Goal: Task Accomplishment & Management: Use online tool/utility

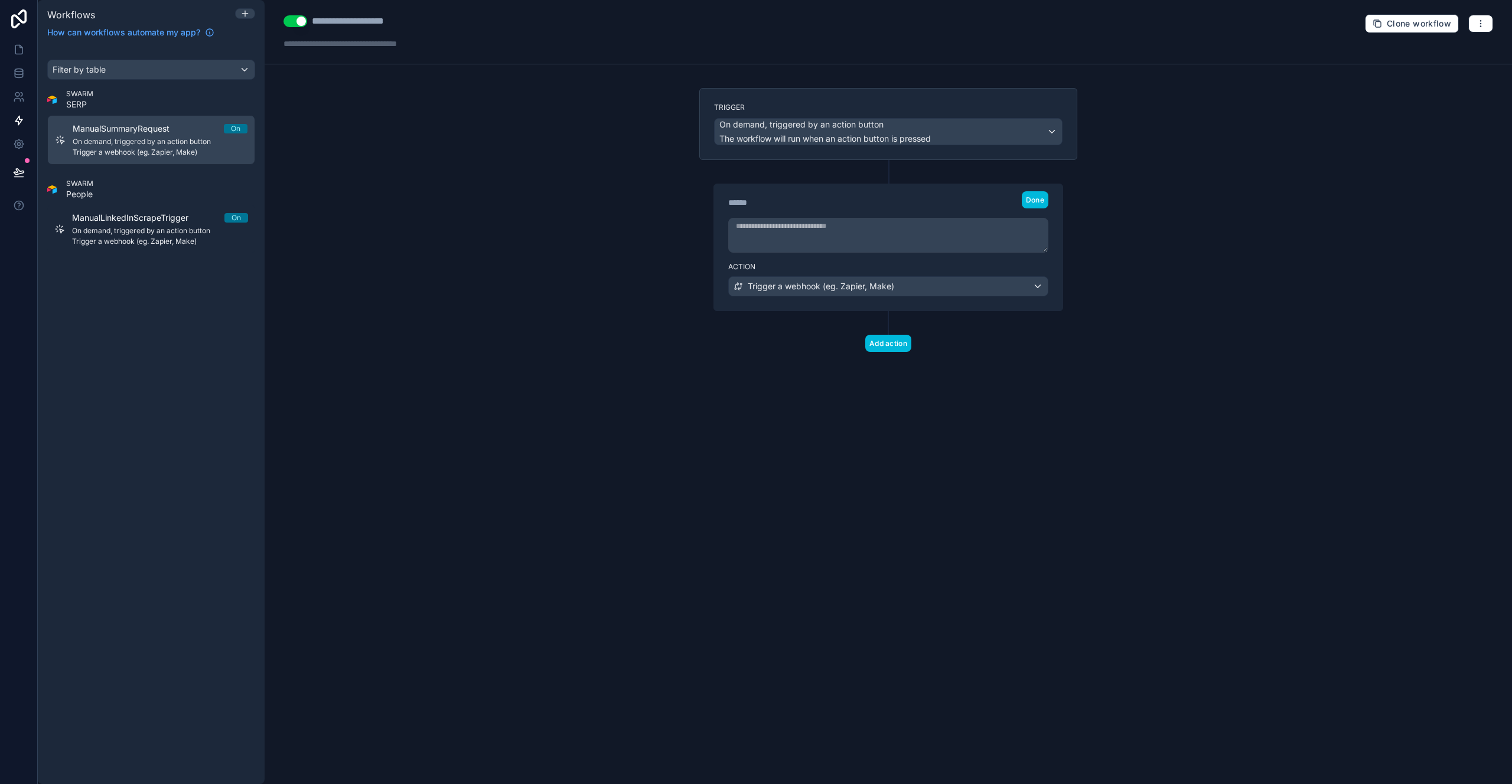
click at [745, 385] on div "Trigger On demand, triggered by an action button The workflow will run when an …" at bounding box center [888, 239] width 397 height 302
click at [826, 290] on span "Trigger a webhook (eg. Zapier, Make)" at bounding box center [820, 286] width 146 height 12
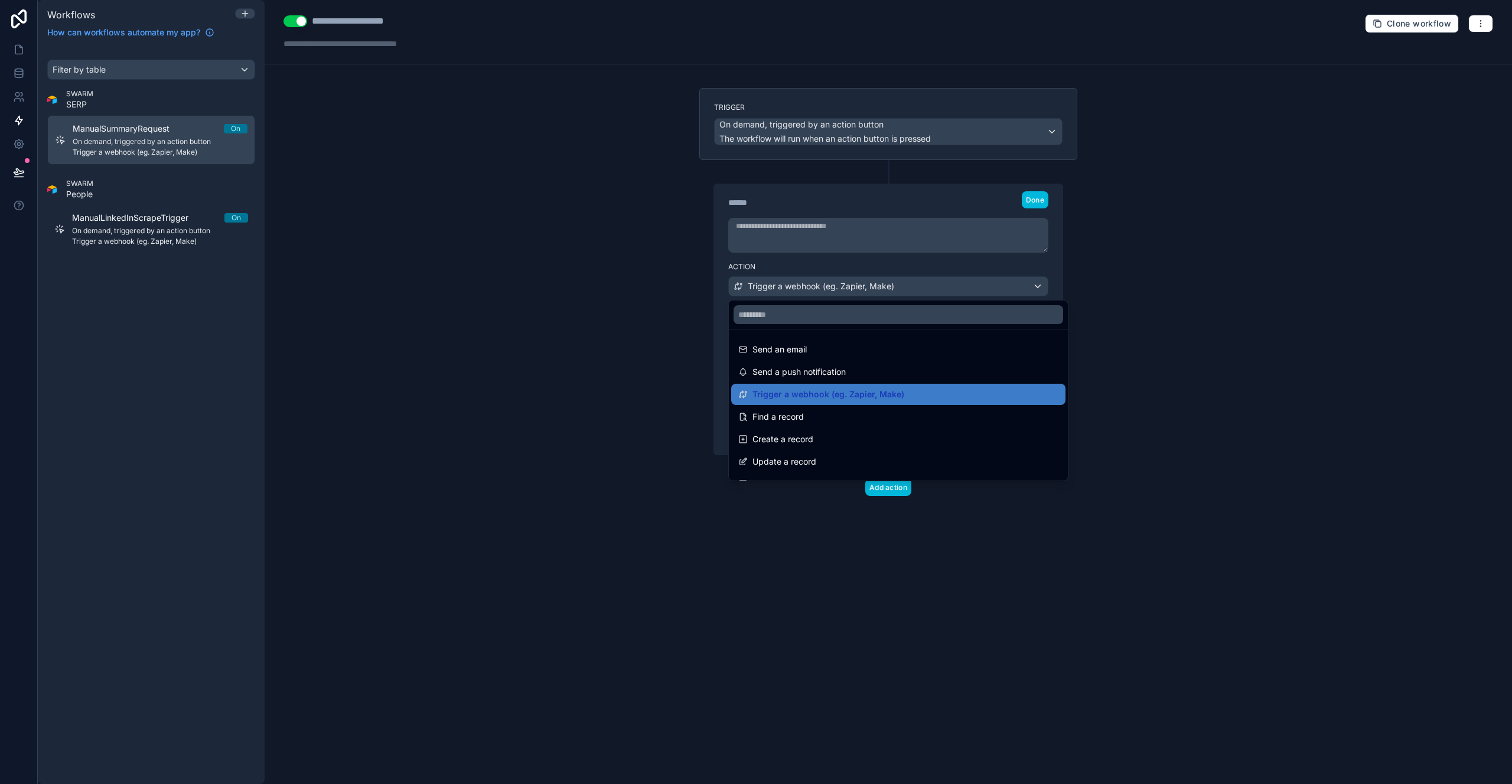
click at [781, 391] on span "Trigger a webhook (eg. Zapier, Make)" at bounding box center [828, 394] width 152 height 14
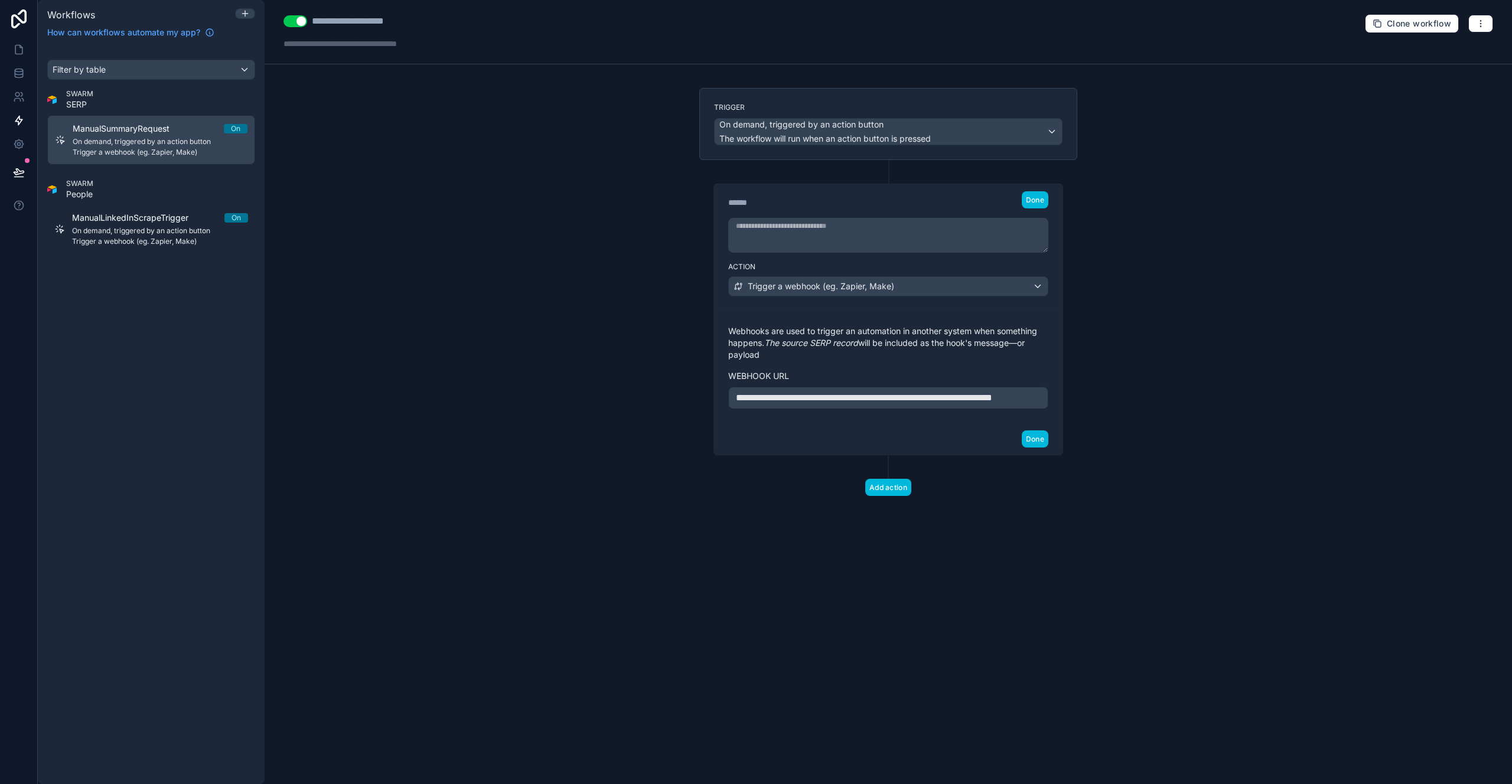
click at [810, 449] on div "Done" at bounding box center [888, 439] width 349 height 32
click at [1028, 447] on button "Done" at bounding box center [1035, 439] width 27 height 17
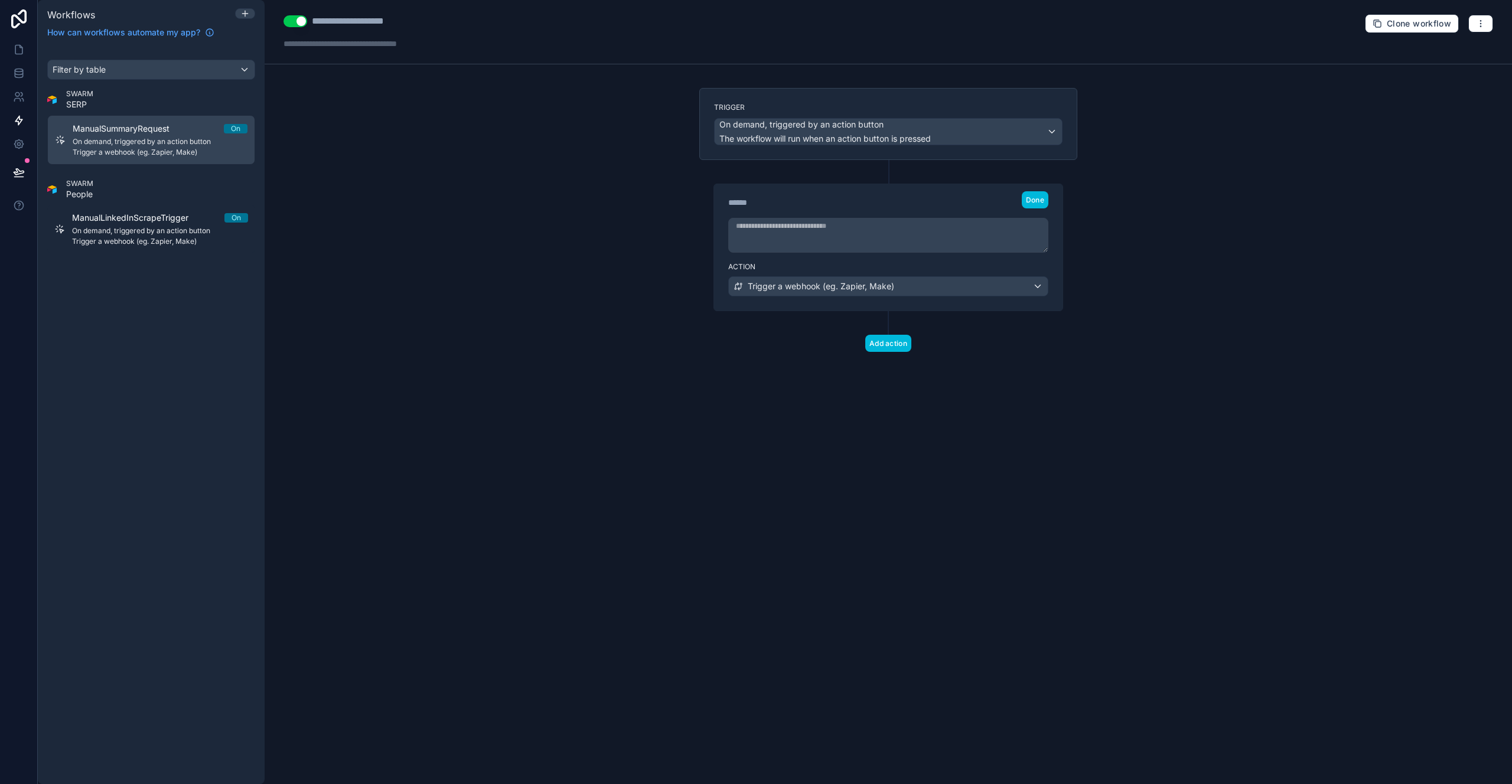
click at [887, 349] on button "Add action" at bounding box center [888, 343] width 46 height 17
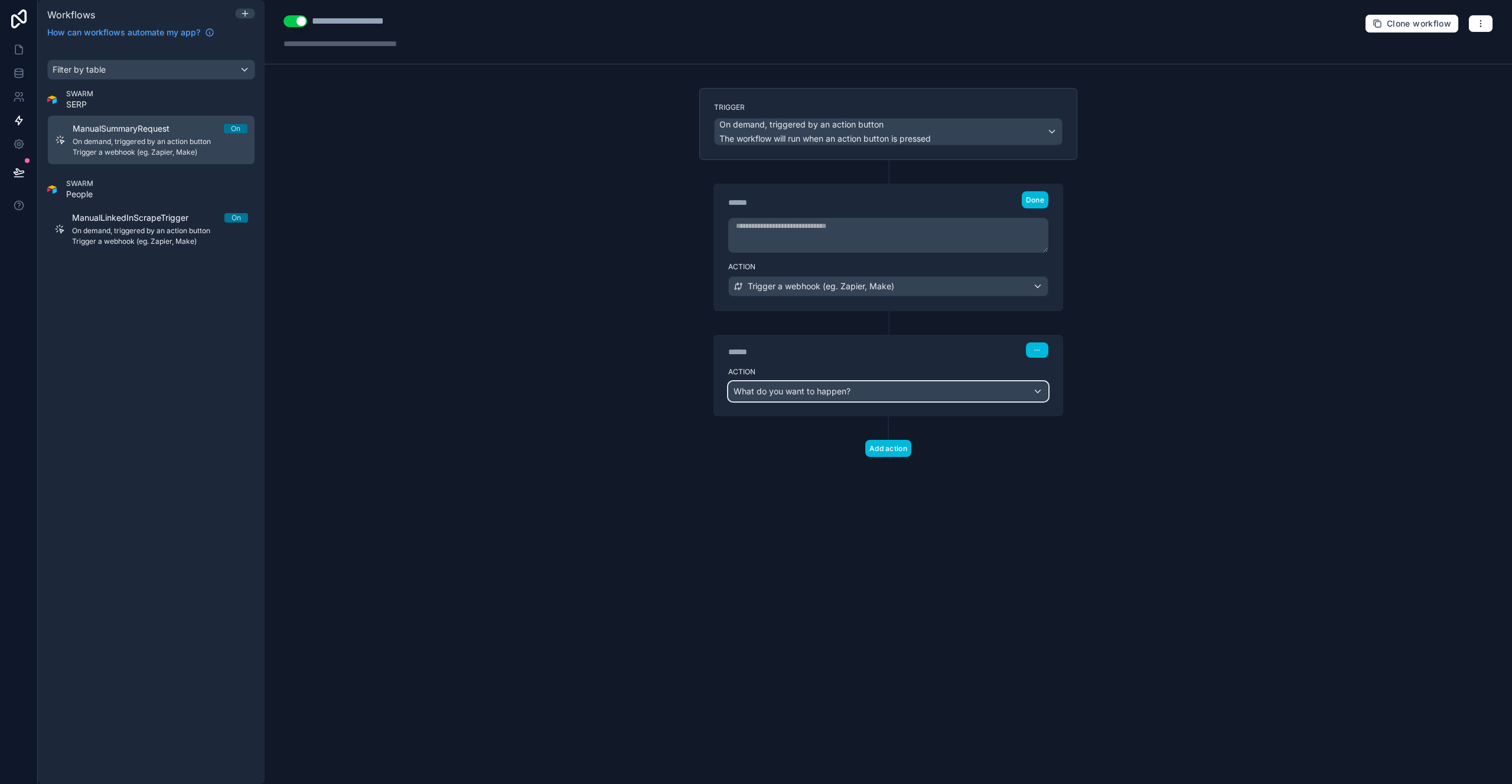
click at [845, 395] on span "What do you want to happen?" at bounding box center [792, 390] width 117 height 10
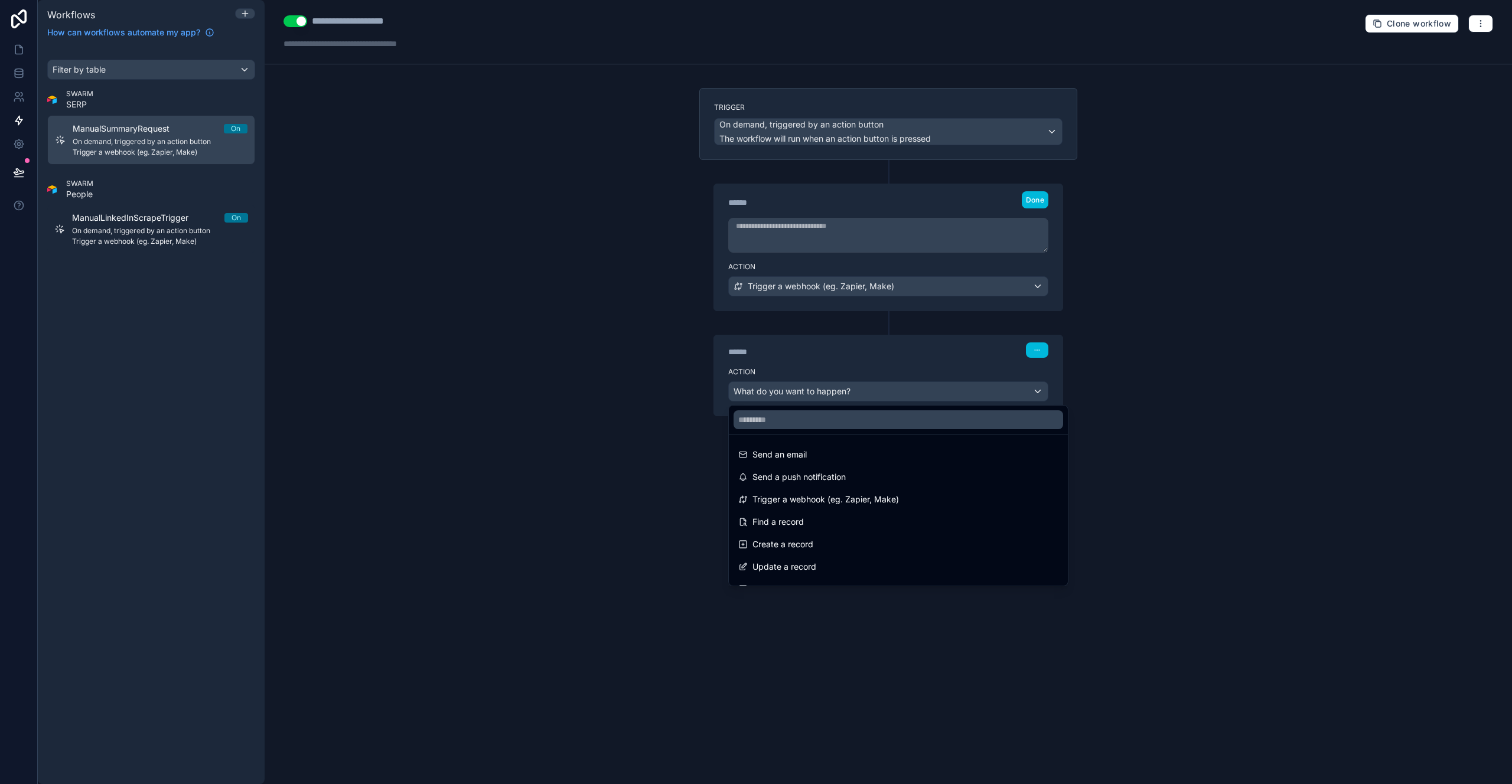
click at [852, 472] on div "Send a push notification" at bounding box center [898, 477] width 320 height 14
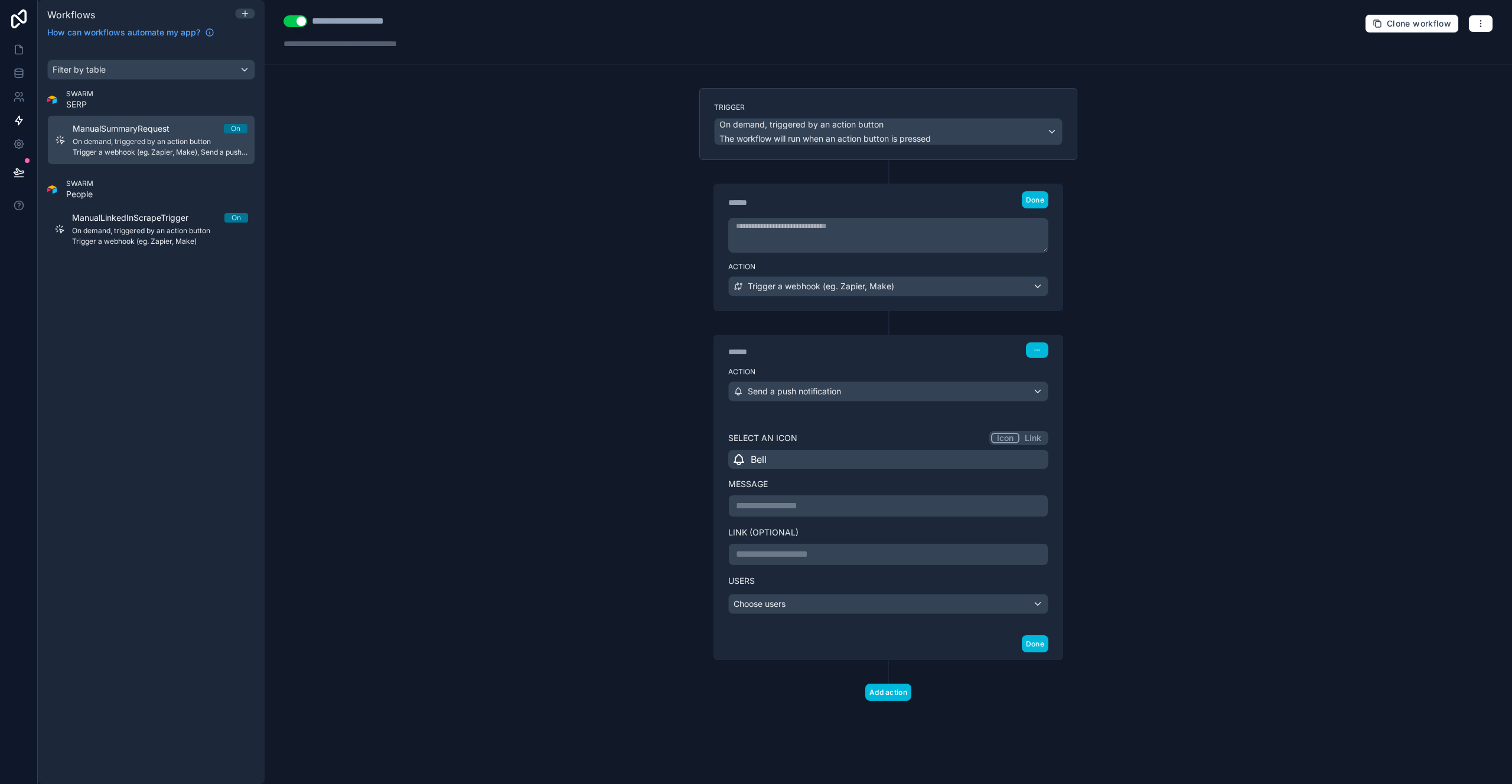
click at [890, 462] on div "Bell" at bounding box center [888, 459] width 320 height 19
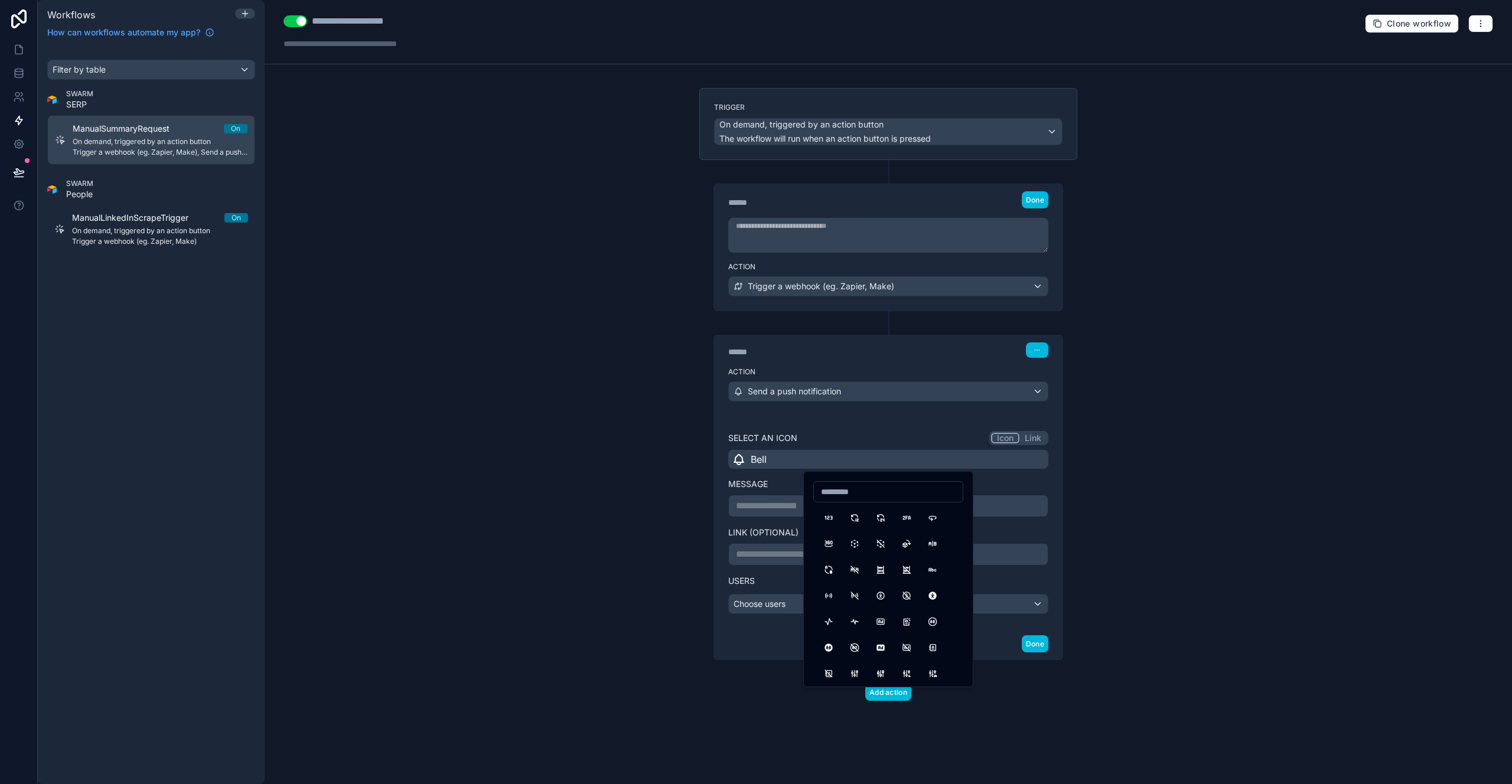
click at [769, 442] on label "Select an icon" at bounding box center [762, 438] width 69 height 12
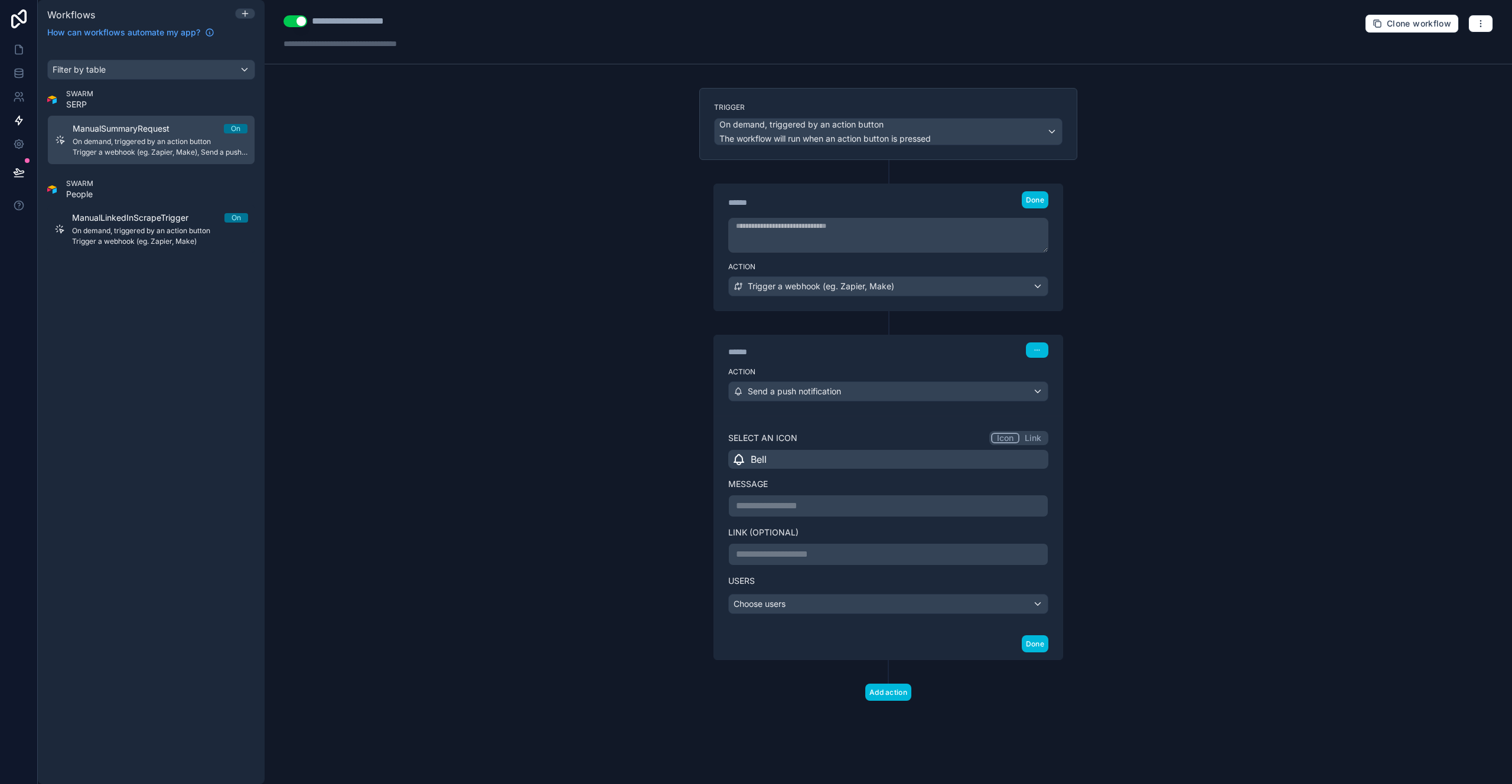
click at [1038, 356] on button "button" at bounding box center [1037, 349] width 22 height 15
click at [1045, 390] on button "Delete" at bounding box center [1065, 395] width 81 height 19
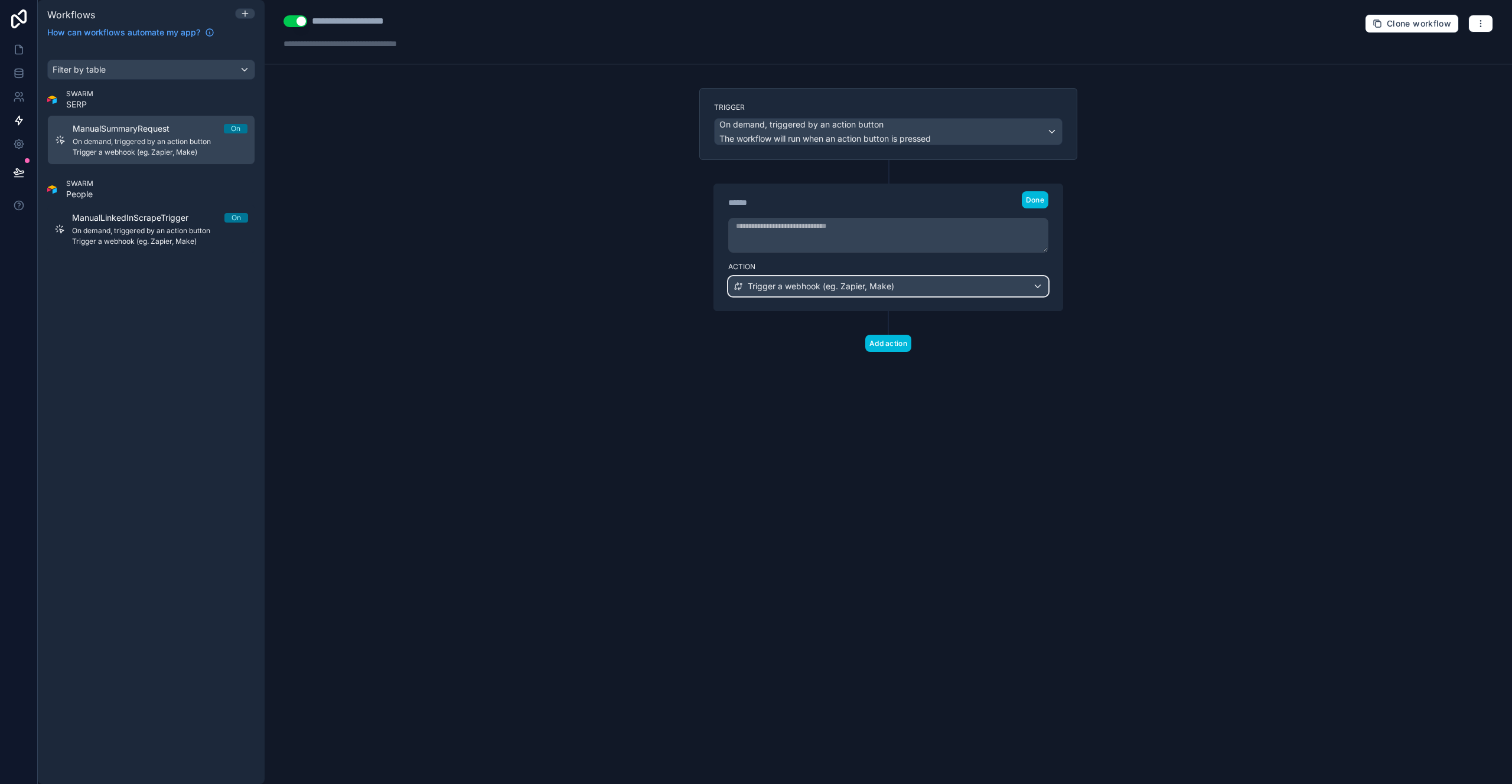
click at [858, 292] on div "Trigger a webhook (eg. Zapier, Make)" at bounding box center [888, 286] width 319 height 19
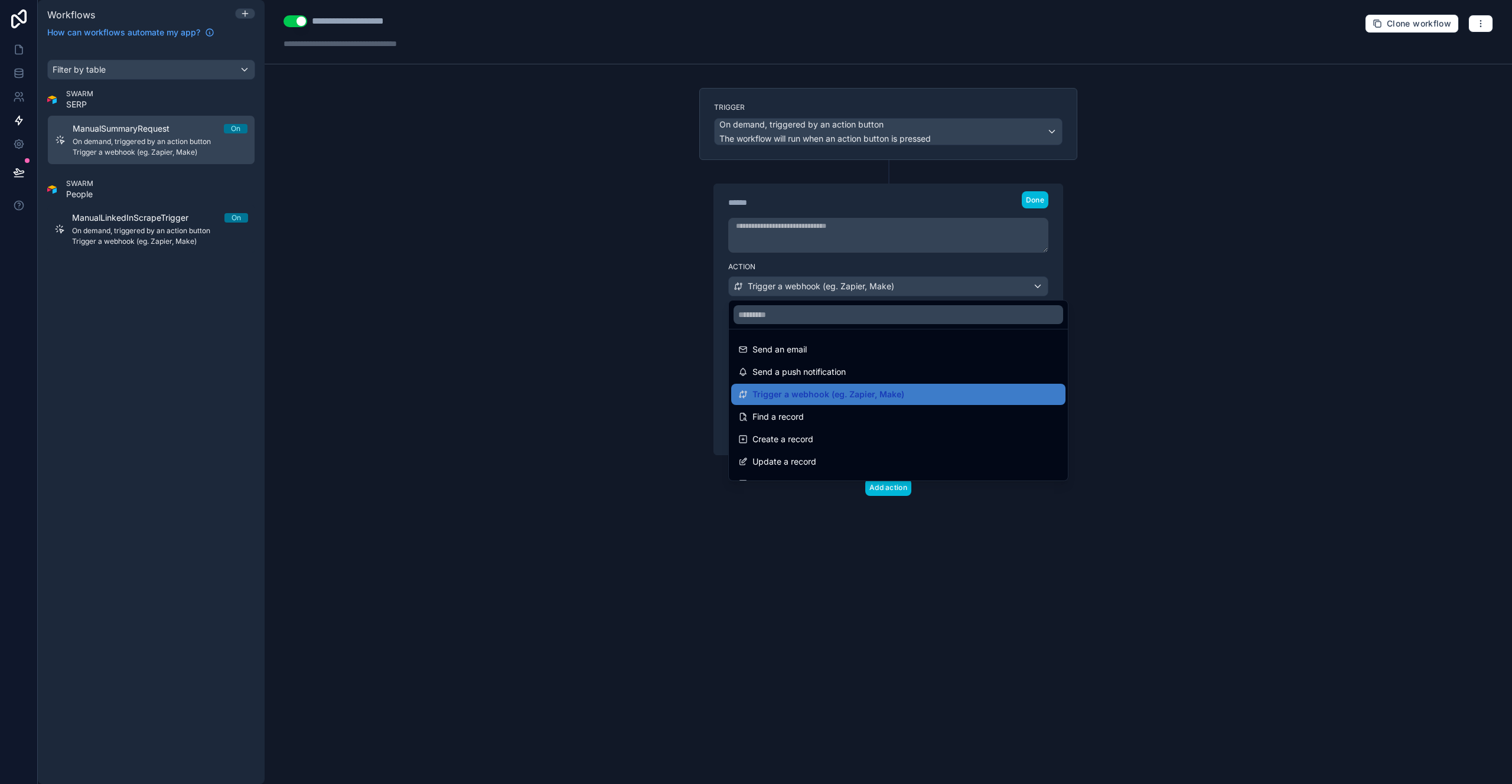
click at [533, 398] on div at bounding box center [756, 392] width 1512 height 784
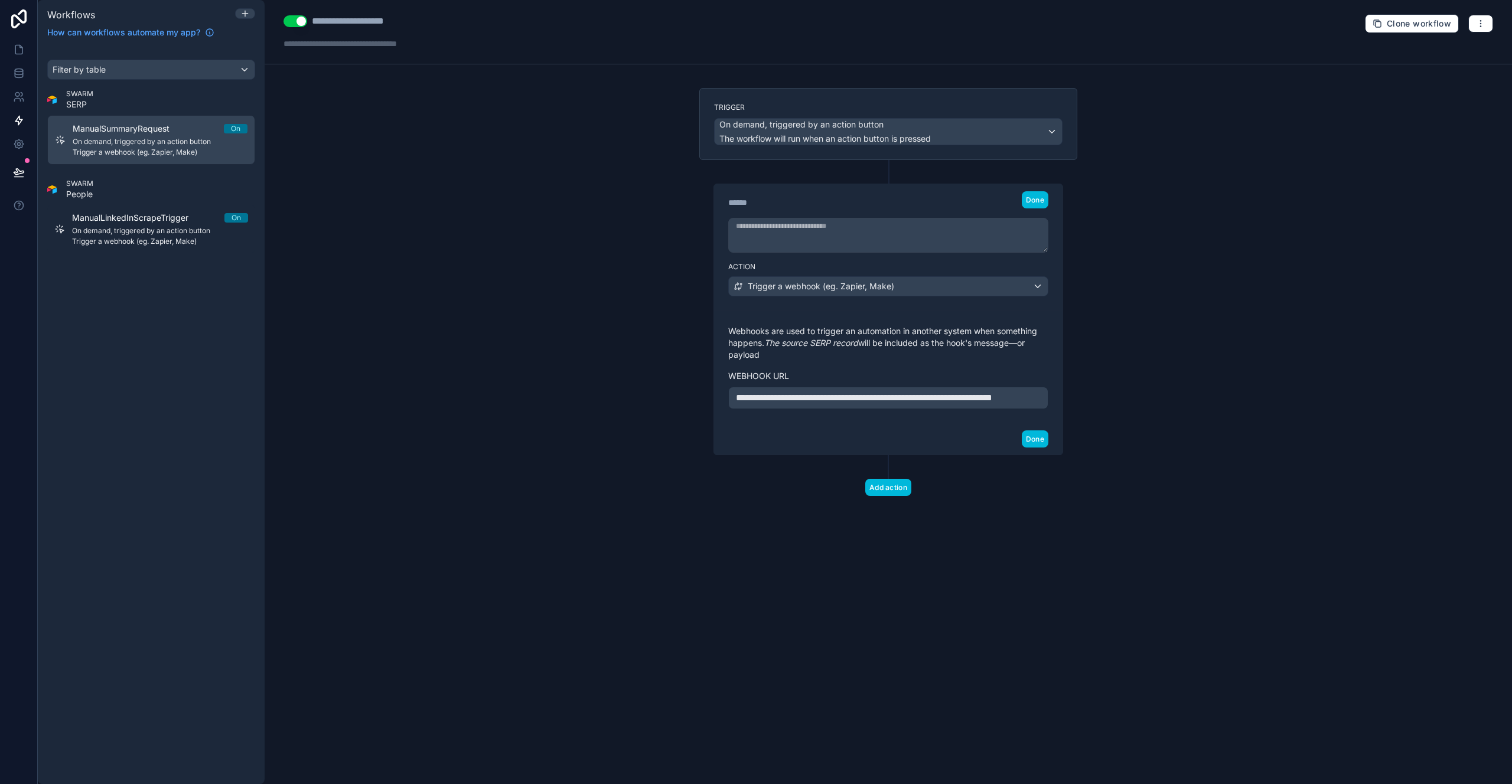
click at [822, 405] on p "**********" at bounding box center [887, 398] width 304 height 14
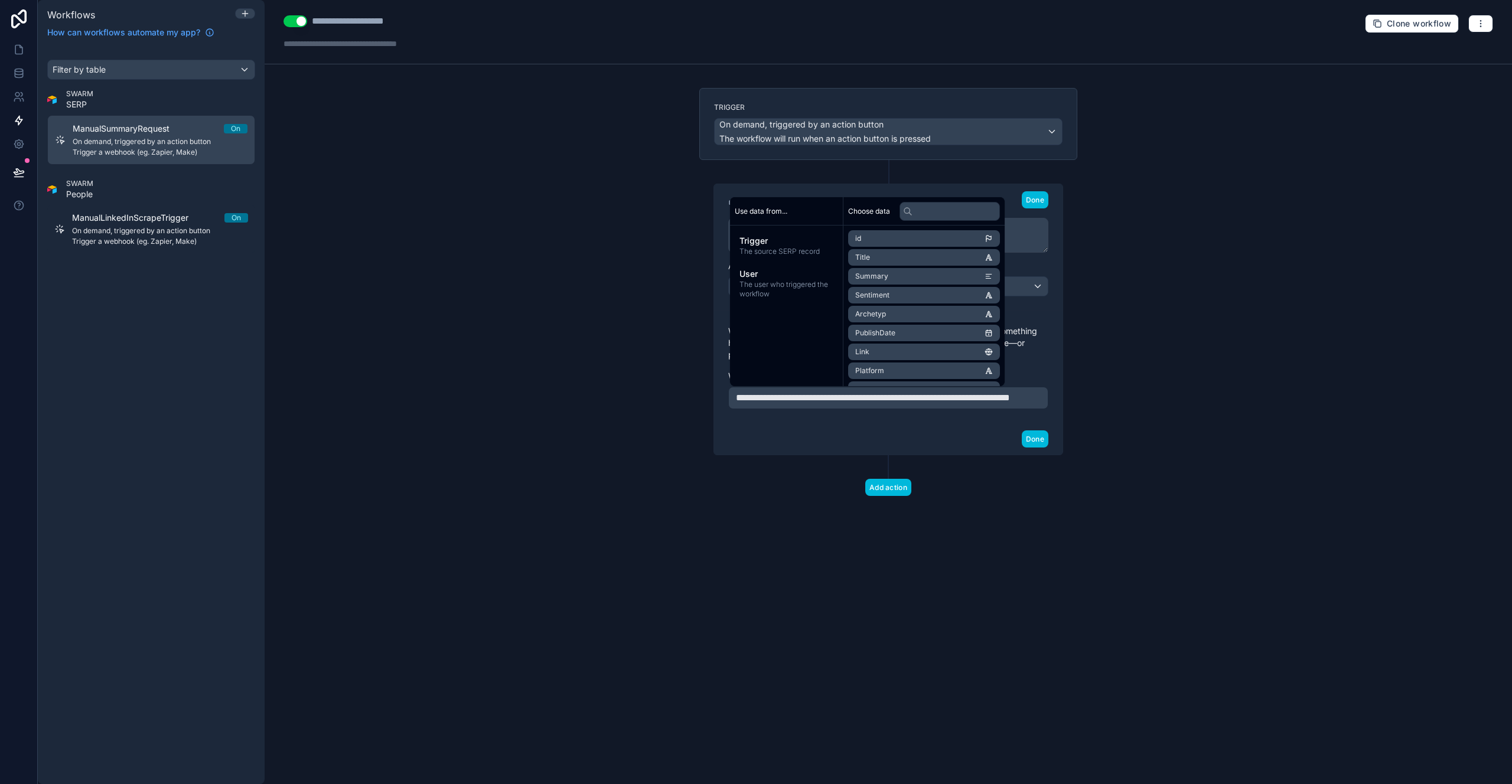
click at [866, 423] on div "**********" at bounding box center [888, 367] width 349 height 113
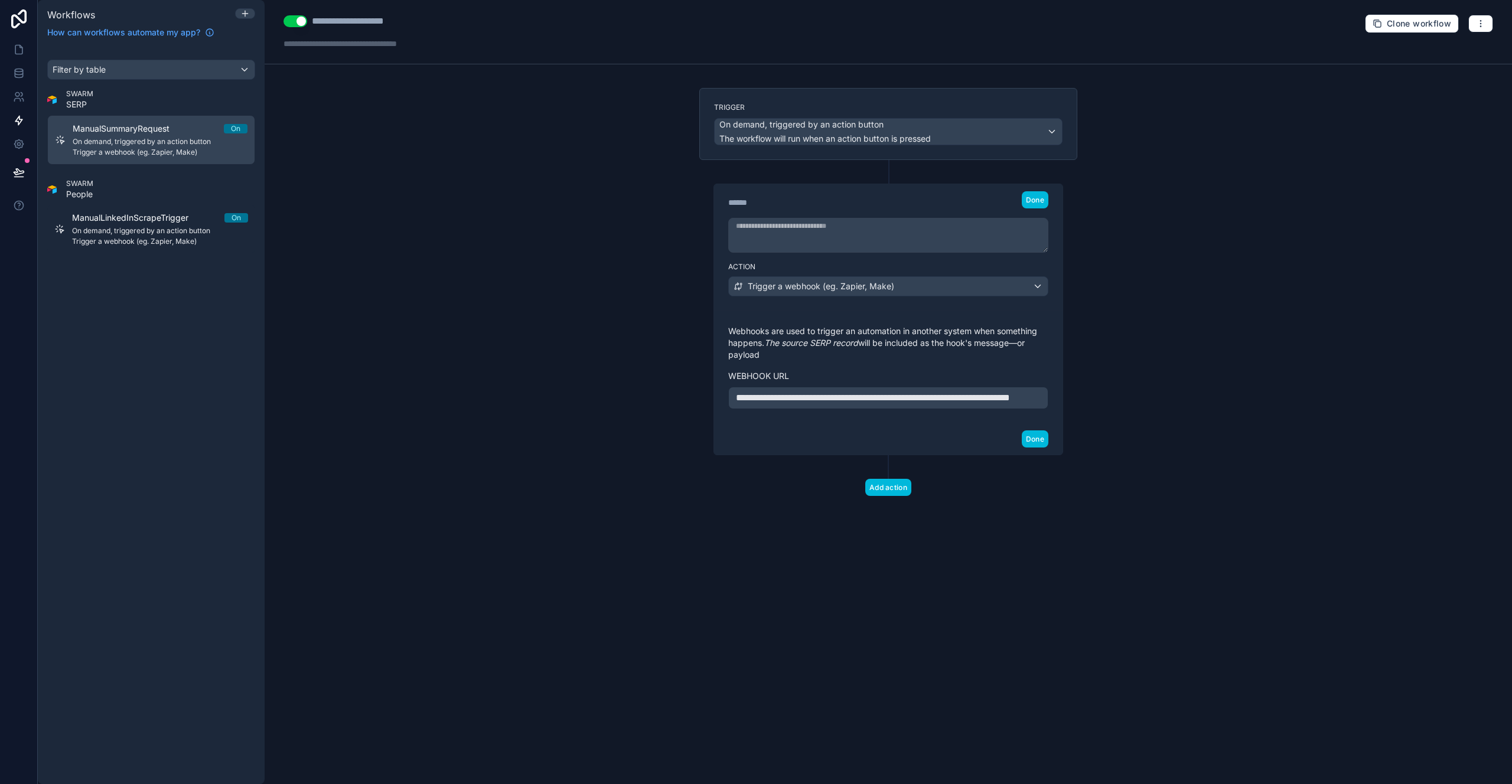
click at [1032, 447] on button "Done" at bounding box center [1035, 439] width 27 height 17
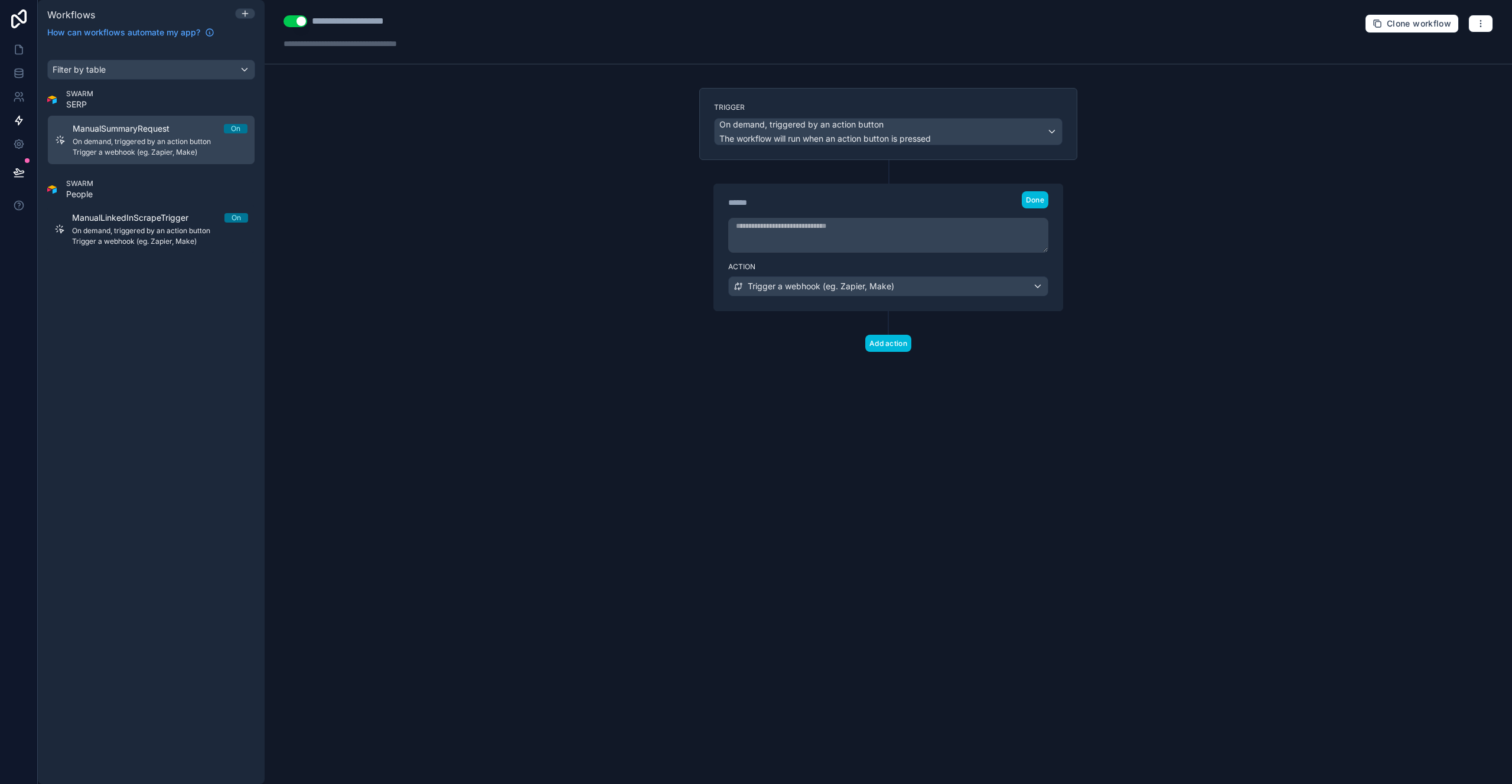
click at [21, 24] on icon at bounding box center [19, 19] width 24 height 19
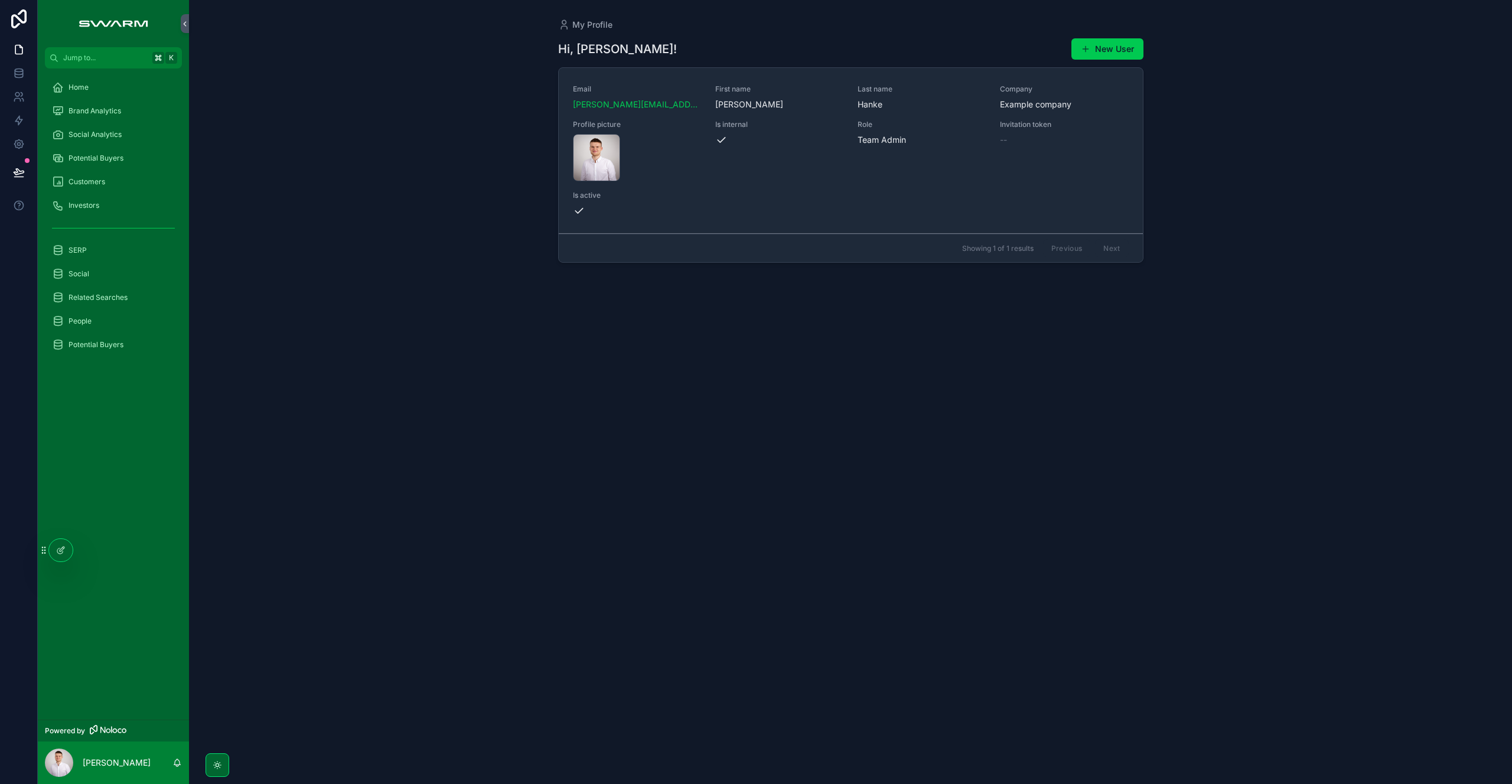
click at [113, 89] on div "Home" at bounding box center [113, 88] width 123 height 19
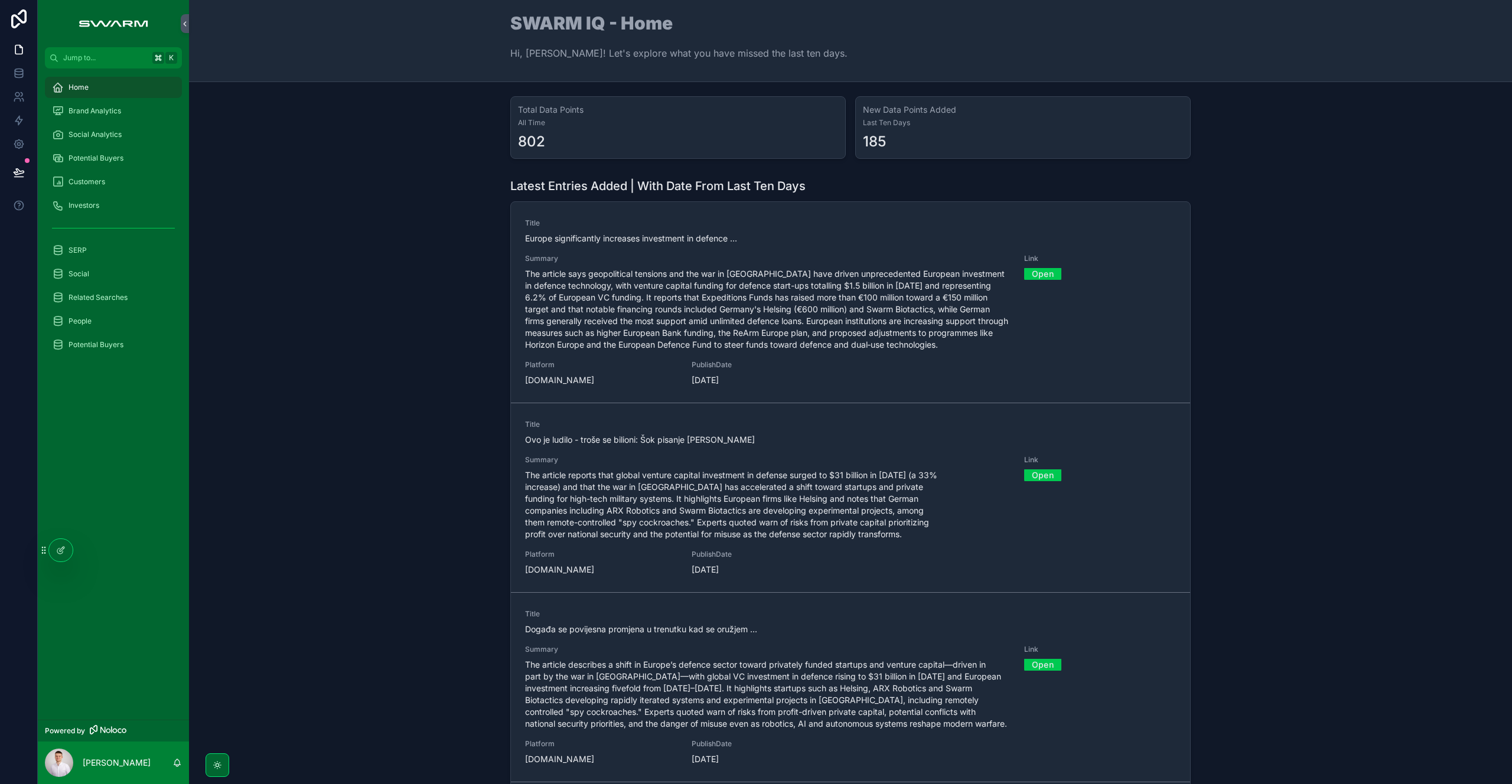
click at [661, 259] on span "Summary" at bounding box center [767, 258] width 485 height 9
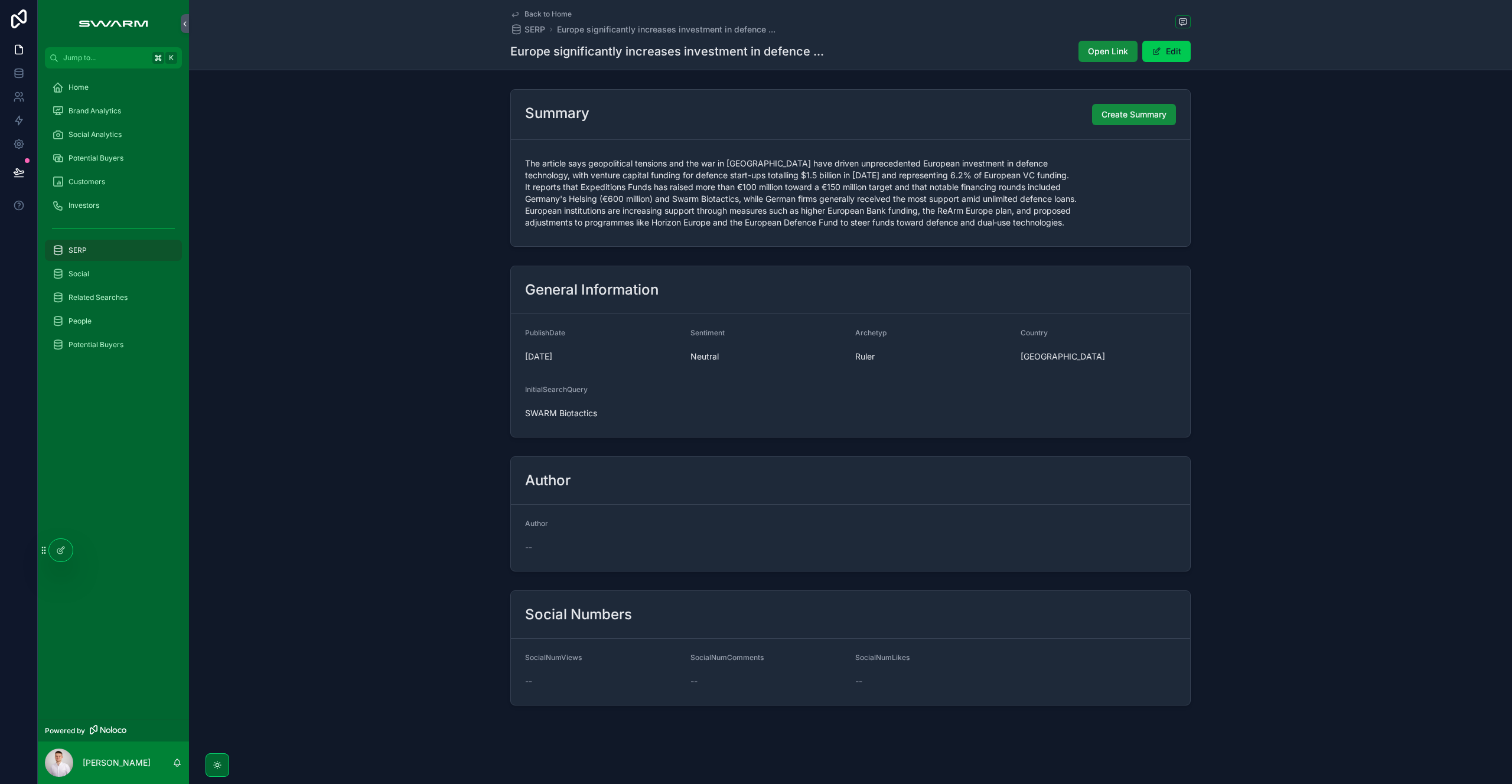
click at [1132, 113] on span "Create Summary" at bounding box center [1134, 114] width 65 height 12
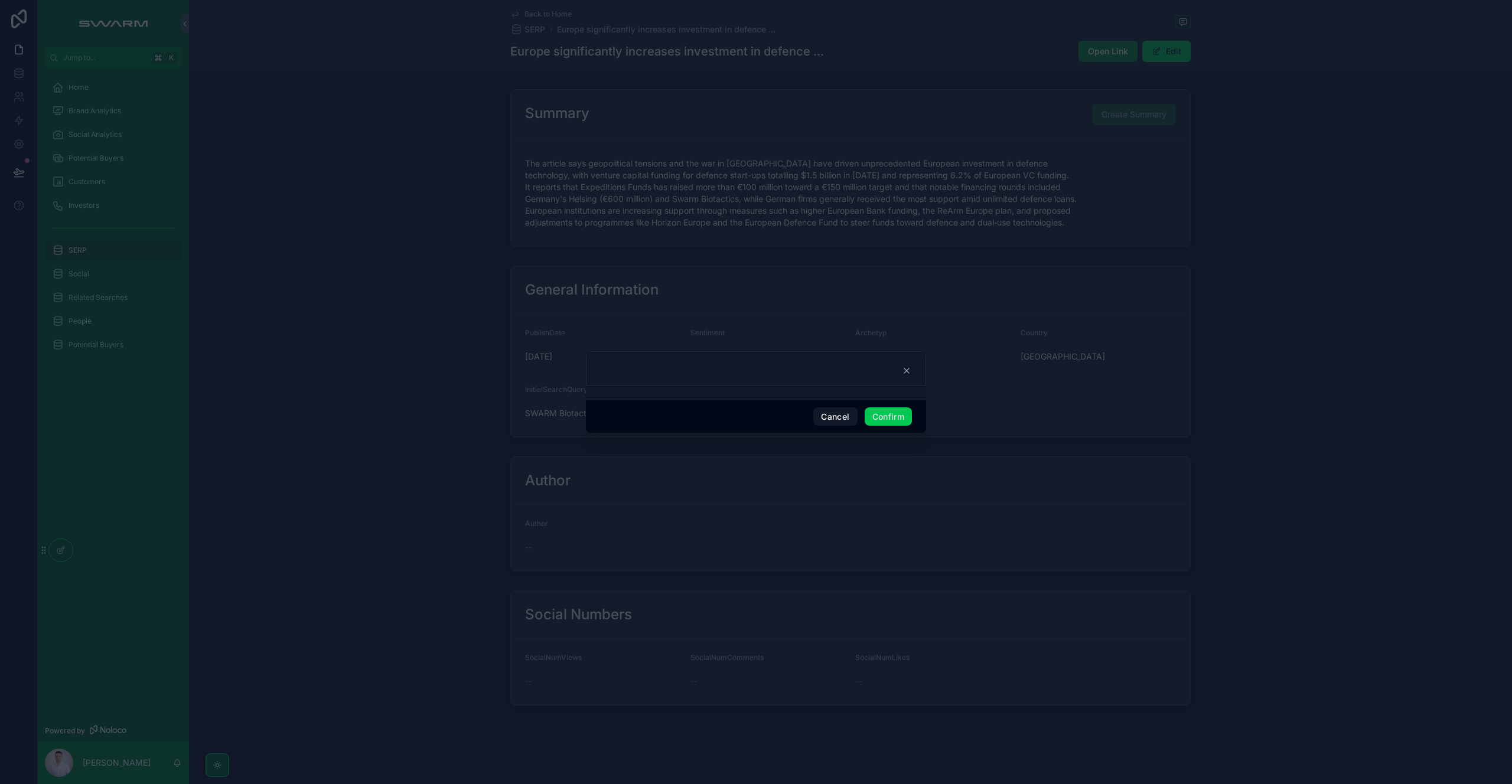
click at [891, 418] on button "Confirm" at bounding box center [888, 416] width 47 height 19
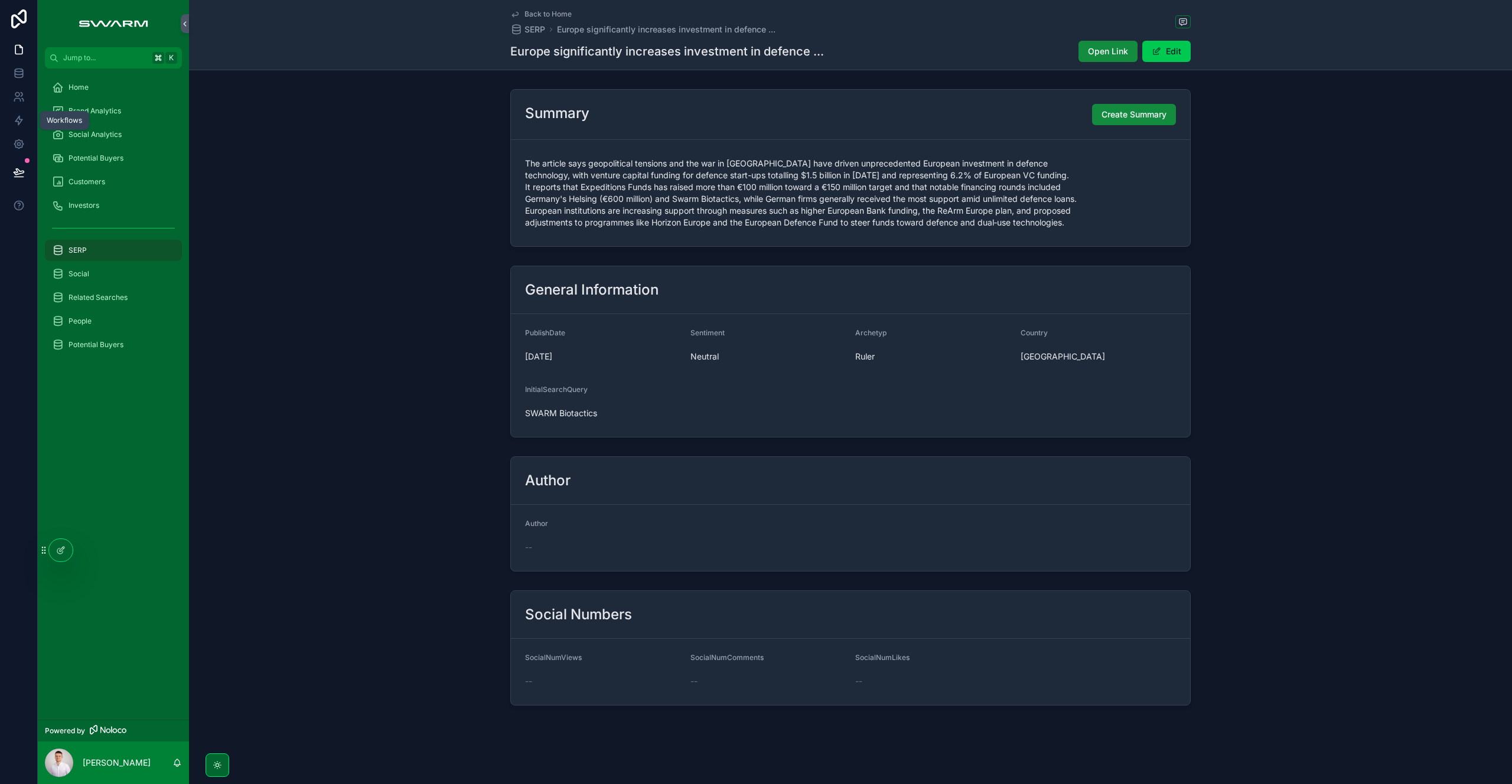
click at [15, 121] on icon at bounding box center [18, 120] width 7 height 9
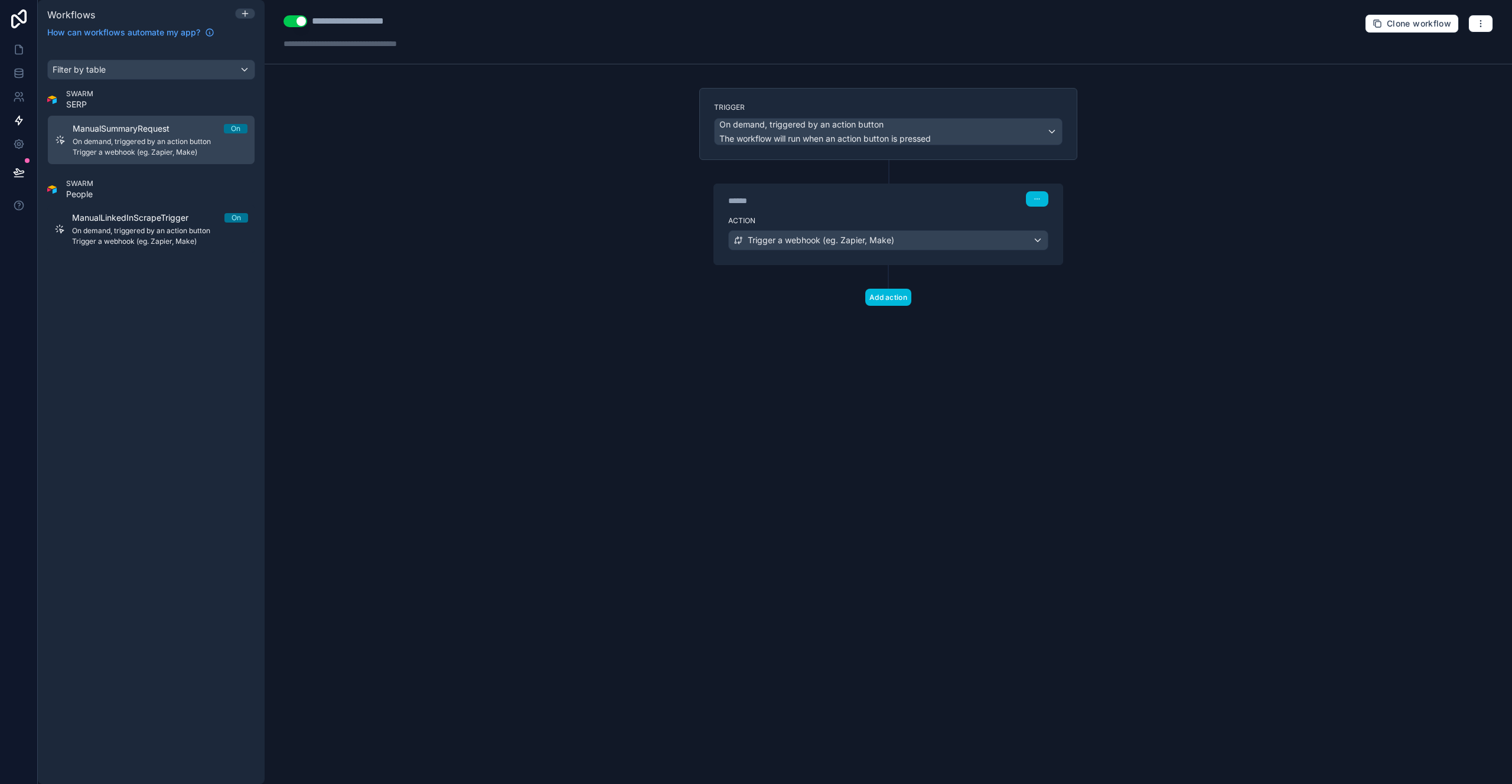
click at [123, 148] on span "Trigger a webhook (eg. Zapier, Make)" at bounding box center [160, 153] width 175 height 9
click at [1043, 199] on button "button" at bounding box center [1037, 198] width 22 height 15
click at [1053, 223] on span "Edit Description" at bounding box center [1075, 225] width 52 height 9
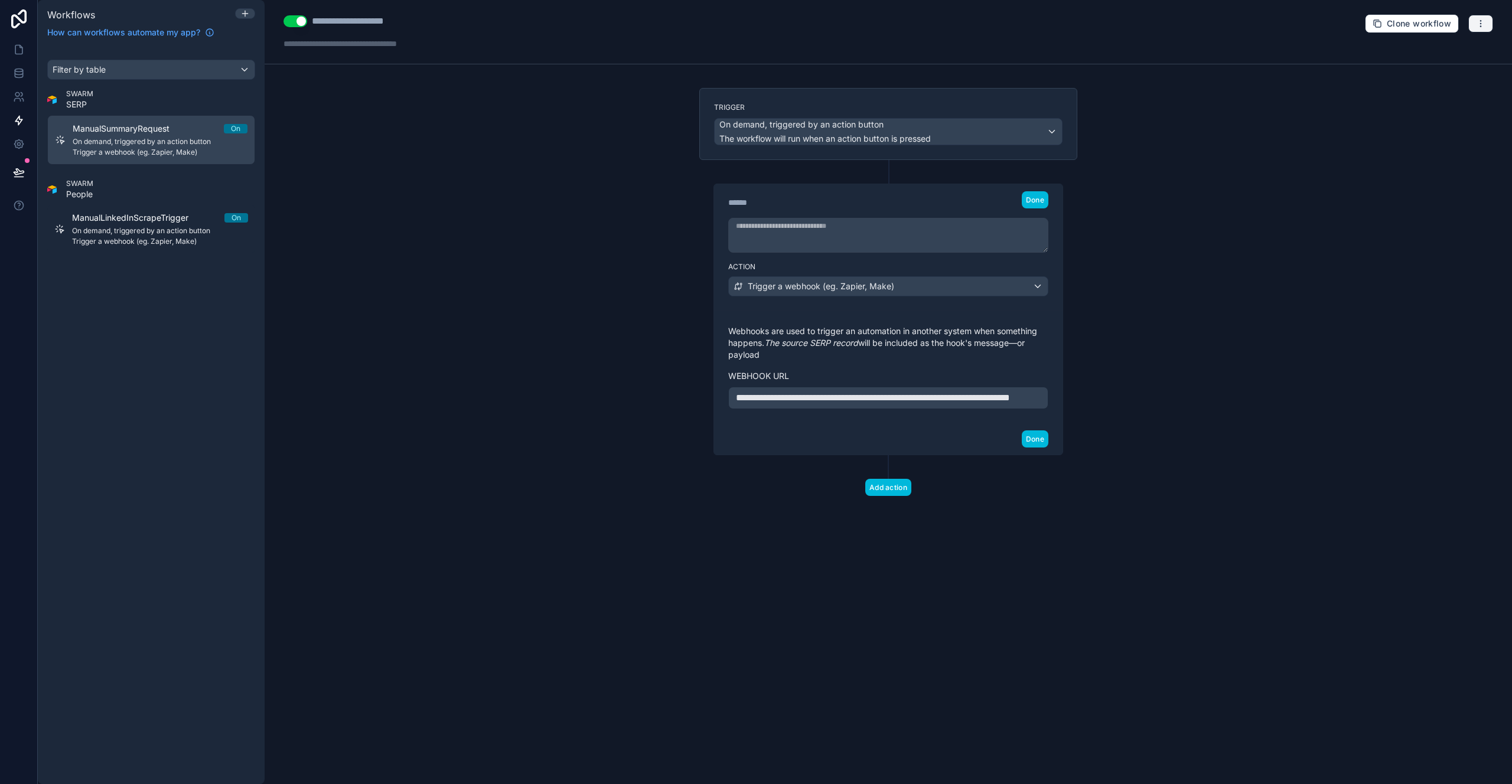
click at [1482, 25] on icon "button" at bounding box center [1480, 24] width 9 height 9
click at [1453, 63] on button "Run history" at bounding box center [1440, 70] width 85 height 19
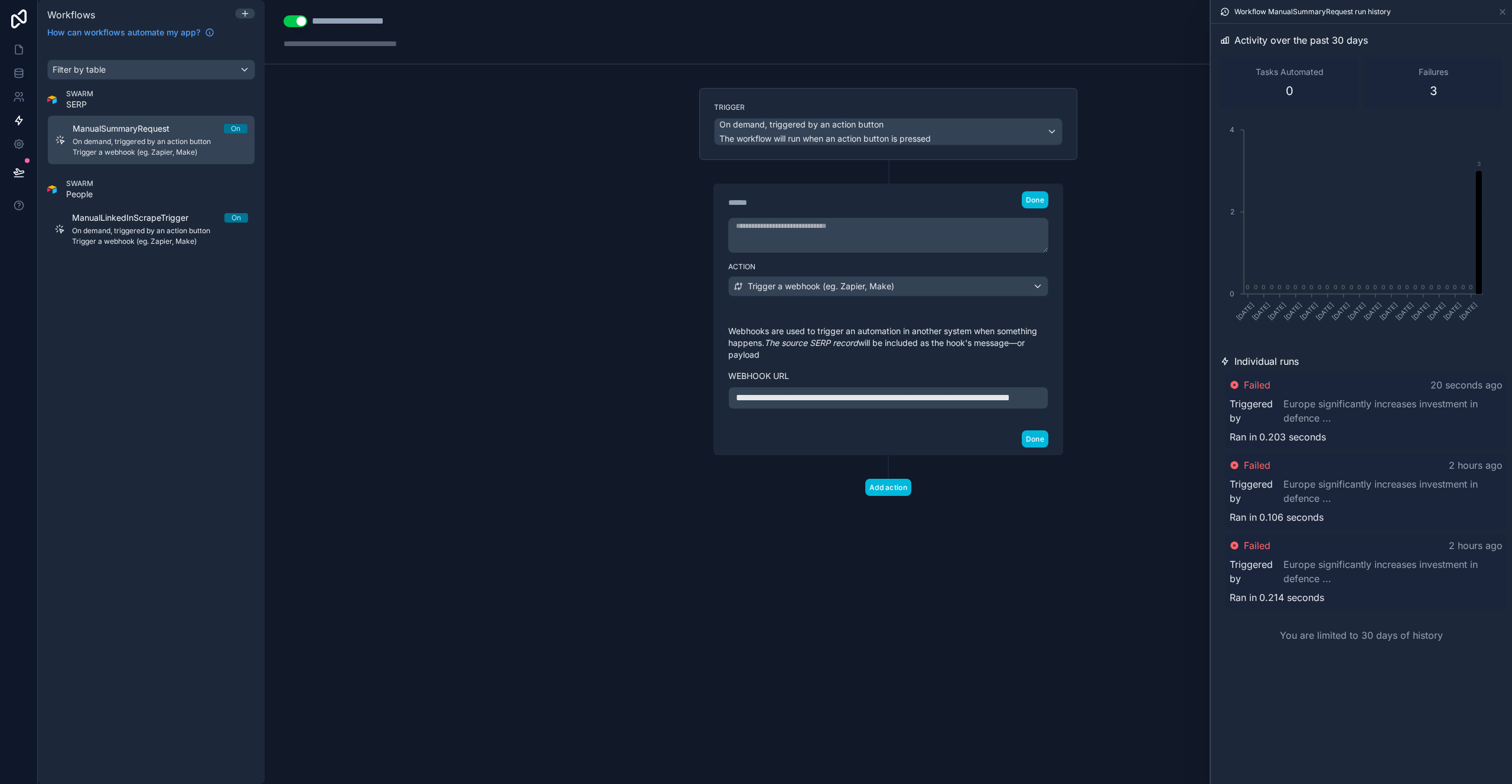
click at [1315, 409] on link "Europe significantly increases investment in defence ..." at bounding box center [1393, 411] width 219 height 28
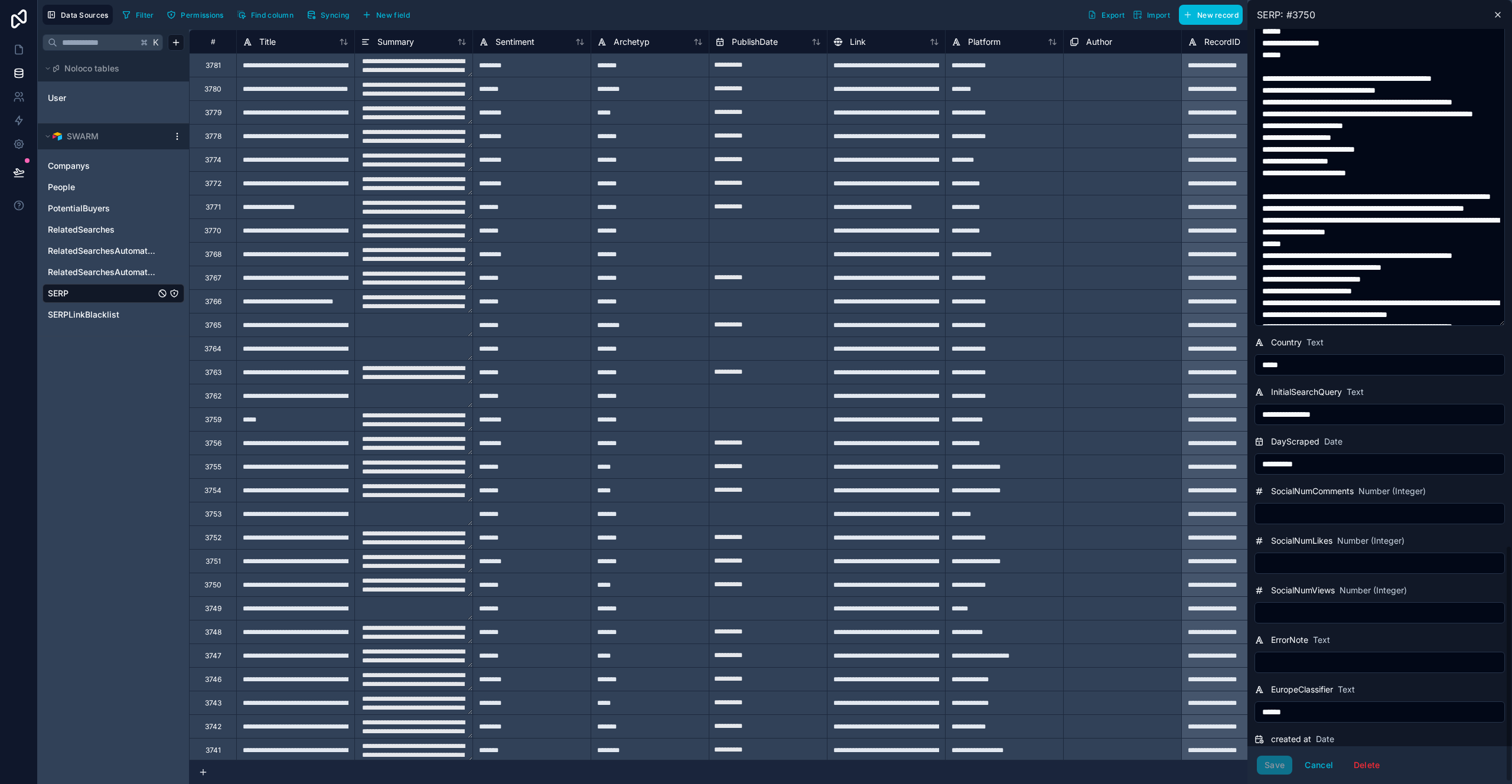
scroll to position [959, 0]
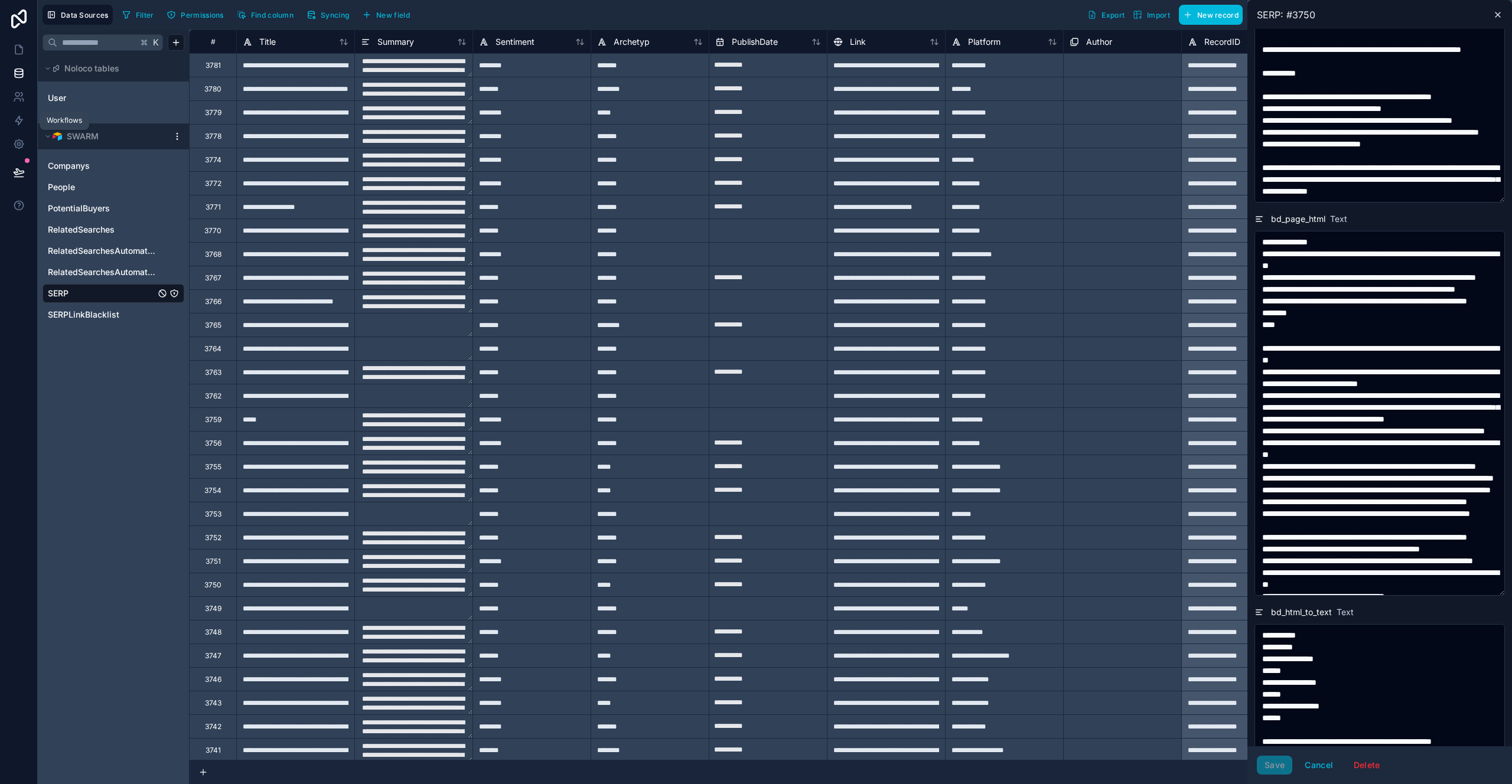
click at [20, 123] on icon at bounding box center [18, 120] width 12 height 12
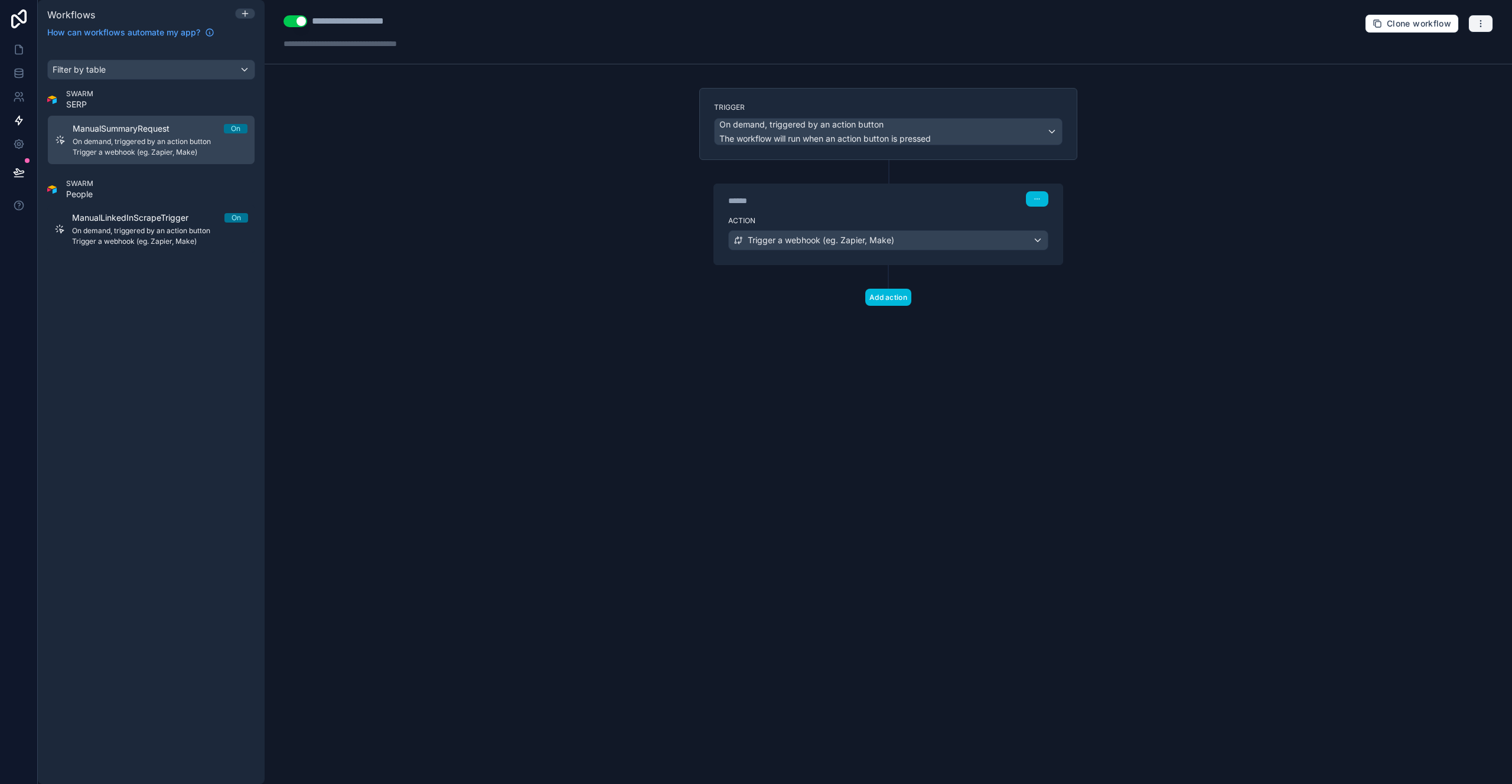
click at [1484, 21] on icon "button" at bounding box center [1480, 24] width 9 height 9
click at [1439, 55] on span "Test workflow" at bounding box center [1450, 51] width 57 height 9
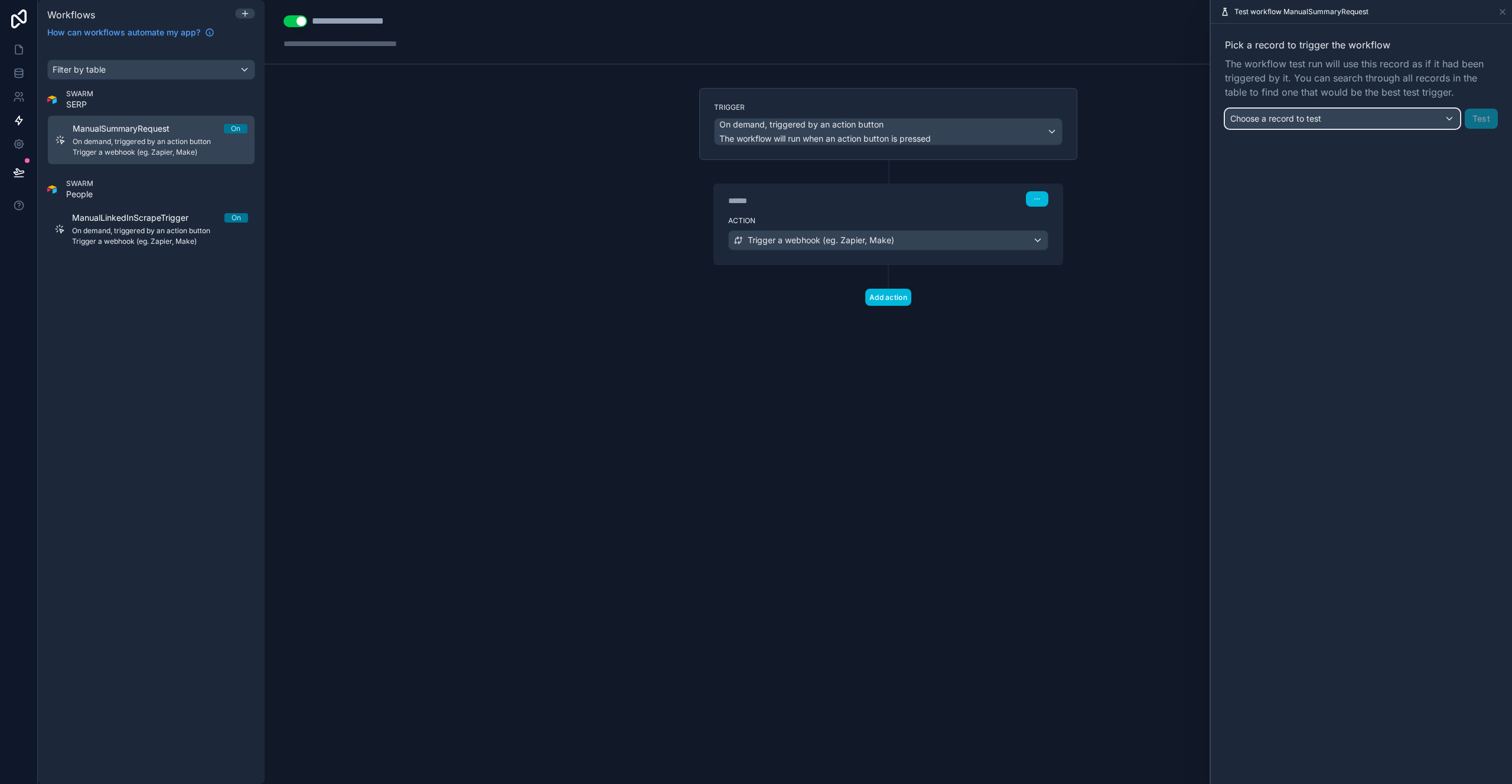
click at [1329, 120] on div "Choose a record to test" at bounding box center [1343, 119] width 234 height 19
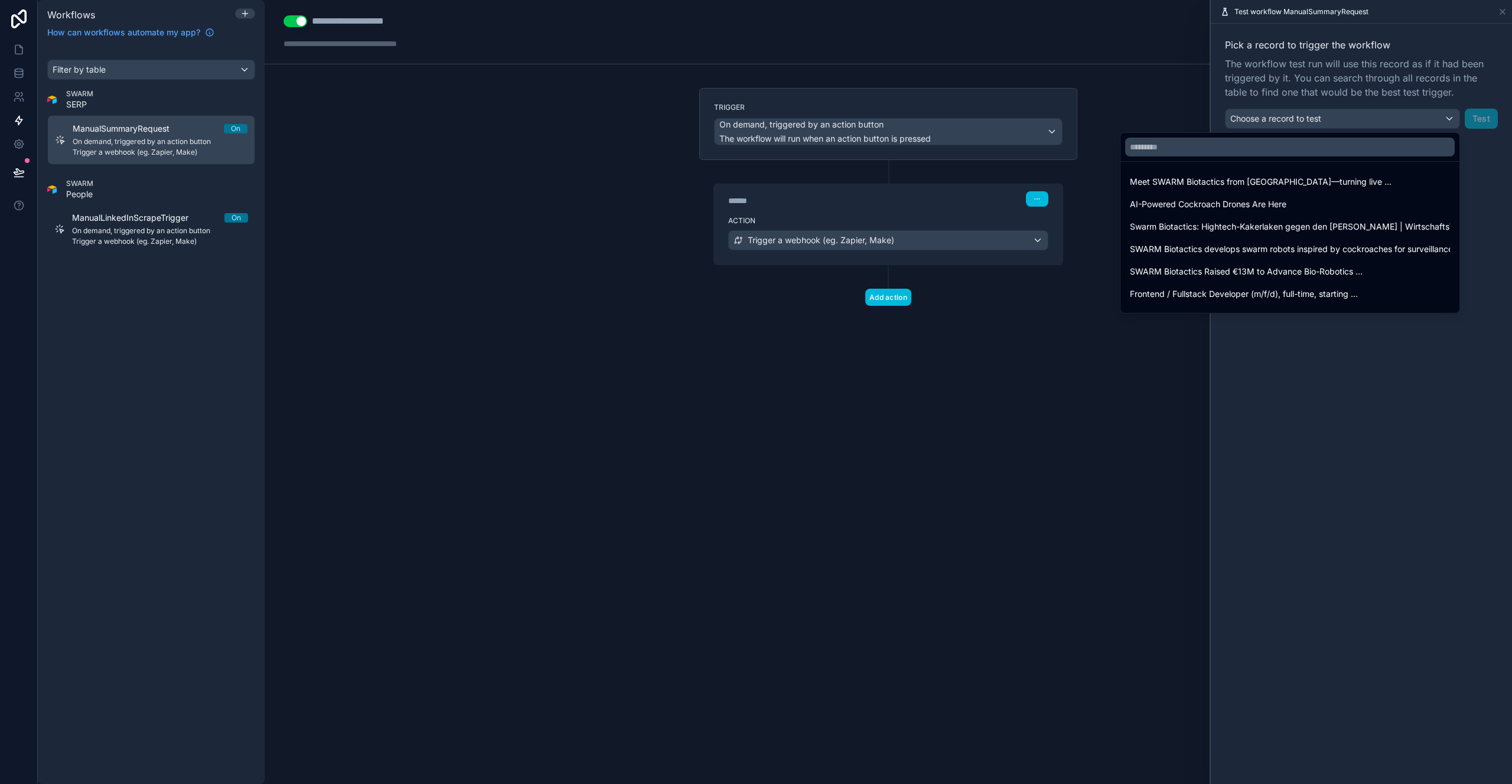
click at [1305, 176] on span "Meet SWARM Biotactics from [GEOGRAPHIC_DATA]—turning live ..." at bounding box center [1261, 182] width 262 height 14
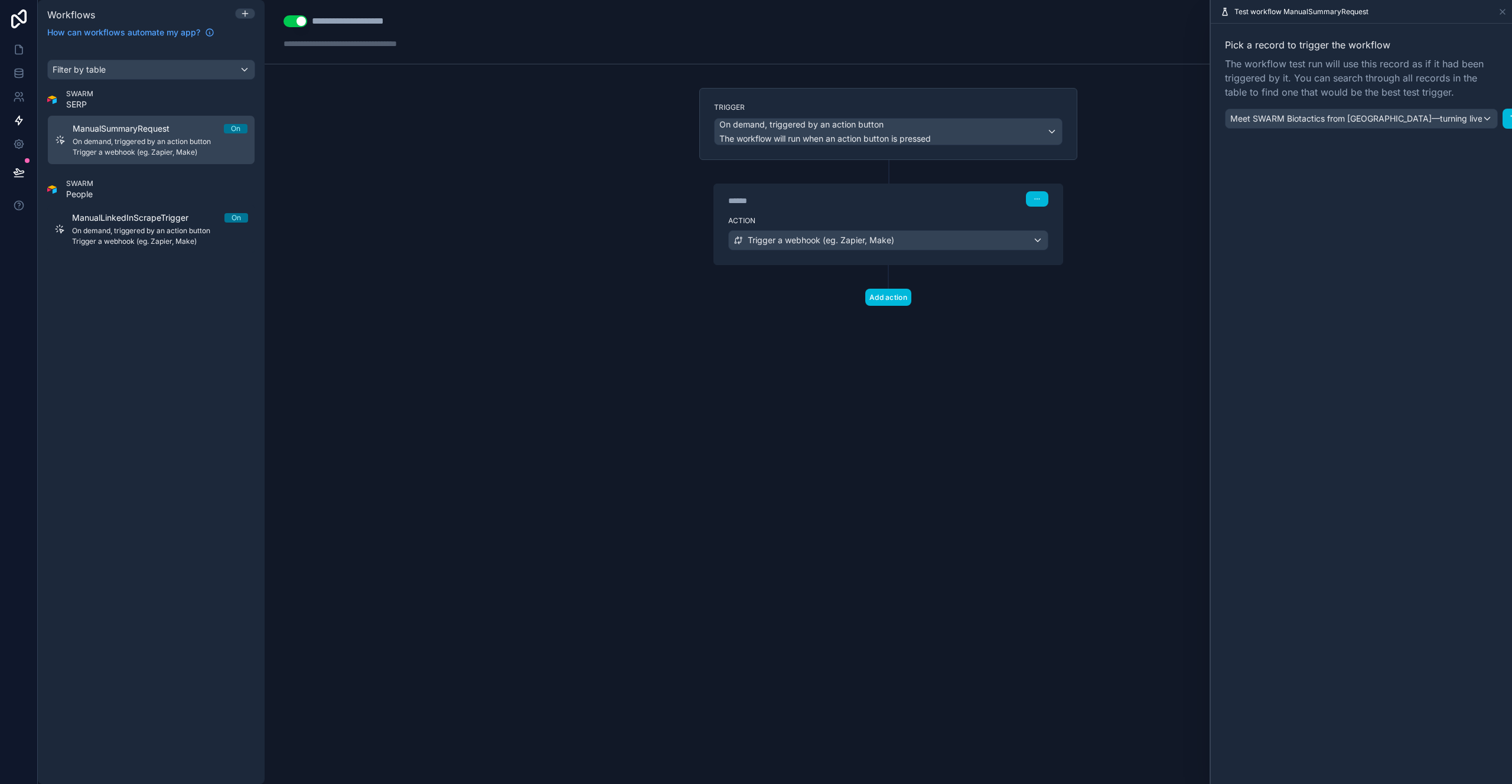
click at [1503, 126] on button "Test" at bounding box center [1519, 118] width 33 height 20
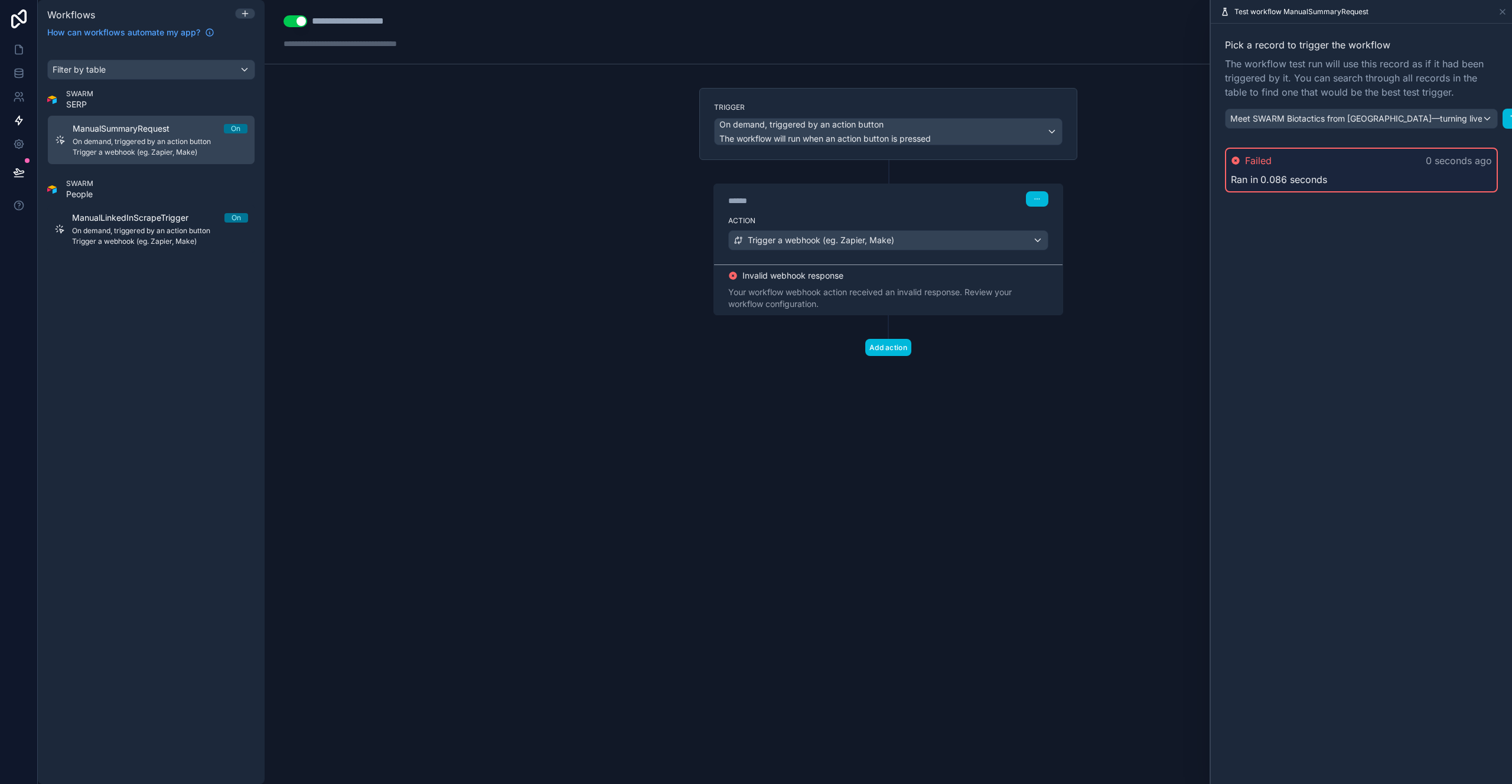
click at [1417, 175] on div "Ran in 0.086 seconds" at bounding box center [1361, 179] width 261 height 14
click at [973, 243] on div "Trigger a webhook (eg. Zapier, Make)" at bounding box center [888, 240] width 319 height 19
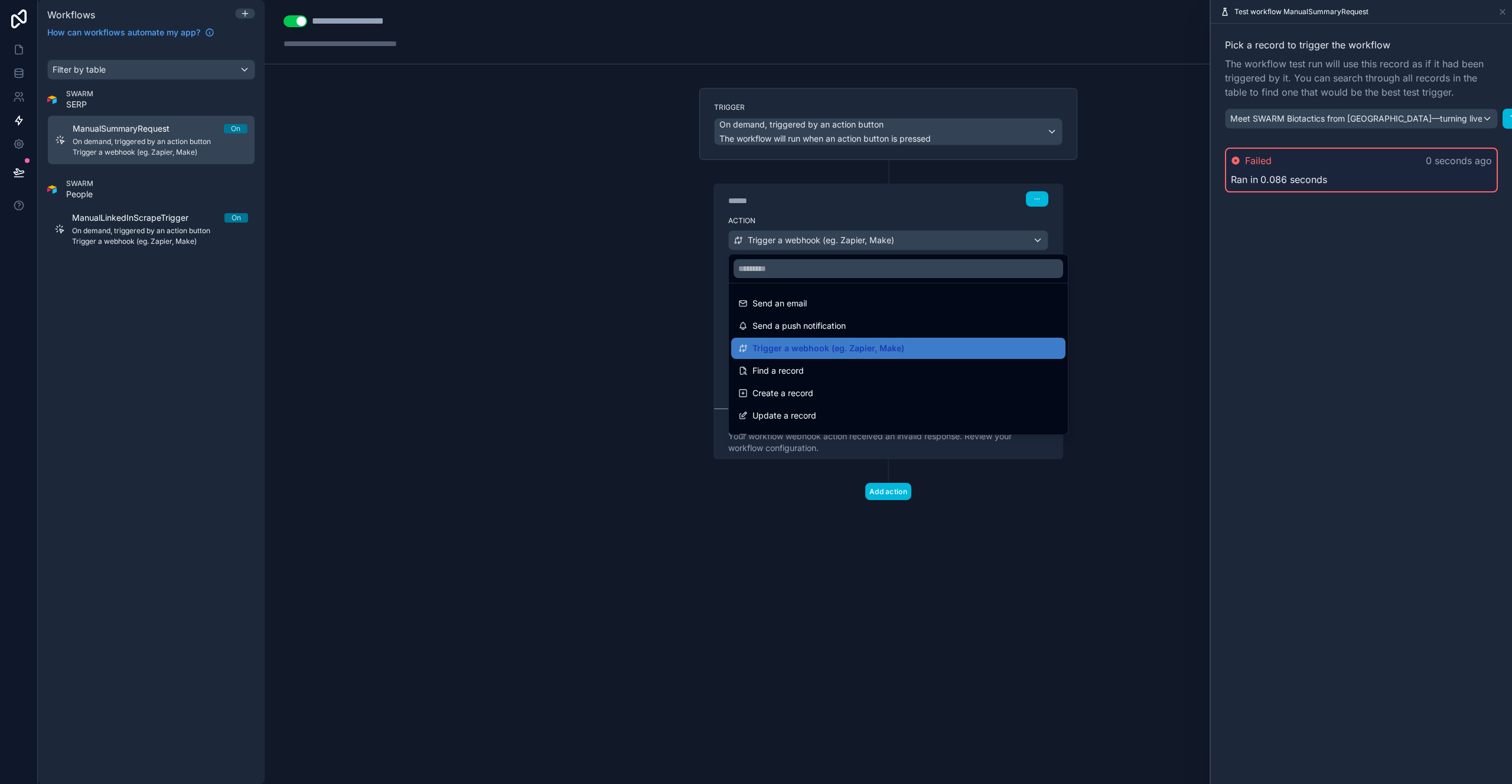
click at [852, 349] on span "Trigger a webhook (eg. Zapier, Make)" at bounding box center [828, 349] width 152 height 14
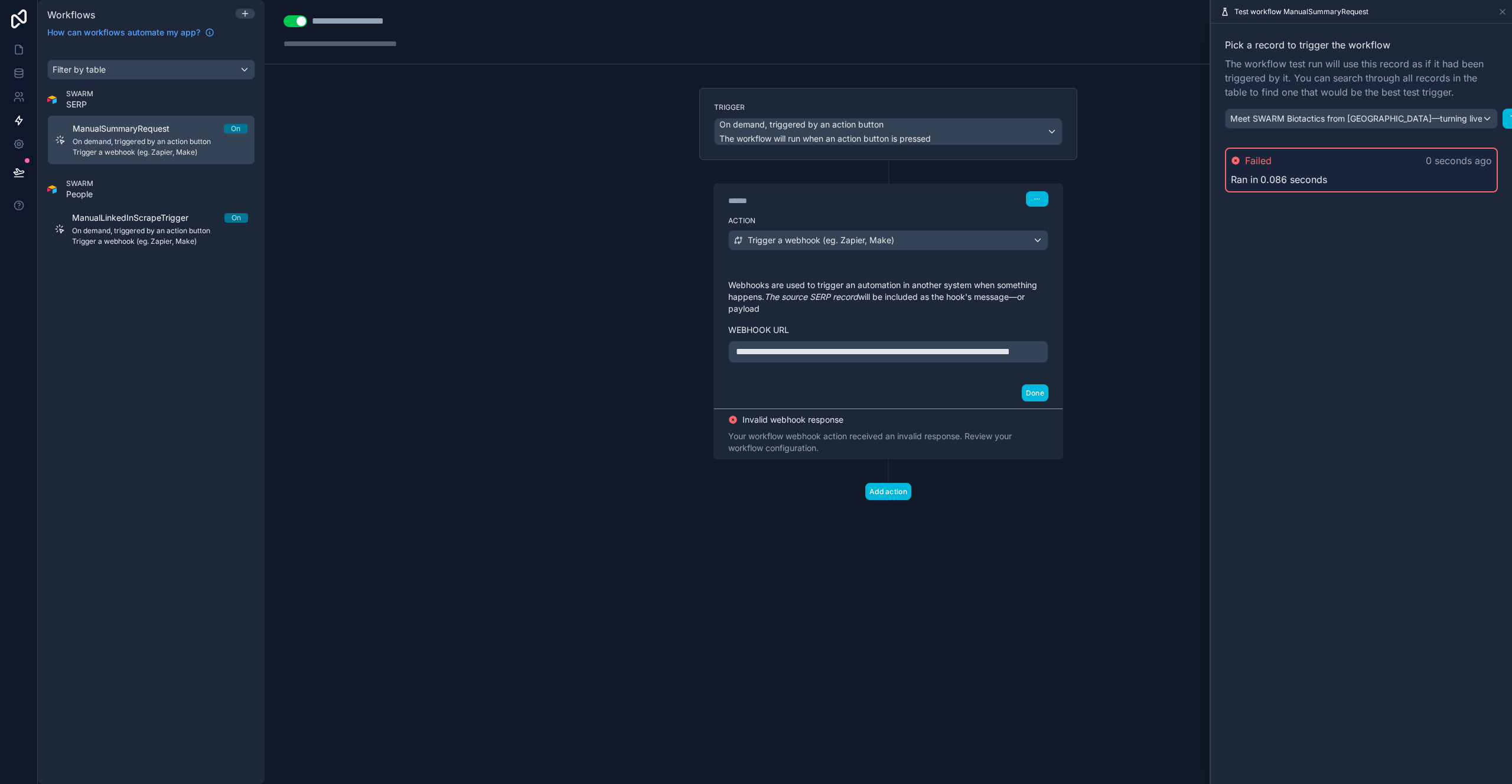
click at [830, 359] on p "**********" at bounding box center [887, 352] width 304 height 14
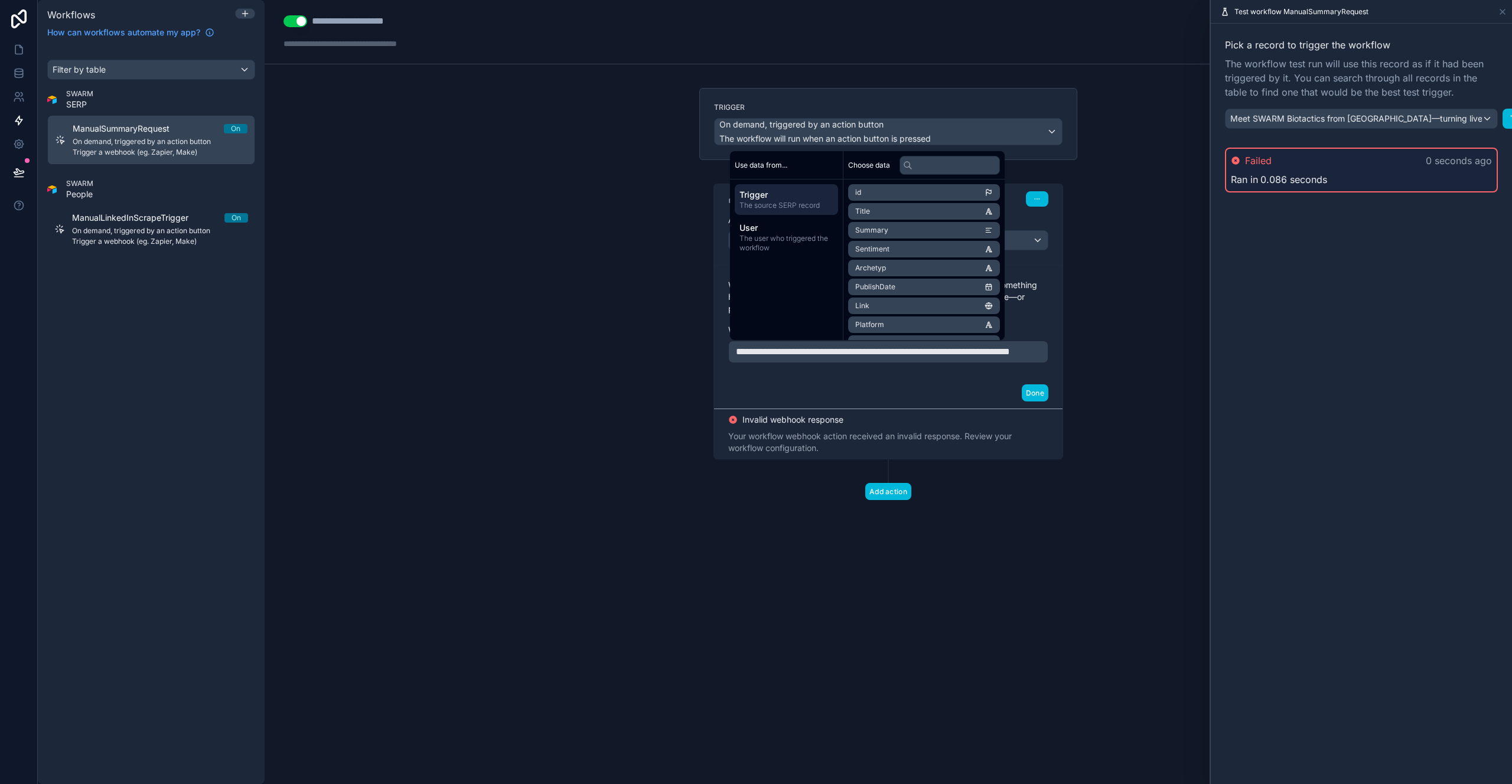
click at [849, 377] on div "**********" at bounding box center [888, 321] width 349 height 113
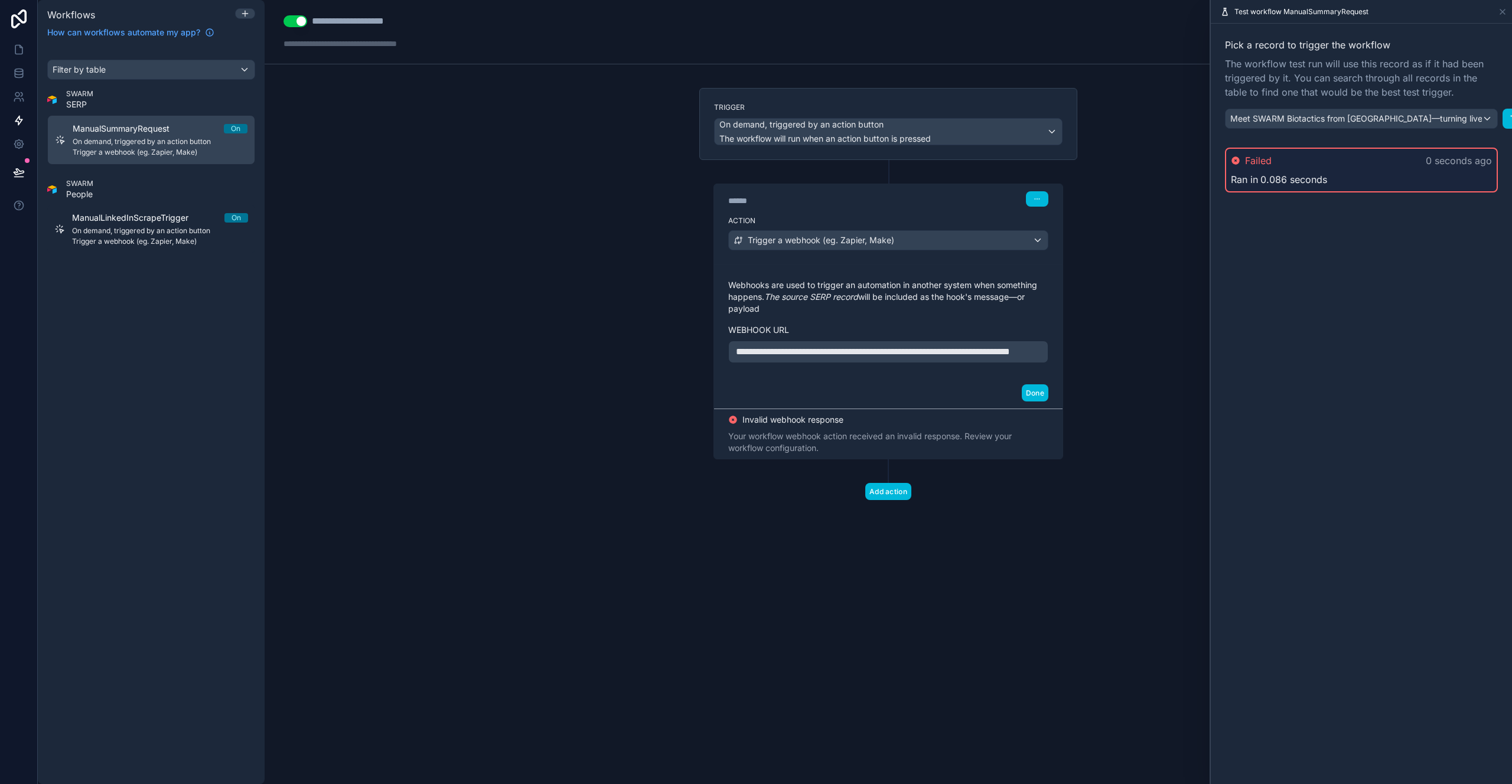
click at [1040, 401] on button "Done" at bounding box center [1035, 393] width 27 height 17
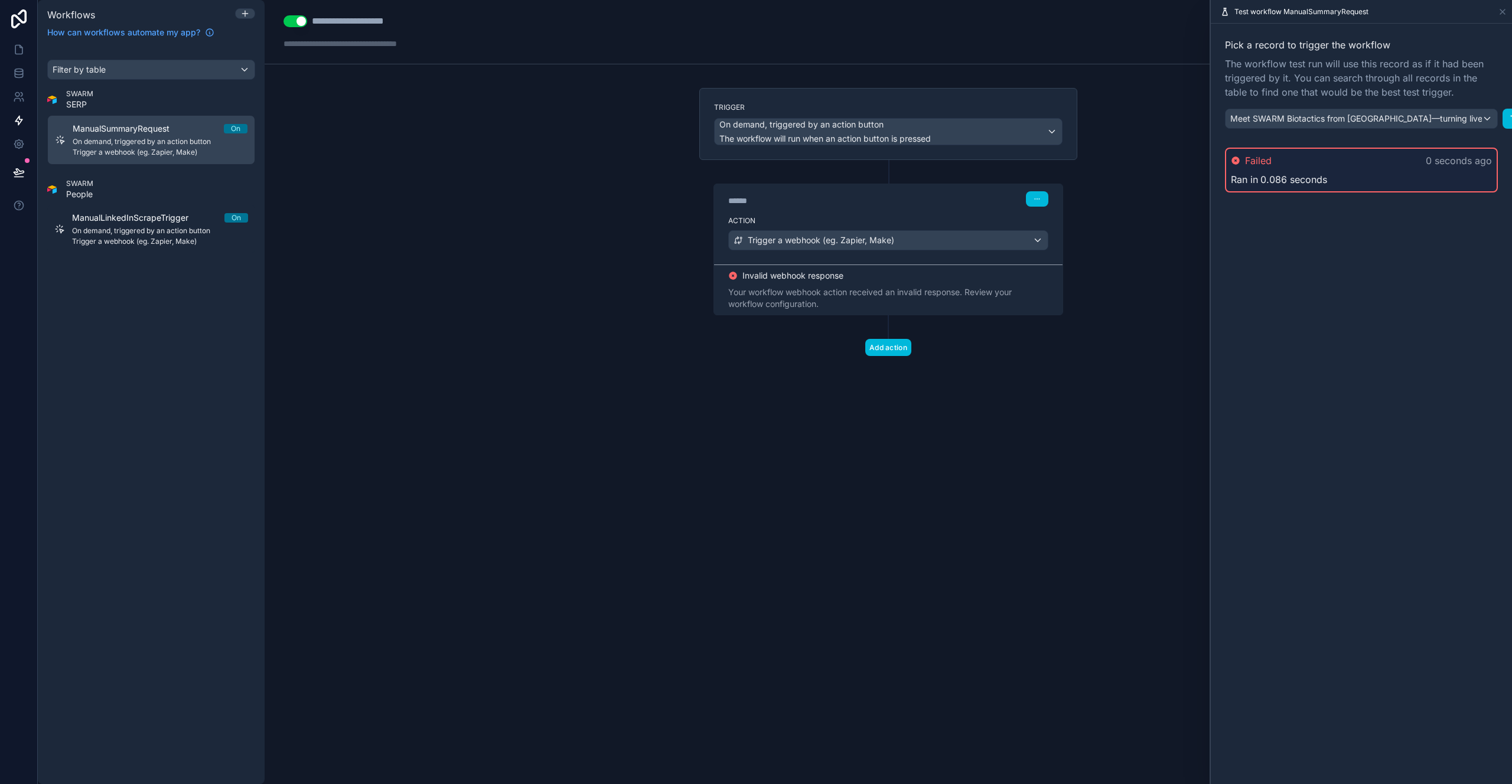
click at [1503, 122] on button "Test" at bounding box center [1519, 118] width 33 height 20
click at [1503, 123] on button "Test" at bounding box center [1519, 118] width 33 height 20
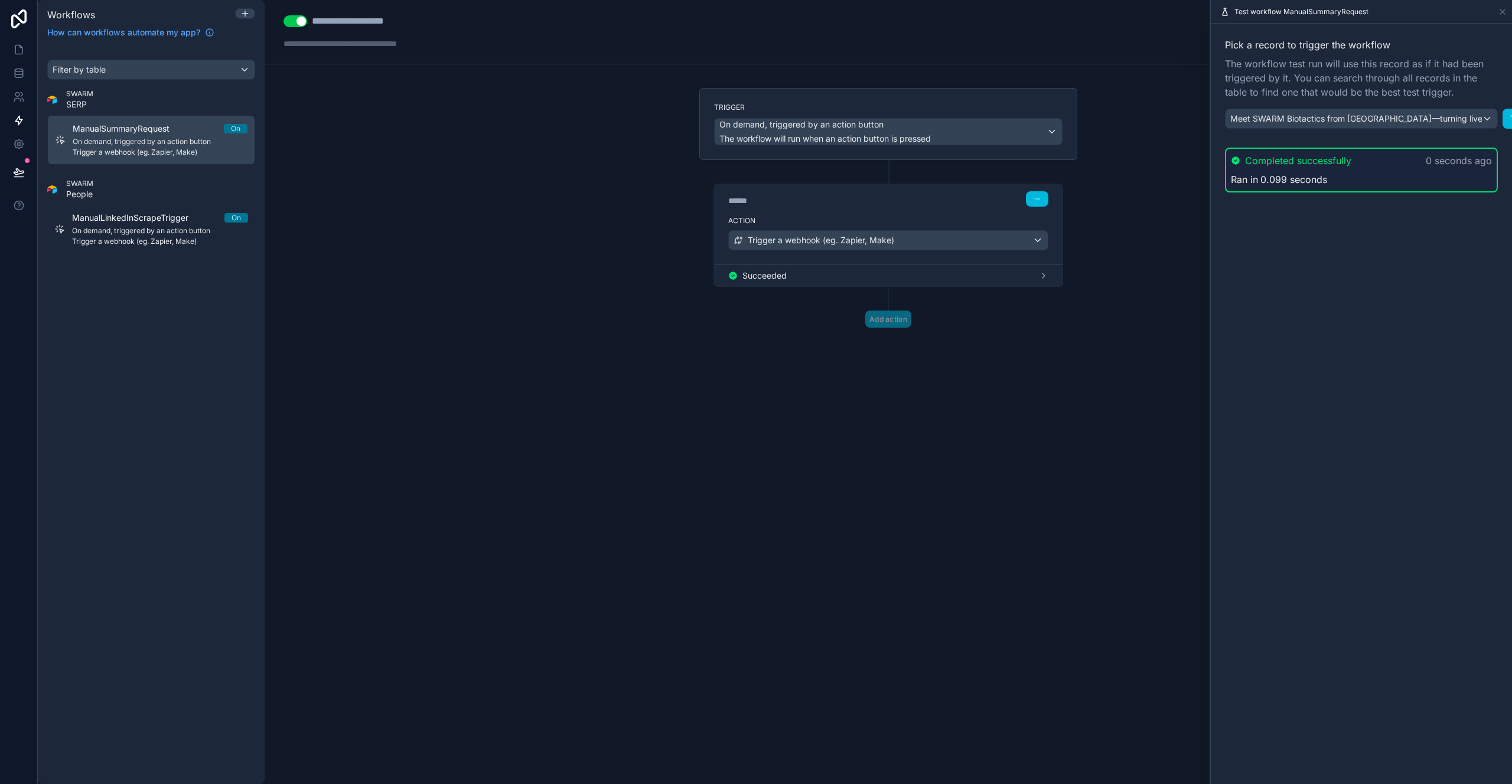
click at [1041, 277] on icon at bounding box center [1044, 276] width 9 height 9
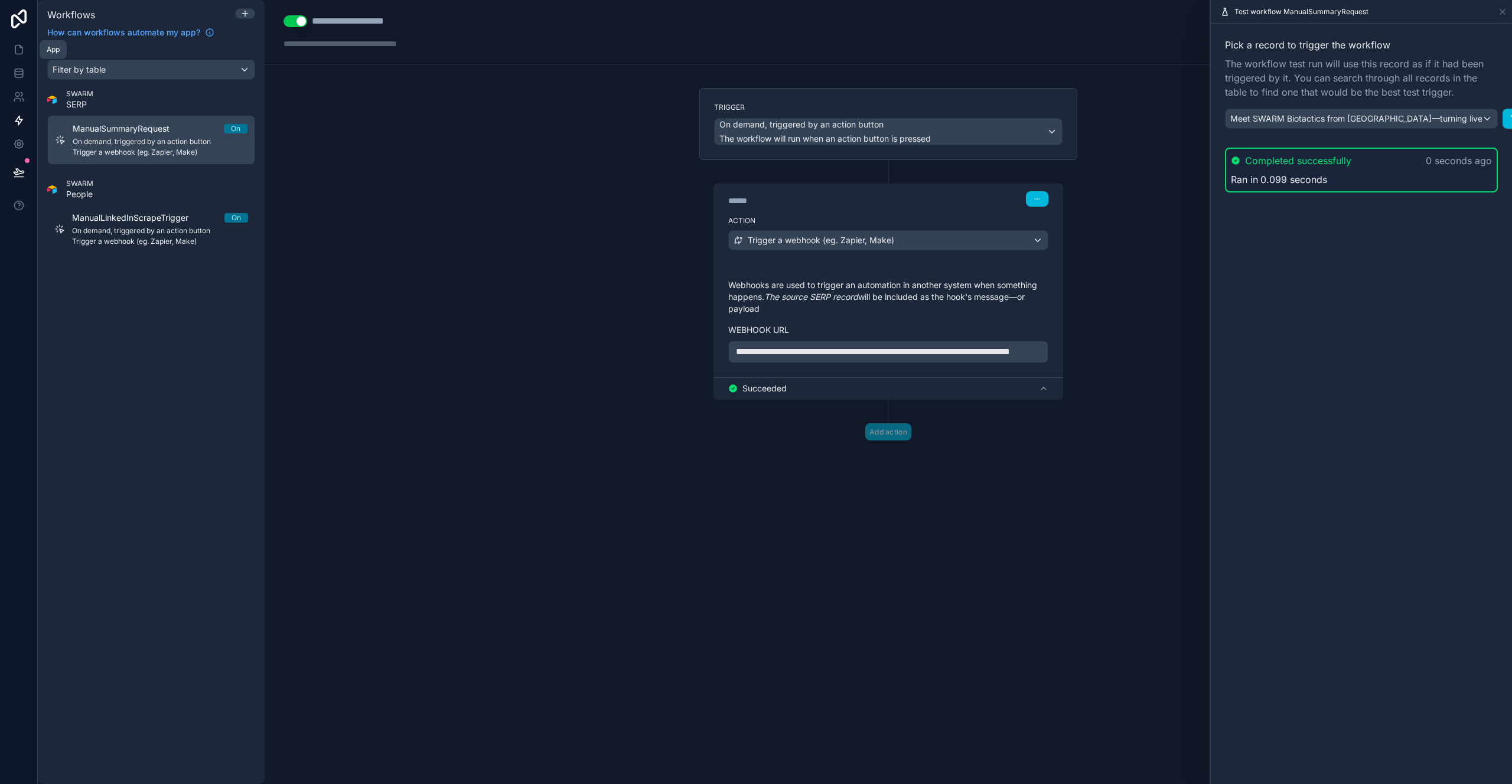
click at [18, 51] on icon at bounding box center [18, 49] width 12 height 12
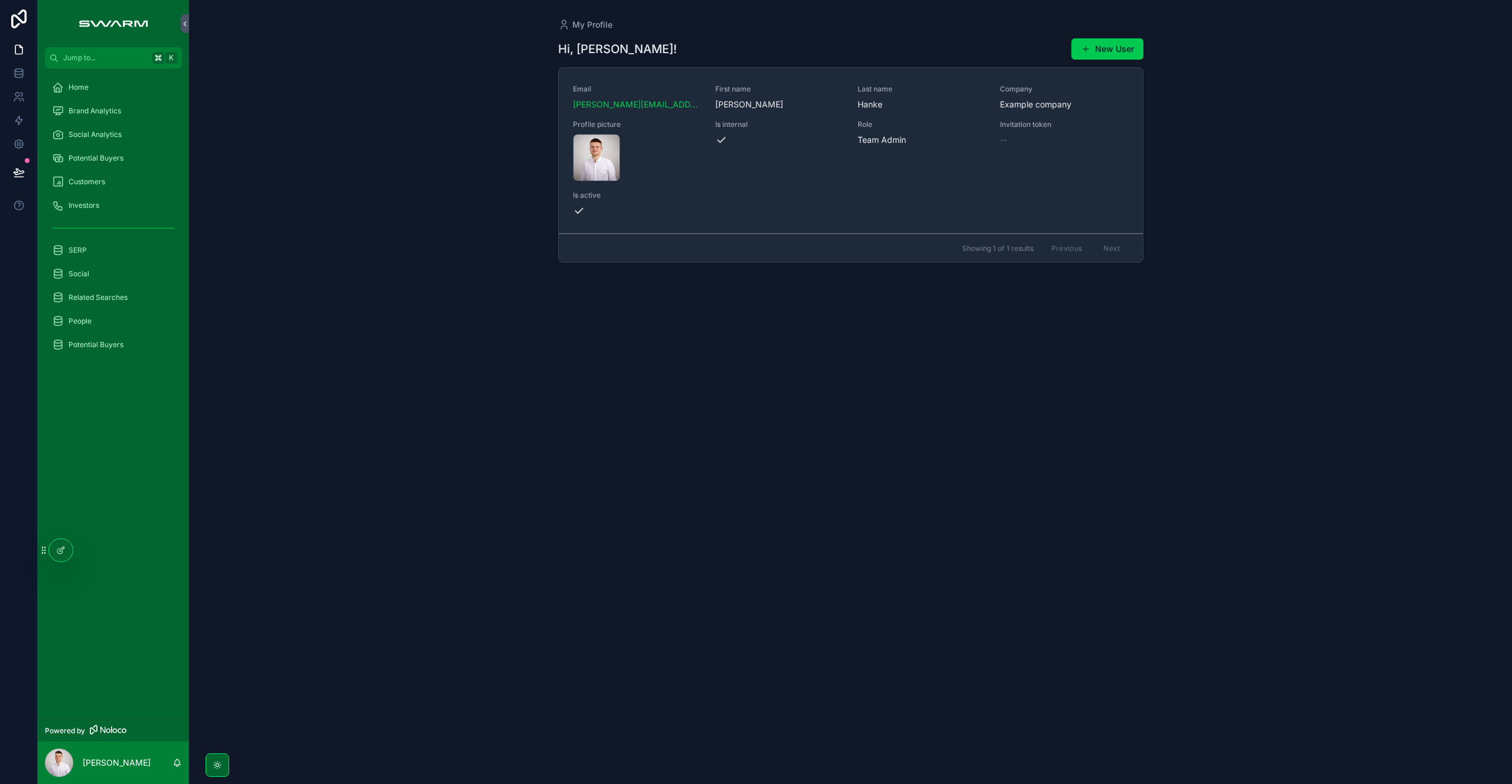
click at [96, 96] on link "Home" at bounding box center [113, 87] width 137 height 21
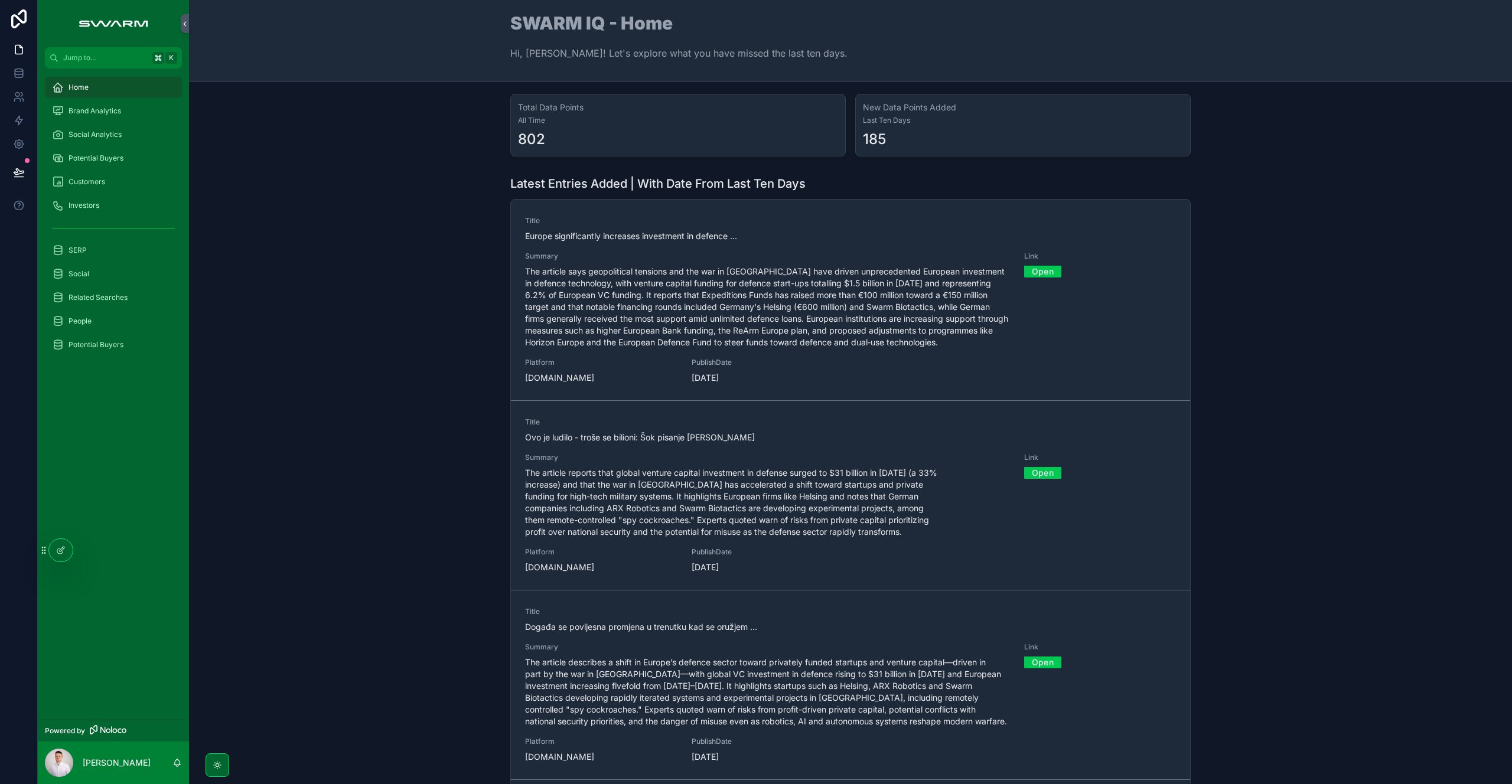
scroll to position [5, 0]
click at [658, 300] on span "The article says geopolitical tensions and the war in [GEOGRAPHIC_DATA] have dr…" at bounding box center [767, 304] width 485 height 83
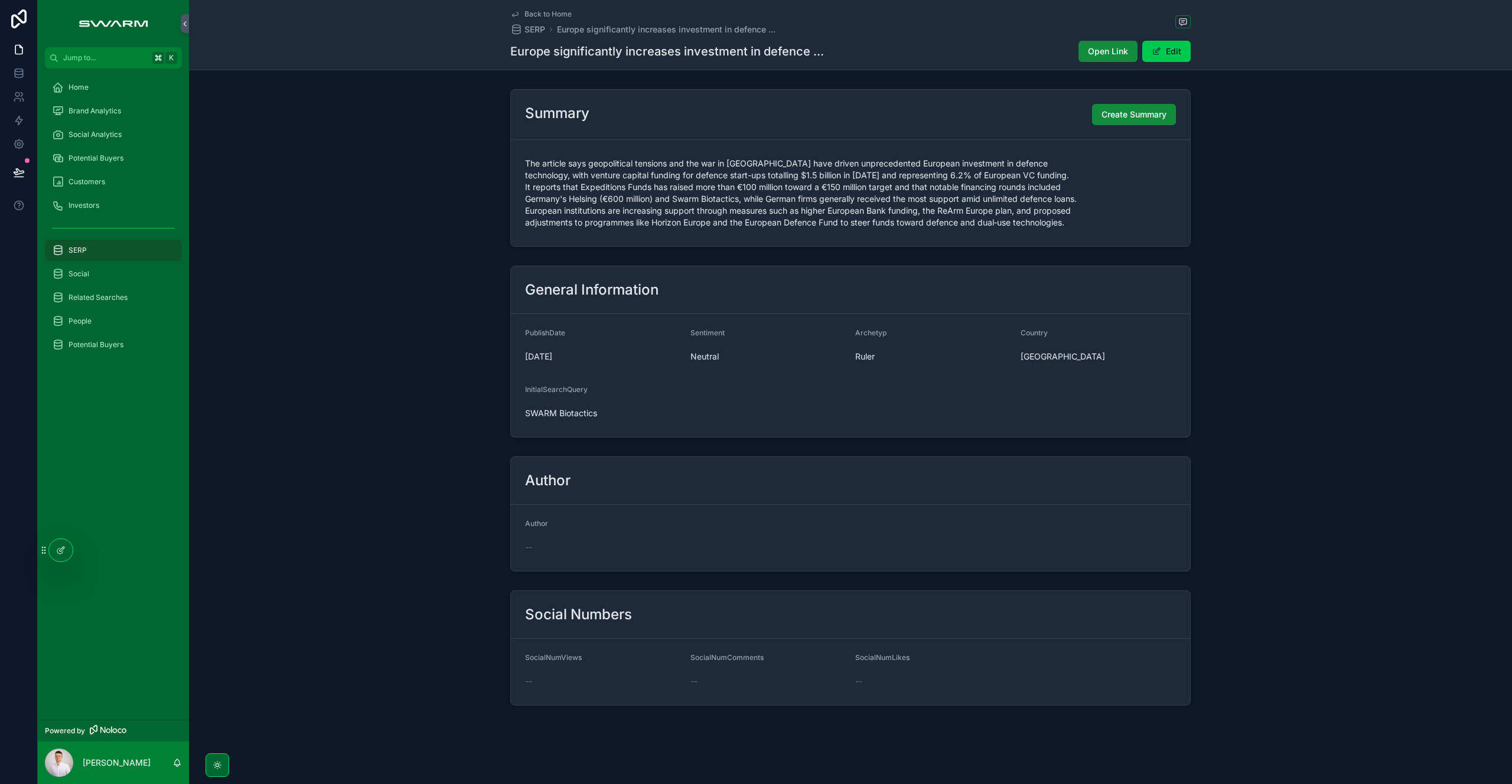
click at [1131, 111] on span "Create Summary" at bounding box center [1134, 114] width 65 height 12
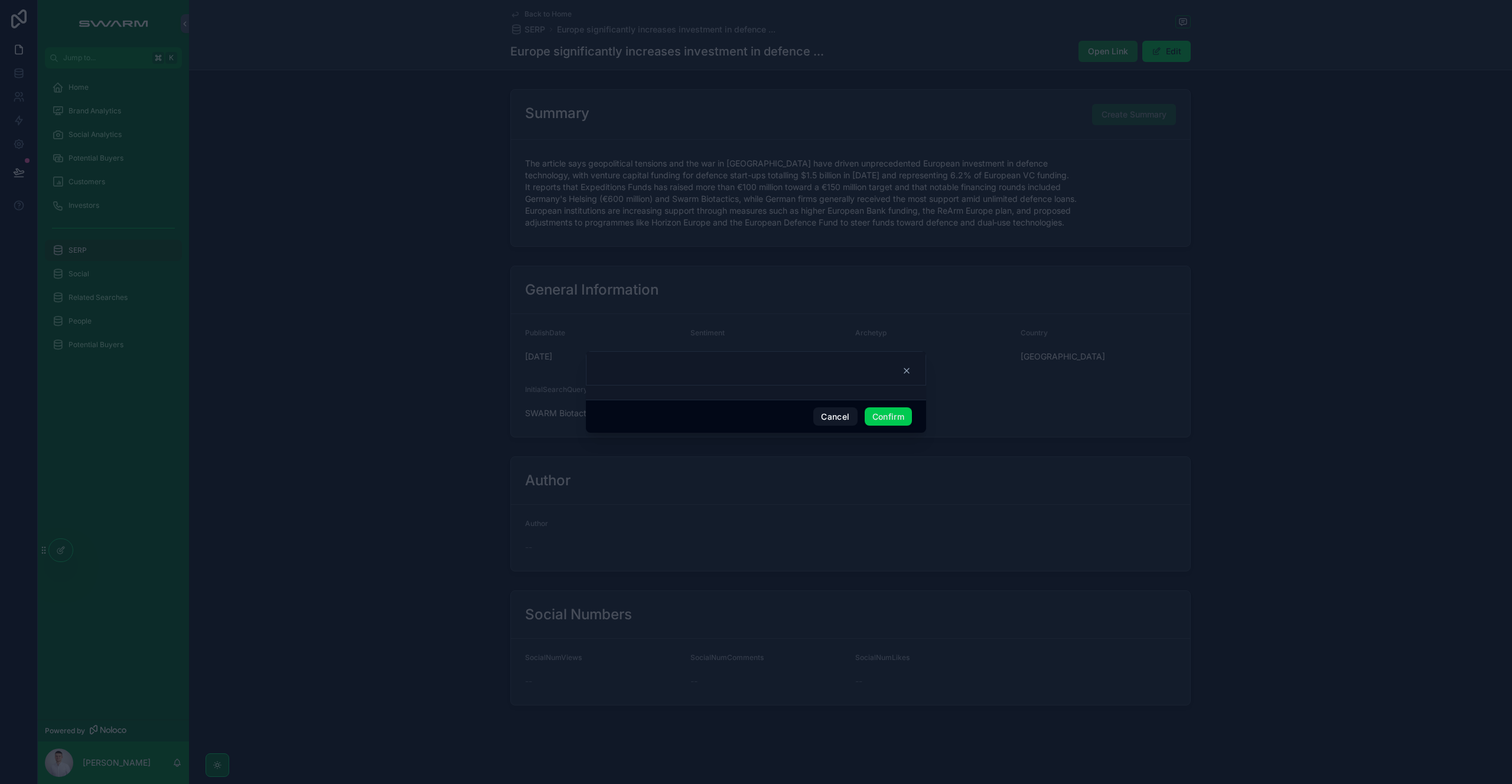
click at [885, 420] on button "Confirm" at bounding box center [888, 416] width 47 height 19
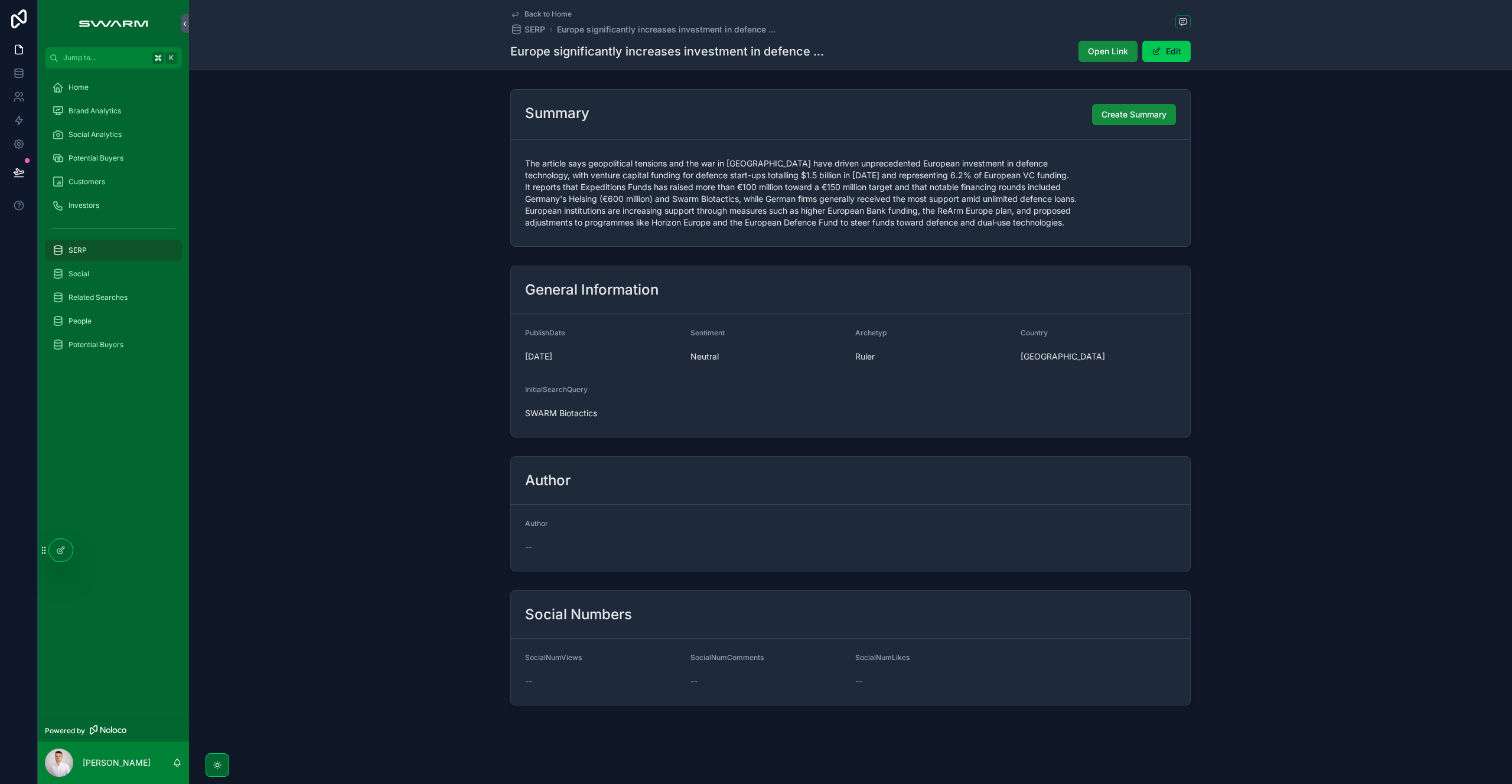
click at [1117, 116] on span "Create Summary" at bounding box center [1134, 114] width 65 height 12
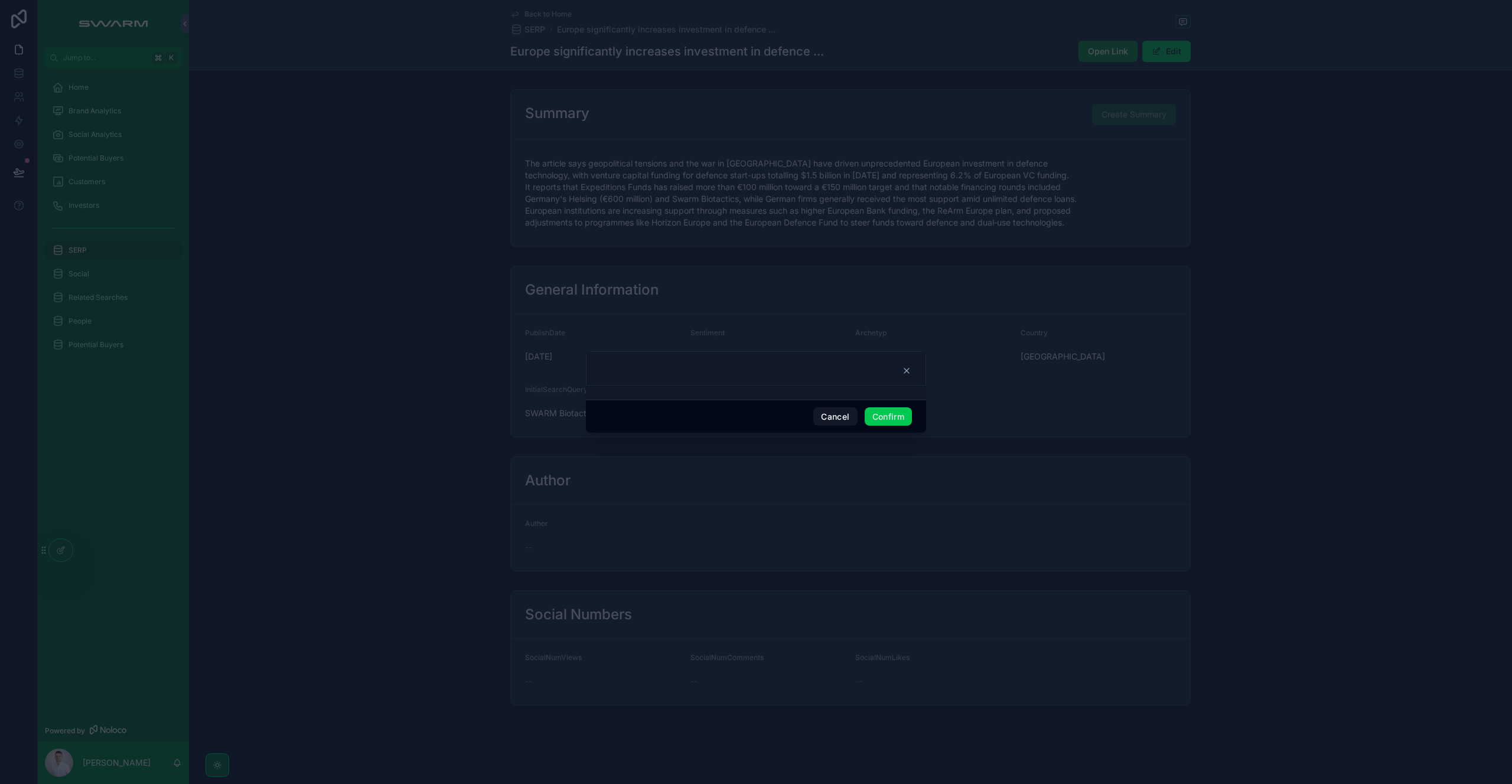
click at [894, 419] on button "Confirm" at bounding box center [888, 416] width 47 height 19
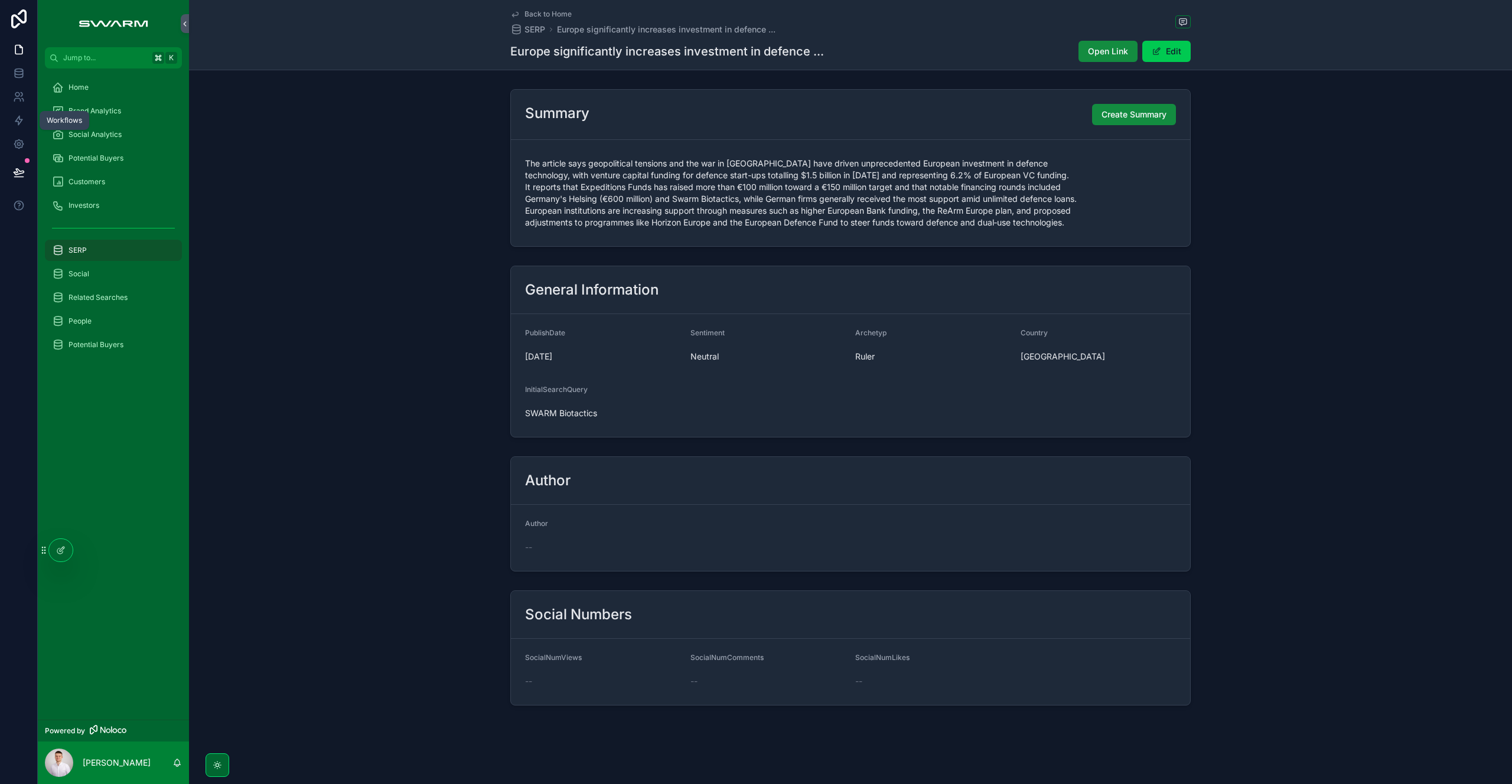
click at [17, 115] on icon at bounding box center [18, 120] width 12 height 12
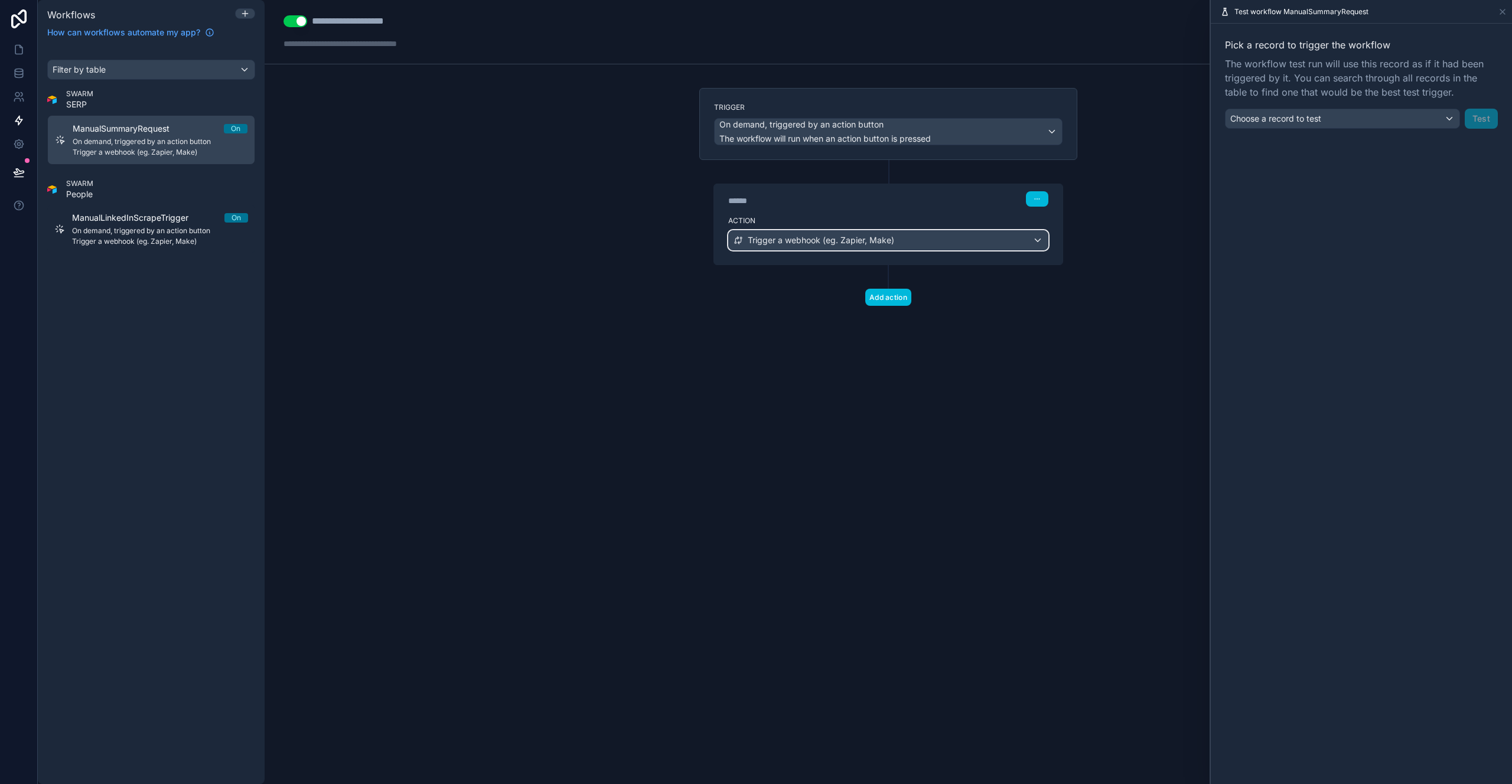
click at [857, 239] on span "Trigger a webhook (eg. Zapier, Make)" at bounding box center [820, 239] width 146 height 12
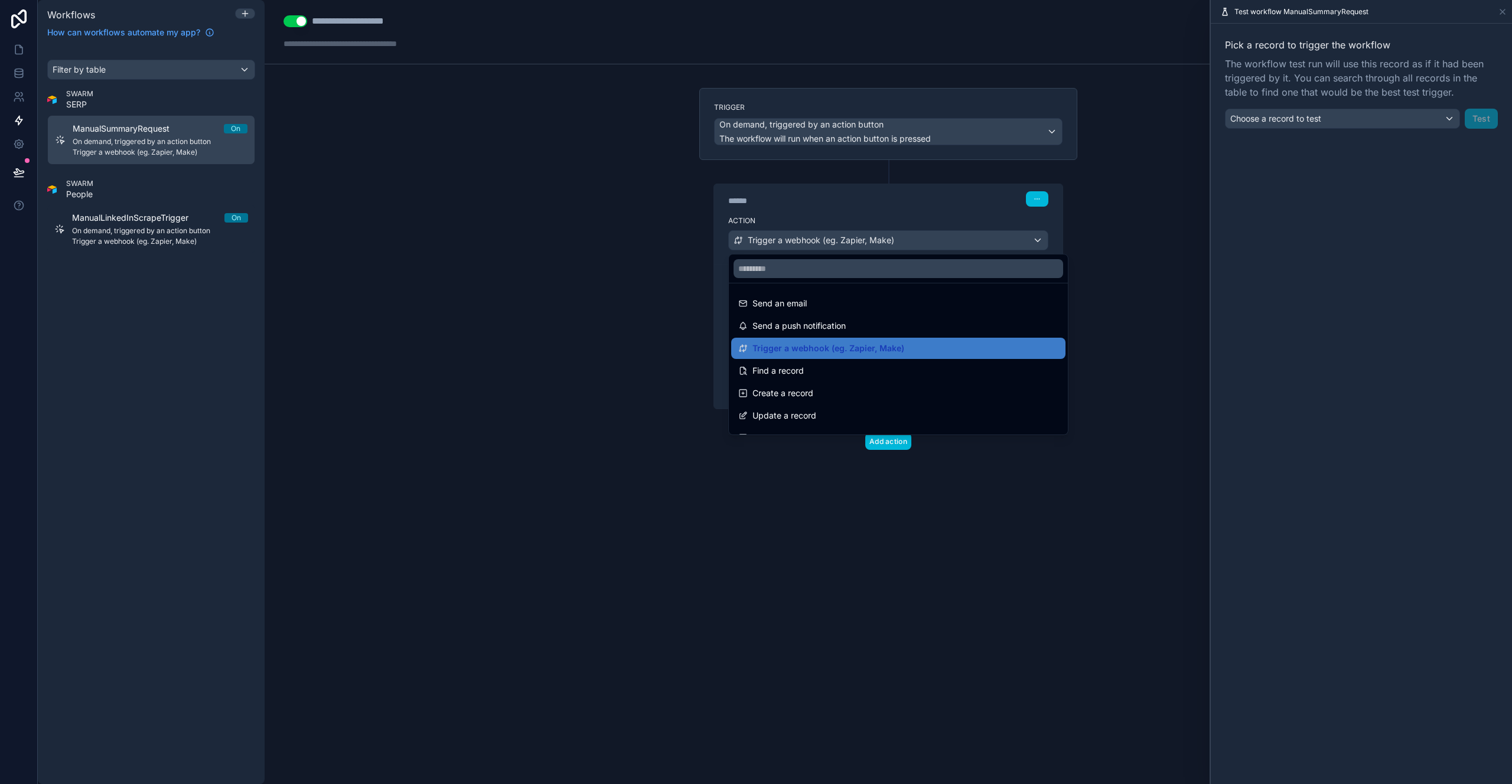
click at [811, 353] on span "Trigger a webhook (eg. Zapier, Make)" at bounding box center [828, 349] width 152 height 14
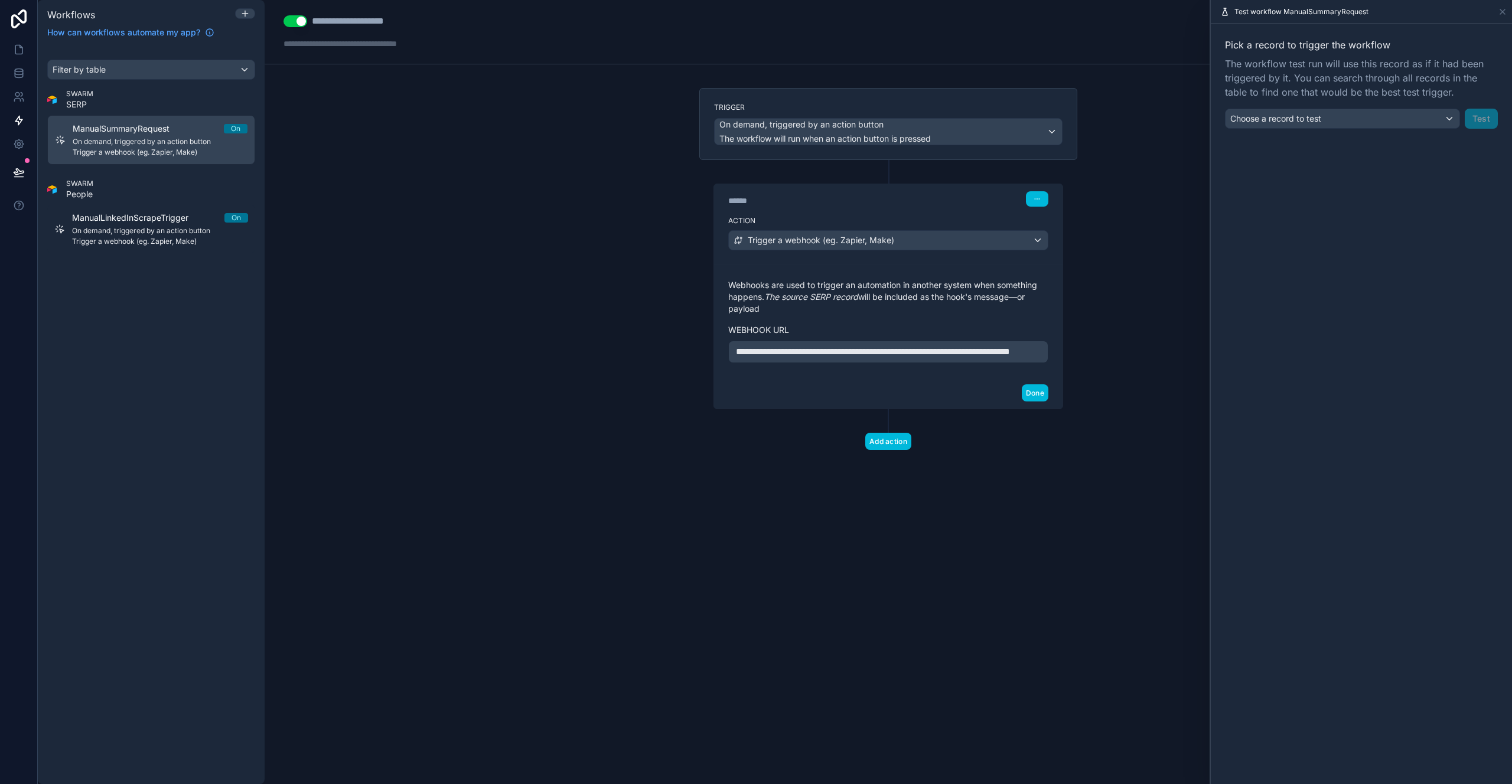
click at [1030, 203] on button "button" at bounding box center [1037, 198] width 22 height 15
click at [834, 359] on p "**********" at bounding box center [887, 352] width 304 height 14
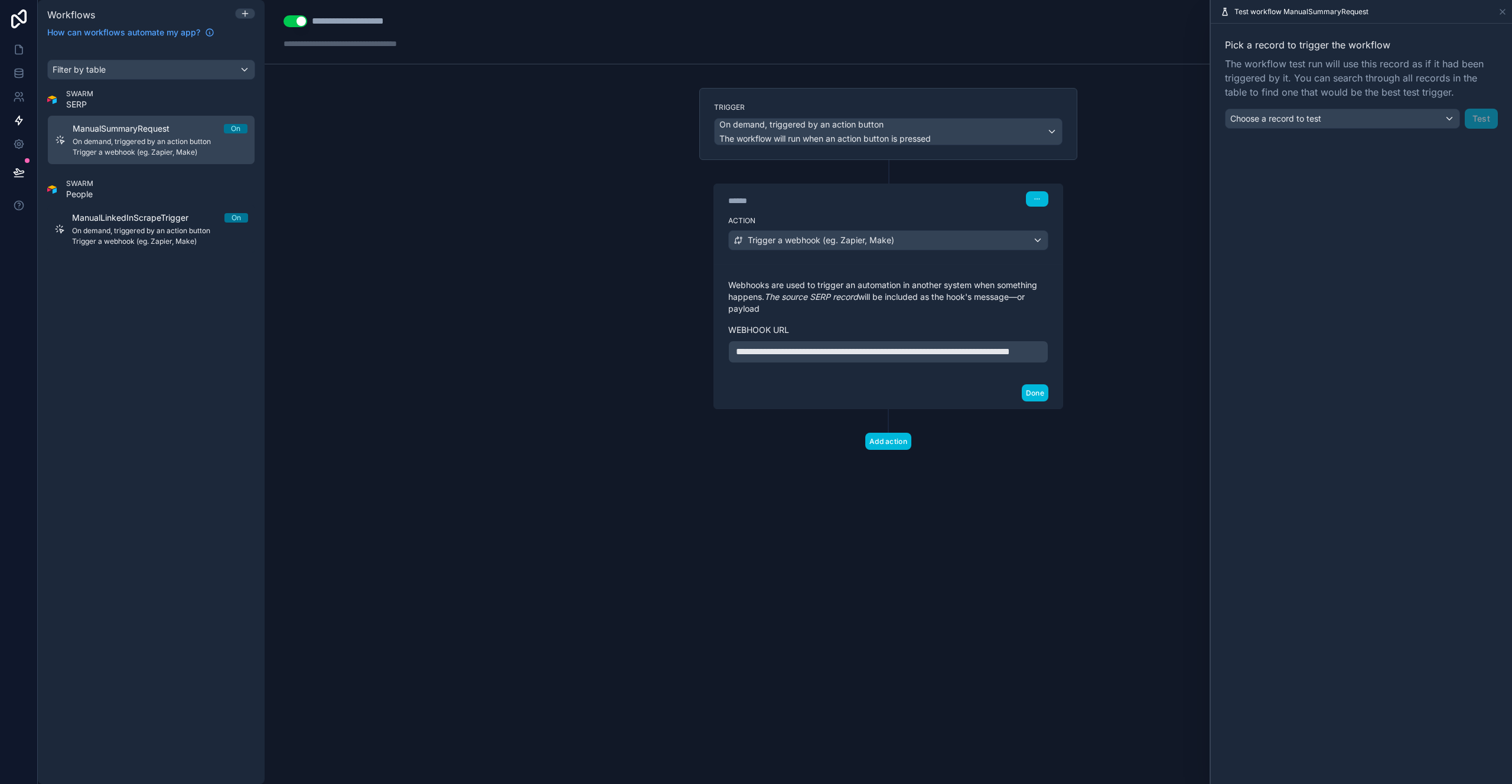
click at [681, 425] on div "**********" at bounding box center [888, 392] width 1247 height 784
click at [871, 358] on p "**********" at bounding box center [887, 352] width 304 height 14
click at [875, 359] on p "**********" at bounding box center [887, 352] width 304 height 14
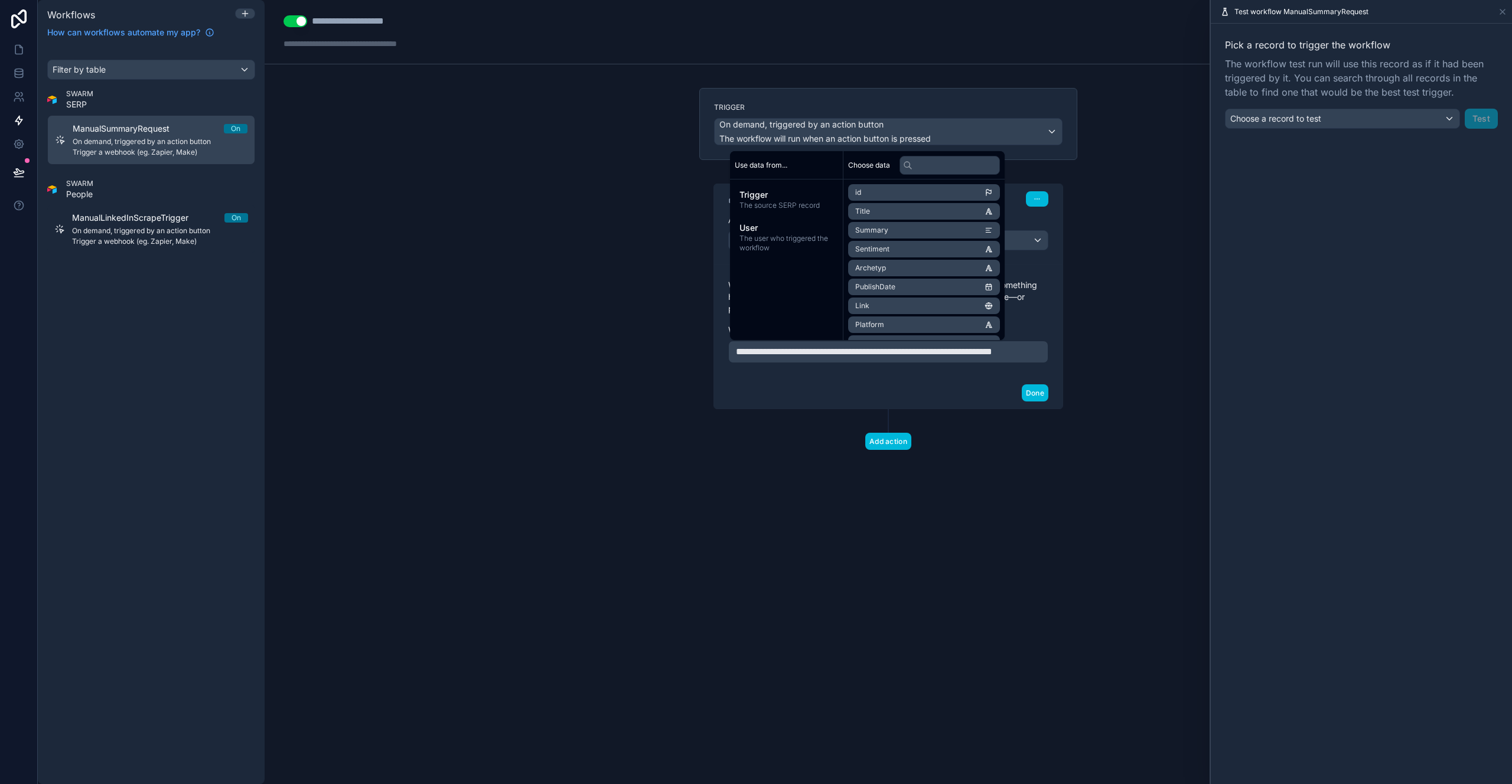
click at [924, 407] on div "Done" at bounding box center [888, 393] width 349 height 32
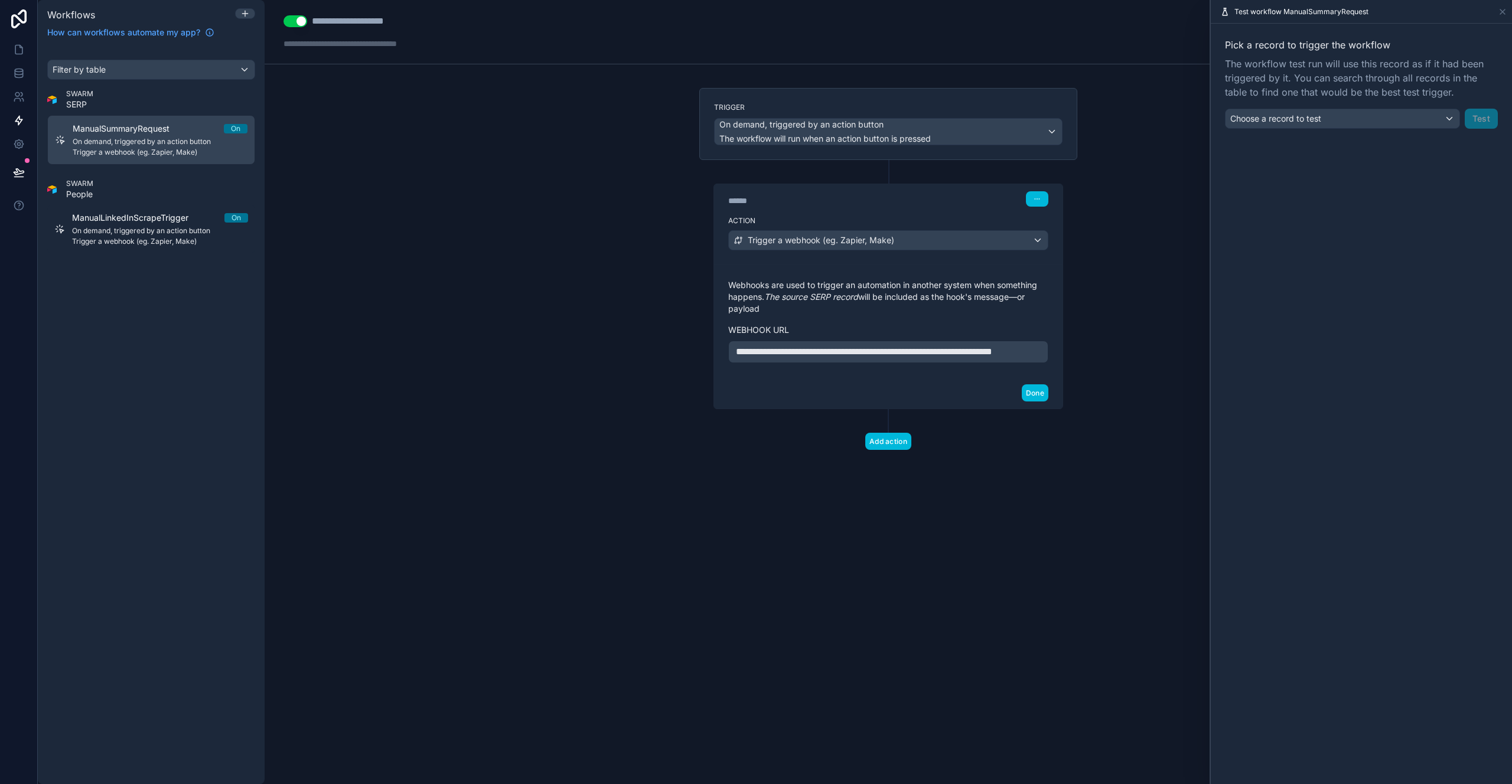
click at [1031, 401] on button "Done" at bounding box center [1035, 393] width 27 height 17
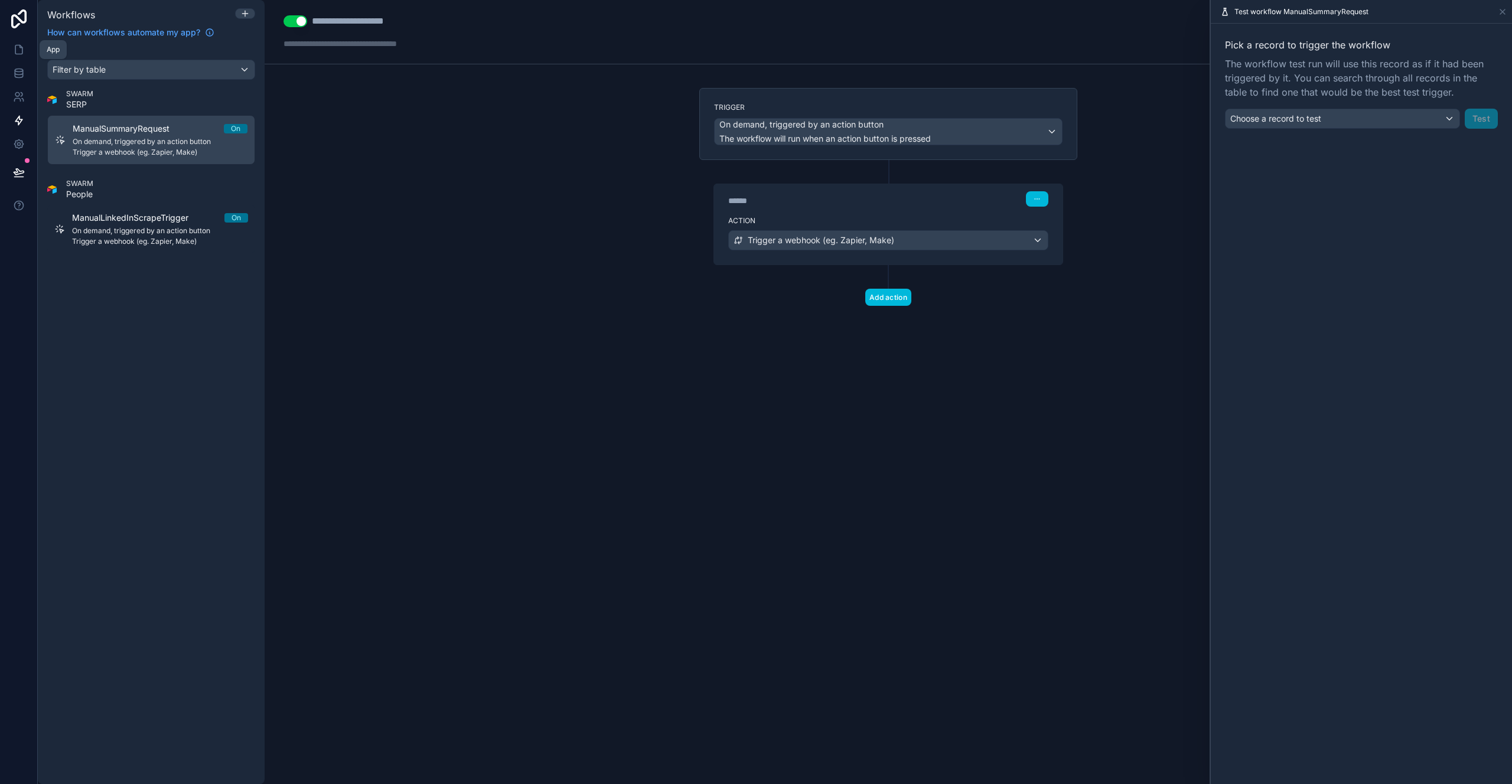
click at [22, 51] on icon at bounding box center [18, 50] width 7 height 9
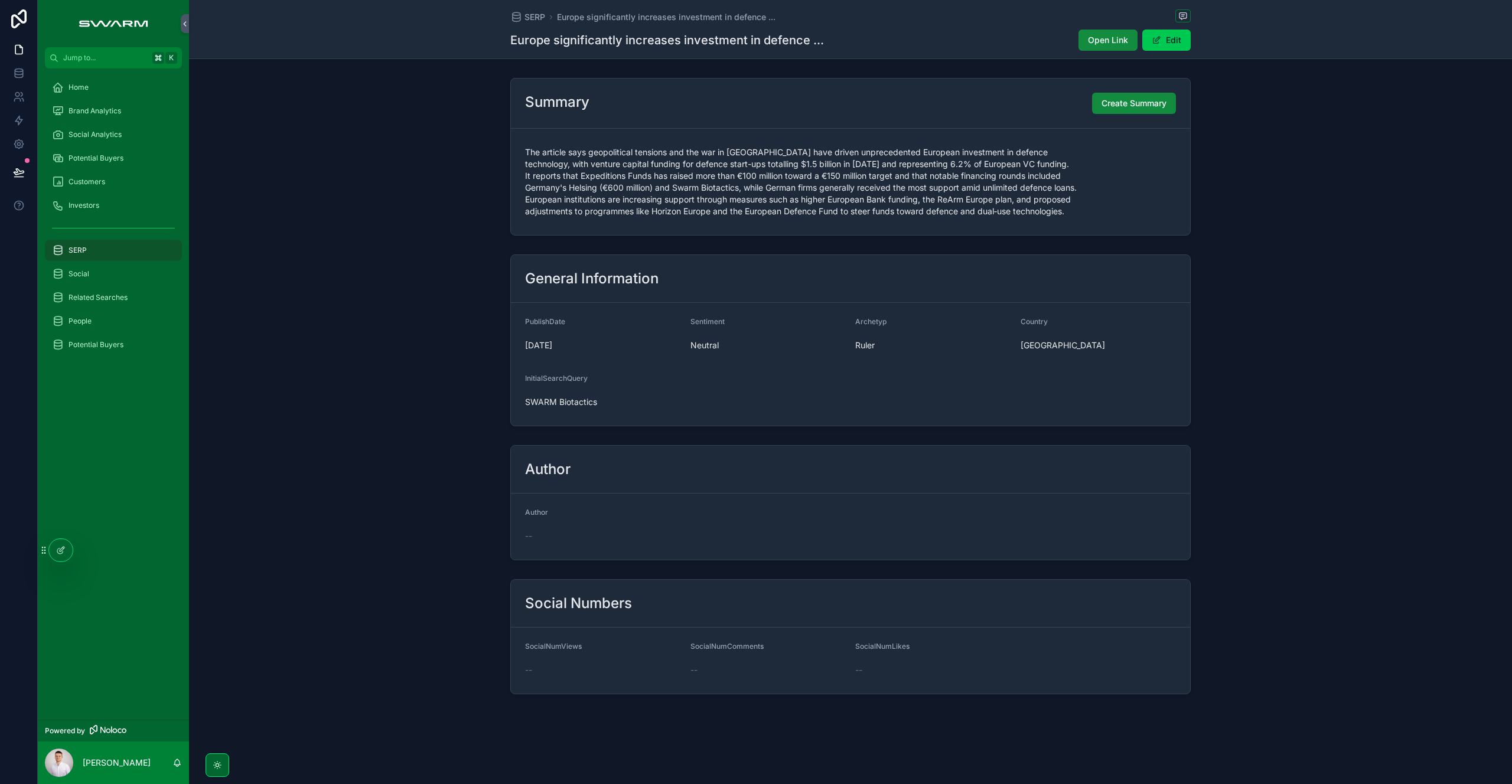
click at [1102, 86] on div "Summary Create Summary" at bounding box center [850, 103] width 679 height 50
click at [1110, 101] on span "Create Summary" at bounding box center [1134, 103] width 65 height 12
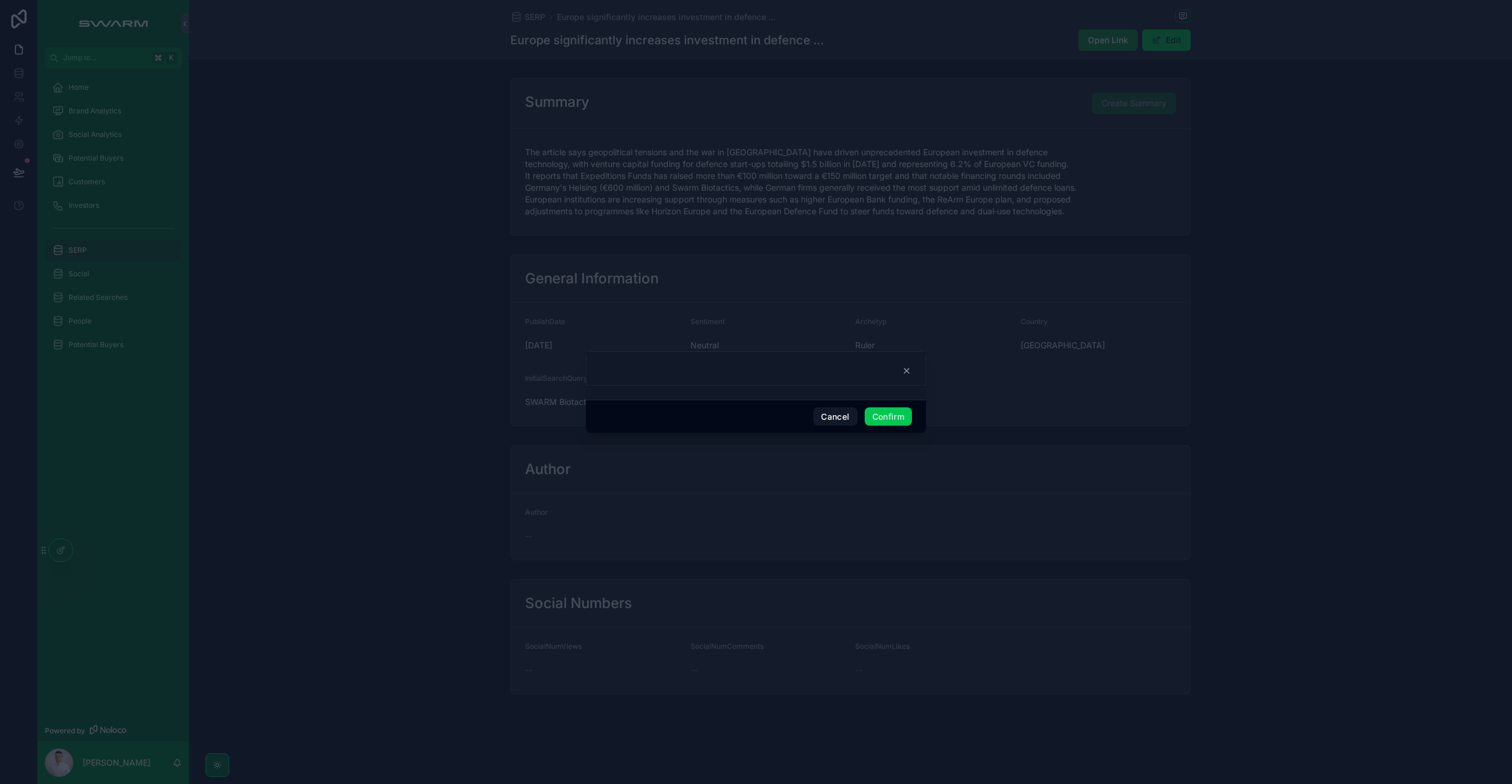
click at [889, 413] on button "Confirm" at bounding box center [888, 416] width 47 height 19
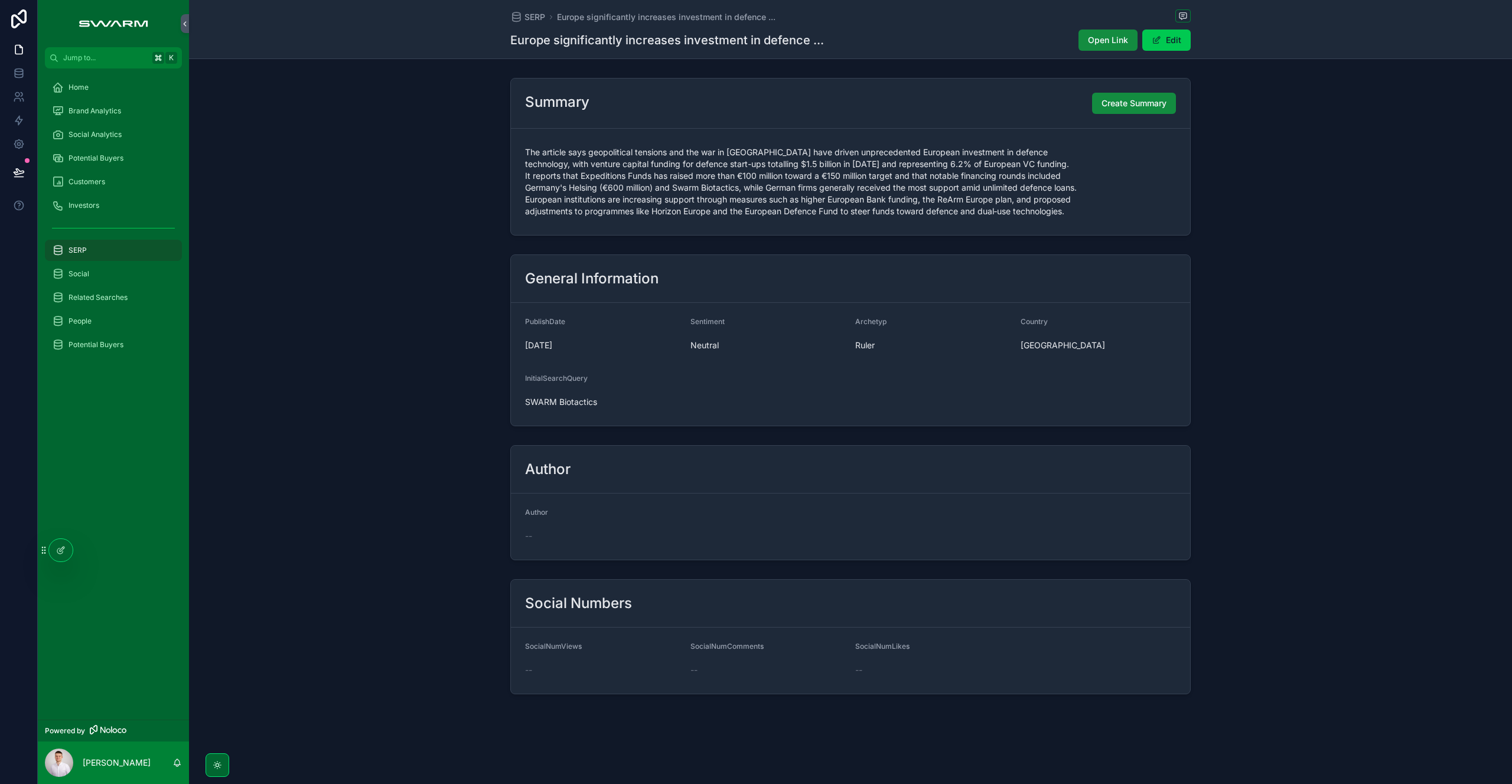
click at [1151, 99] on span "Create Summary" at bounding box center [1134, 103] width 65 height 12
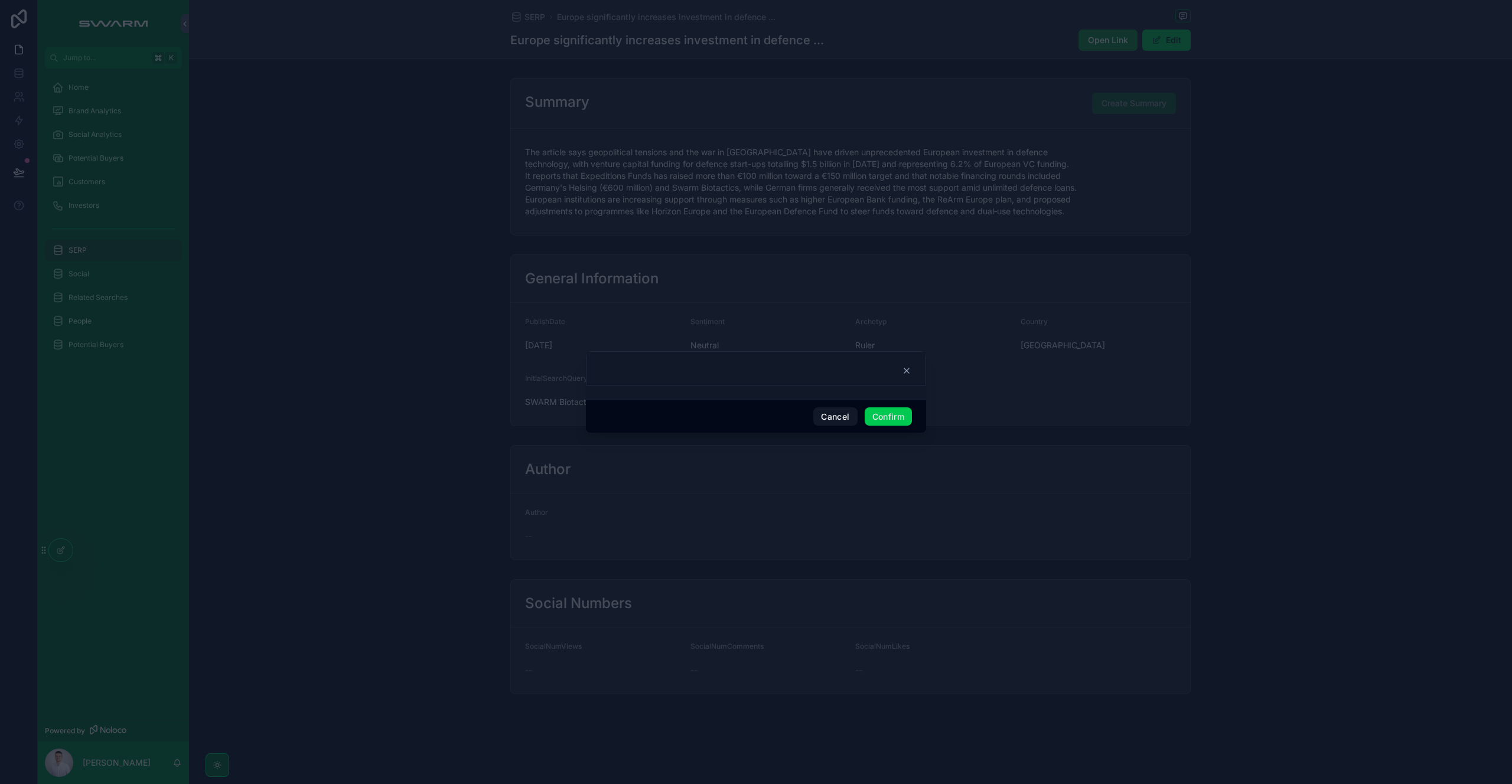
click at [890, 417] on button "Confirm" at bounding box center [888, 416] width 47 height 19
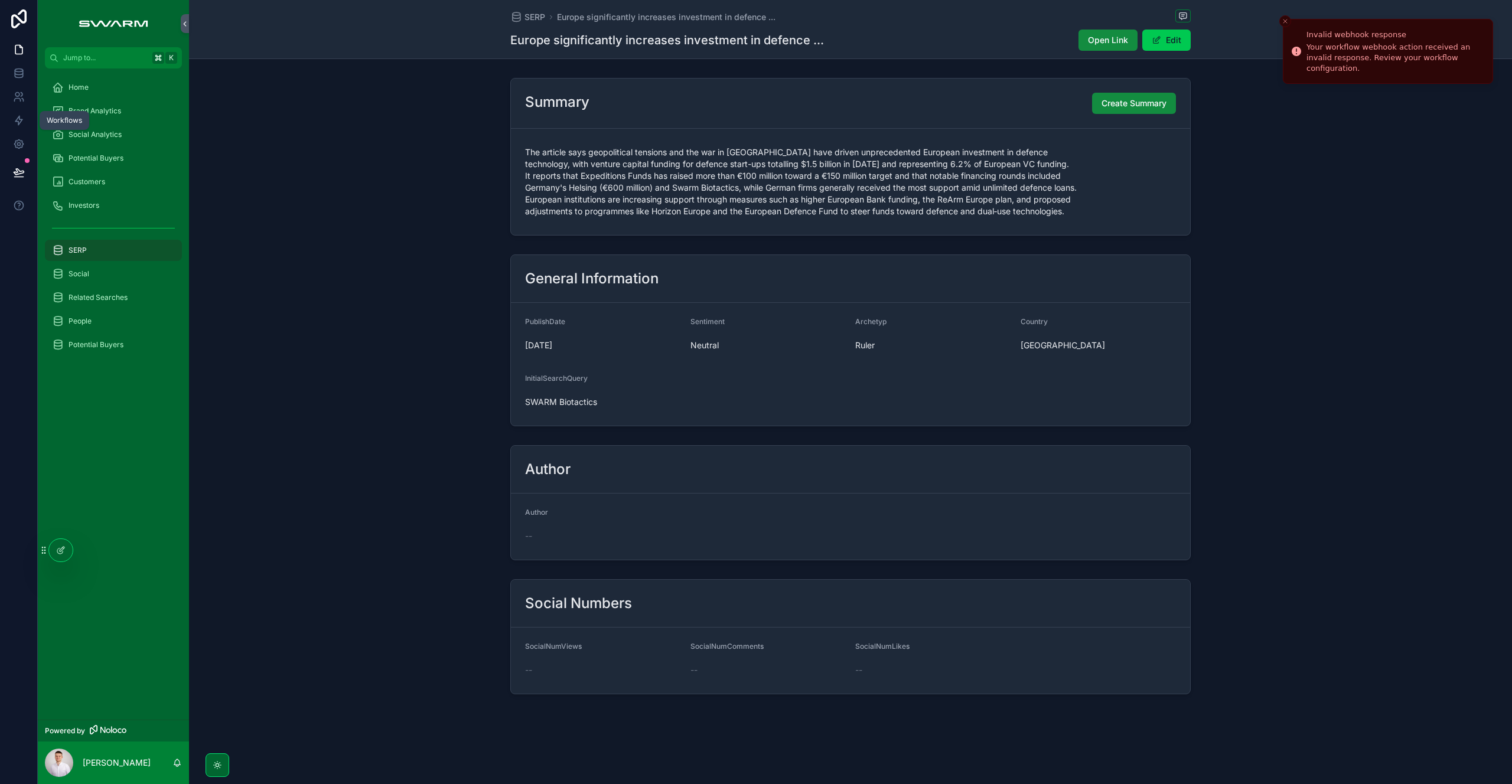
click at [20, 119] on icon at bounding box center [18, 120] width 7 height 9
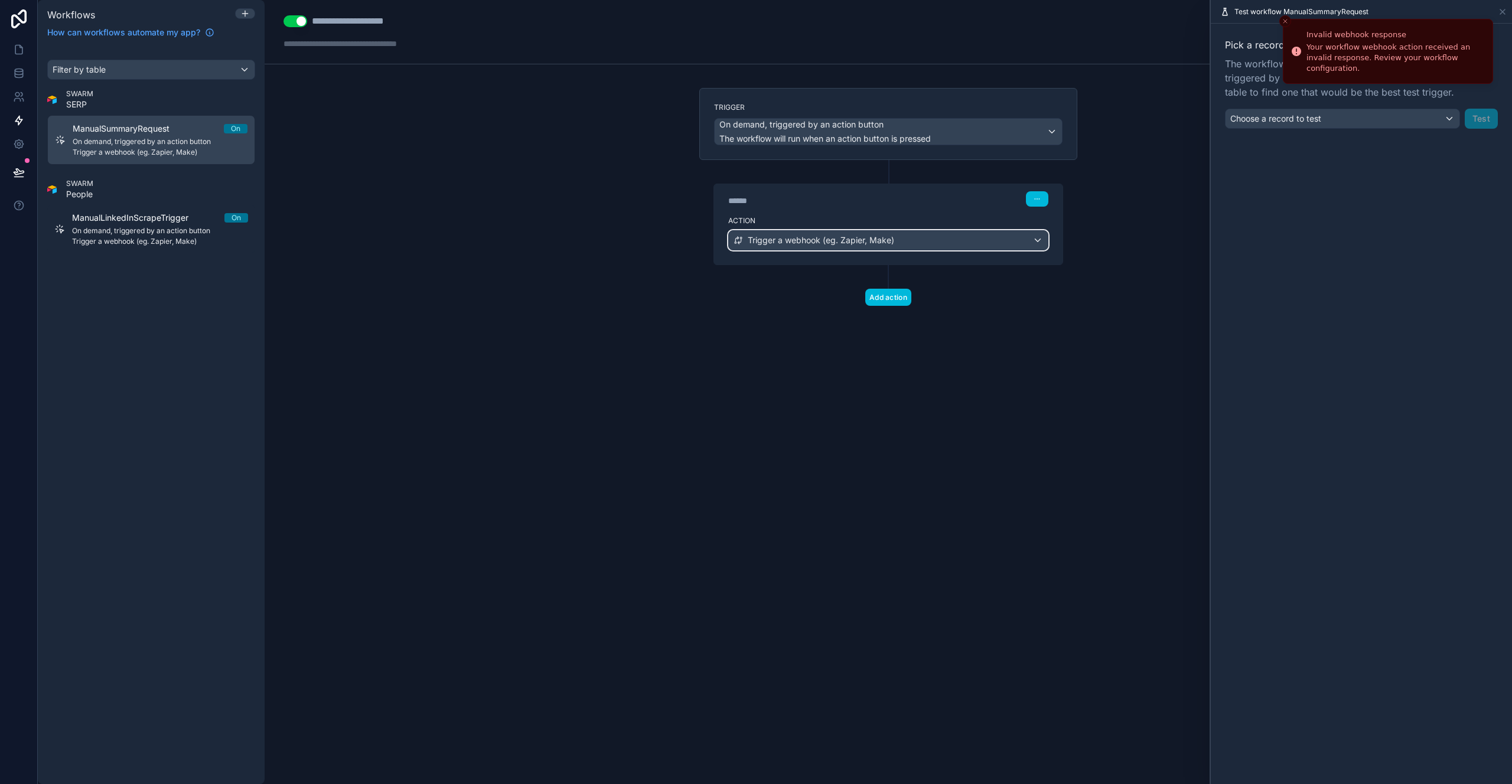
click at [824, 242] on span "Trigger a webhook (eg. Zapier, Make)" at bounding box center [820, 239] width 146 height 12
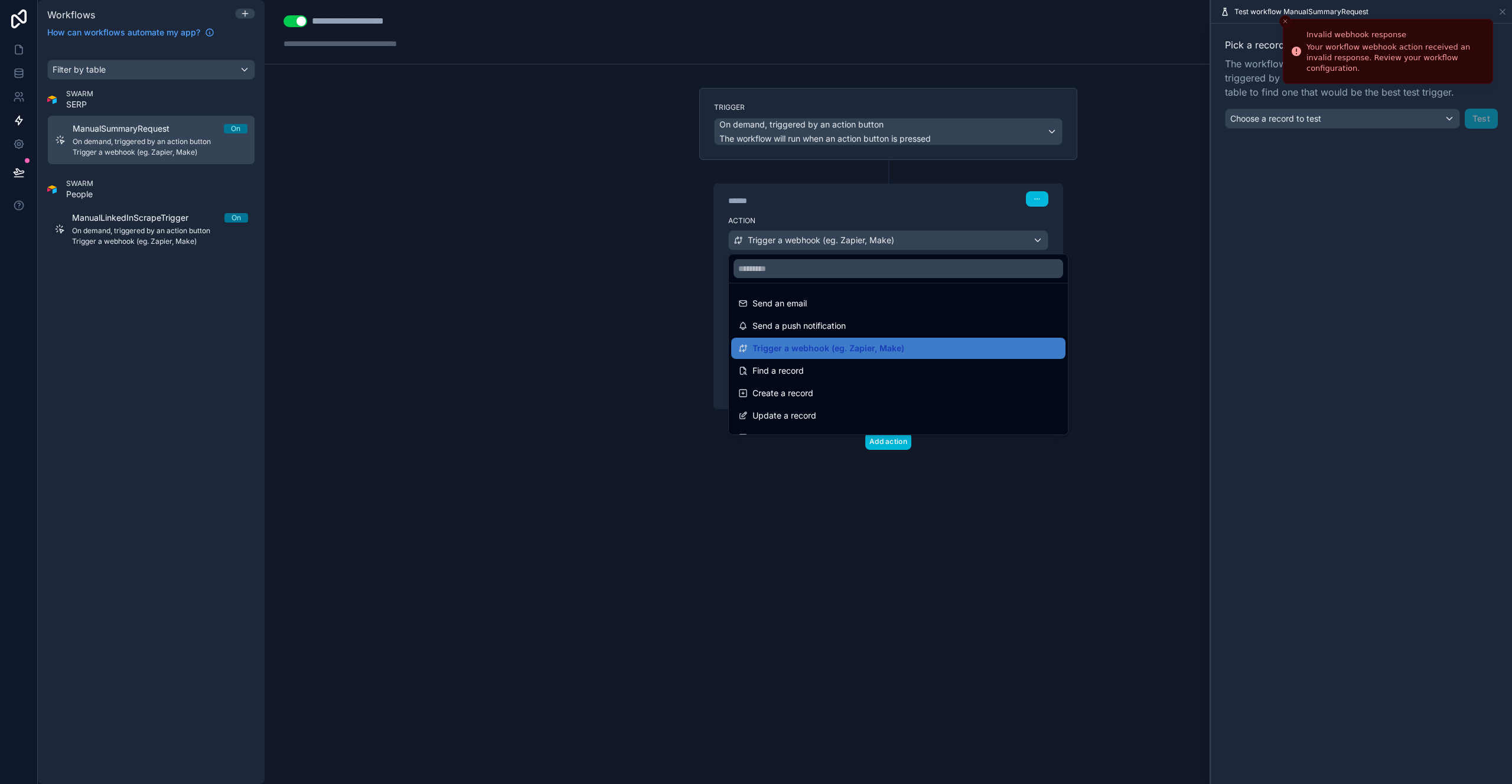
click at [848, 348] on span "Trigger a webhook (eg. Zapier, Make)" at bounding box center [828, 349] width 152 height 14
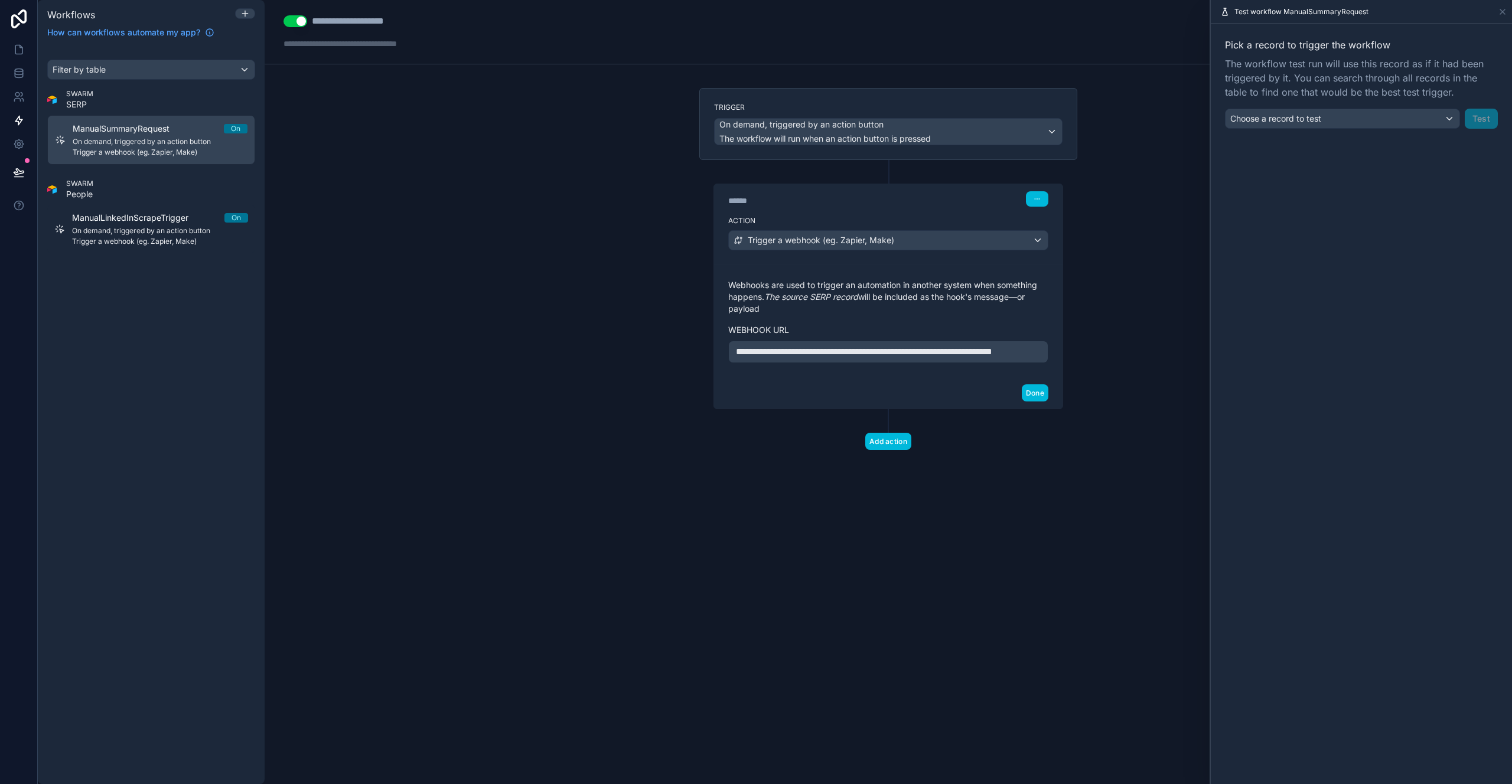
click at [878, 359] on p "**********" at bounding box center [887, 352] width 304 height 14
click at [985, 590] on div "**********" at bounding box center [888, 392] width 1247 height 784
click at [1038, 401] on button "Done" at bounding box center [1035, 393] width 27 height 17
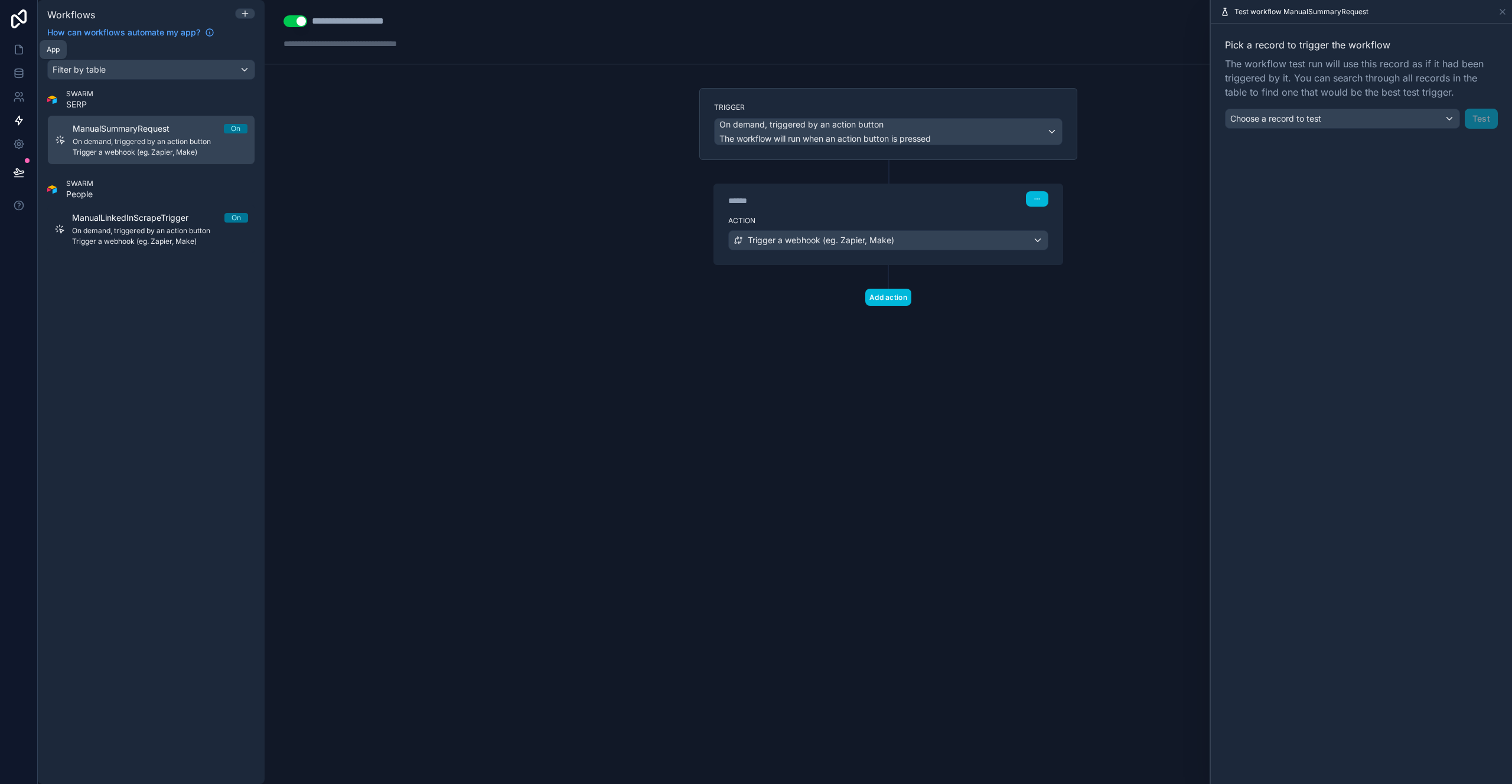
click at [21, 50] on icon at bounding box center [18, 49] width 12 height 12
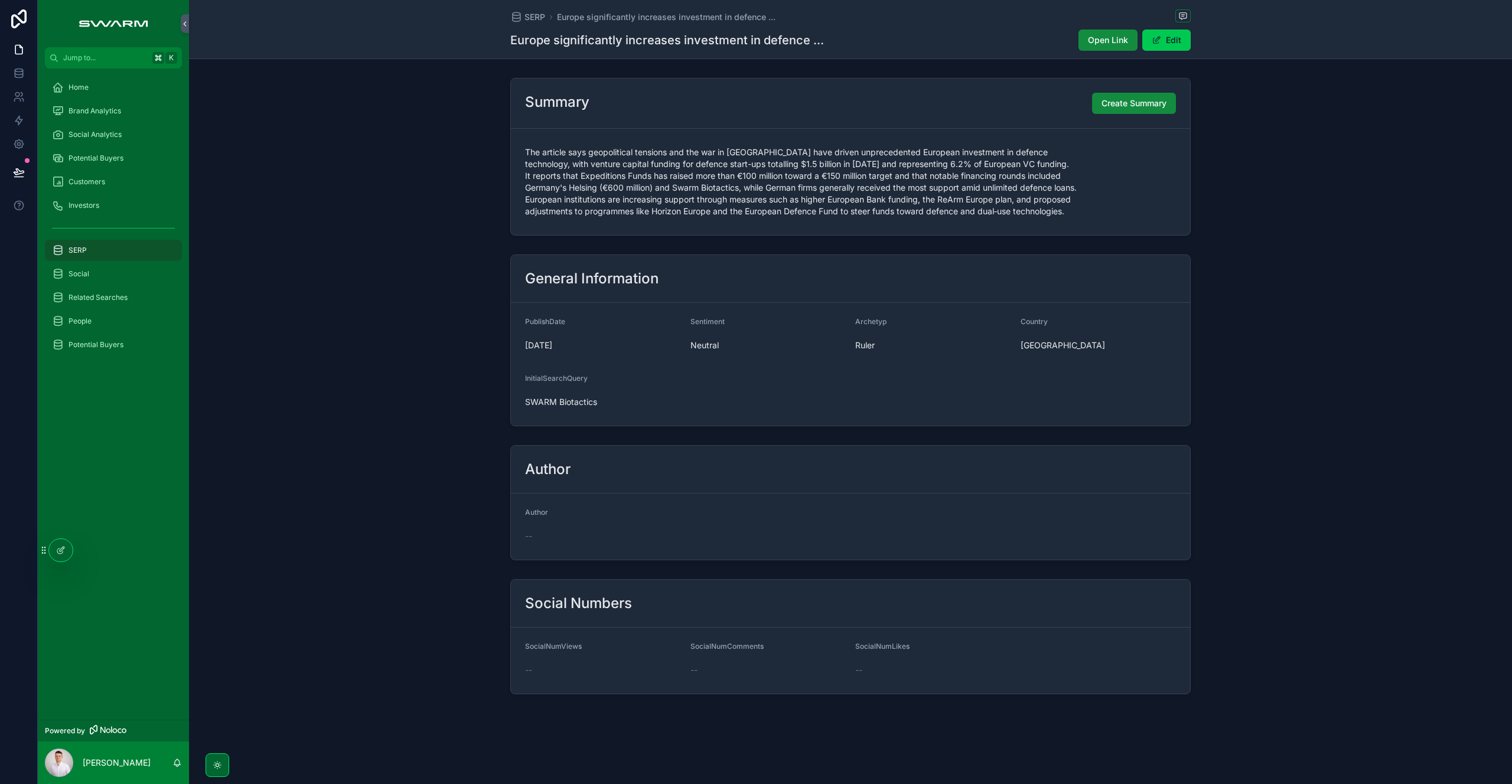
click at [1135, 108] on span "Create Summary" at bounding box center [1134, 103] width 65 height 12
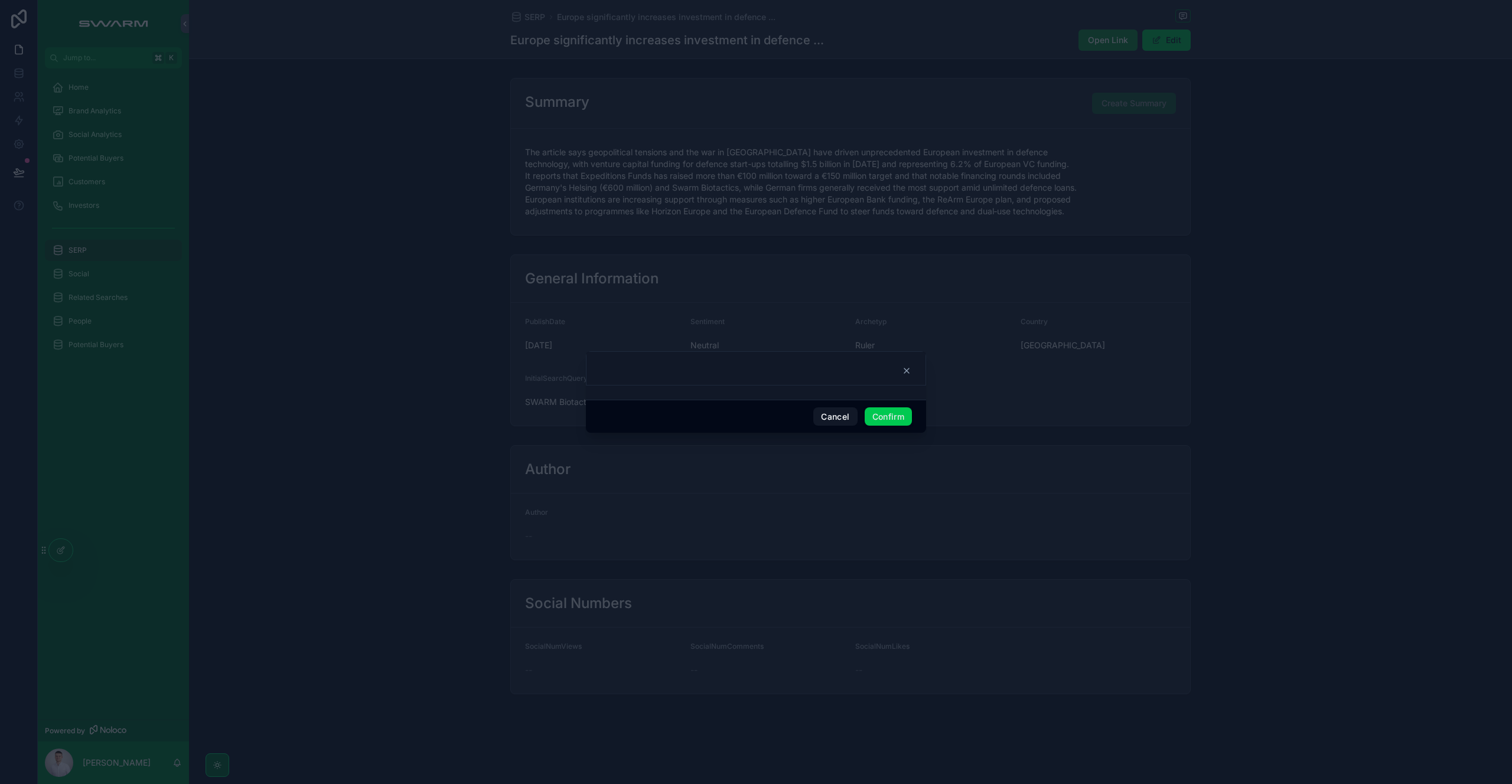
click at [898, 422] on button "Confirm" at bounding box center [888, 416] width 47 height 19
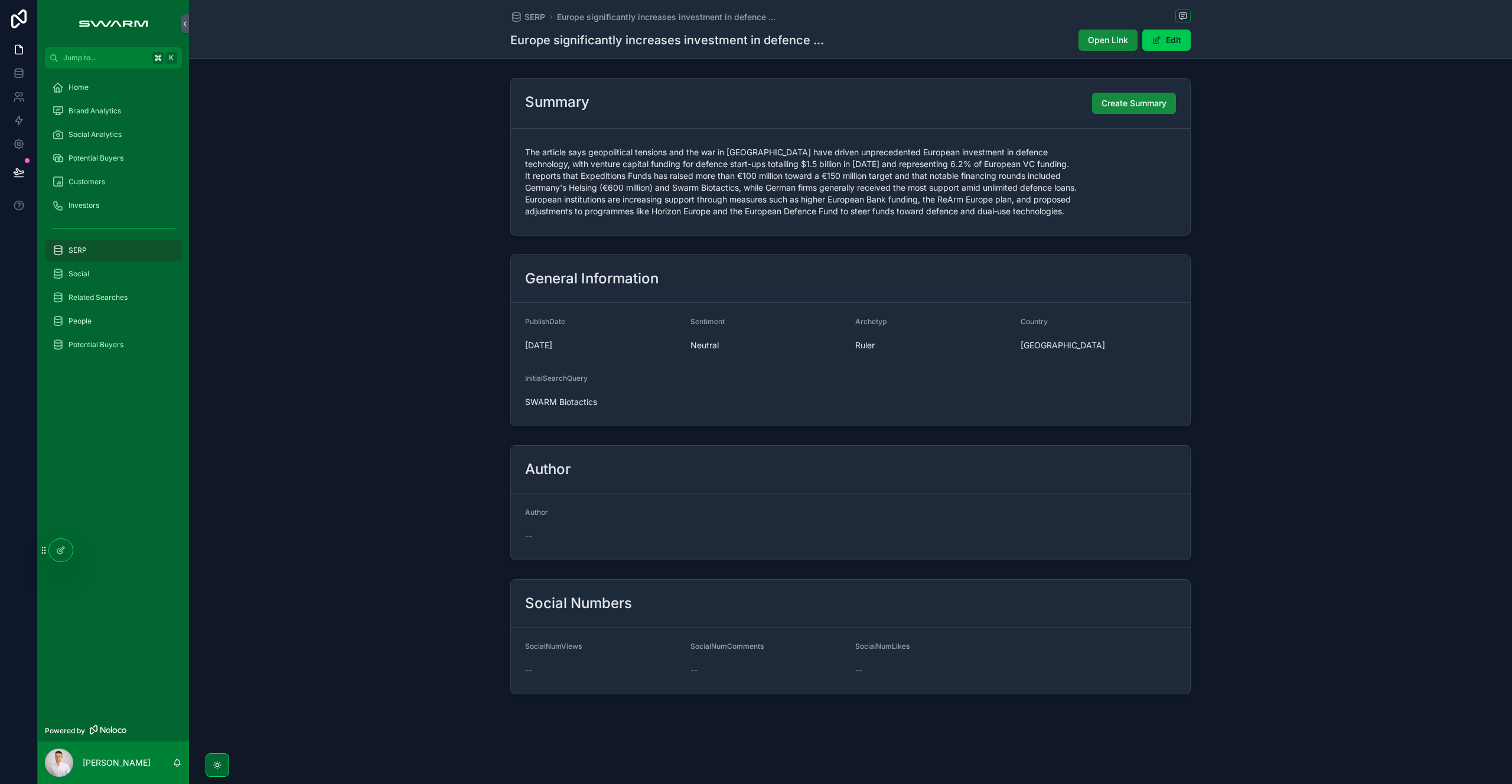
click at [1128, 106] on span "Create Summary" at bounding box center [1134, 103] width 65 height 12
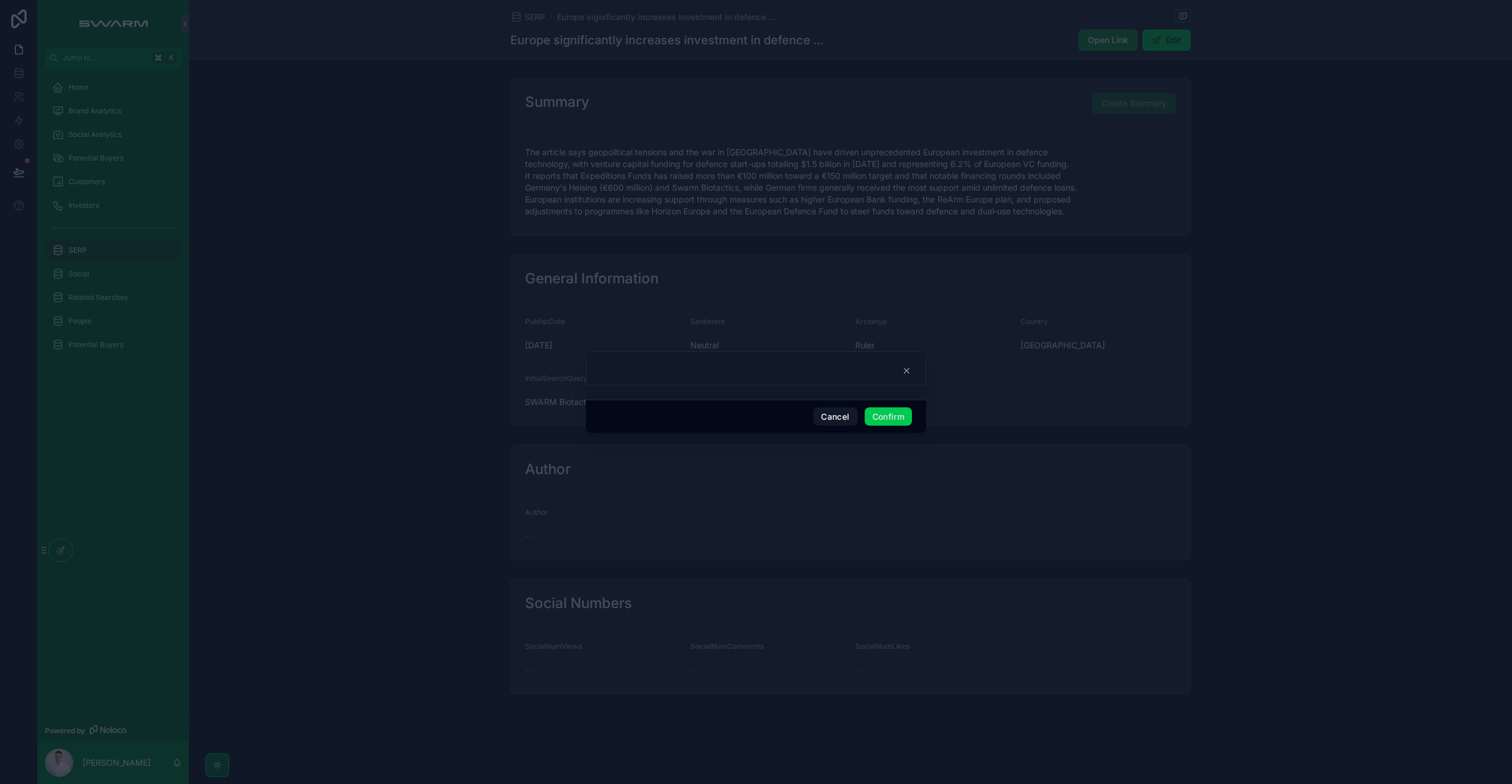
click at [885, 413] on button "Confirm" at bounding box center [888, 416] width 47 height 19
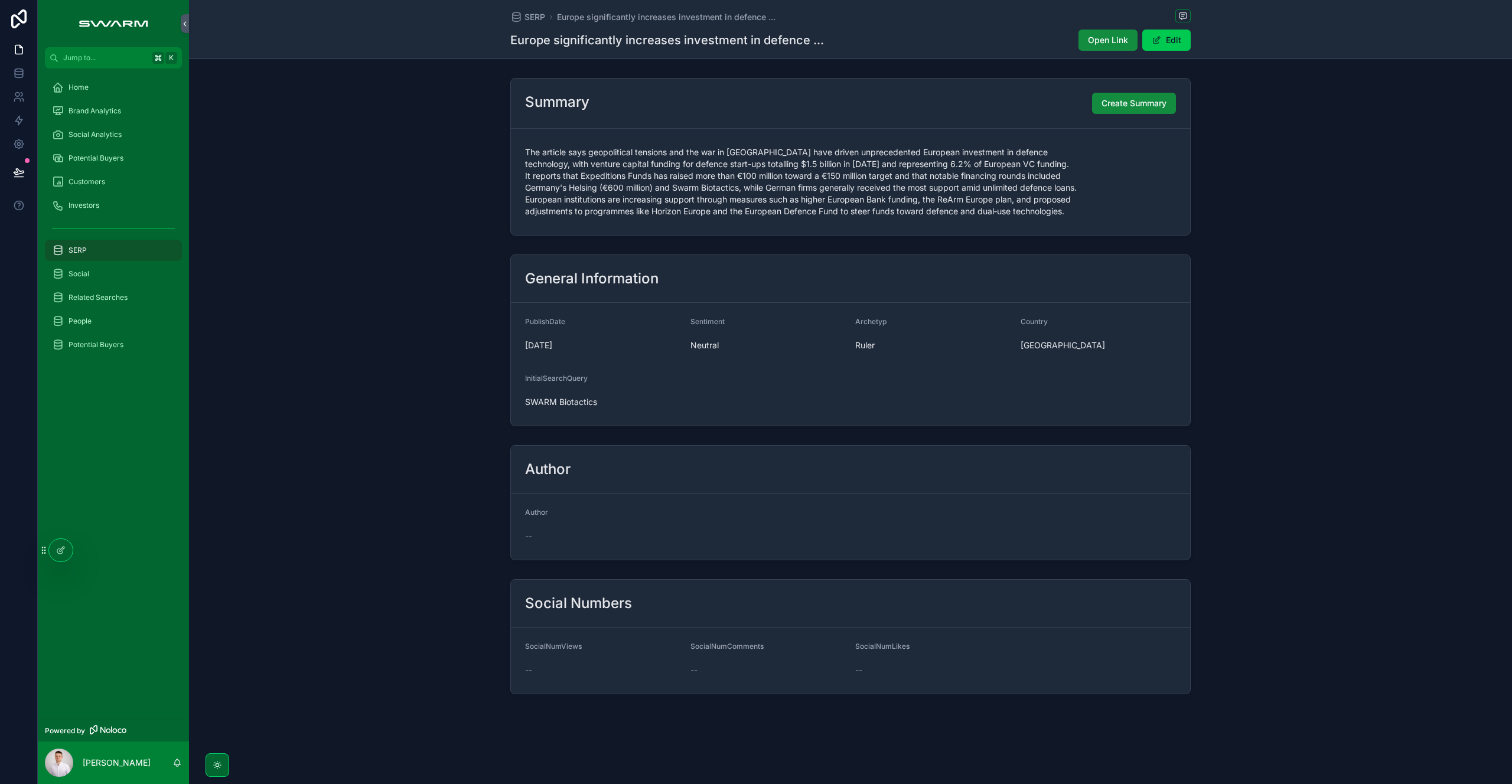
click at [1130, 108] on span "Create Summary" at bounding box center [1134, 103] width 65 height 12
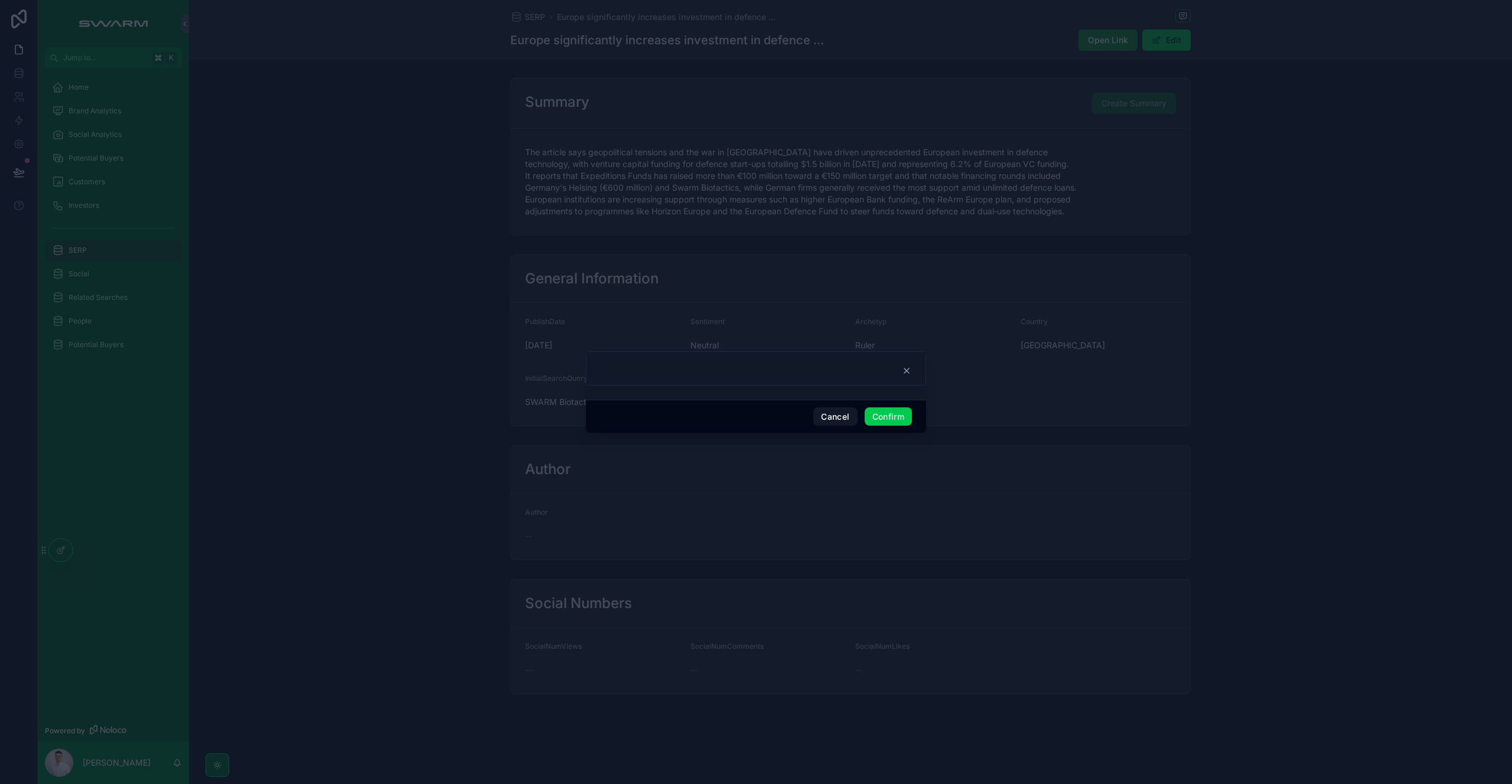
click at [907, 415] on button "Confirm" at bounding box center [888, 416] width 47 height 19
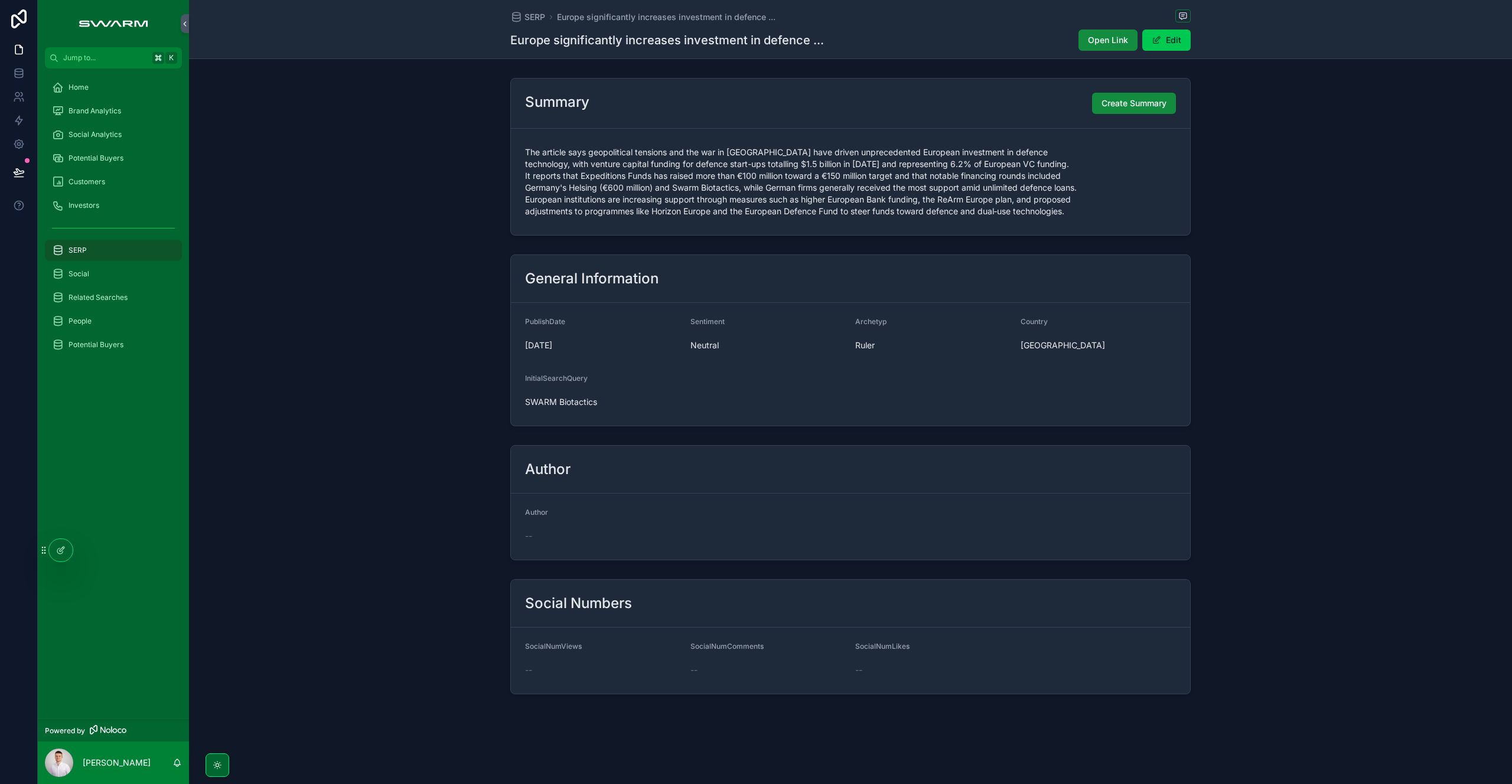
click at [1117, 100] on span "Create Summary" at bounding box center [1134, 103] width 65 height 12
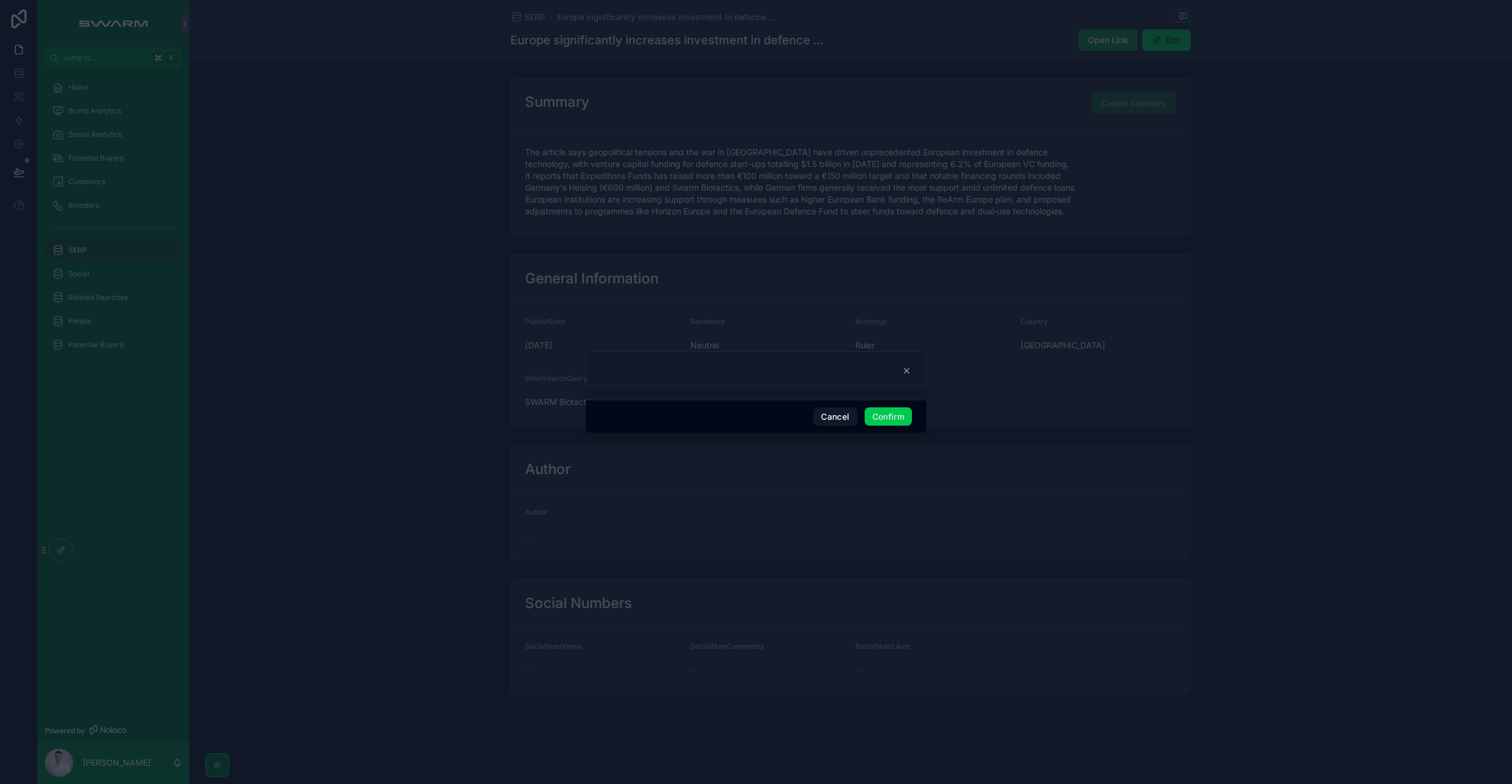
click at [893, 416] on button "Confirm" at bounding box center [888, 416] width 47 height 19
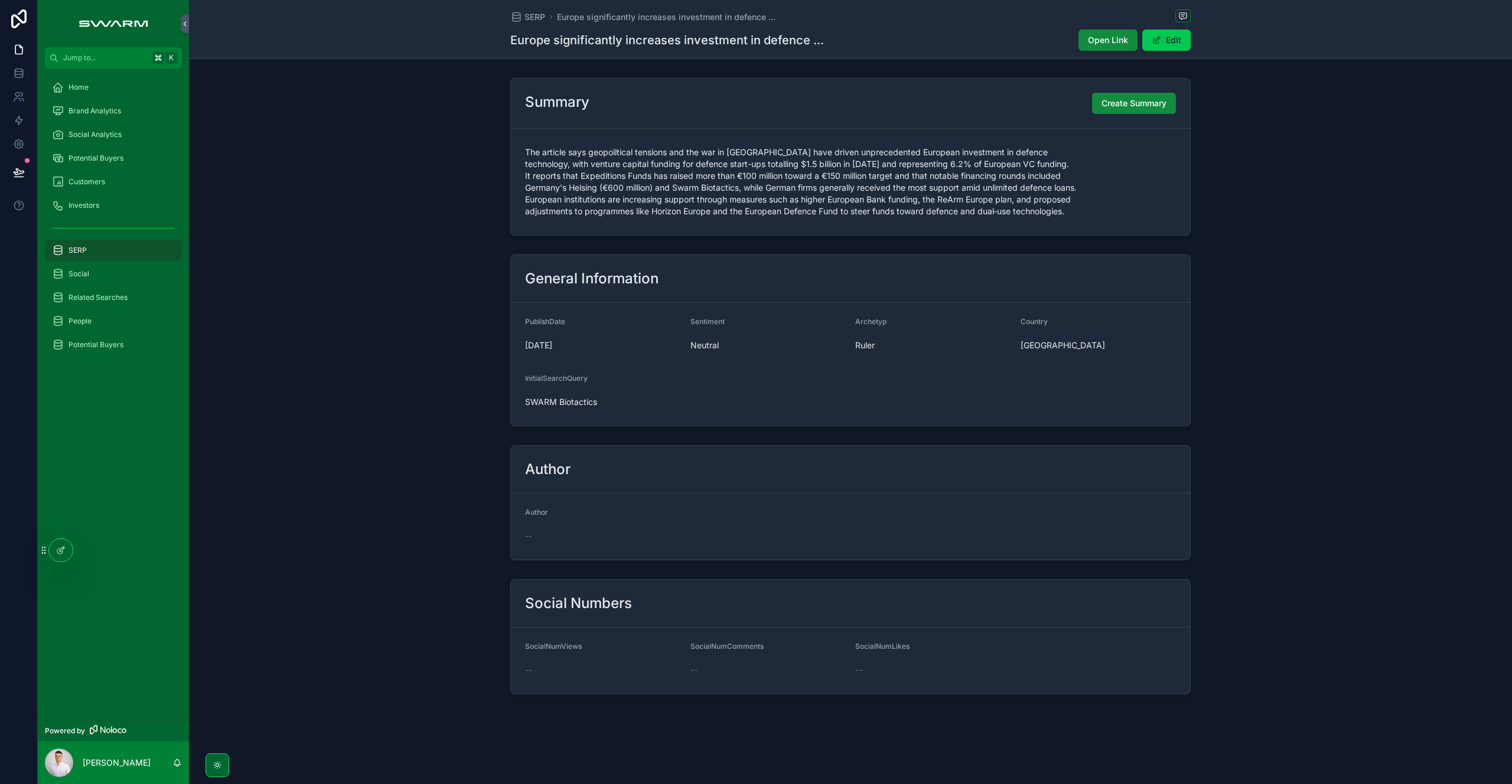
click at [427, 351] on div "General Information PublishDate [DATE] Sentiment Neutral Archetyp Ruler Country…" at bounding box center [850, 340] width 1323 height 181
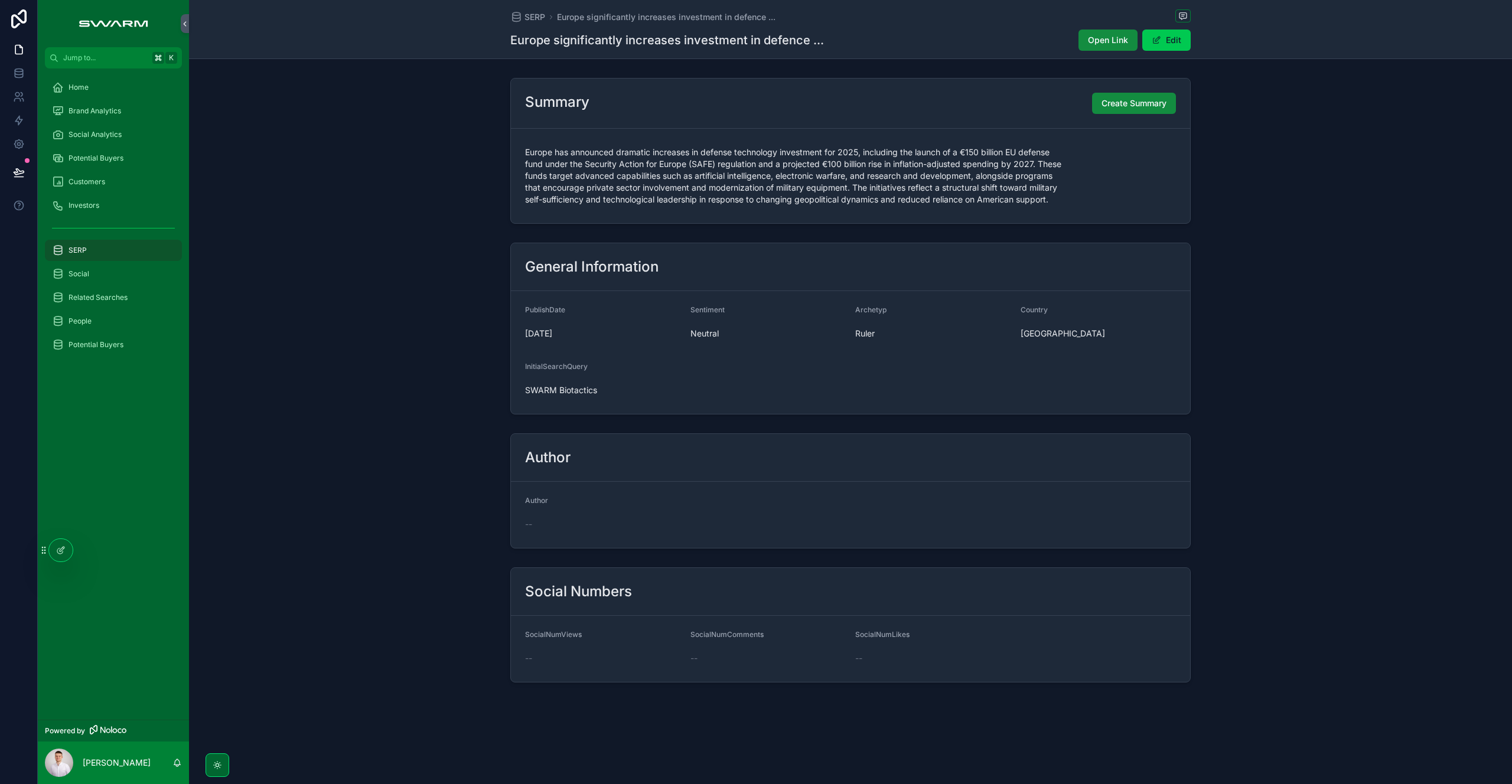
click at [92, 86] on div "Home" at bounding box center [113, 88] width 123 height 19
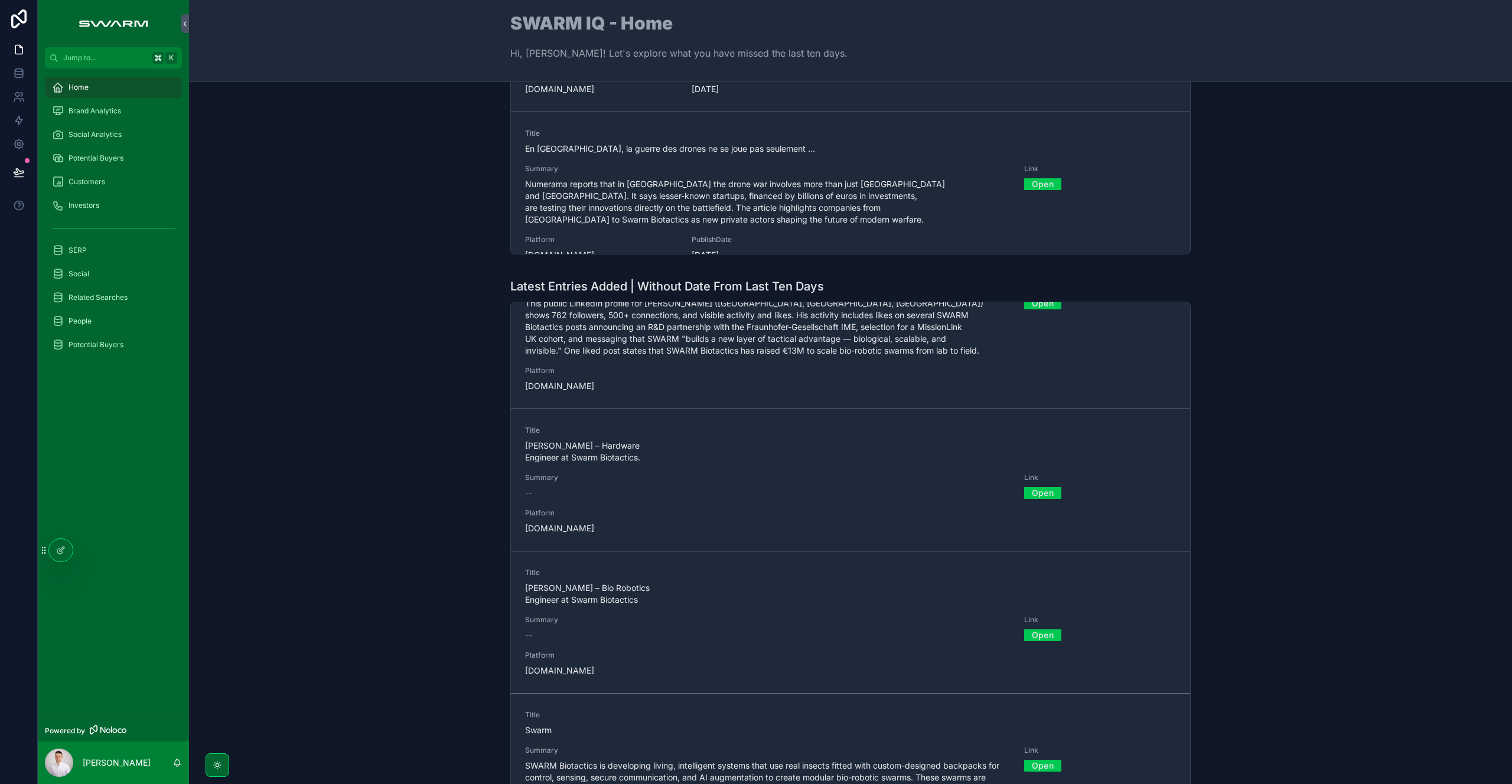
scroll to position [407, 0]
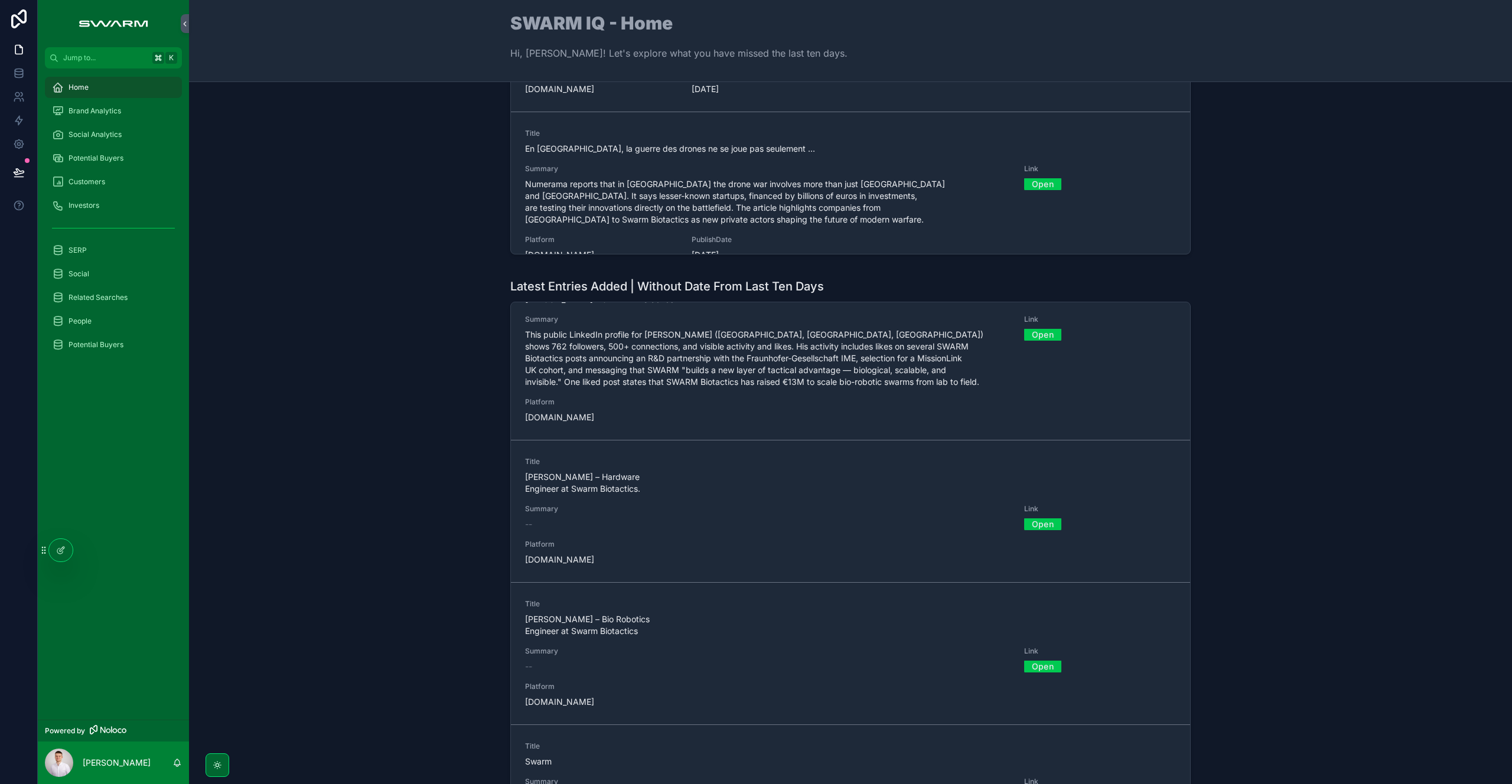
click at [671, 484] on span "[PERSON_NAME] – Hardware Engineer at Swarm Biotactics." at bounding box center [629, 483] width 207 height 24
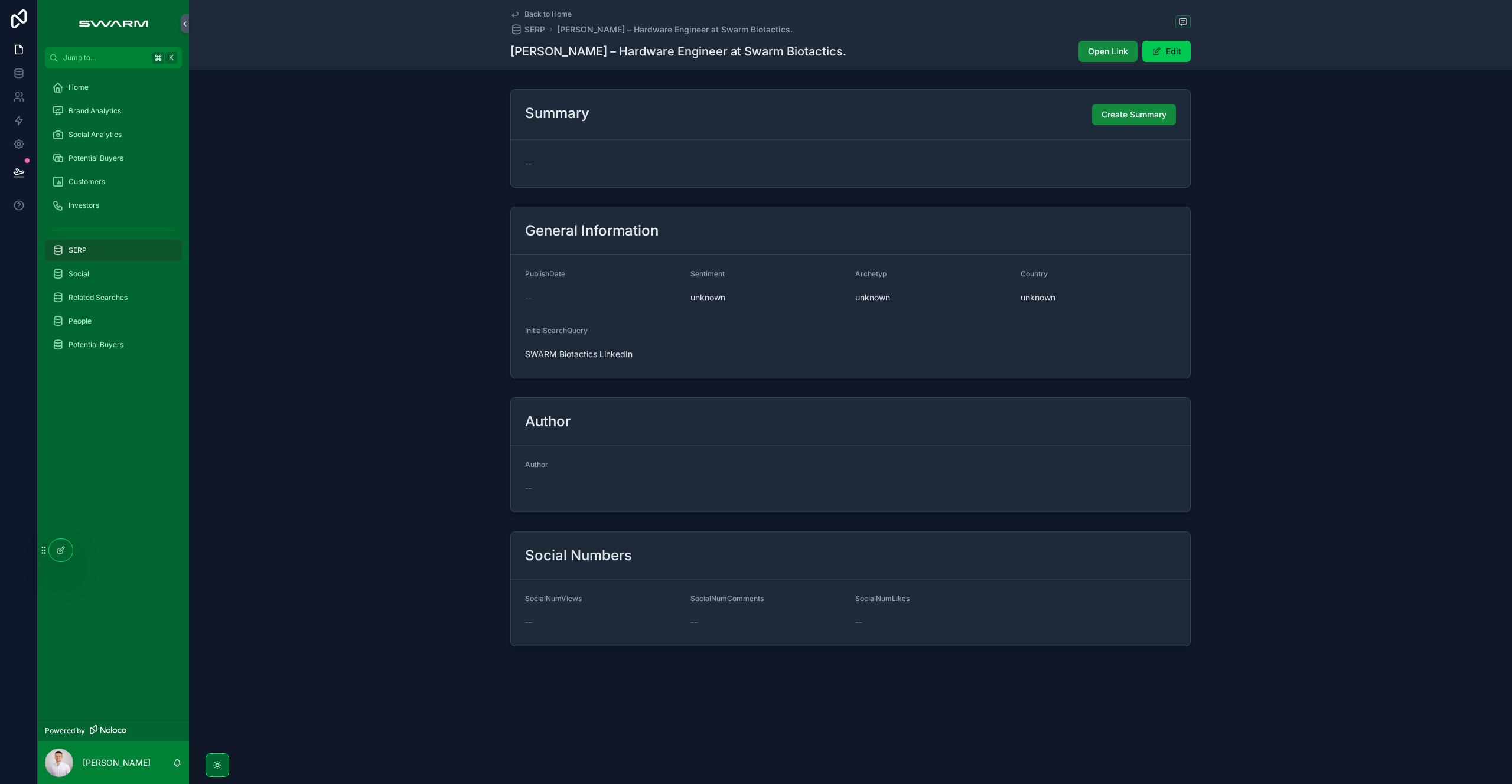
click at [1137, 118] on span "Create Summary" at bounding box center [1134, 114] width 65 height 12
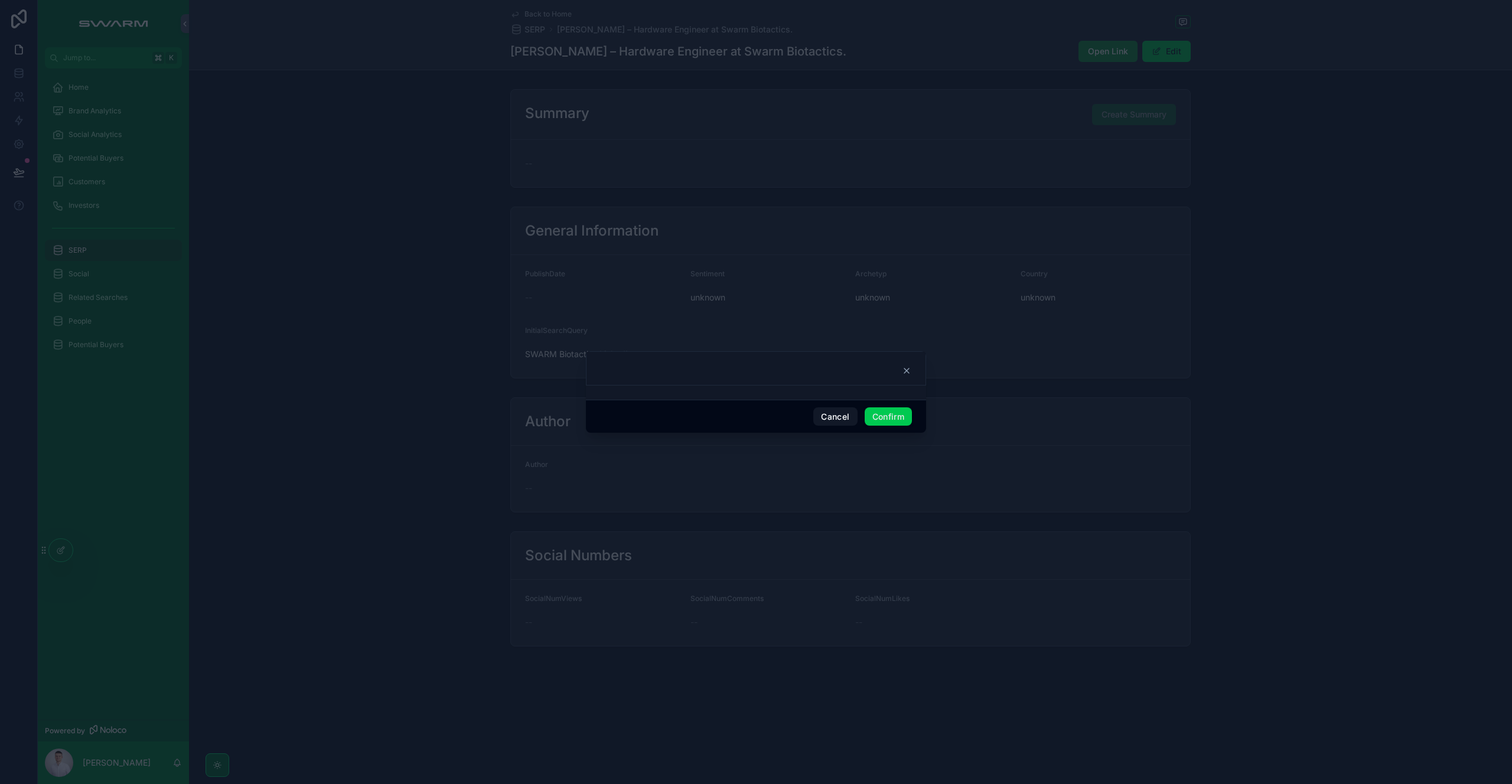
click at [880, 416] on button "Confirm" at bounding box center [888, 416] width 47 height 19
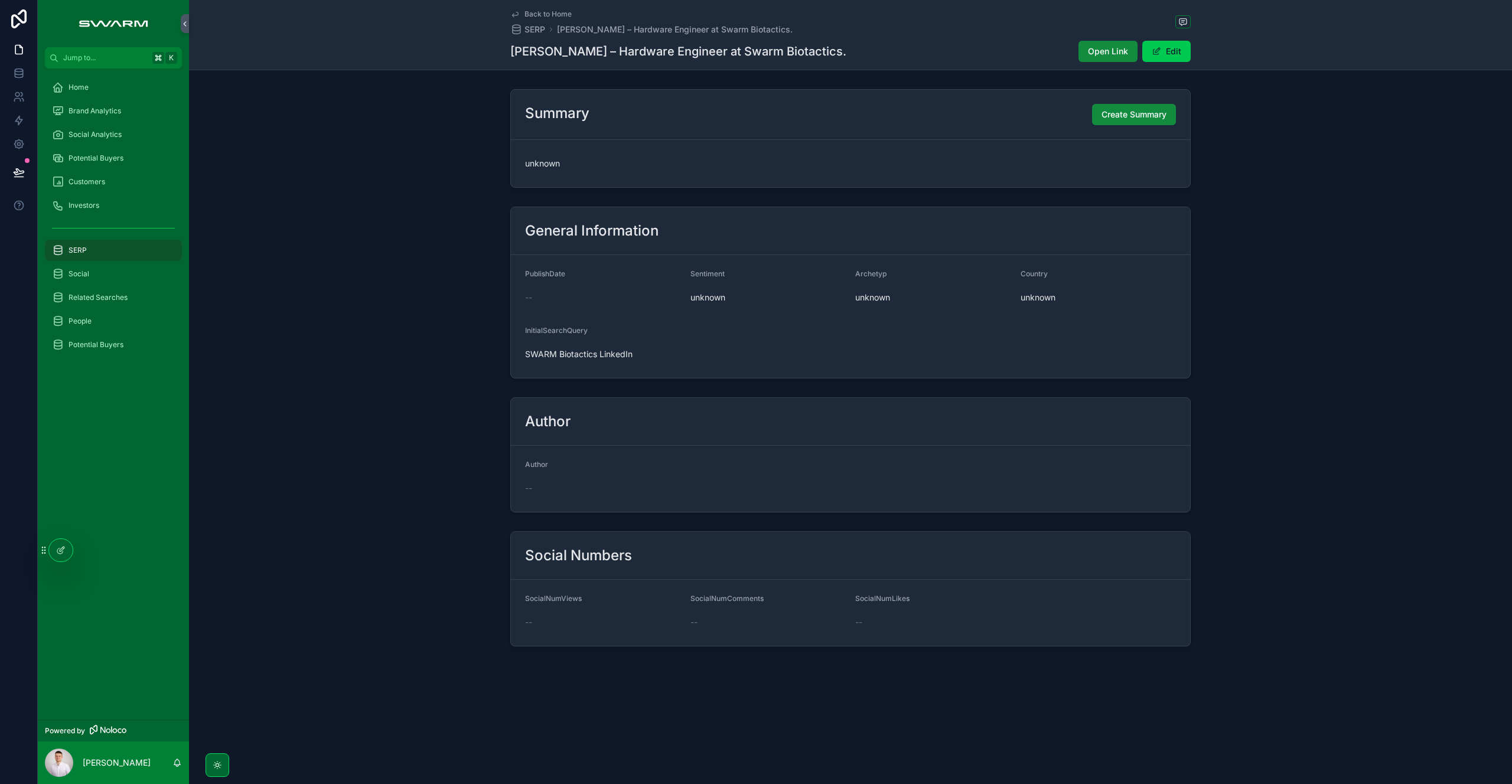
click at [118, 109] on span "Brand Analytics" at bounding box center [95, 111] width 52 height 9
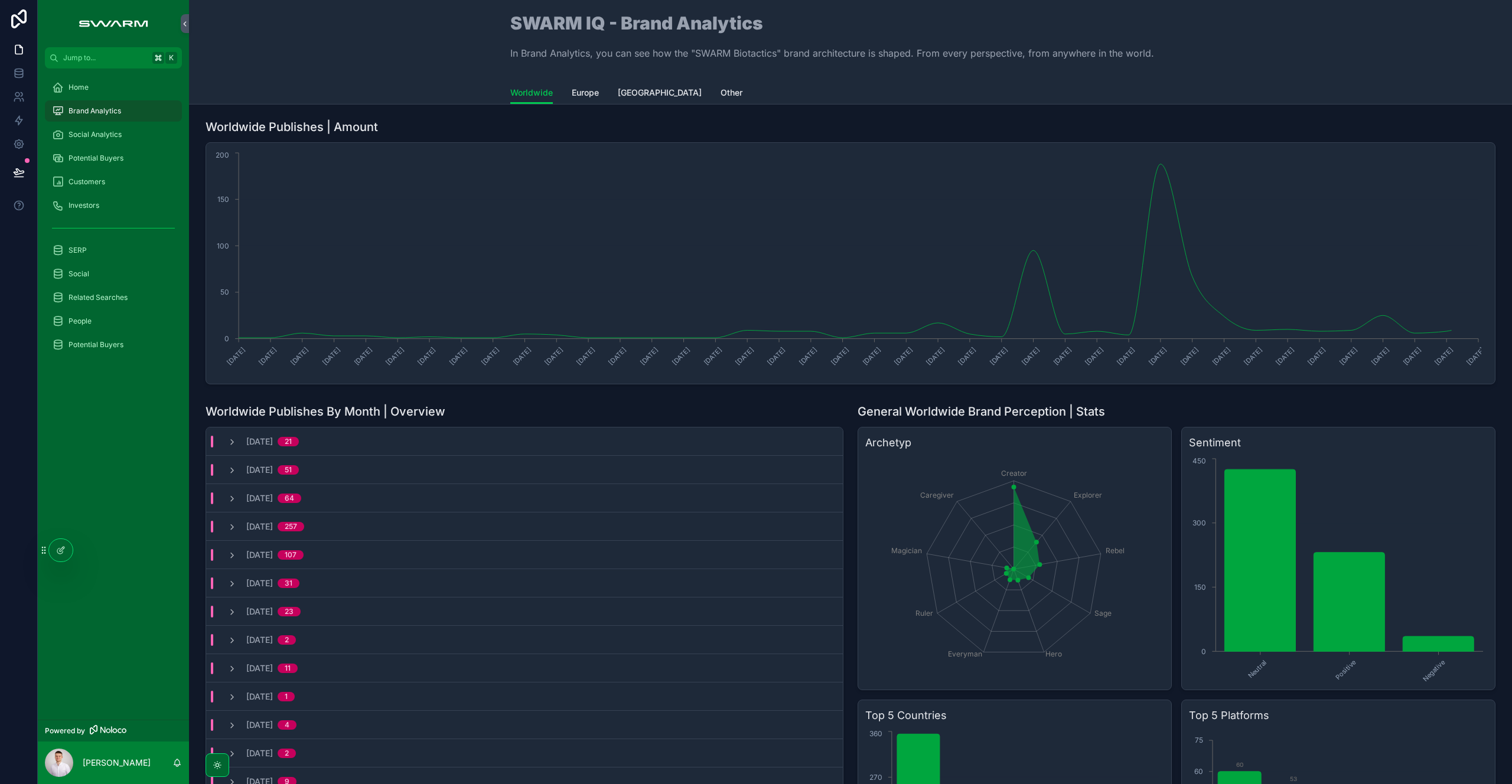
click at [228, 442] on icon "scrollable content" at bounding box center [232, 442] width 9 height 9
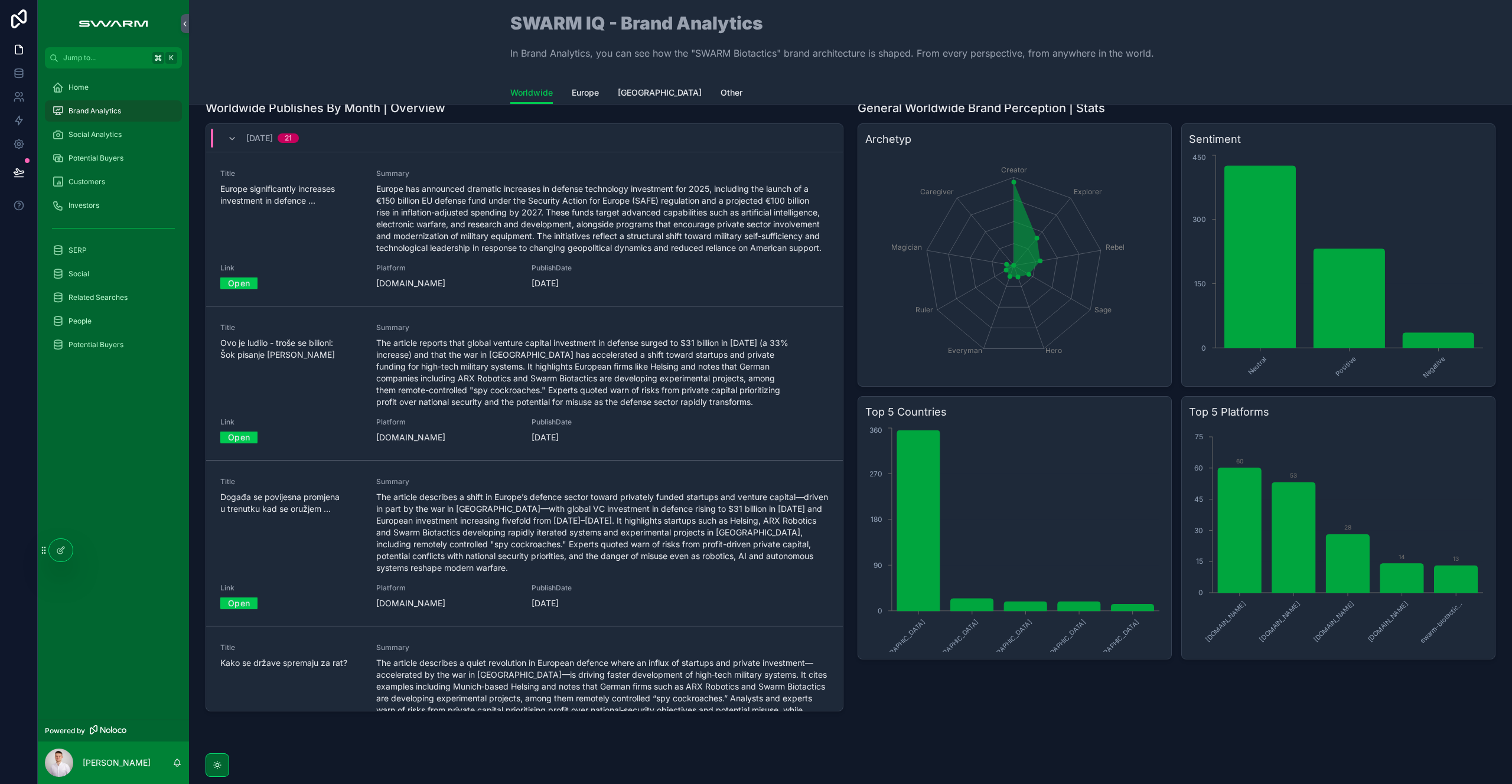
scroll to position [304, 0]
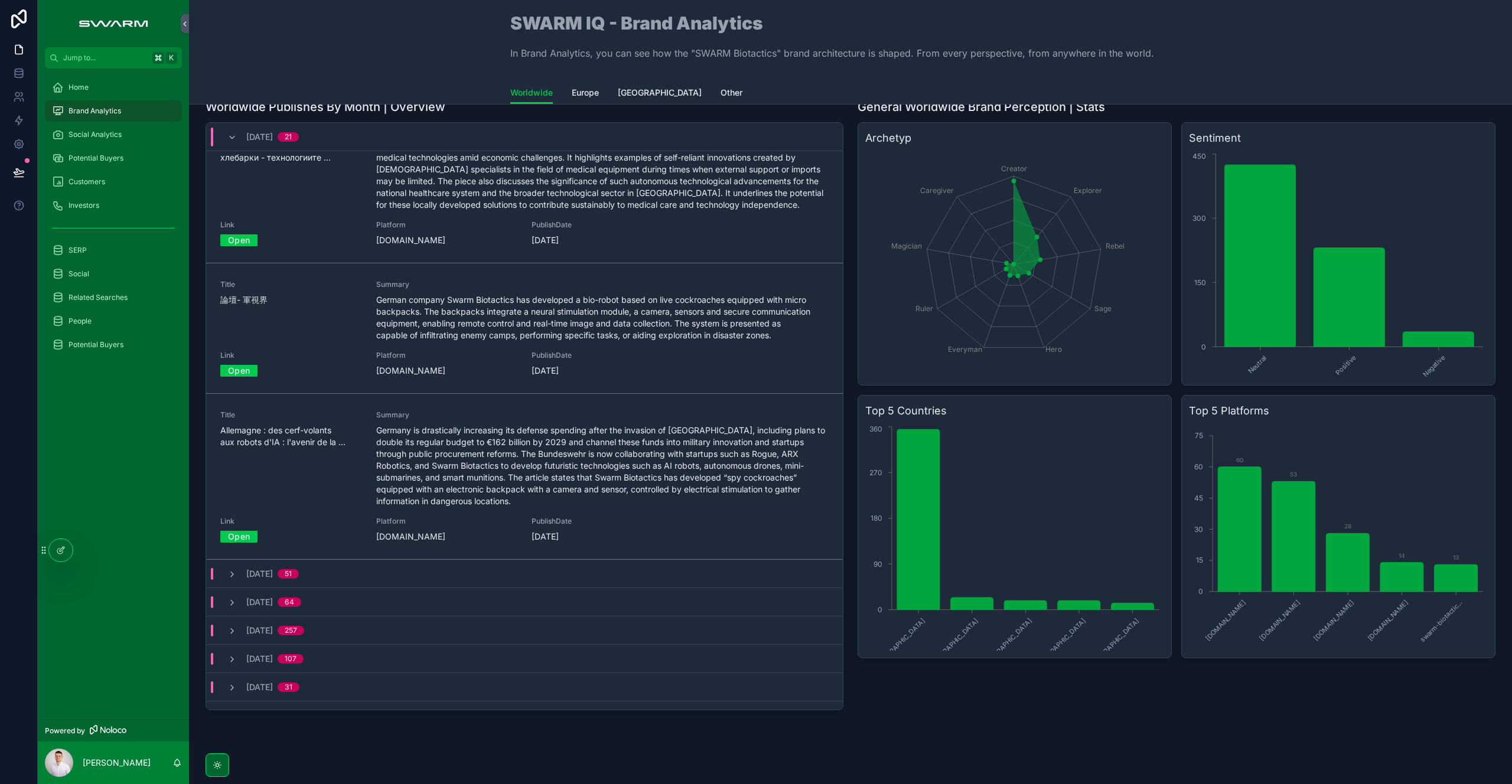
click at [313, 567] on div "[DATE] 51" at bounding box center [263, 573] width 100 height 12
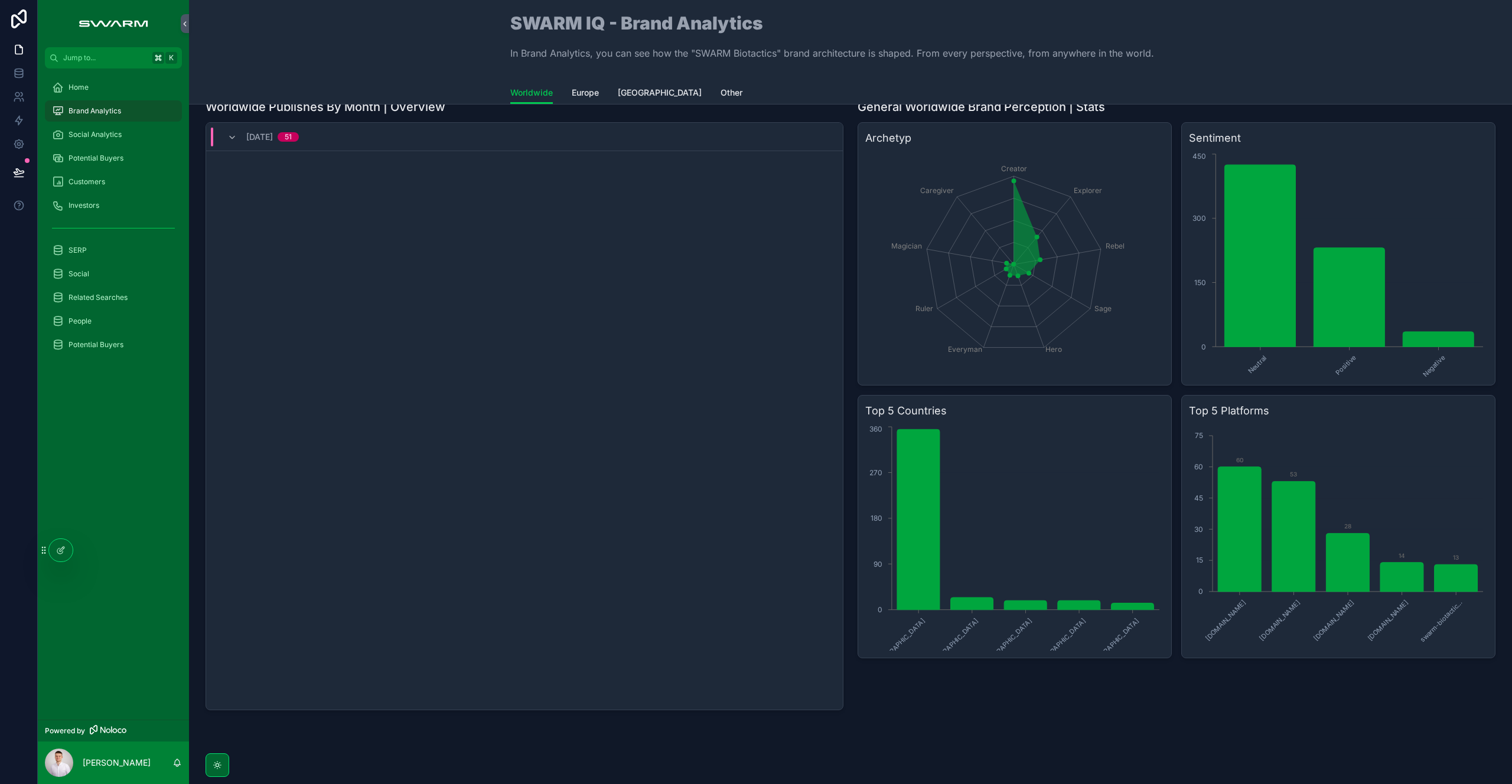
scroll to position [0, 0]
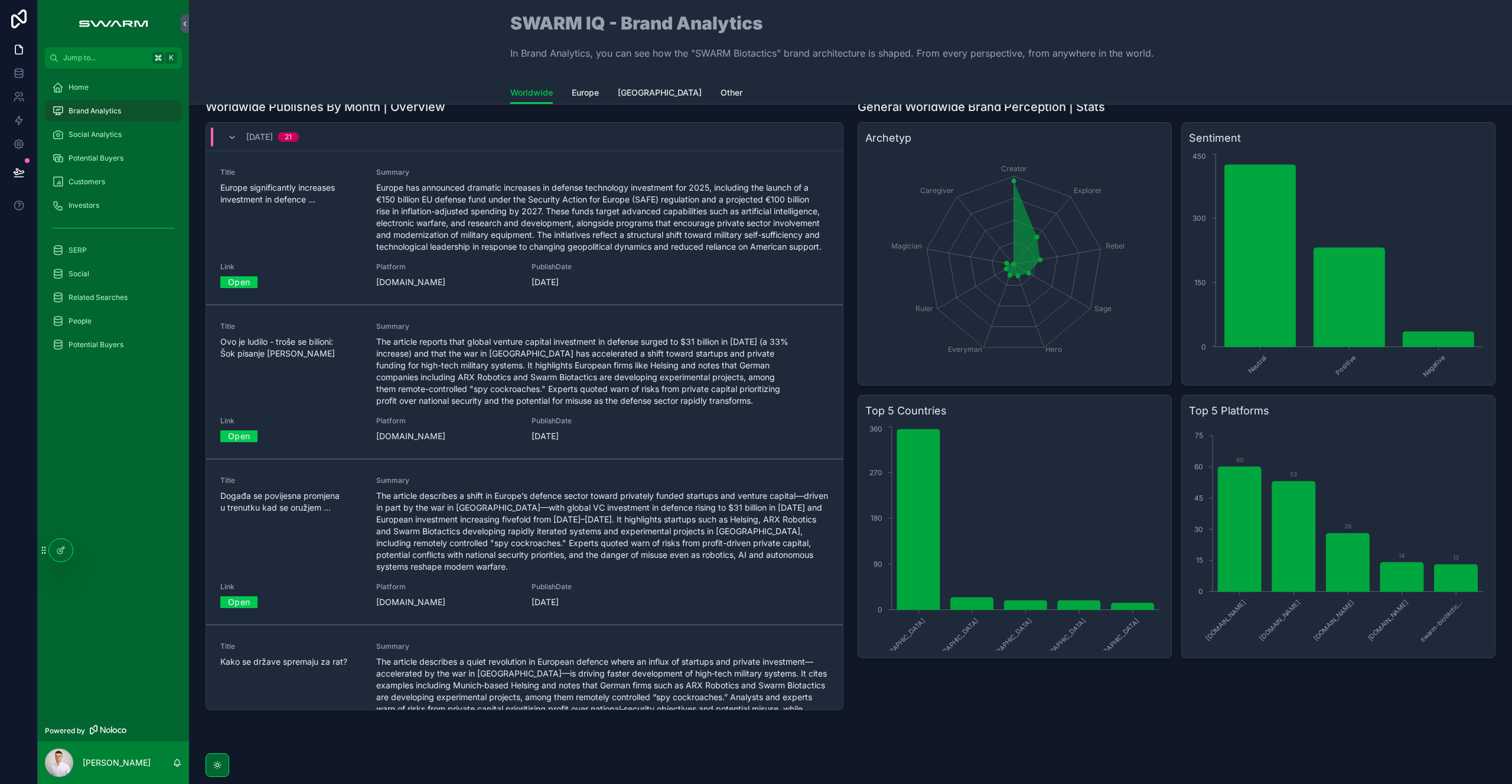
click at [232, 131] on div "[DATE] 21" at bounding box center [263, 137] width 71 height 19
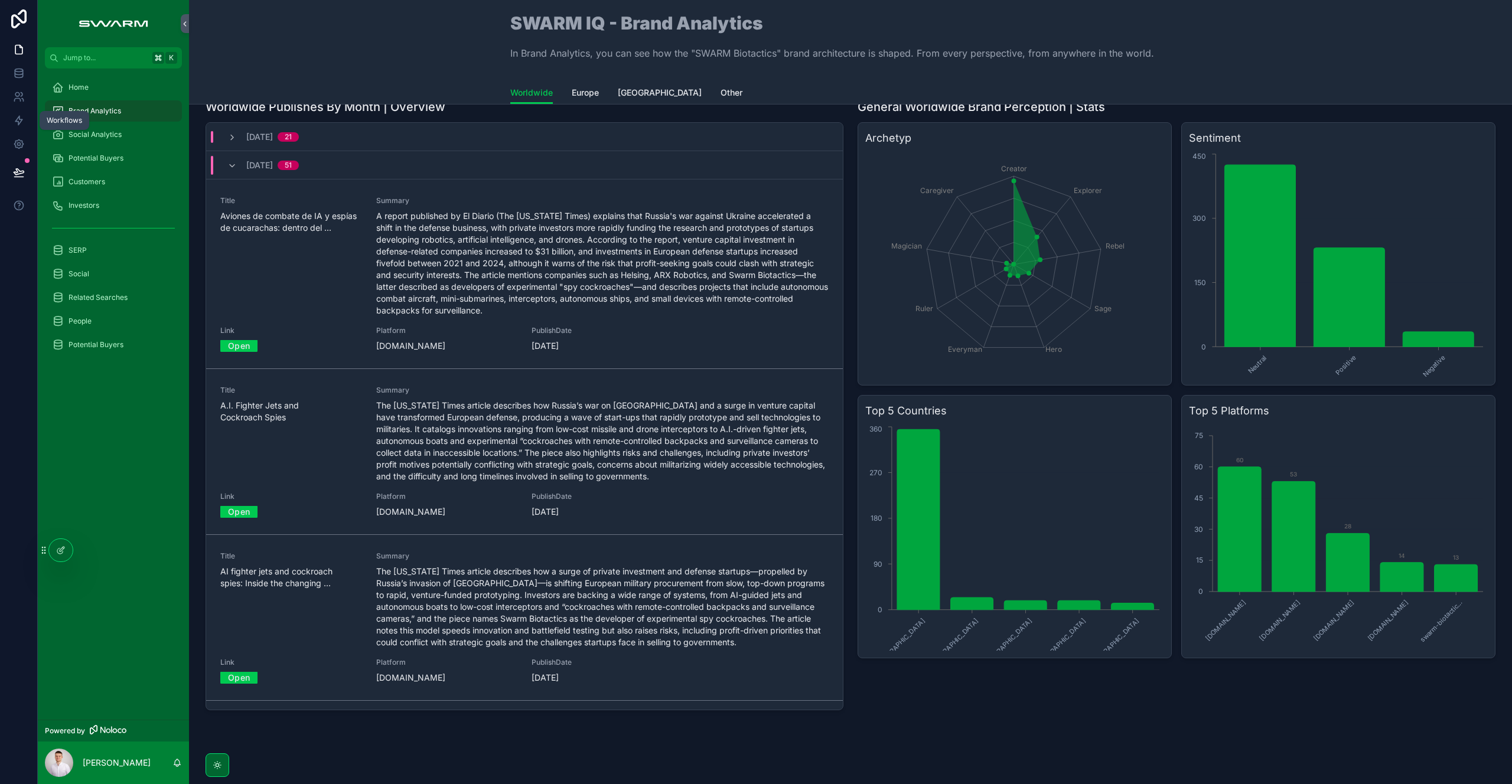
click at [17, 121] on icon at bounding box center [18, 120] width 7 height 9
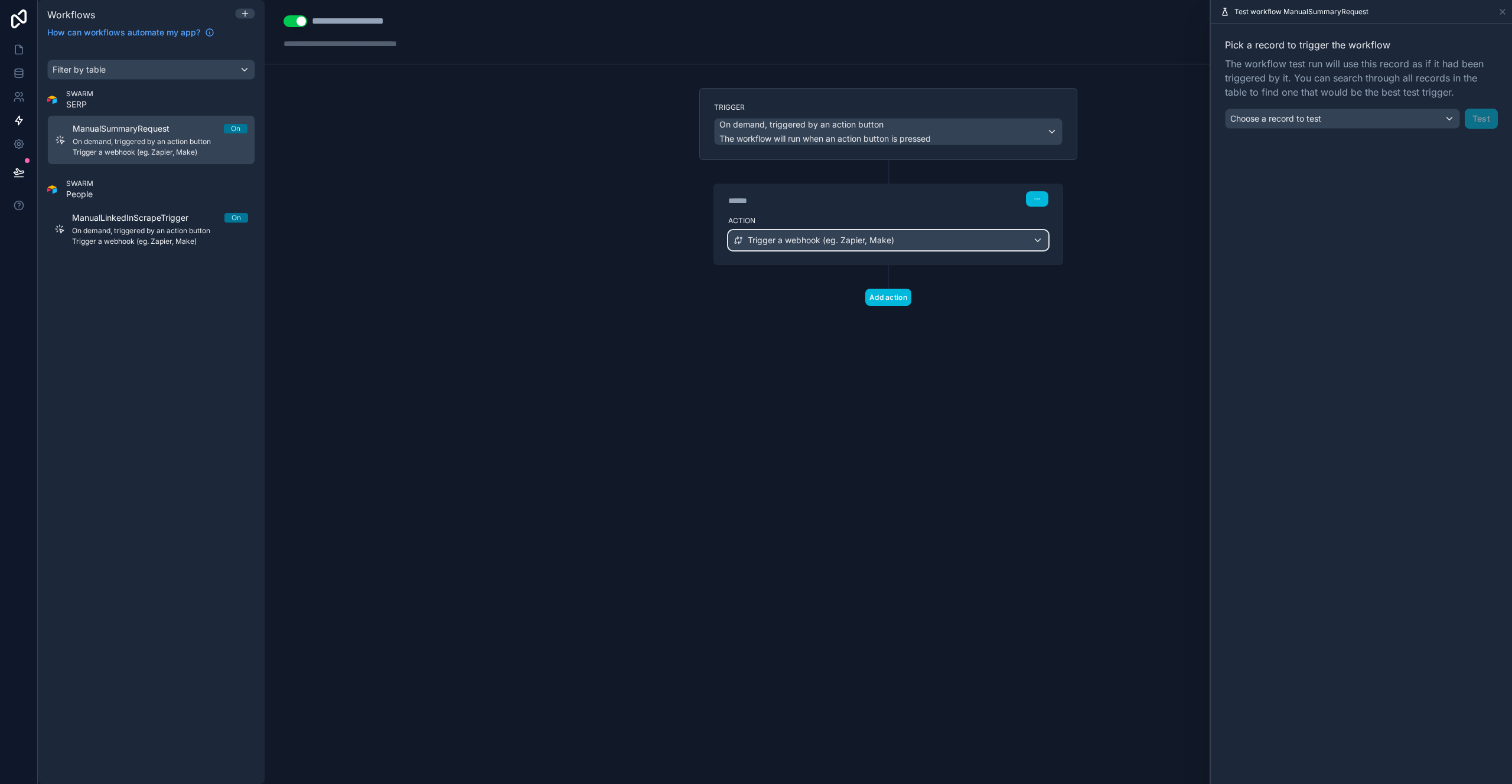
click at [786, 248] on div "Trigger a webhook (eg. Zapier, Make)" at bounding box center [888, 240] width 319 height 19
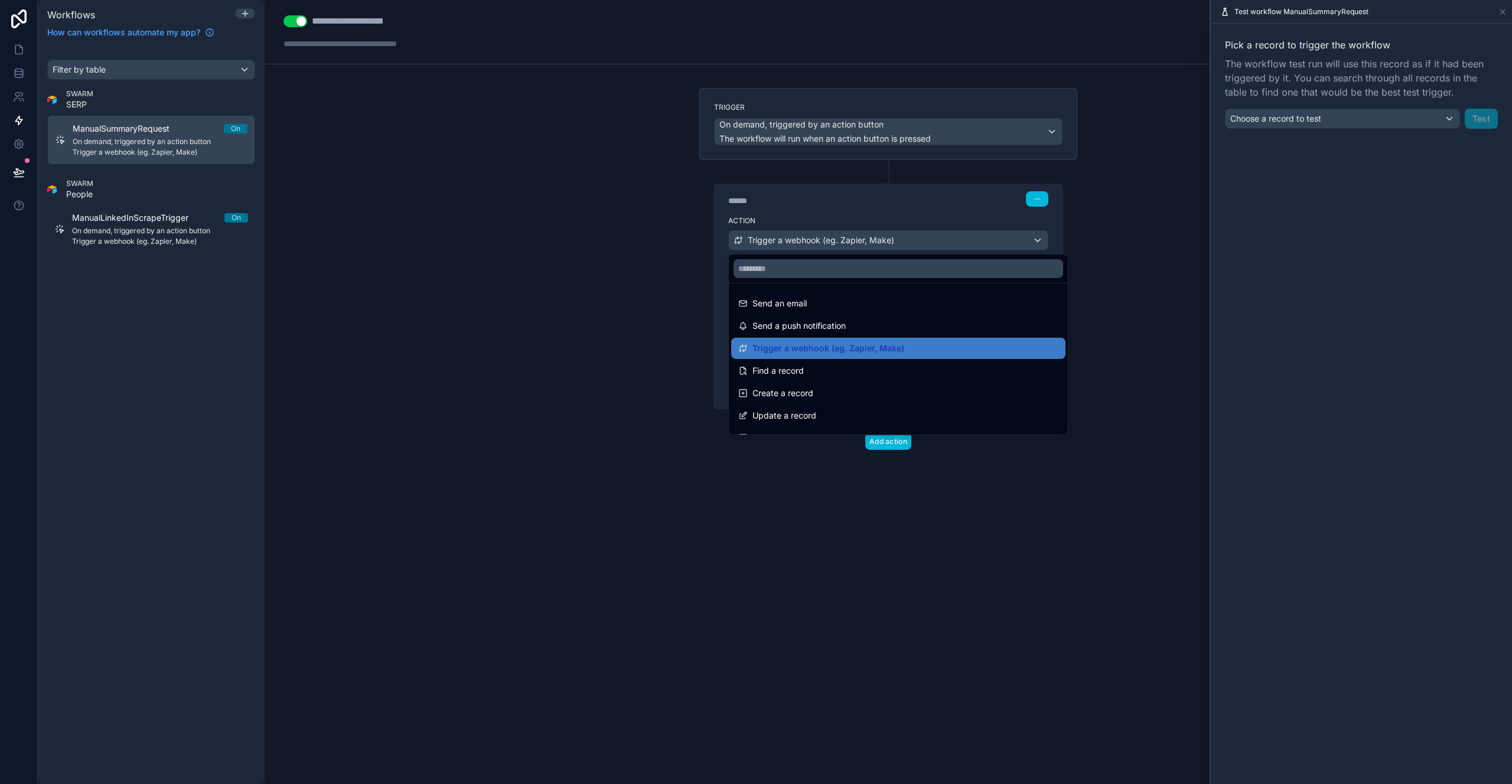
click at [792, 349] on span "Trigger a webhook (eg. Zapier, Make)" at bounding box center [828, 349] width 152 height 14
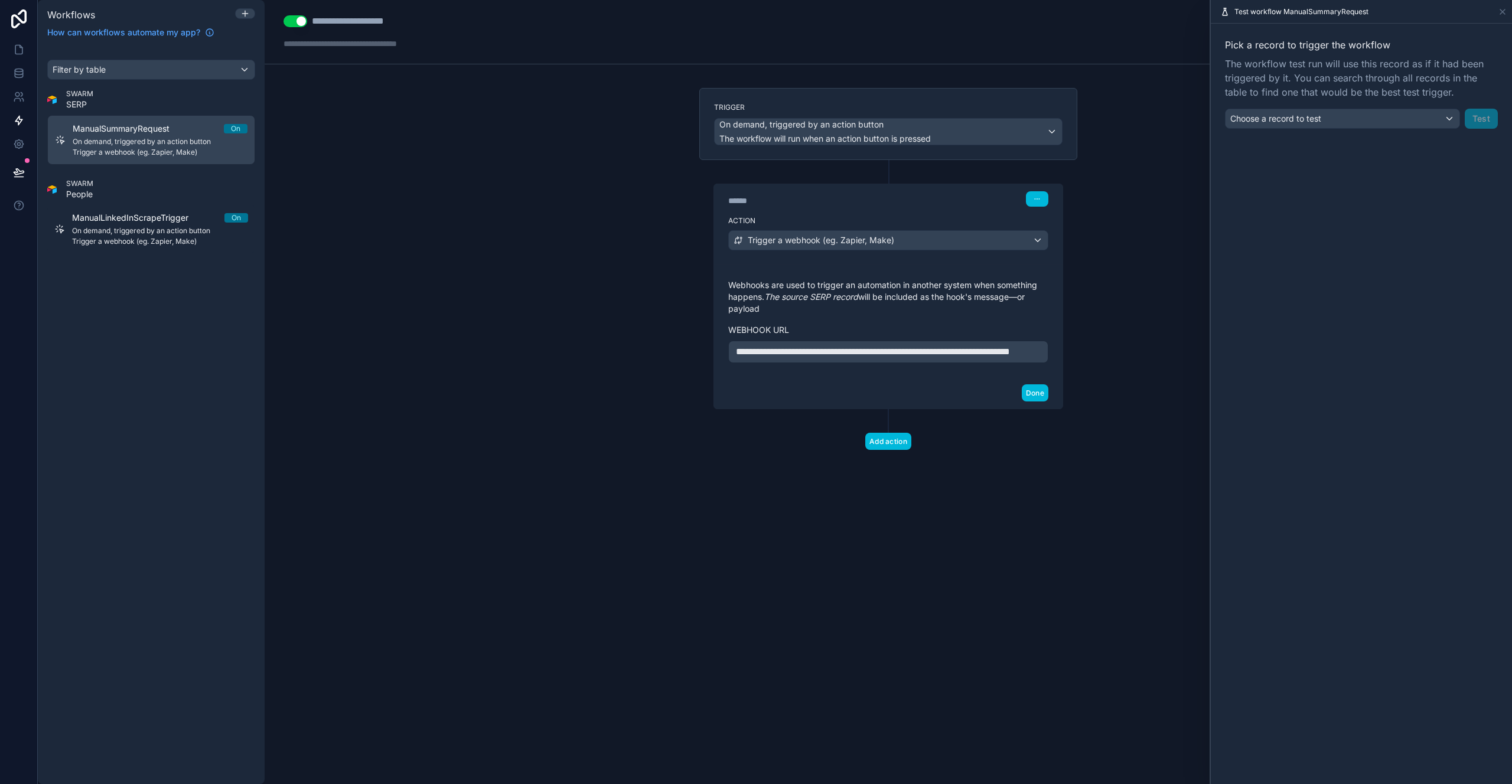
drag, startPoint x: 925, startPoint y: 349, endPoint x: 926, endPoint y: 371, distance: 22.0
click at [925, 352] on span "**********" at bounding box center [872, 351] width 274 height 9
click at [988, 406] on div "Done" at bounding box center [888, 393] width 349 height 32
click at [1039, 401] on button "Done" at bounding box center [1035, 393] width 27 height 17
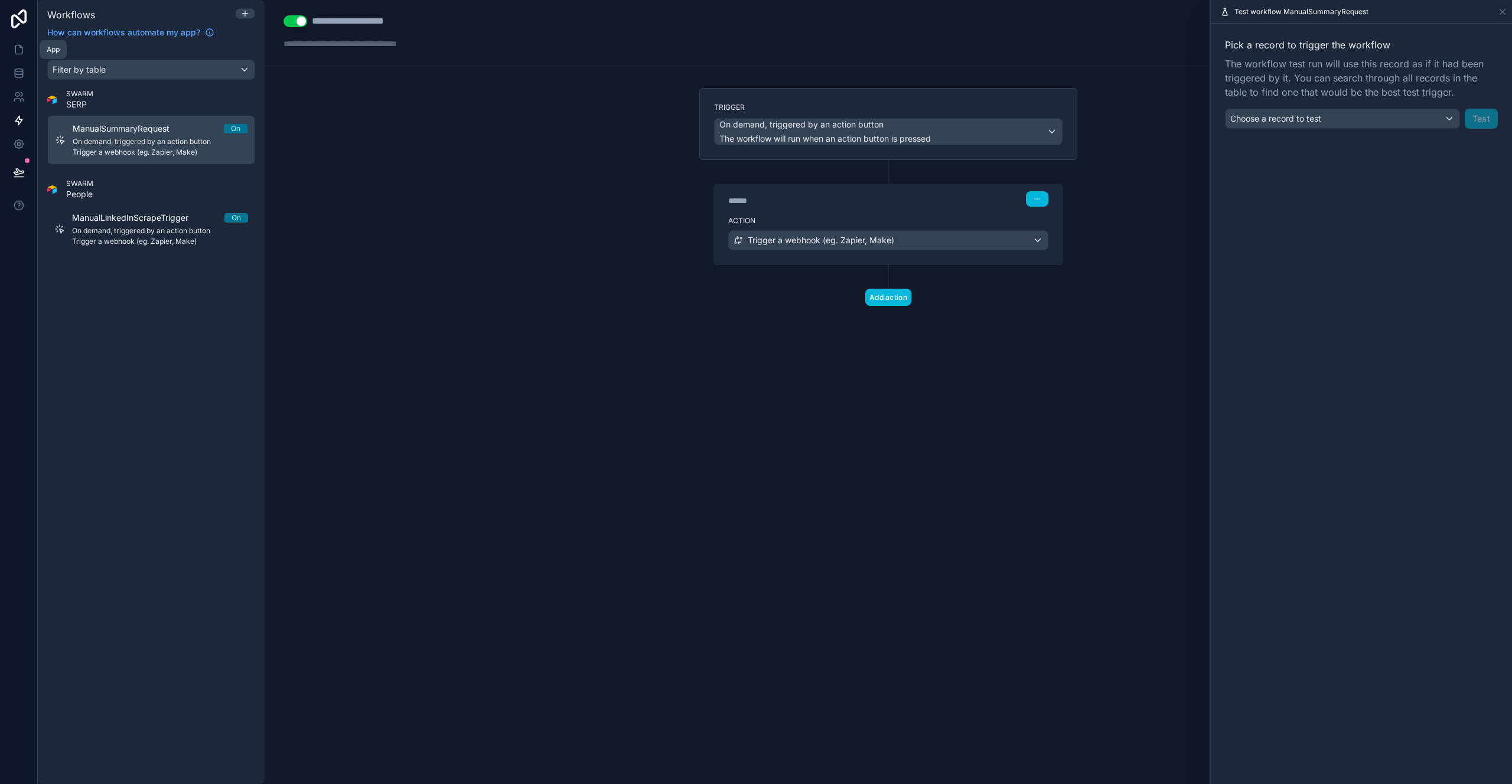
click at [18, 55] on link at bounding box center [18, 50] width 37 height 24
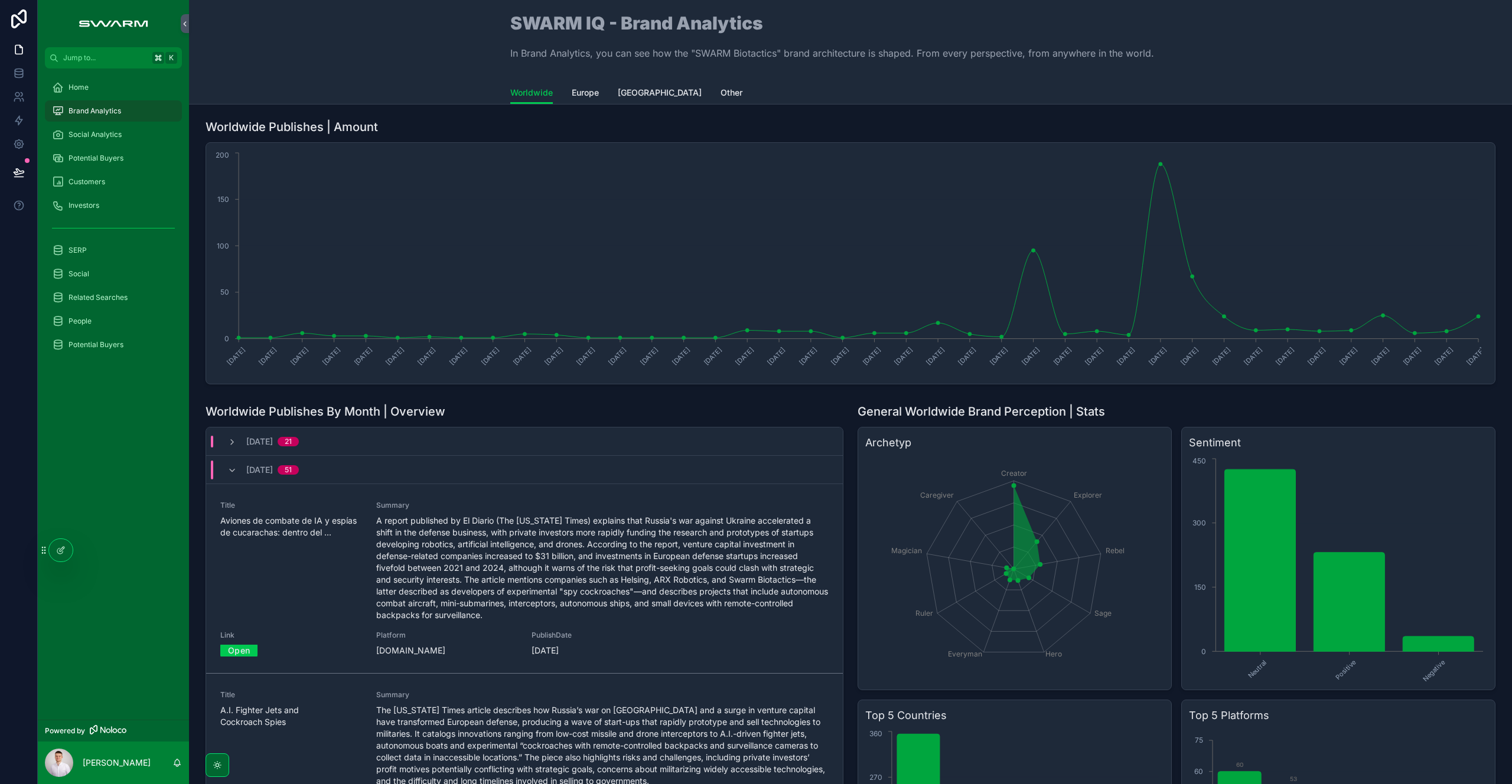
click at [234, 469] on icon "scrollable content" at bounding box center [232, 470] width 9 height 9
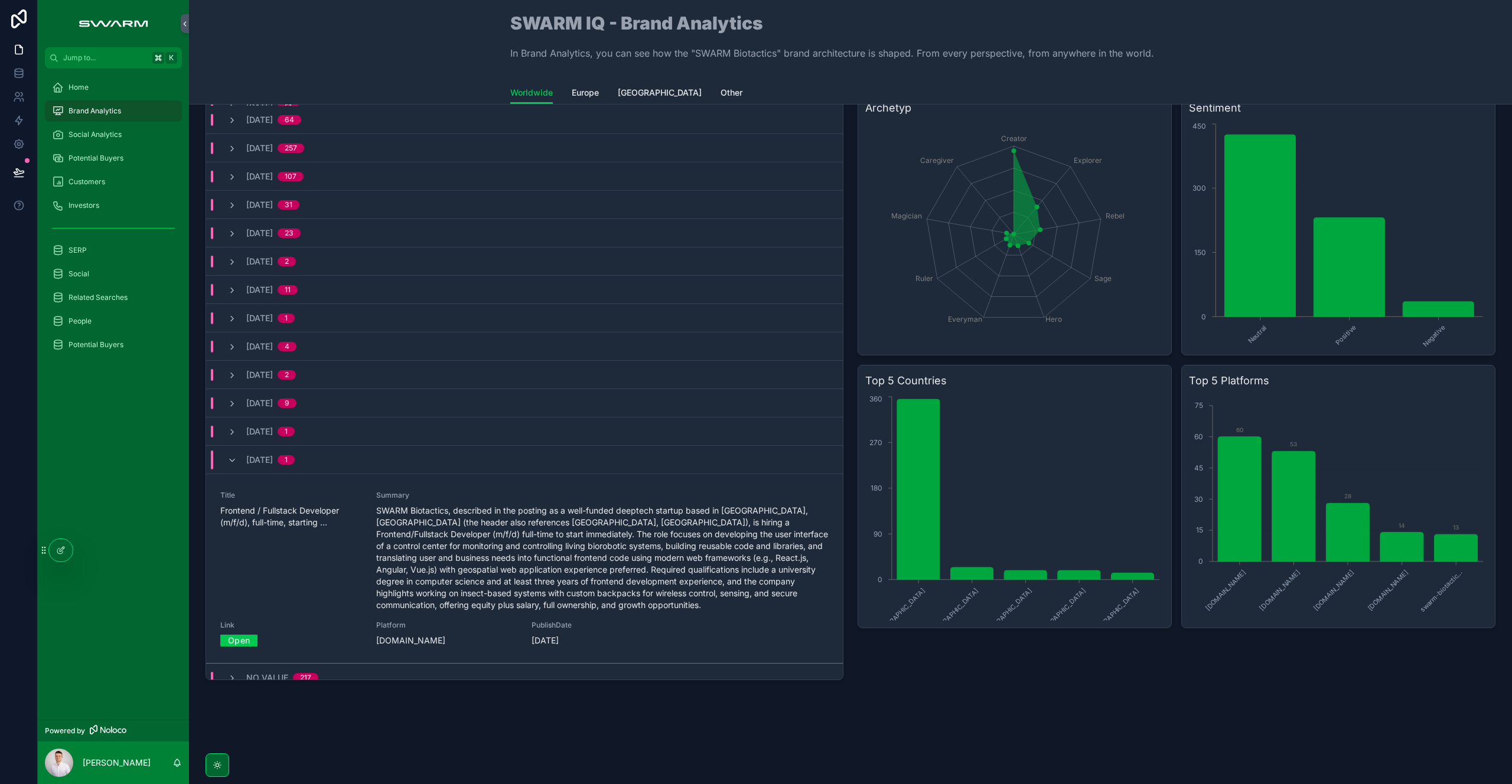
scroll to position [56, 0]
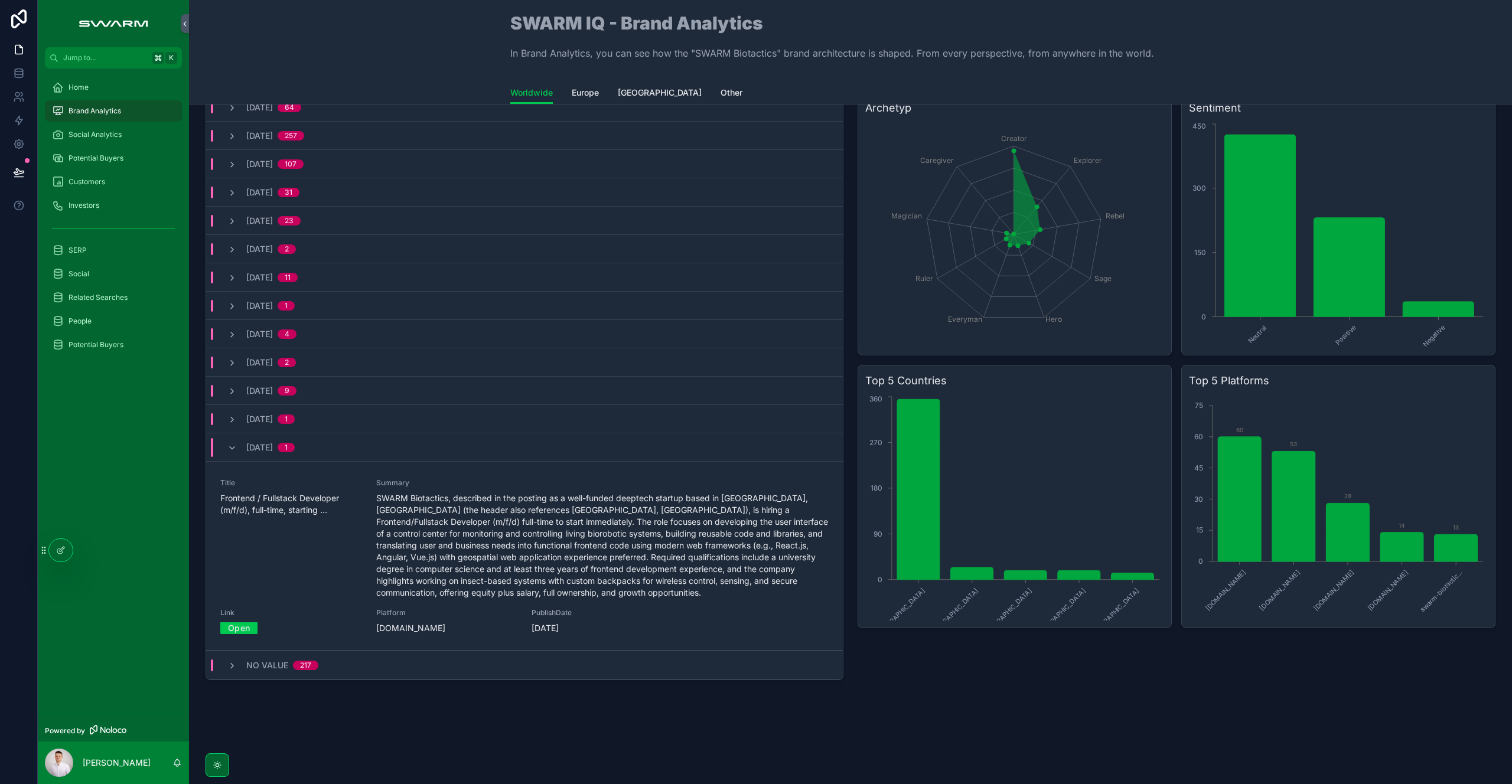
click at [236, 451] on div "[DATE] 1" at bounding box center [261, 447] width 67 height 19
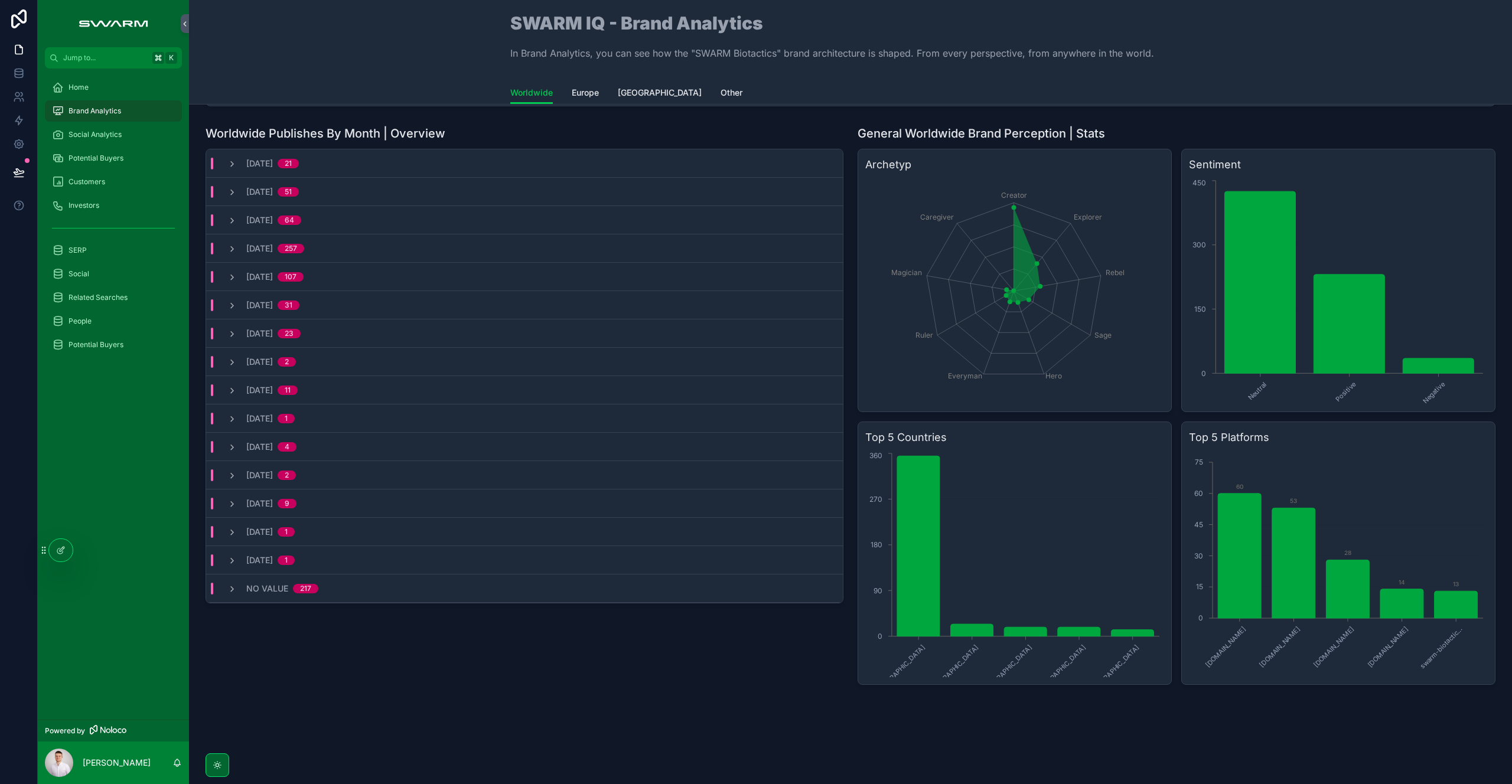
click at [372, 567] on div "[DATE] 1" at bounding box center [524, 560] width 637 height 28
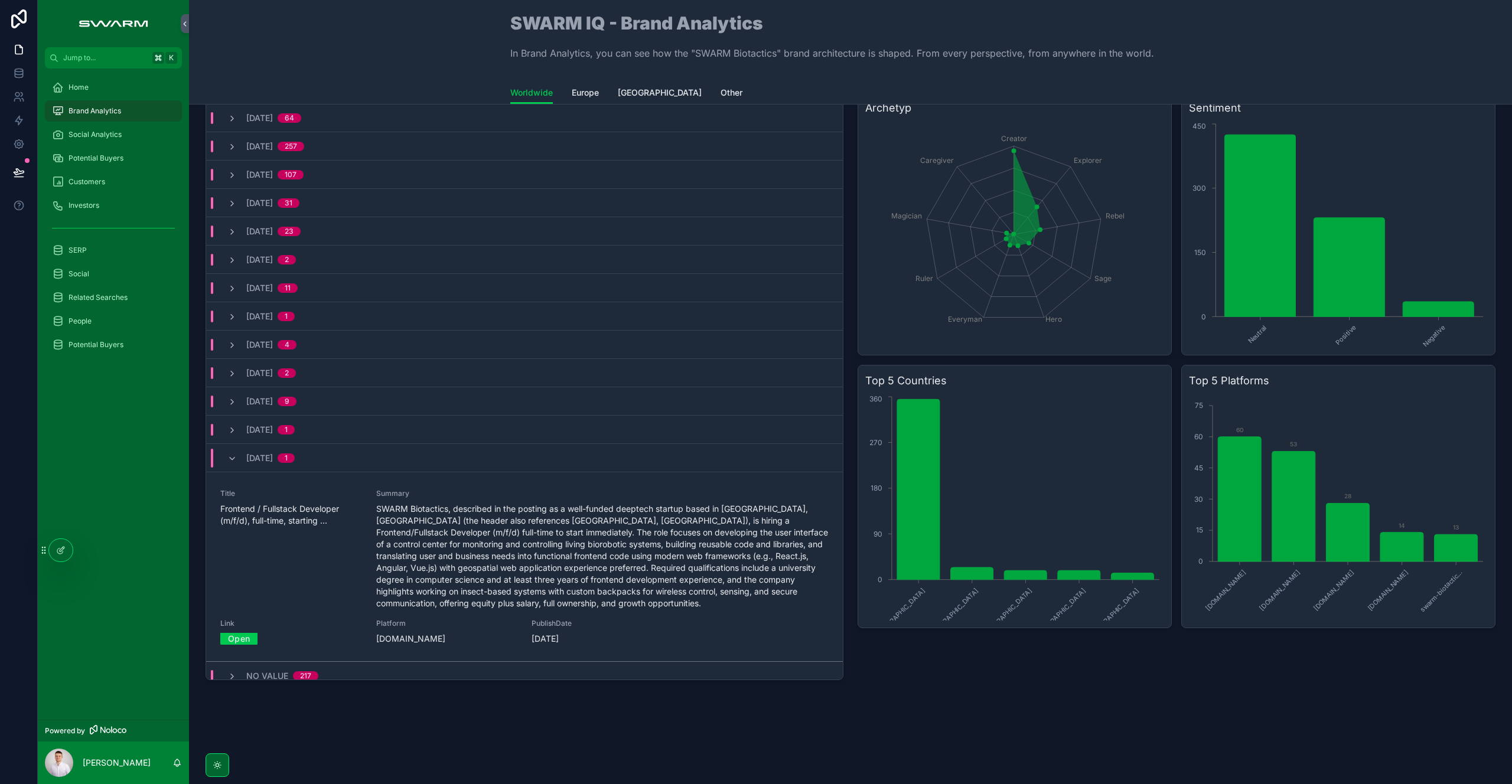
scroll to position [56, 0]
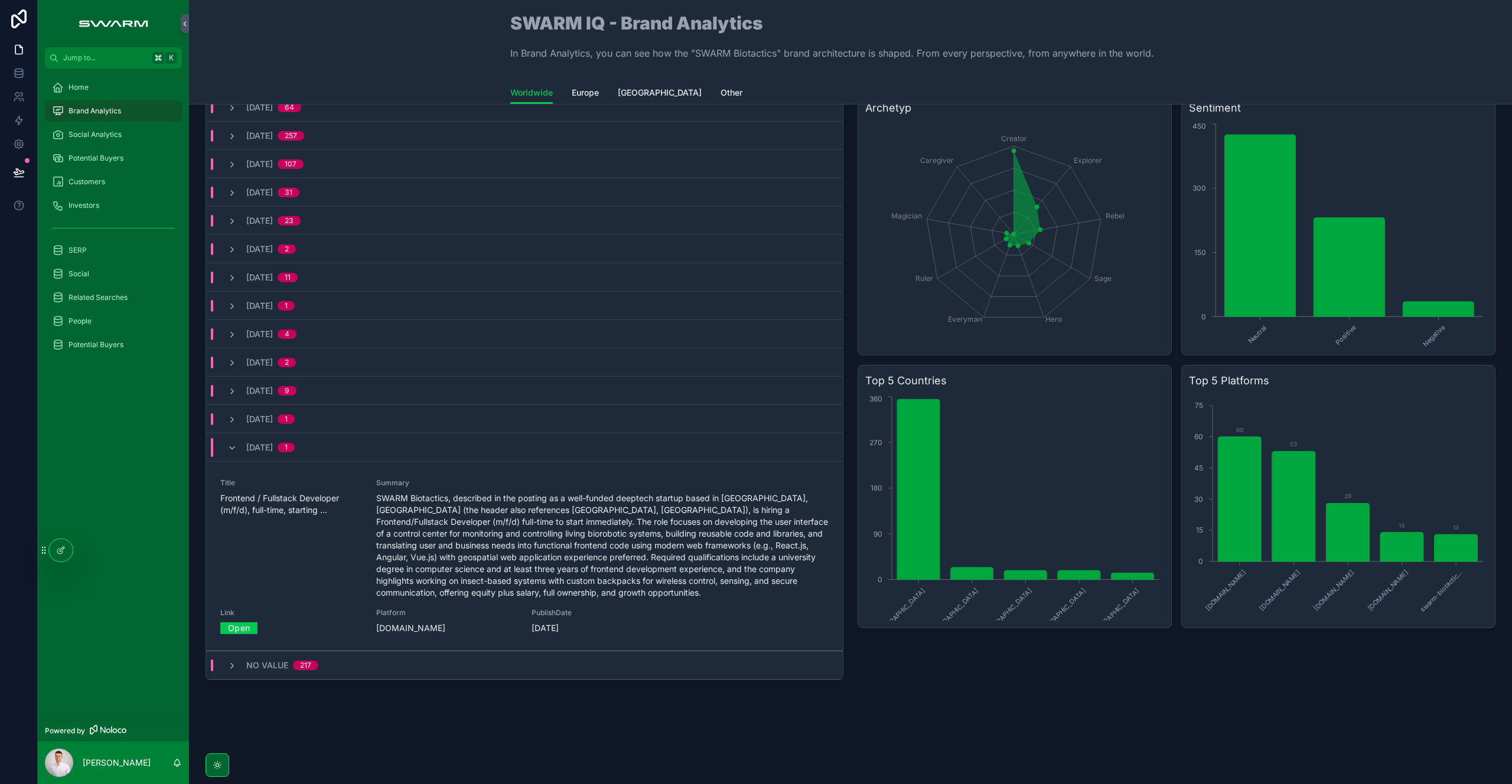
click at [323, 663] on div "No value 217" at bounding box center [273, 665] width 119 height 12
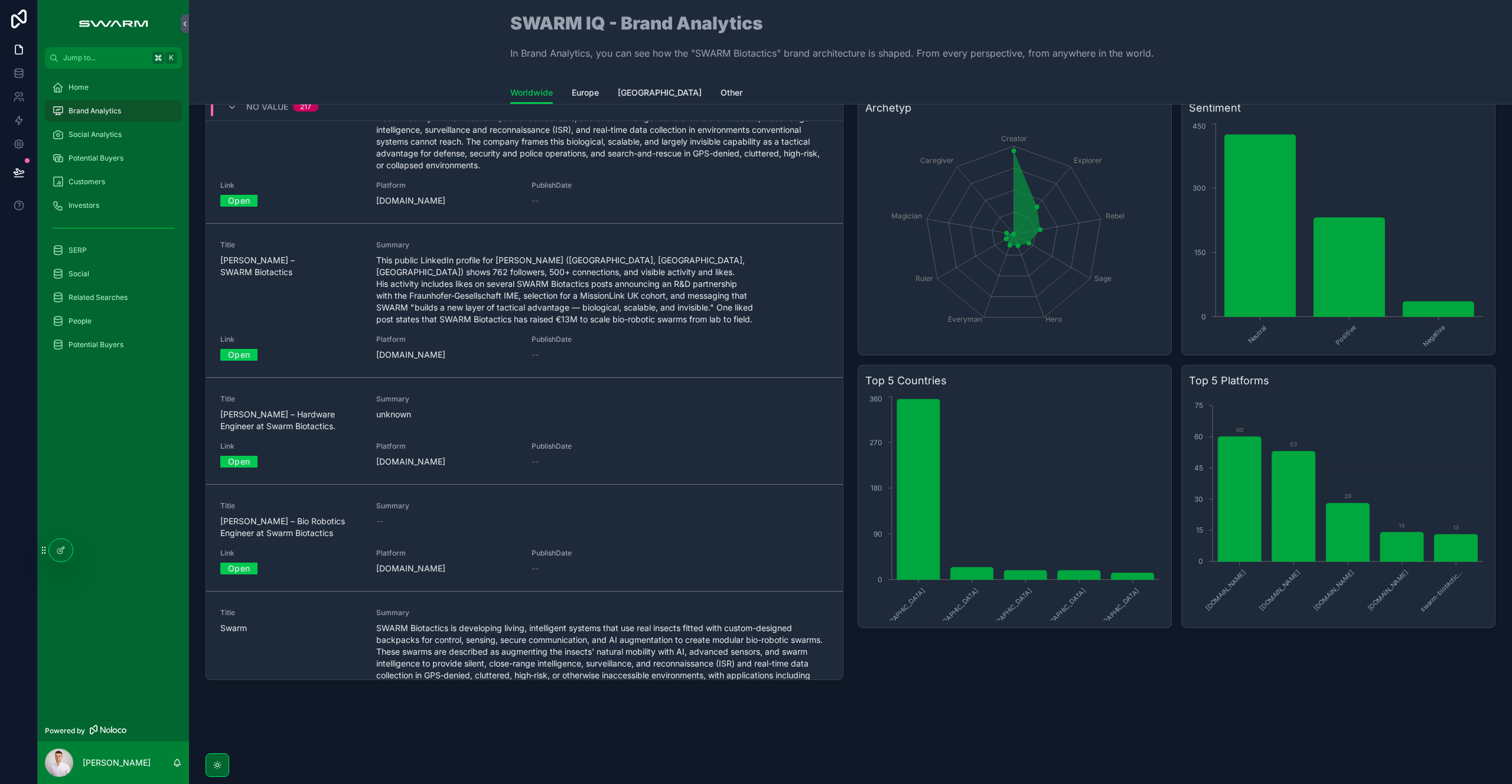
click at [458, 442] on span "Platform" at bounding box center [447, 447] width 142 height 9
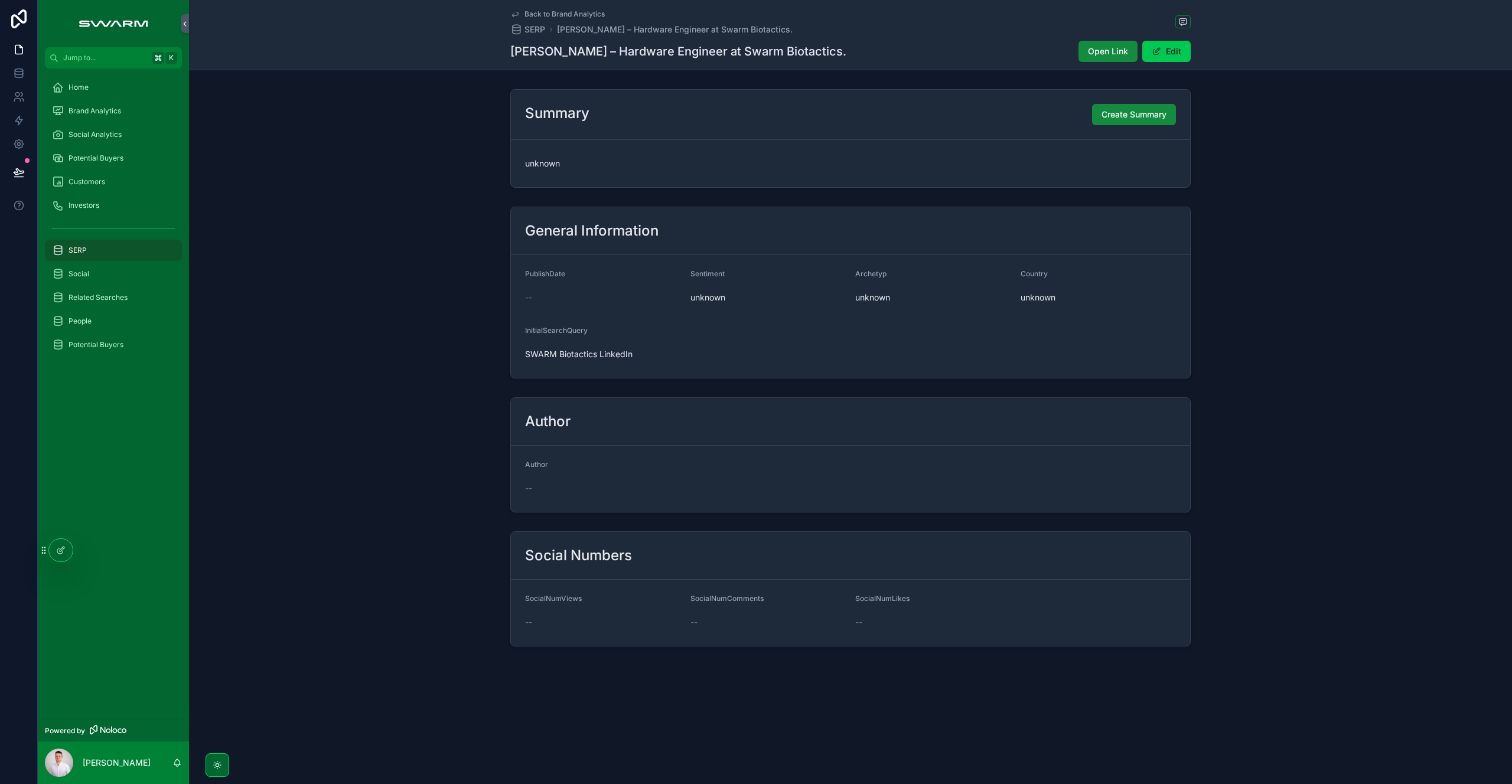
click at [1113, 112] on span "Create Summary" at bounding box center [1134, 114] width 65 height 12
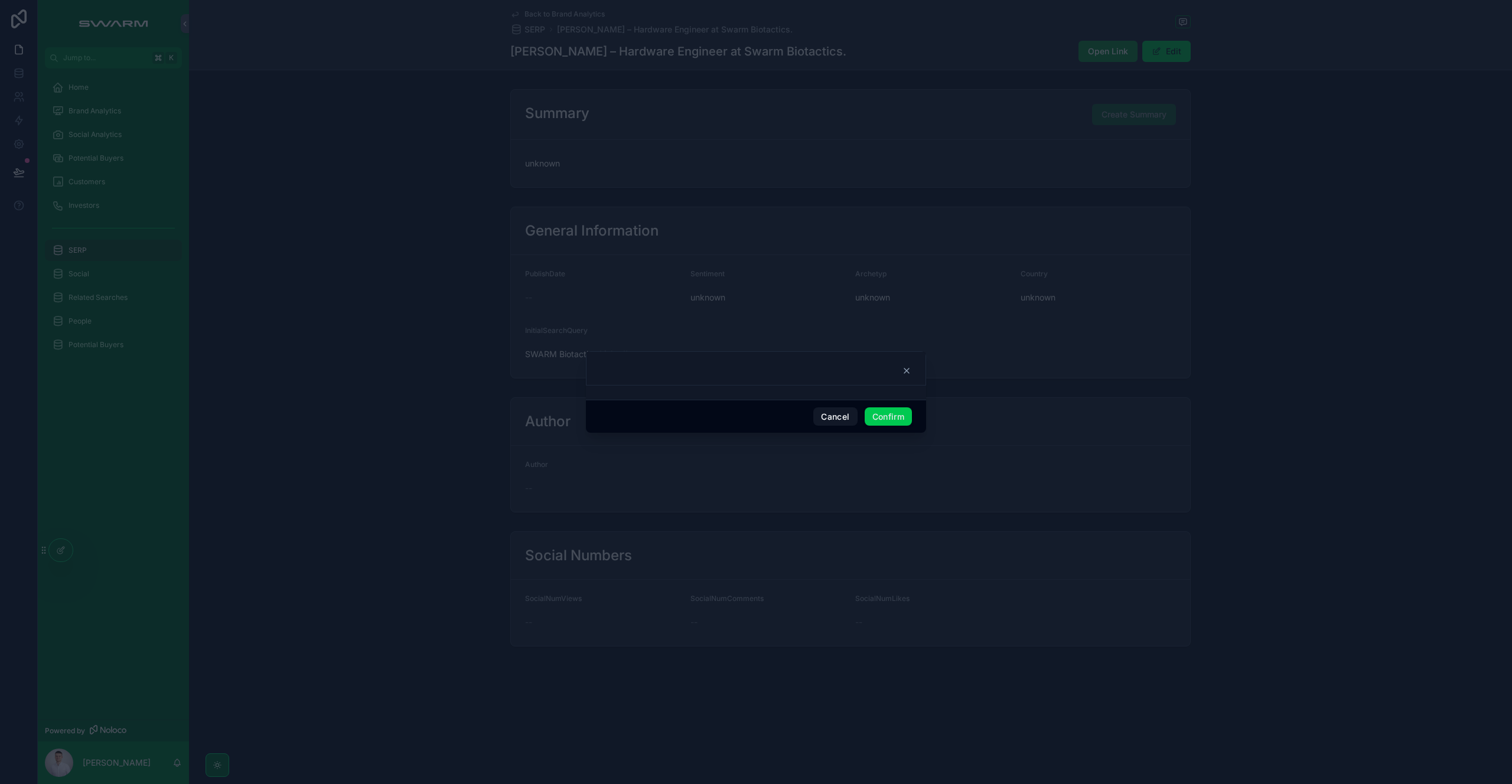
click at [889, 416] on button "Confirm" at bounding box center [888, 416] width 47 height 19
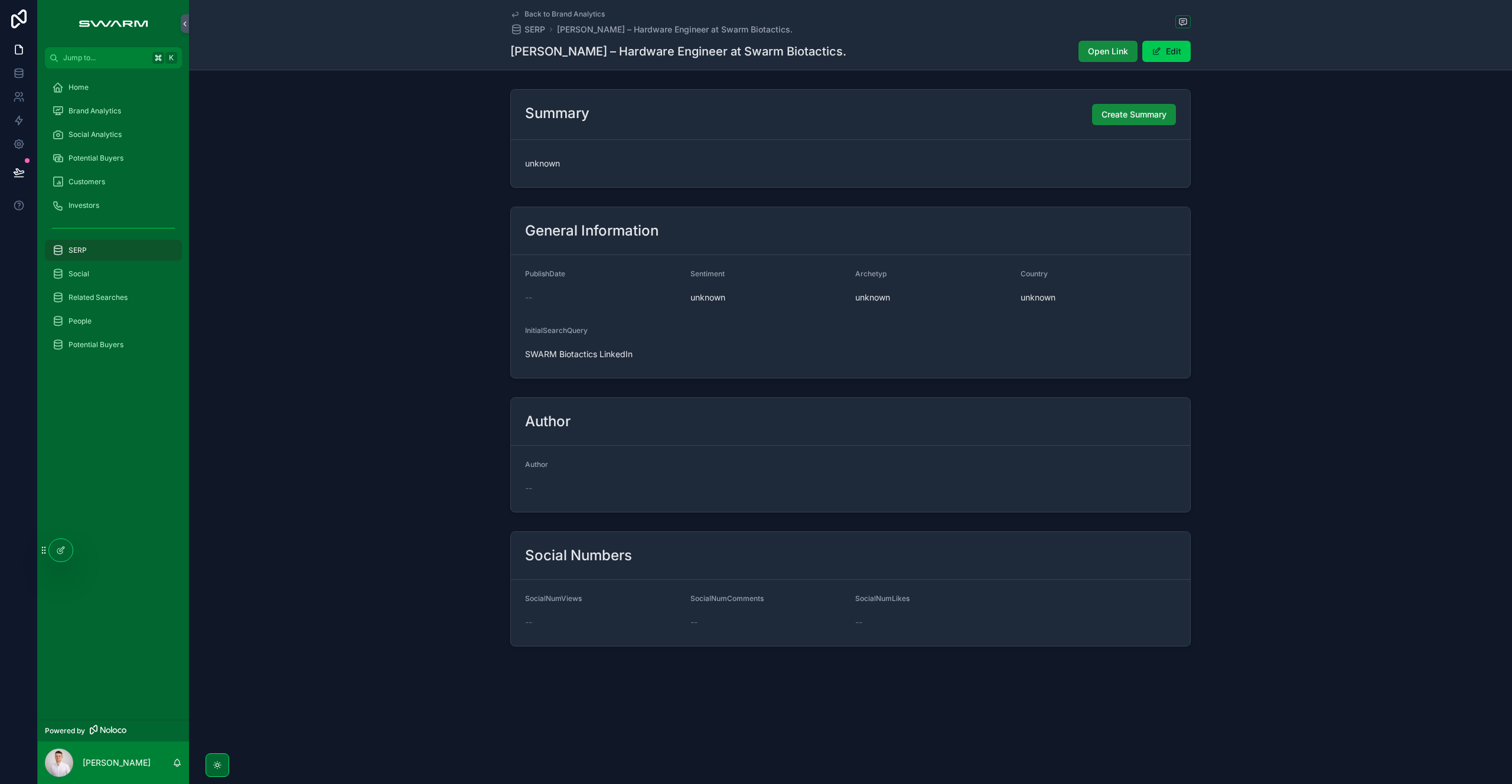
click at [106, 251] on div "SERP" at bounding box center [113, 251] width 123 height 19
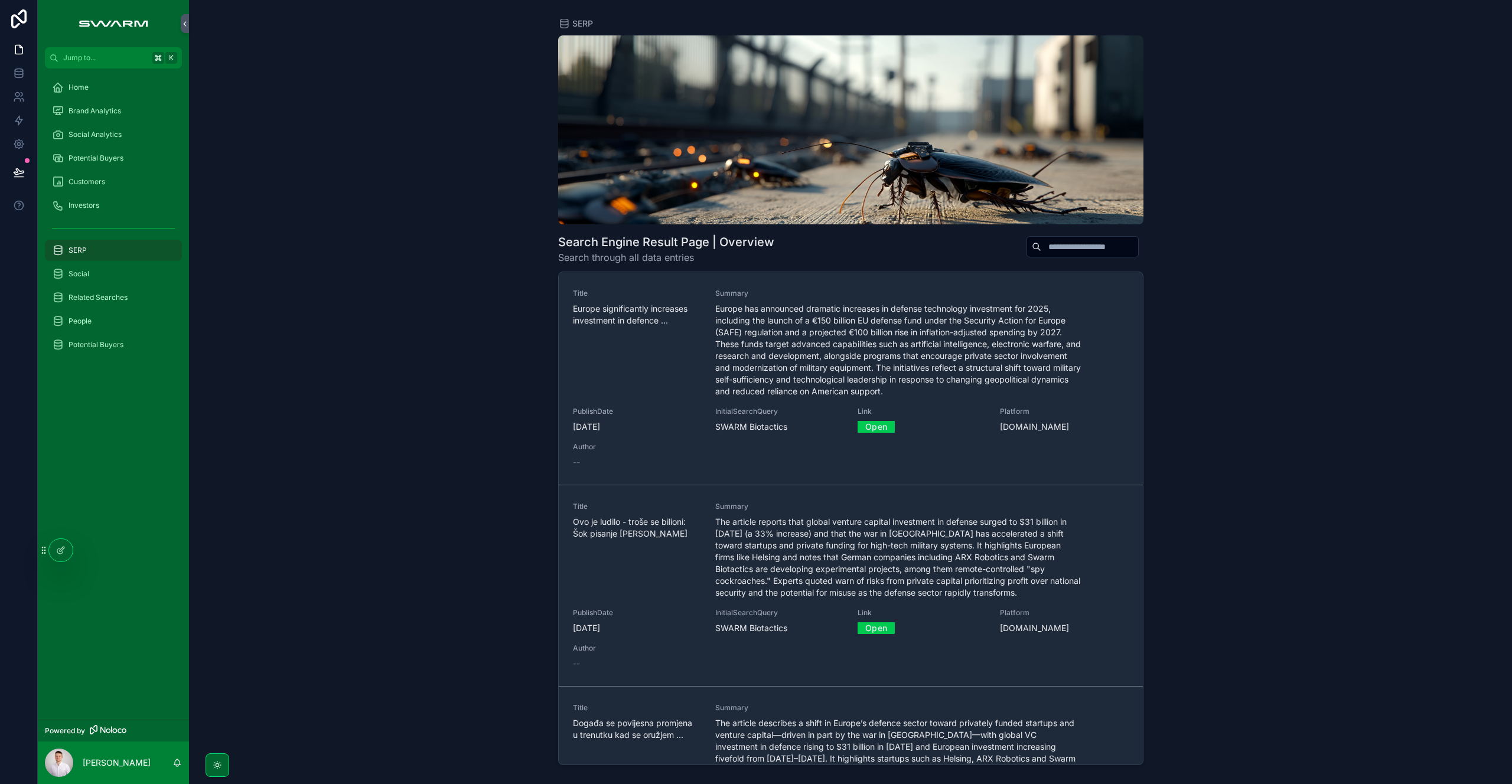
click at [1041, 248] on input "scrollable content" at bounding box center [1090, 247] width 96 height 17
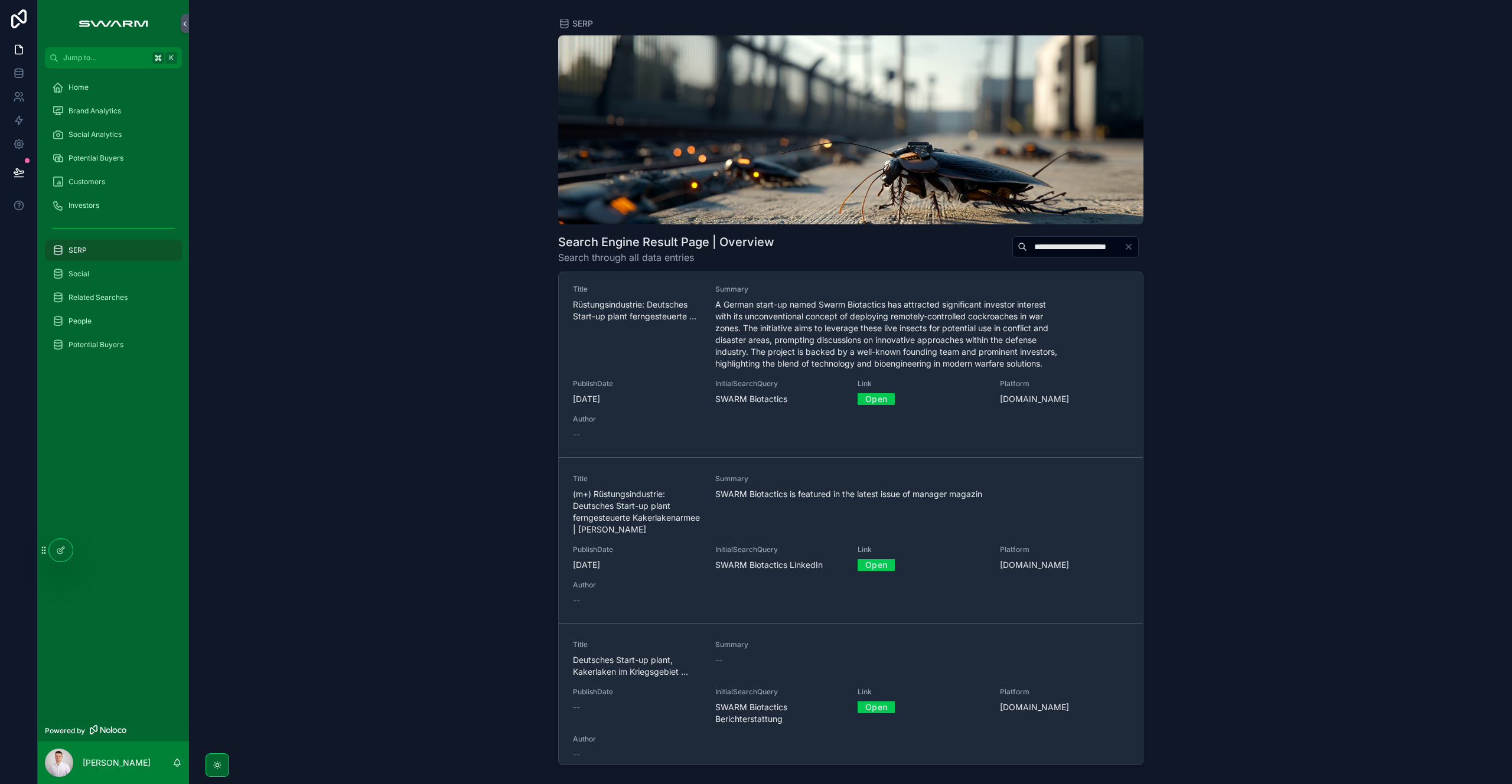
scroll to position [5, 0]
type input "**********"
click at [803, 504] on div "Summary SWARM Biotactics is featured in the latest issue of manager magazin" at bounding box center [898, 504] width 365 height 62
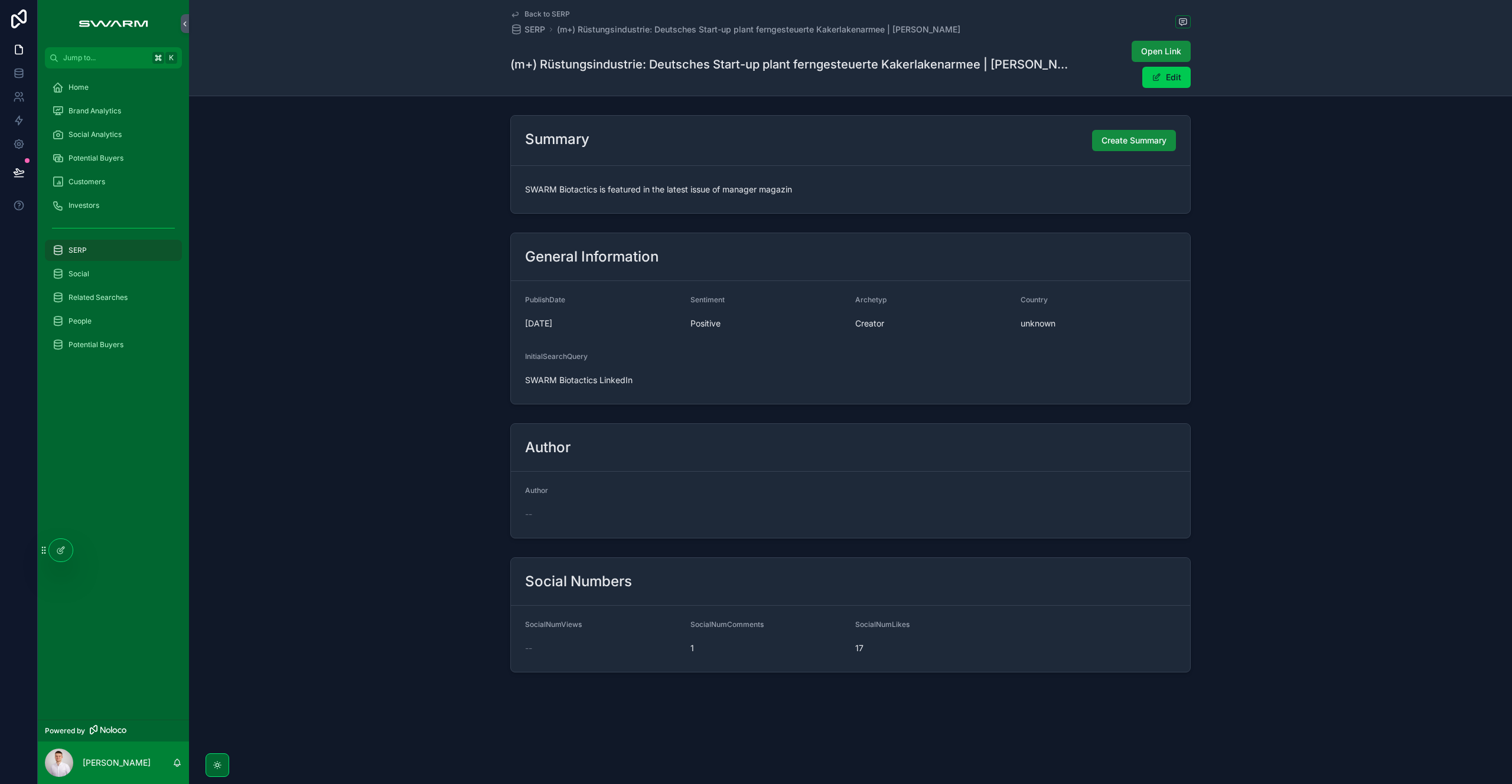
click at [1116, 141] on span "Create Summary" at bounding box center [1134, 140] width 65 height 12
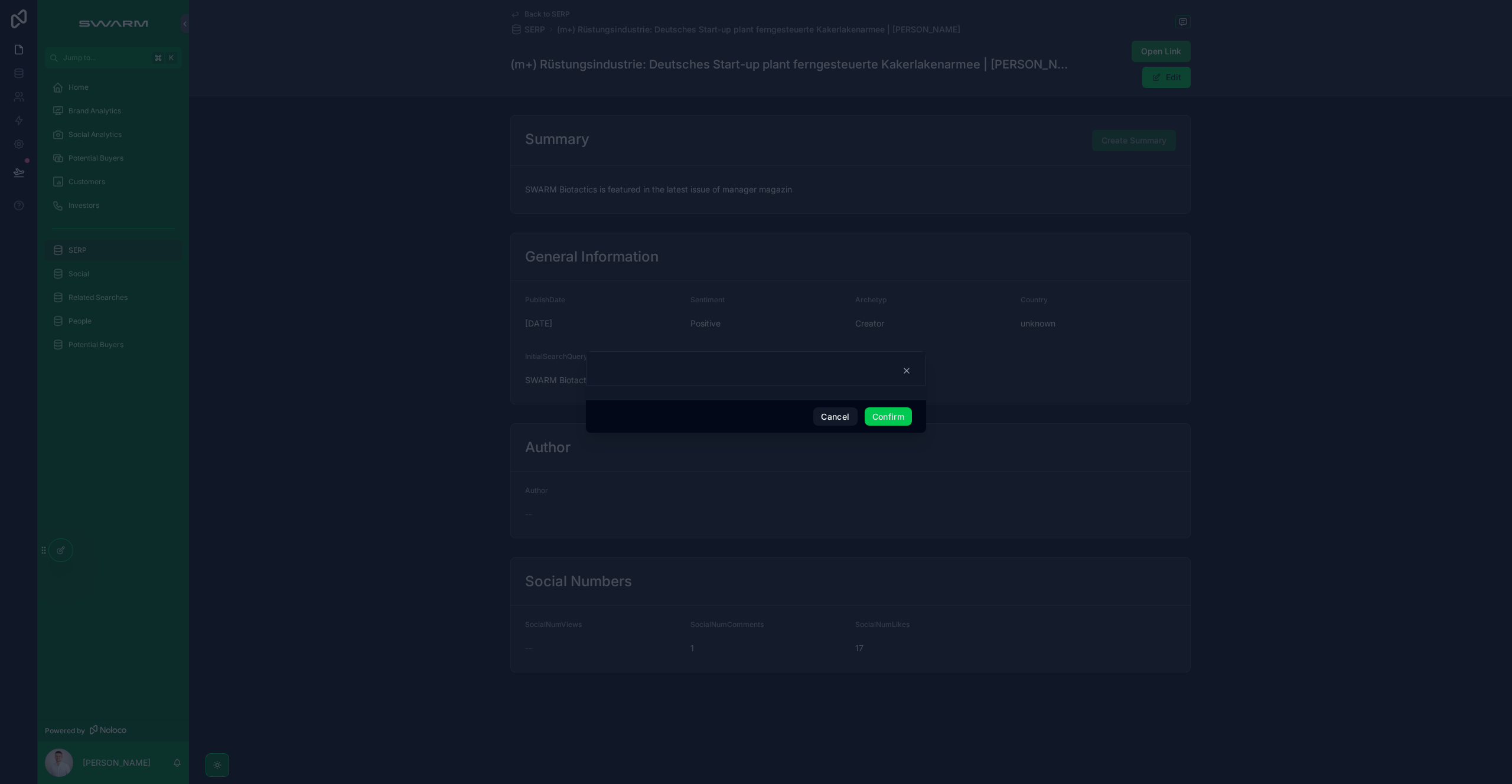
click at [894, 420] on button "Confirm" at bounding box center [888, 416] width 47 height 19
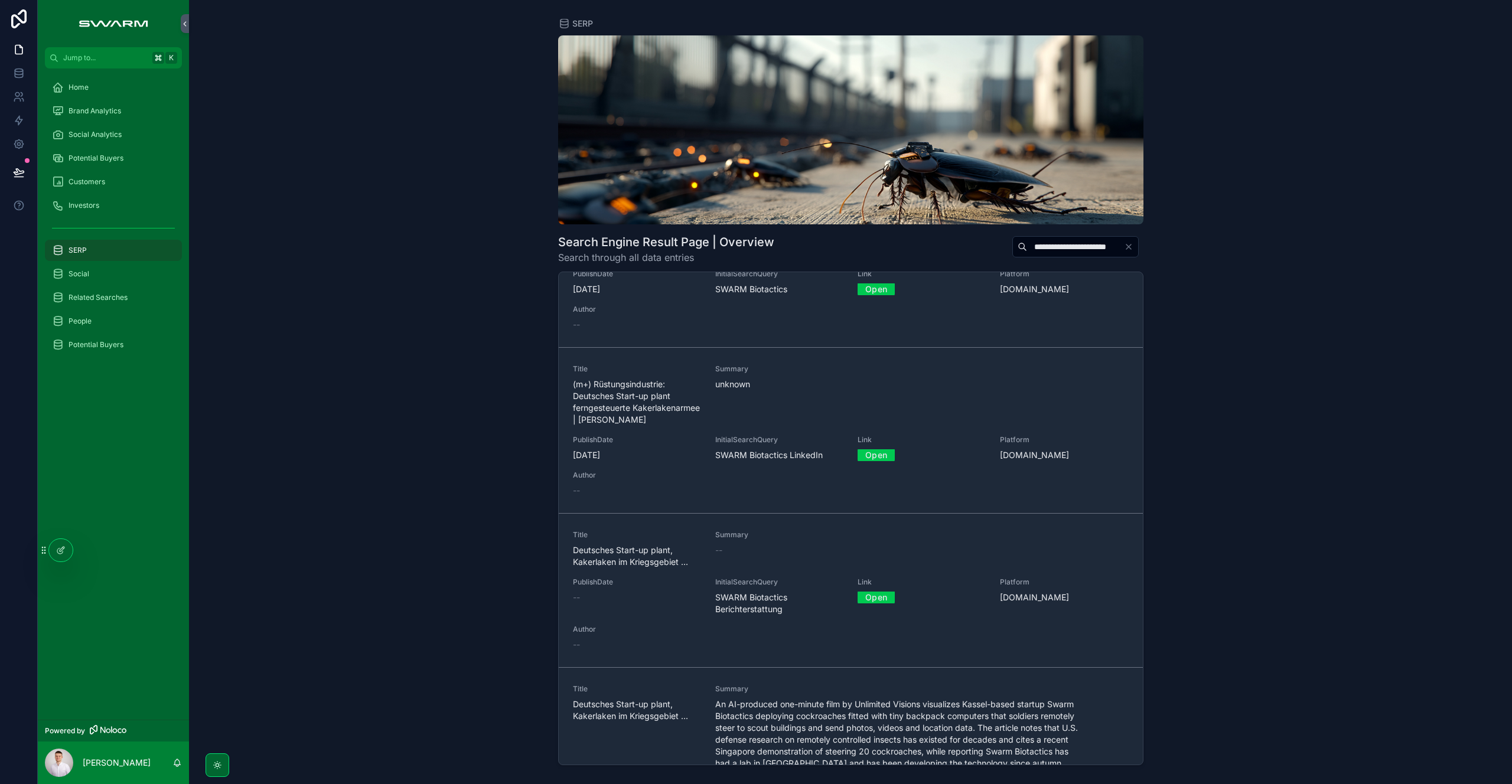
scroll to position [129, 0]
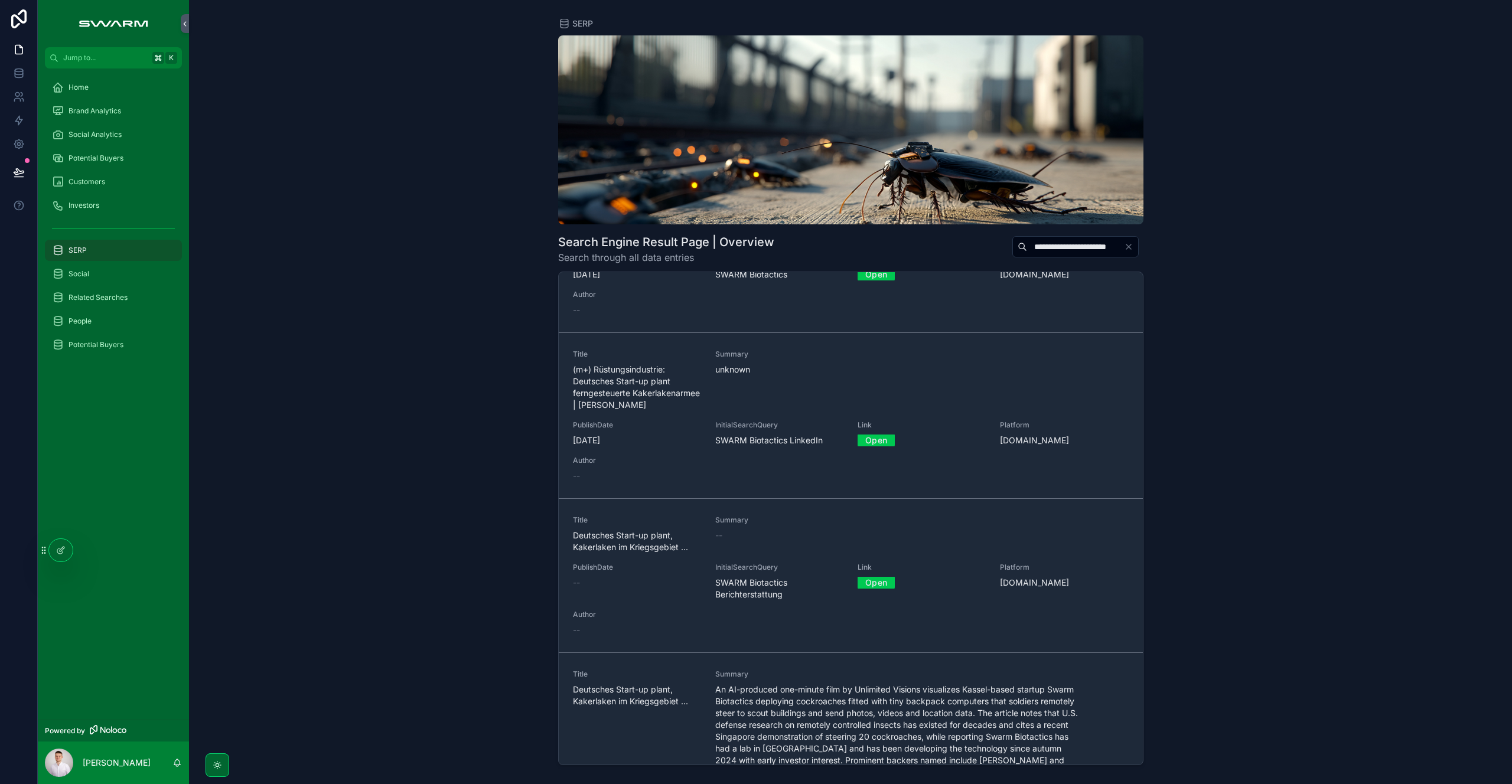
click at [759, 553] on div "Summary --" at bounding box center [898, 534] width 365 height 38
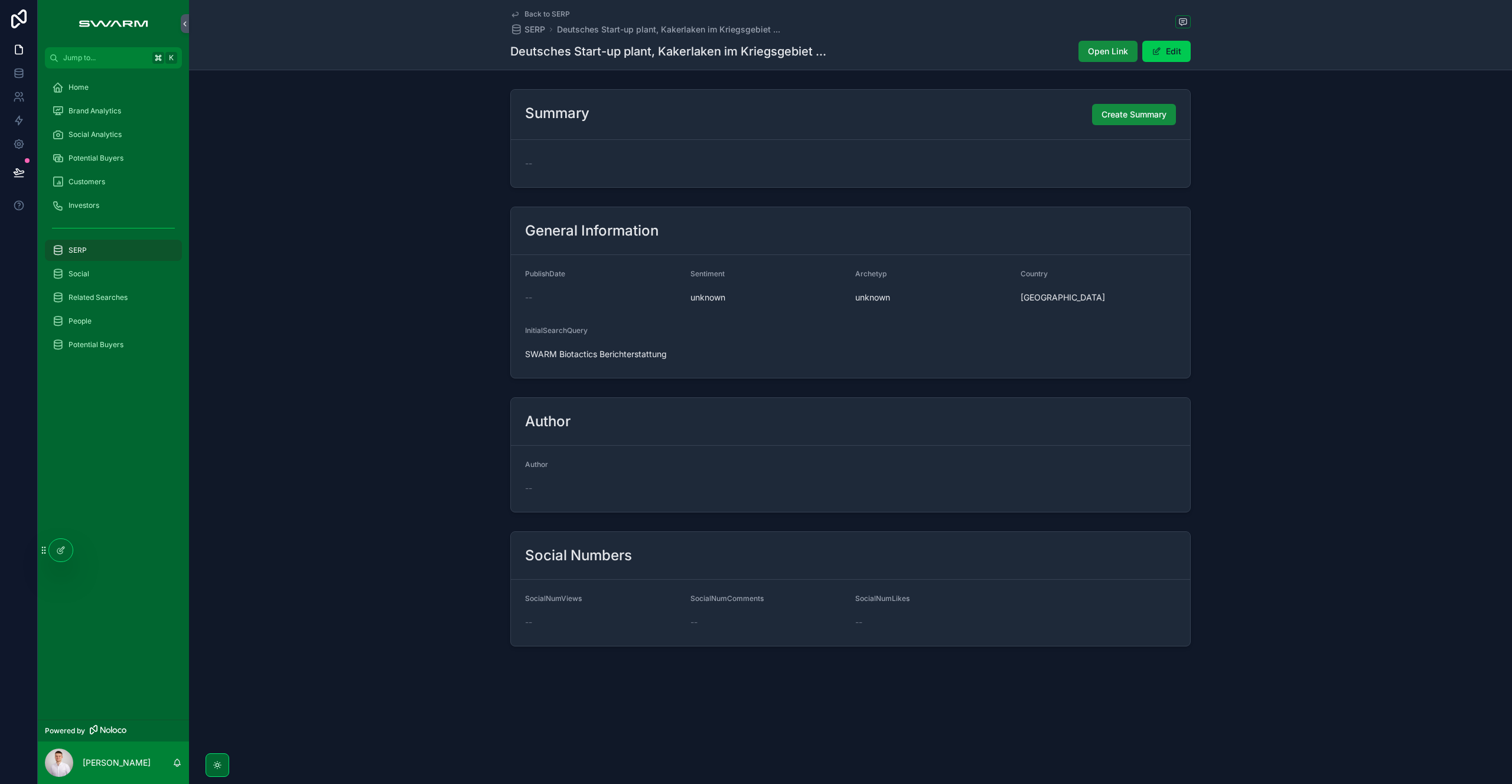
click at [1166, 115] on span "Create Summary" at bounding box center [1134, 114] width 65 height 12
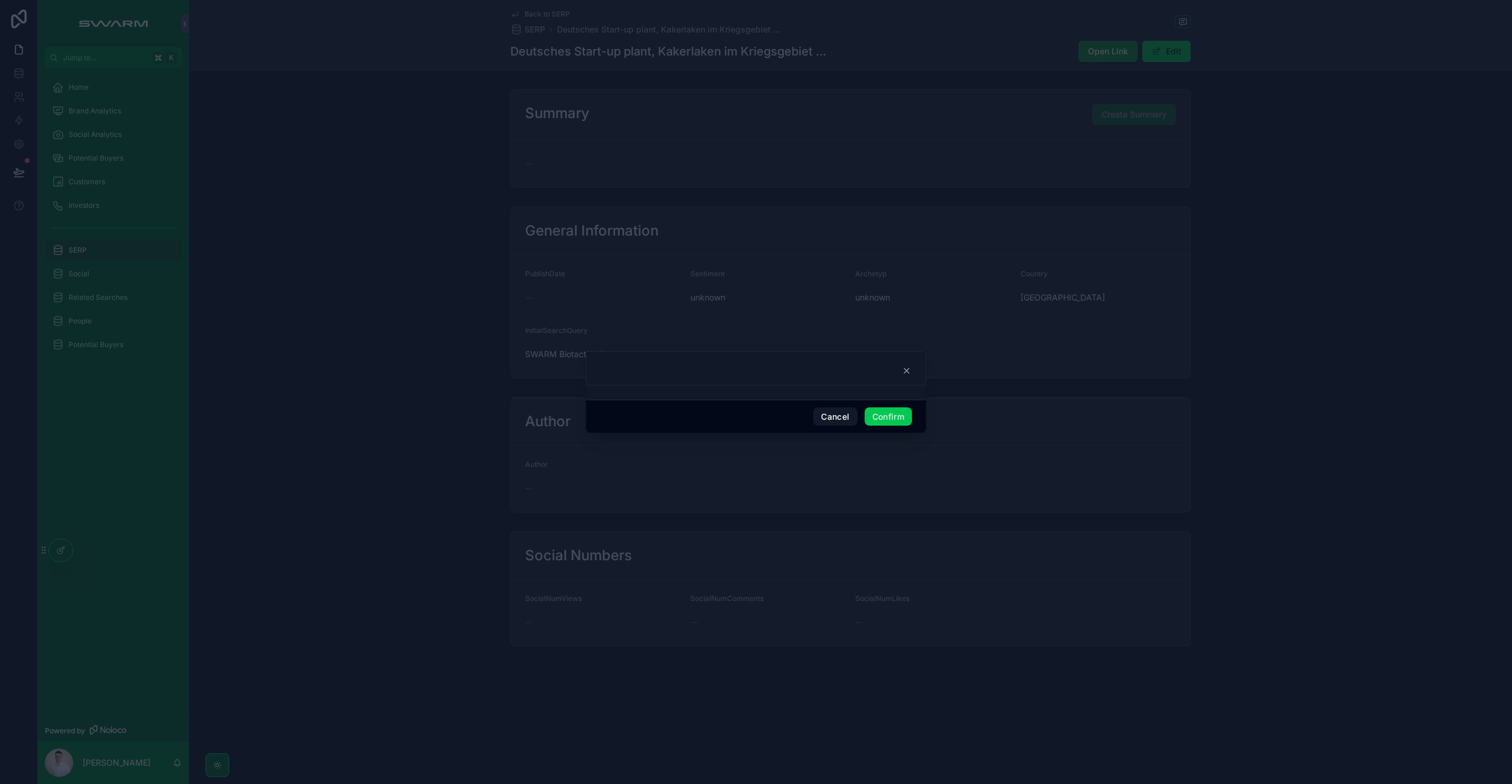
click at [885, 418] on button "Confirm" at bounding box center [888, 416] width 47 height 19
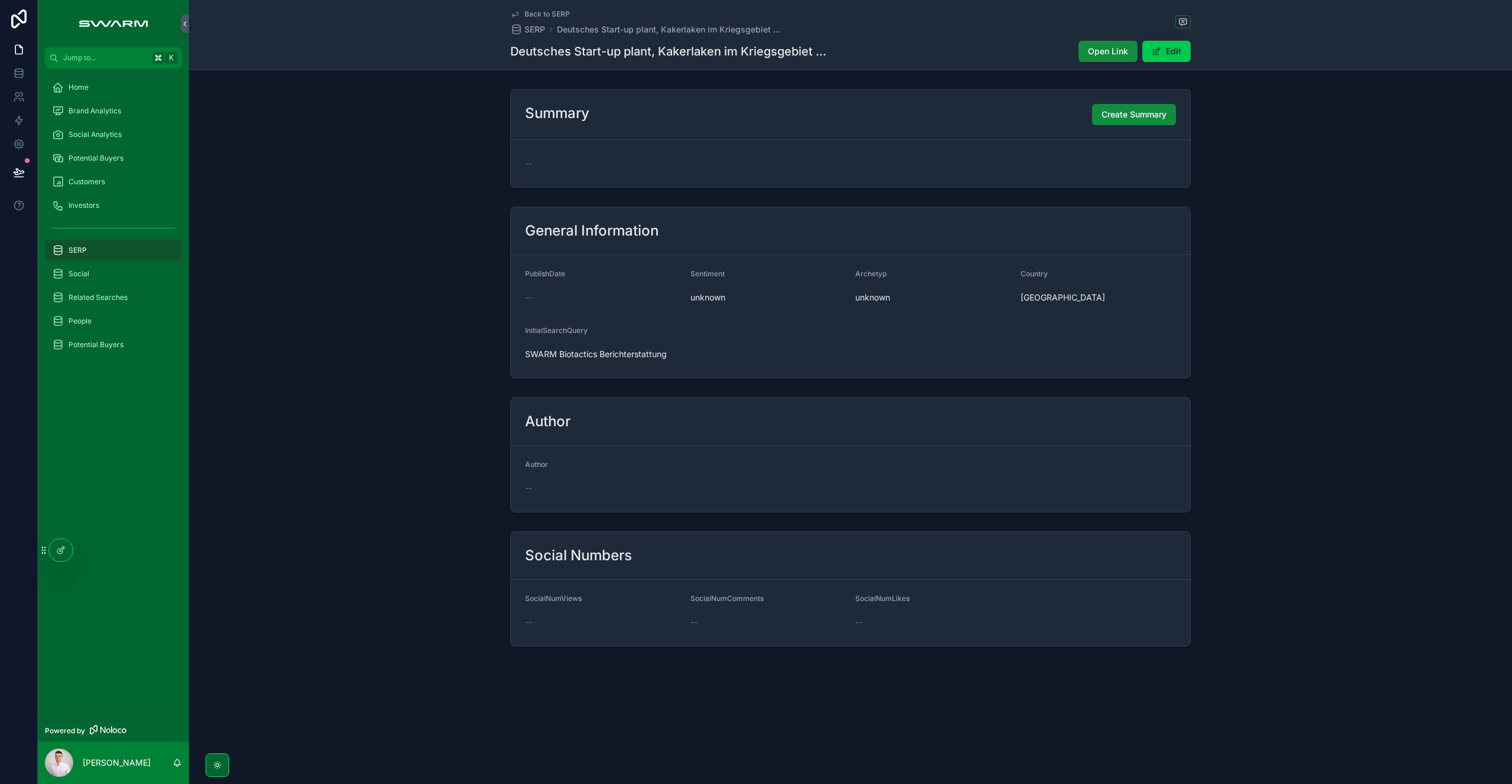
click at [376, 349] on div "General Information PublishDate -- Sentiment unknown Archetyp unknown Country […" at bounding box center [850, 292] width 1323 height 181
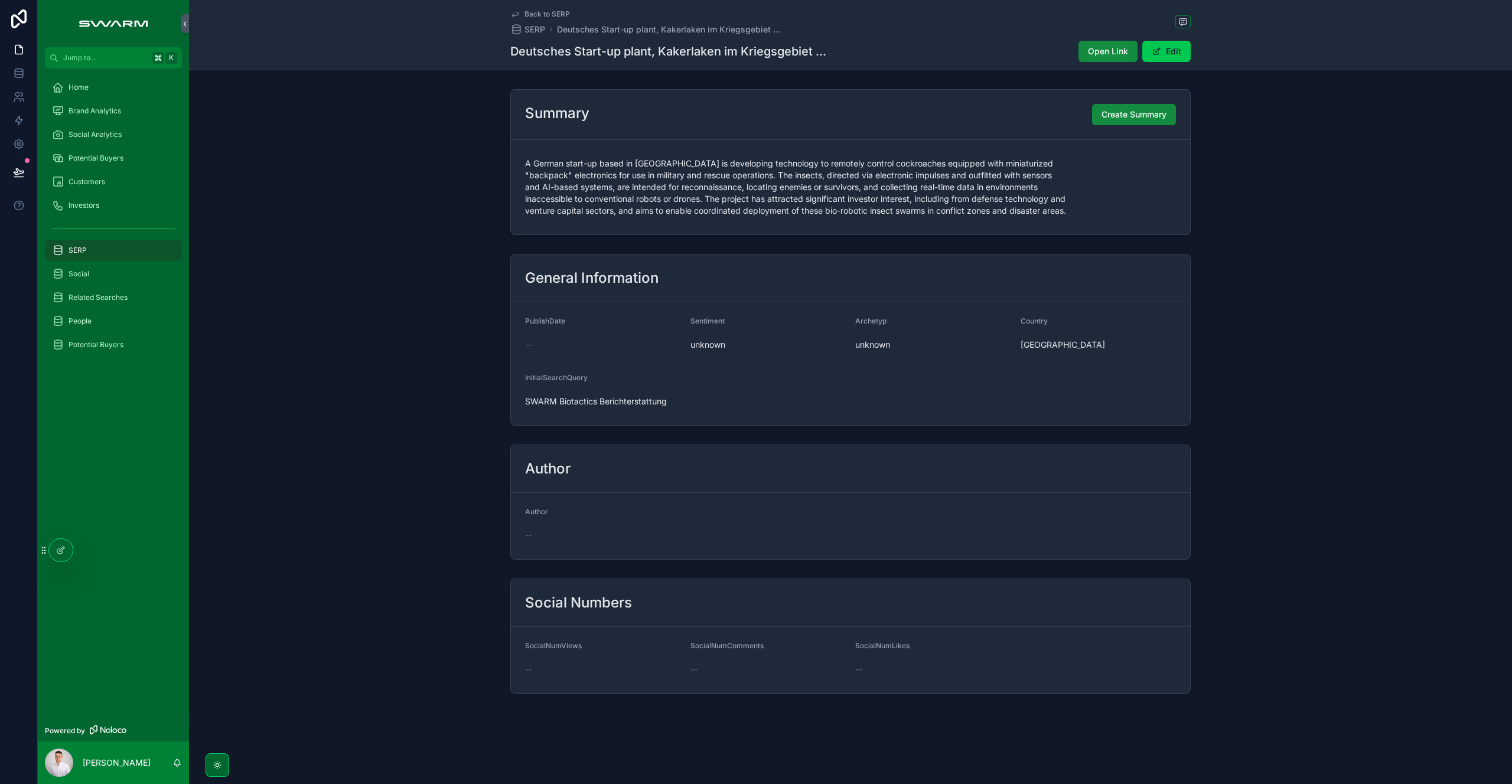
click at [62, 555] on div at bounding box center [61, 550] width 24 height 22
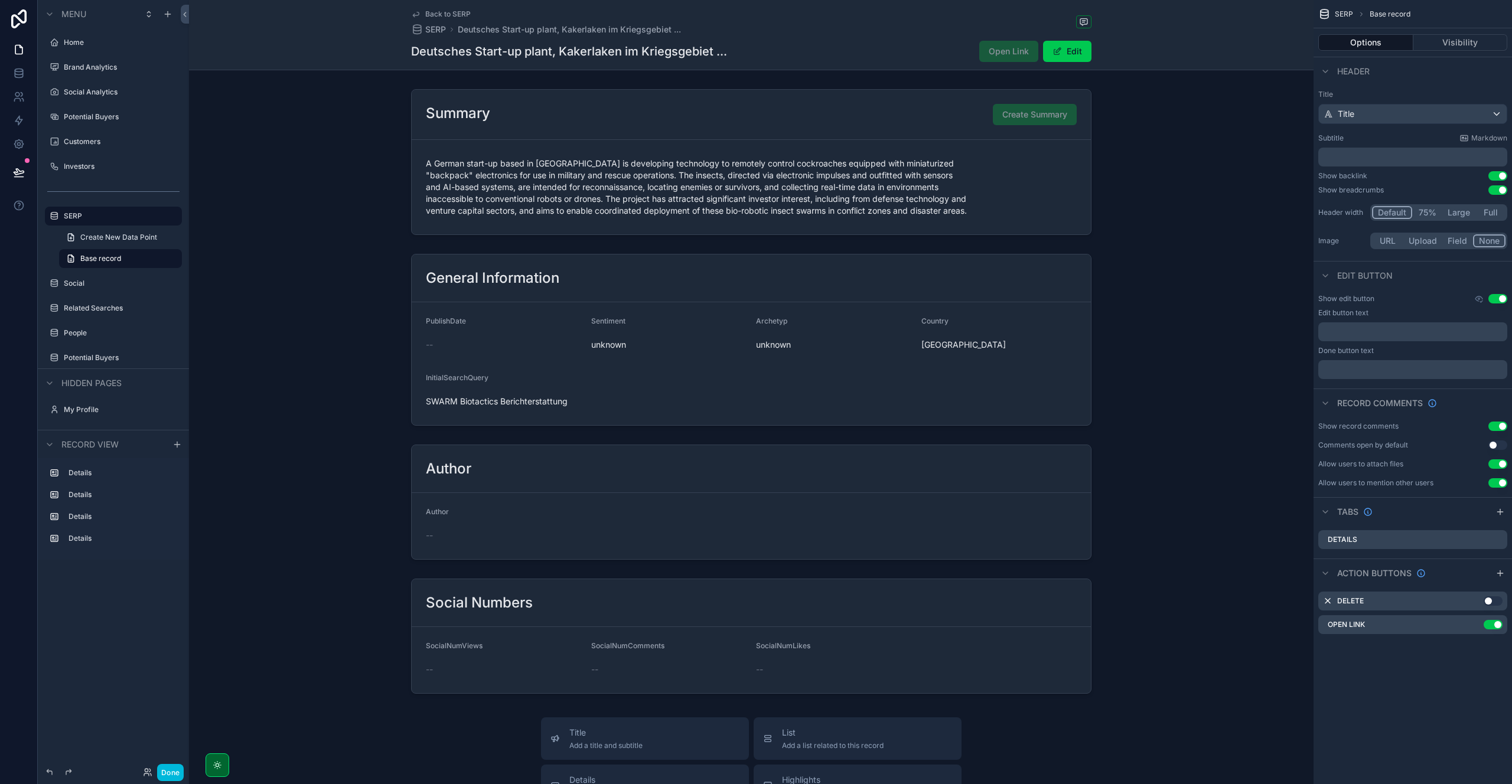
click at [878, 133] on div "scrollable content" at bounding box center [751, 162] width 1125 height 155
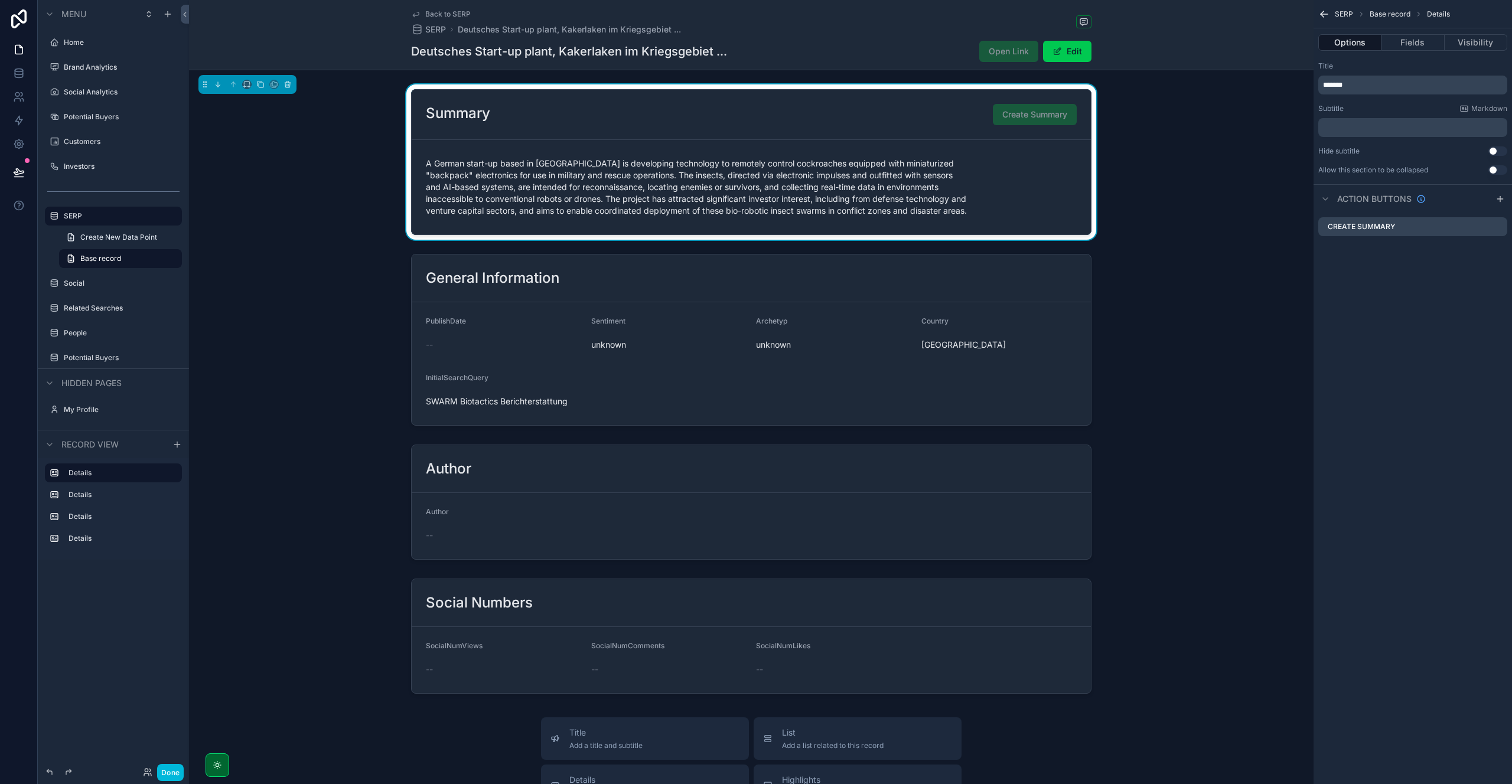
click at [0, 0] on icon "scrollable content" at bounding box center [0, 0] width 0 height 0
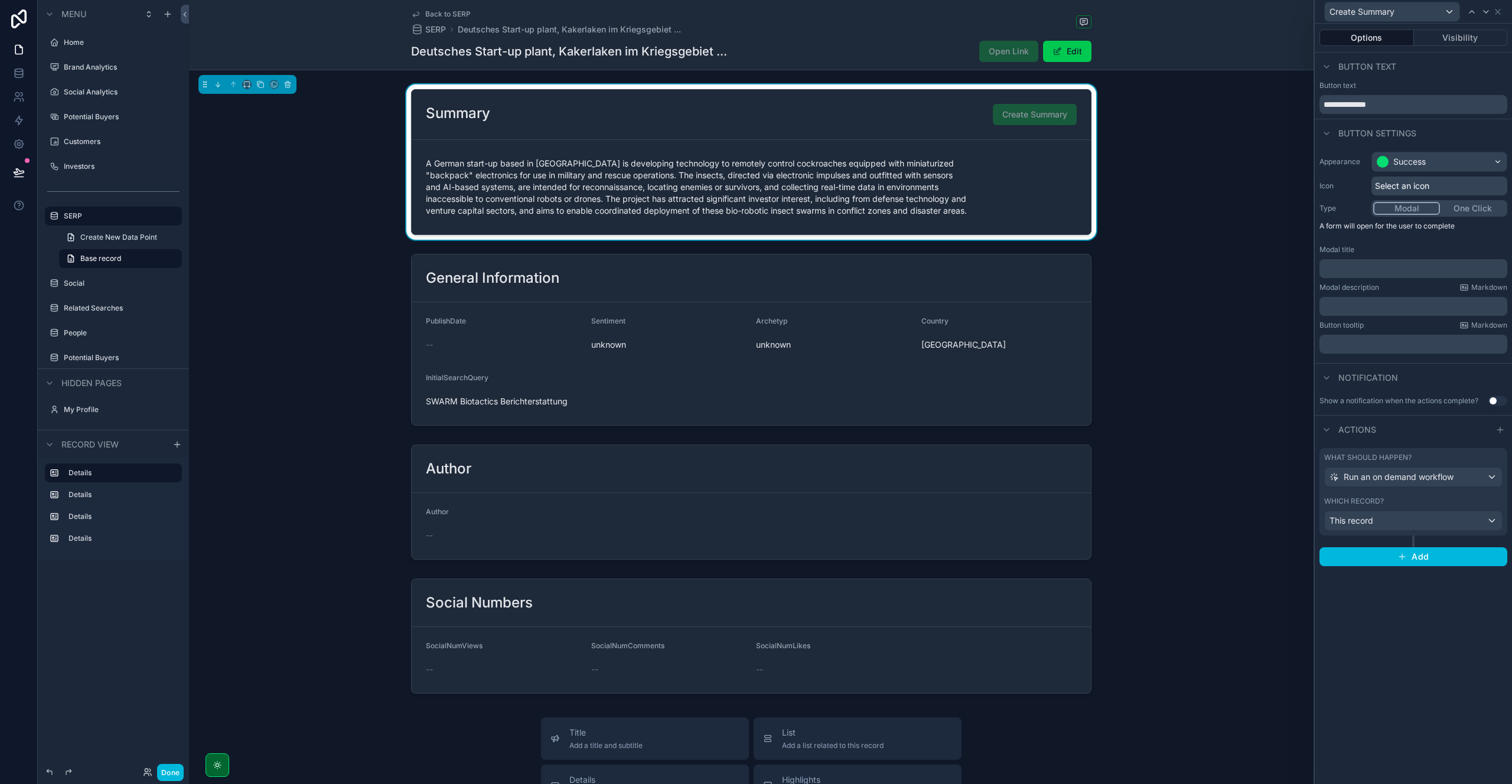
click at [1494, 400] on button "Use setting" at bounding box center [1498, 401] width 19 height 9
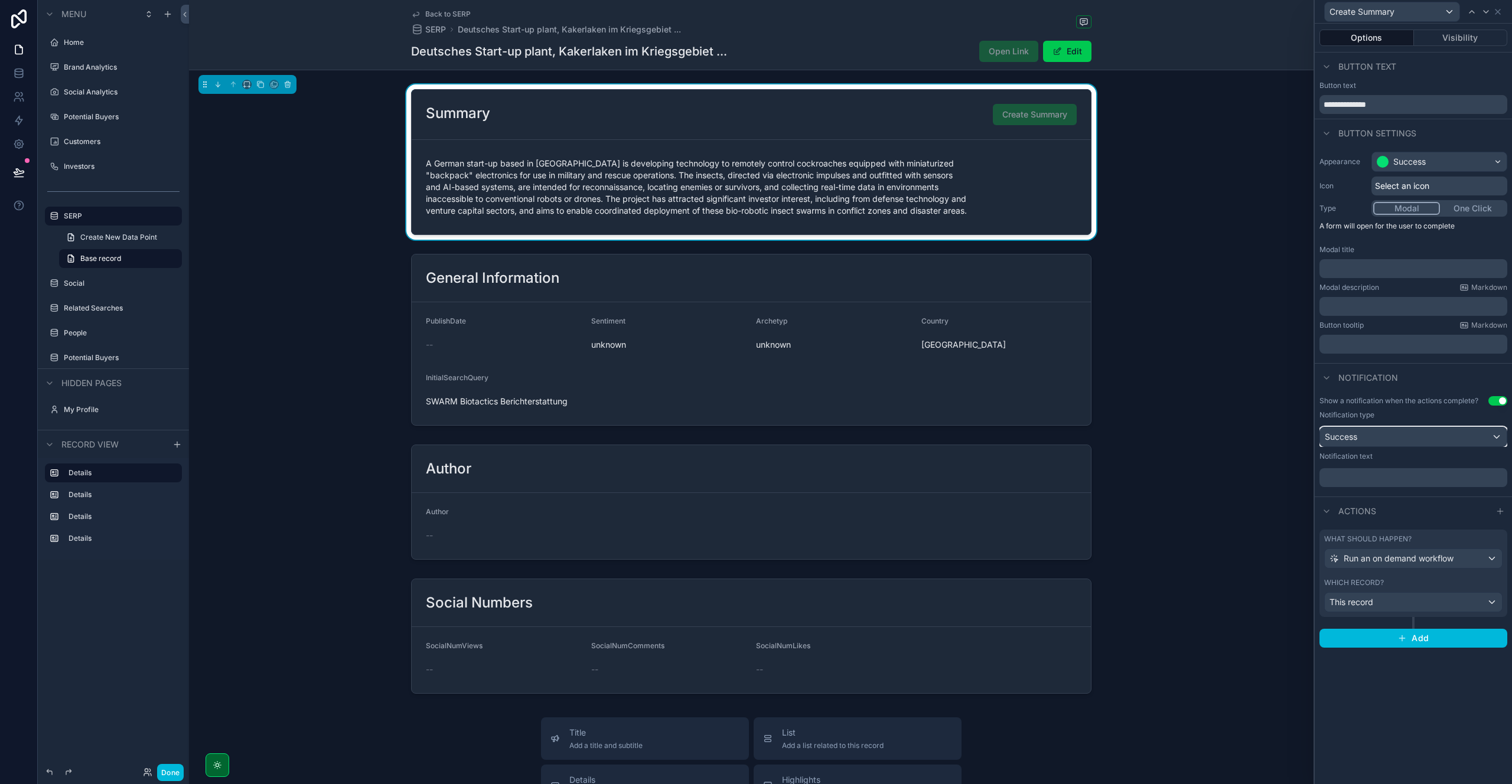
click at [1373, 437] on div "Success" at bounding box center [1413, 437] width 187 height 19
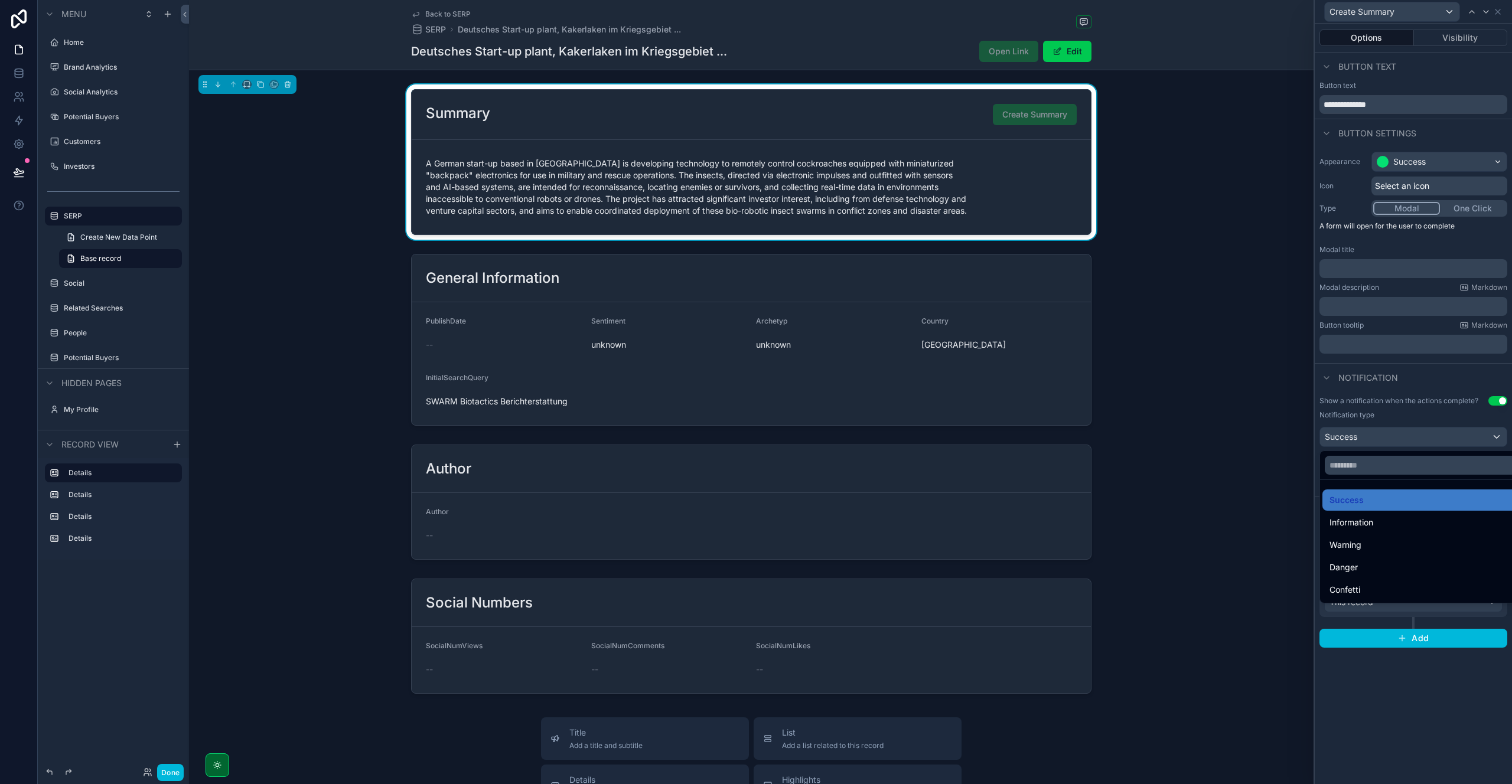
click at [1368, 485] on ul "Success Information Warning Danger Confetti" at bounding box center [1427, 541] width 214 height 122
click at [1368, 503] on div "Success" at bounding box center [1427, 500] width 195 height 14
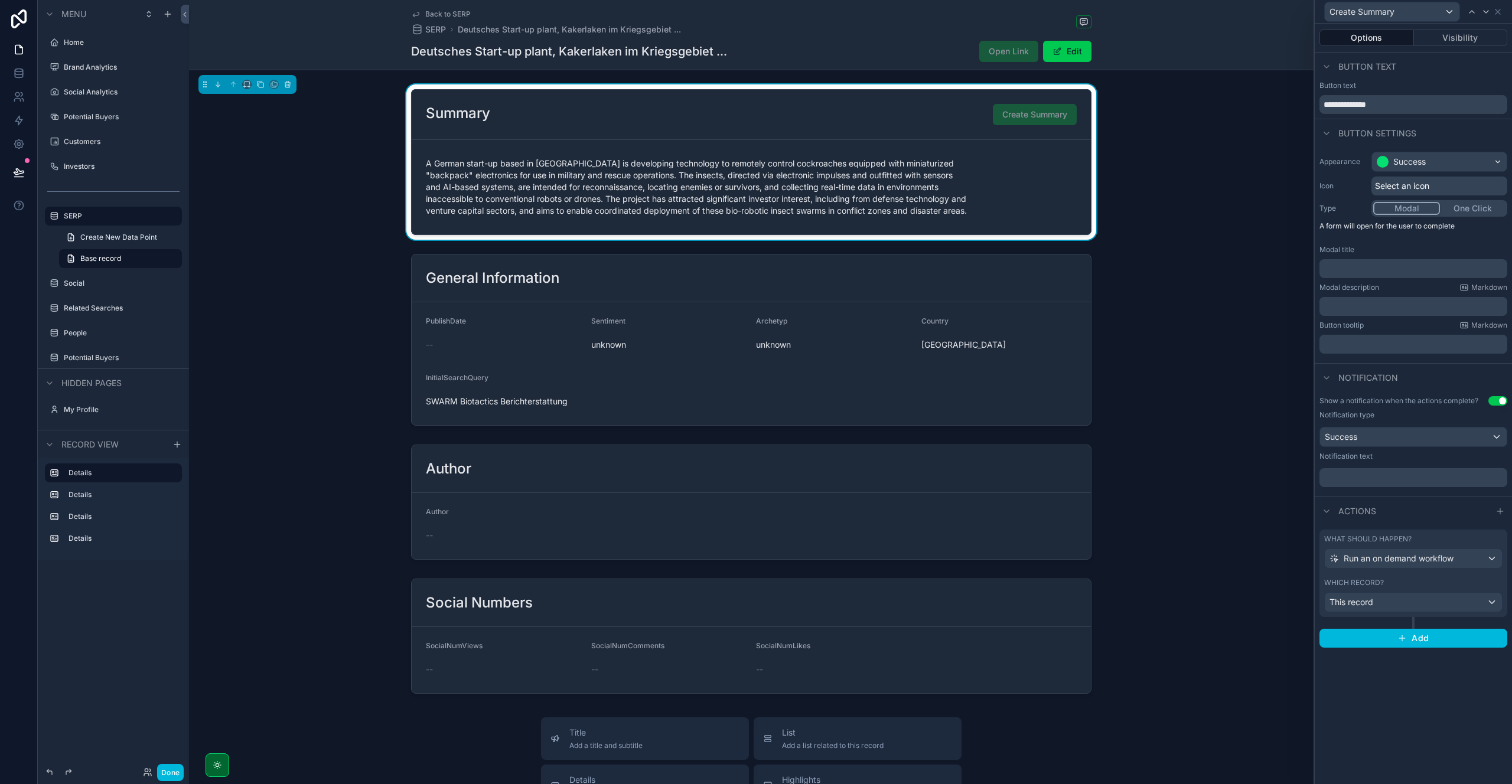
click at [1353, 271] on p "﻿" at bounding box center [1414, 268] width 181 height 12
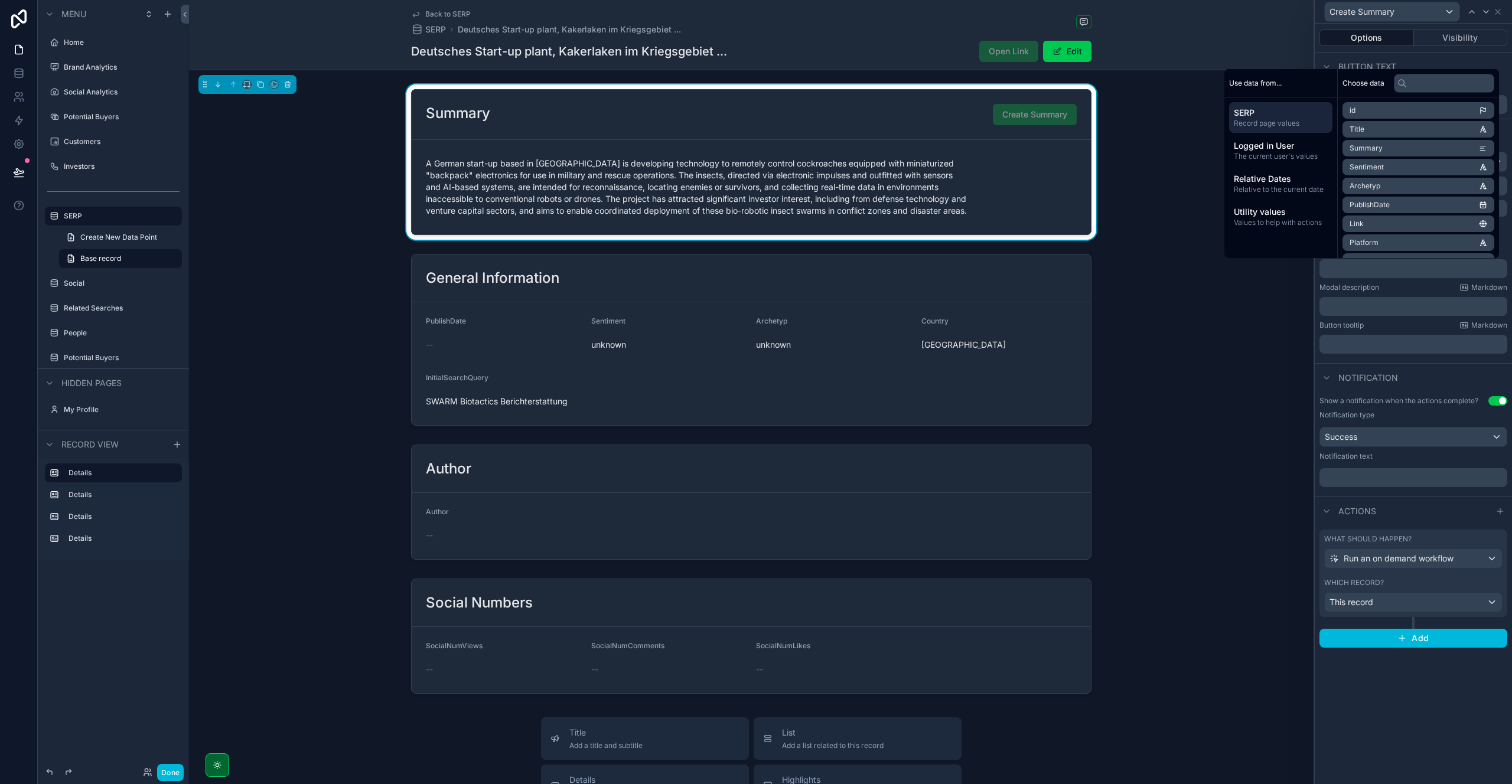
click at [1353, 271] on p "﻿" at bounding box center [1414, 268] width 181 height 12
click at [1359, 285] on label "Modal description" at bounding box center [1348, 288] width 59 height 9
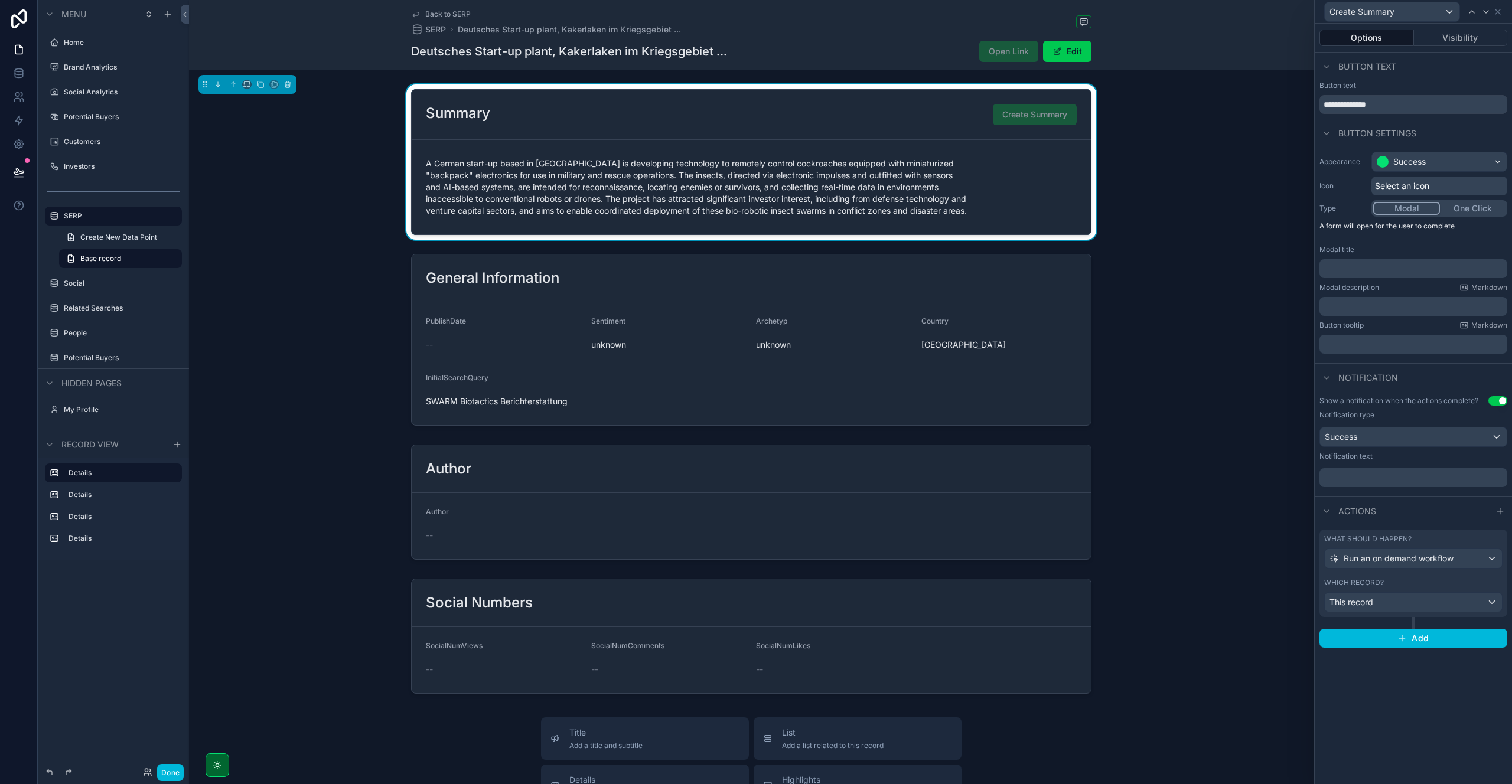
click at [1366, 273] on p "﻿" at bounding box center [1414, 268] width 181 height 12
click at [1381, 308] on p "﻿" at bounding box center [1414, 306] width 181 height 12
click at [1366, 339] on p "﻿" at bounding box center [1414, 344] width 181 height 12
click at [1390, 371] on span "Notification" at bounding box center [1367, 377] width 59 height 12
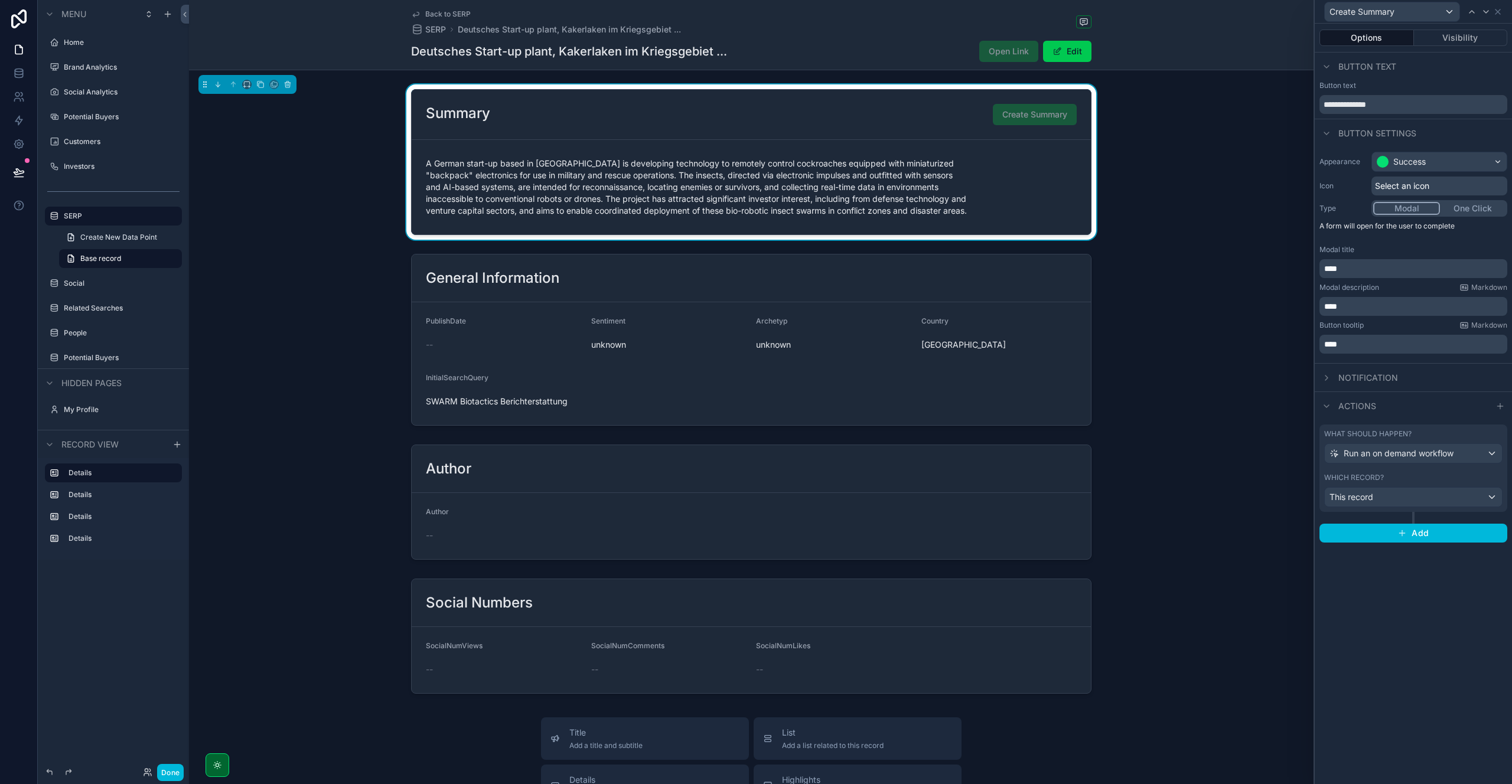
click at [1318, 376] on div "Notification" at bounding box center [1412, 377] width 197 height 28
click at [1322, 375] on icon at bounding box center [1326, 378] width 9 height 9
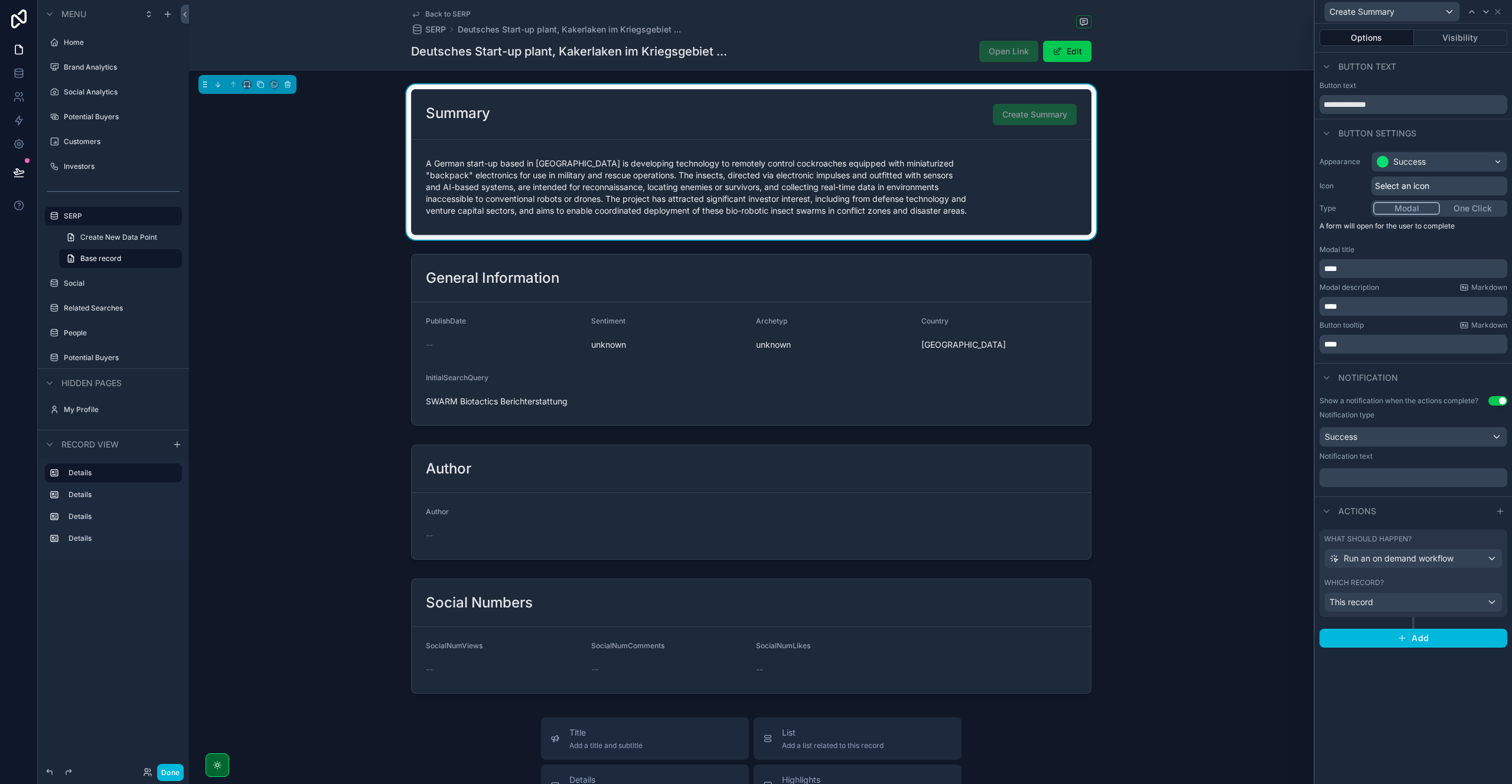
click at [1322, 480] on div "﻿" at bounding box center [1412, 477] width 187 height 19
click at [1340, 477] on p "﻿" at bounding box center [1414, 477] width 181 height 12
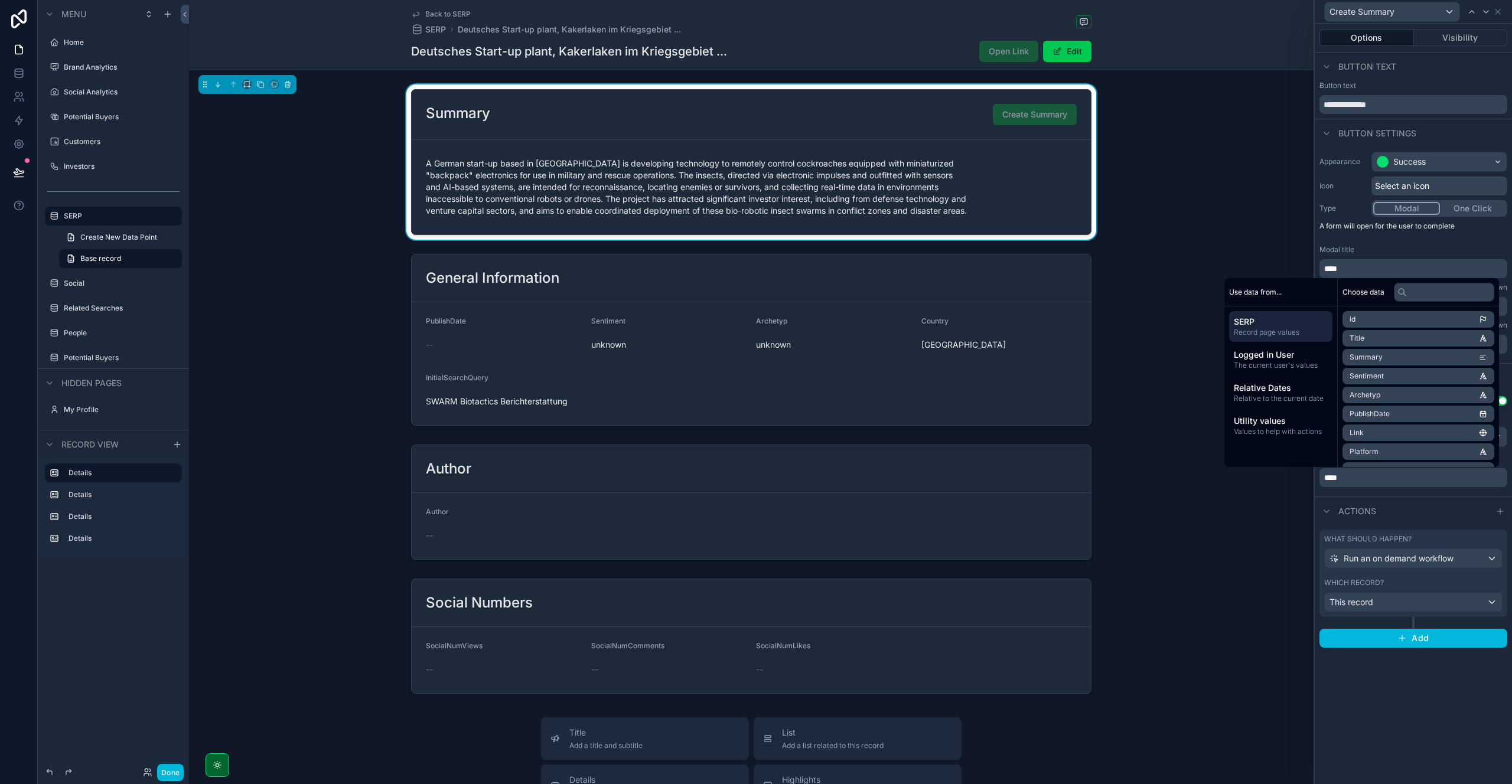
click at [1214, 515] on div "scrollable content" at bounding box center [751, 502] width 1125 height 125
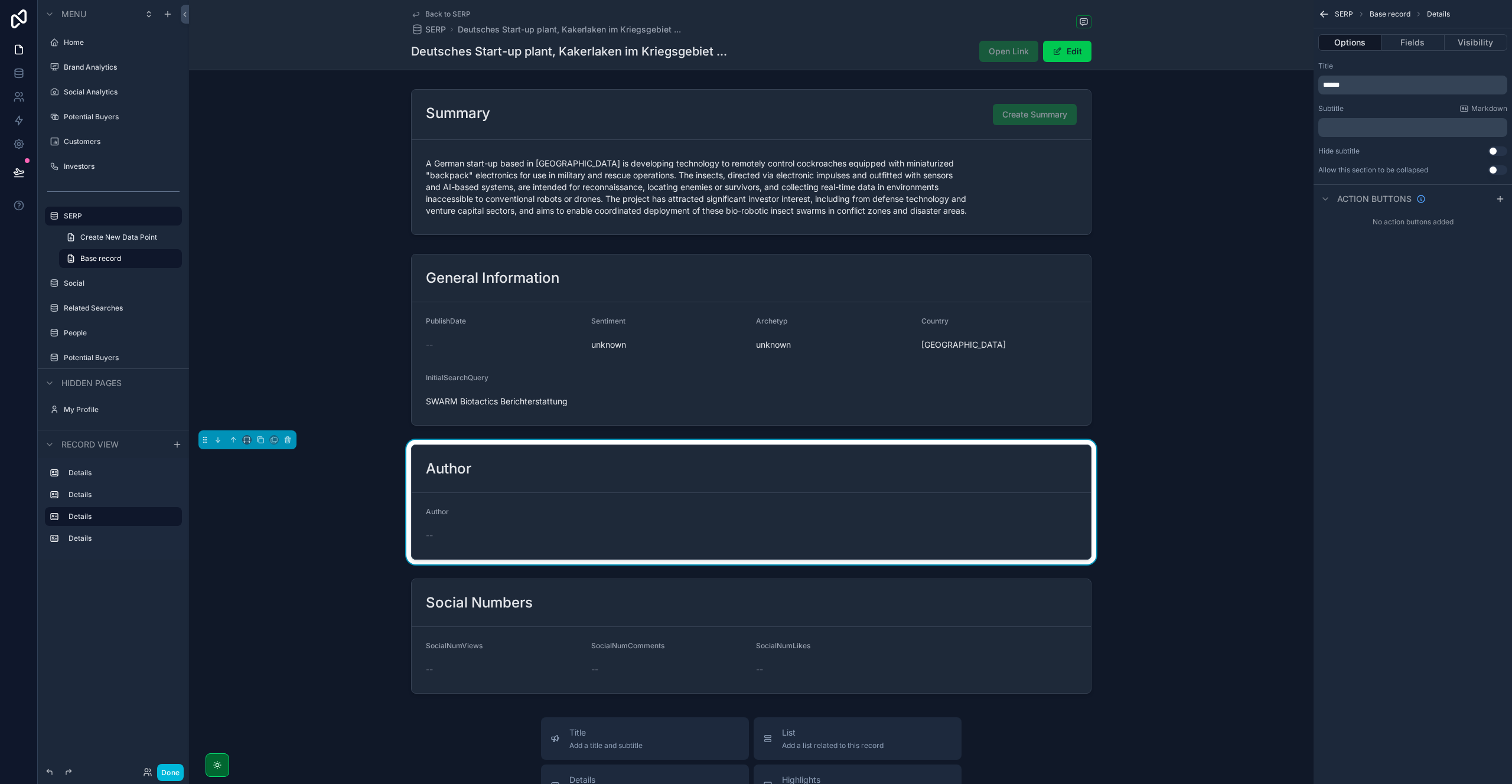
click at [179, 777] on button "Done" at bounding box center [171, 772] width 27 height 17
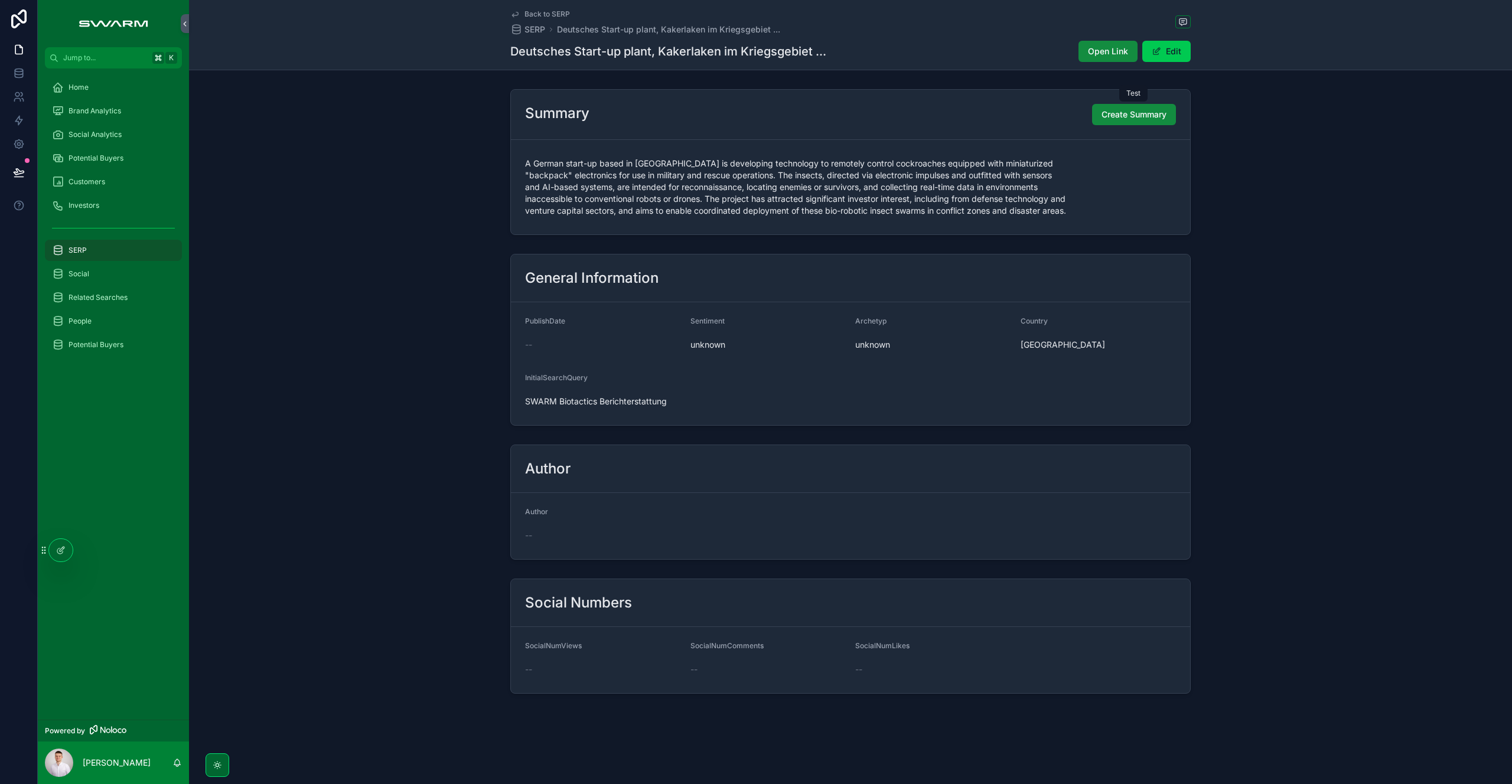
click at [1138, 118] on span "Create Summary" at bounding box center [1134, 114] width 65 height 12
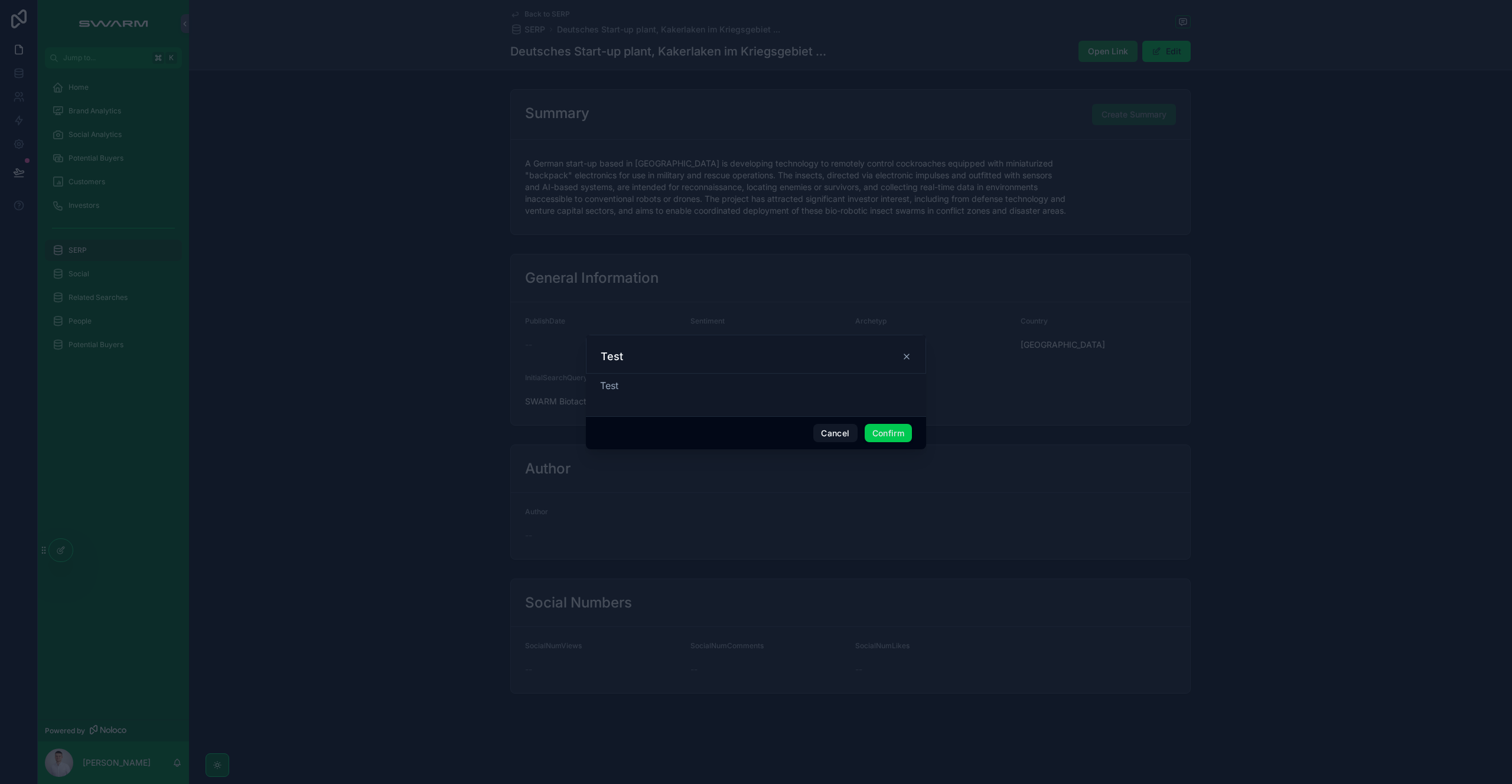
click at [894, 435] on button "Confirm" at bounding box center [888, 433] width 47 height 19
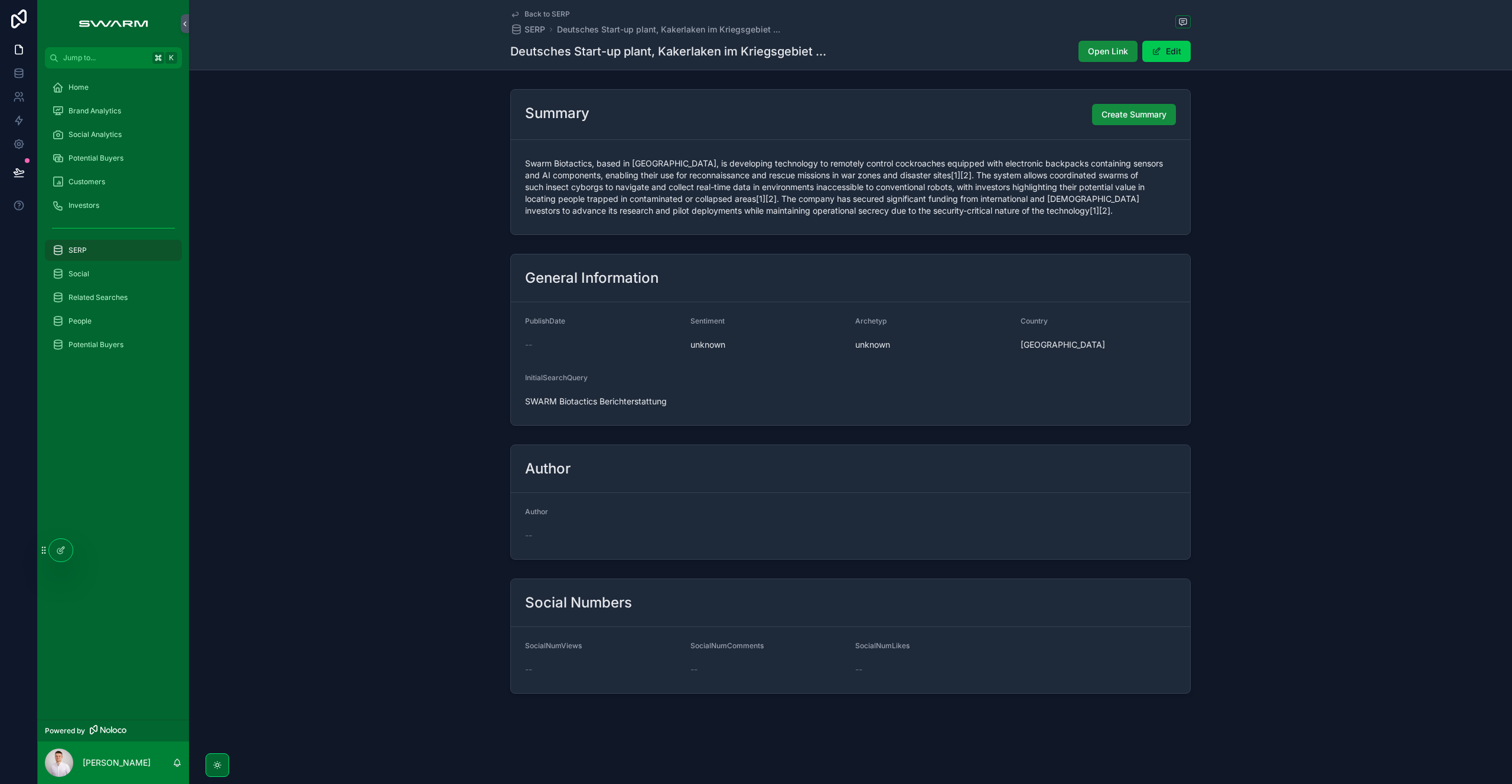
click at [59, 551] on icon at bounding box center [62, 549] width 5 height 5
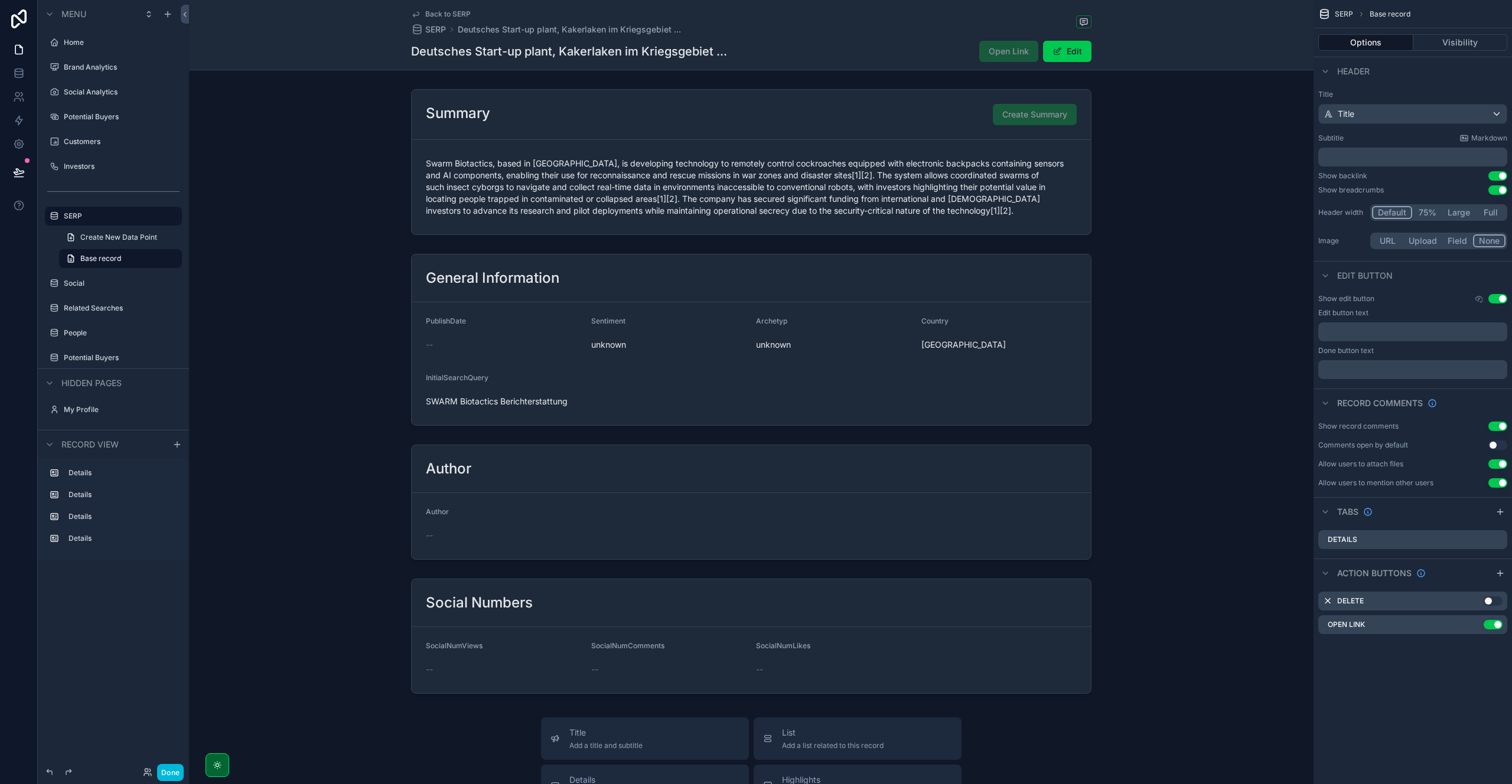
click at [929, 136] on div "scrollable content" at bounding box center [751, 162] width 1125 height 155
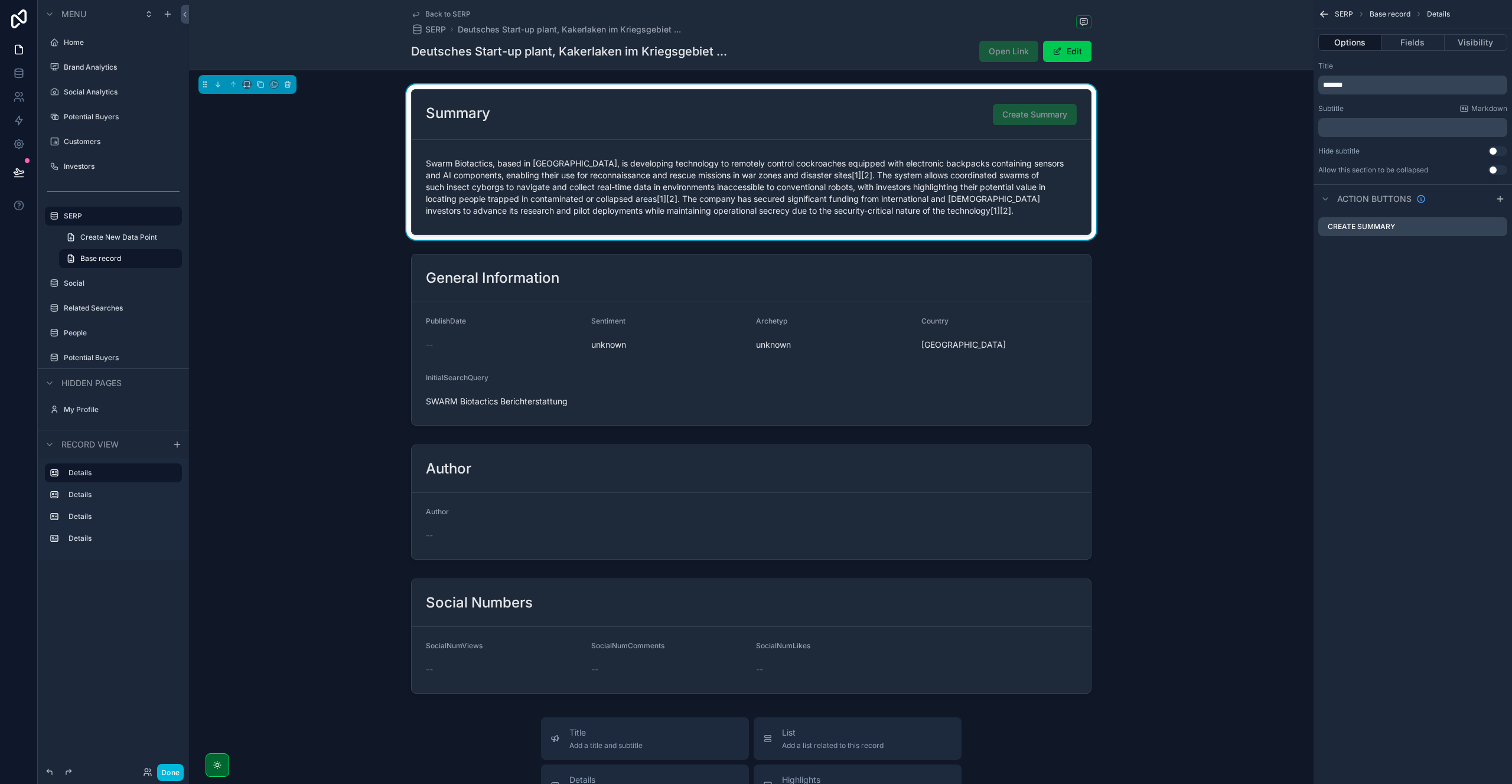
click at [0, 0] on icon "scrollable content" at bounding box center [0, 0] width 0 height 0
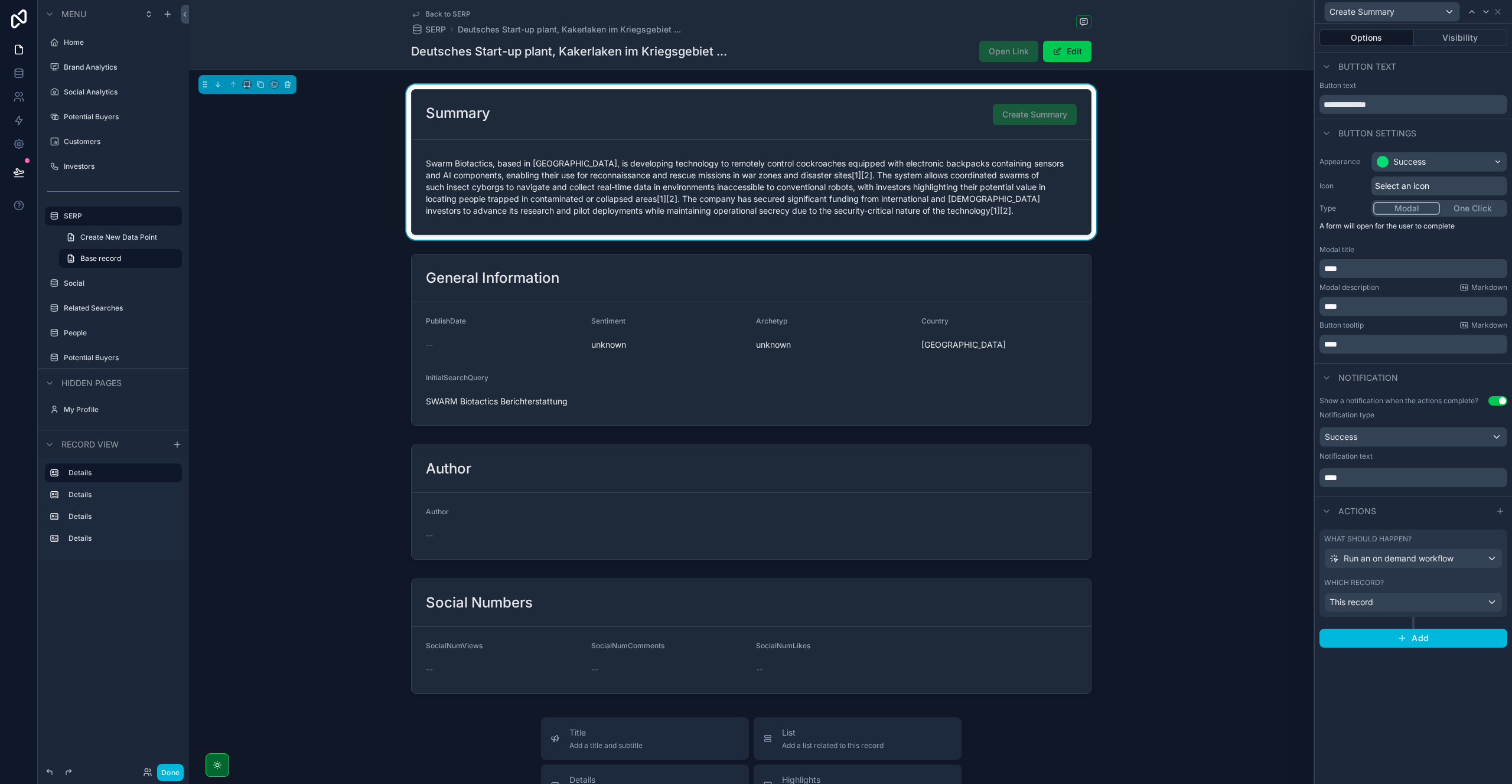
click at [1355, 271] on p "****" at bounding box center [1414, 268] width 181 height 12
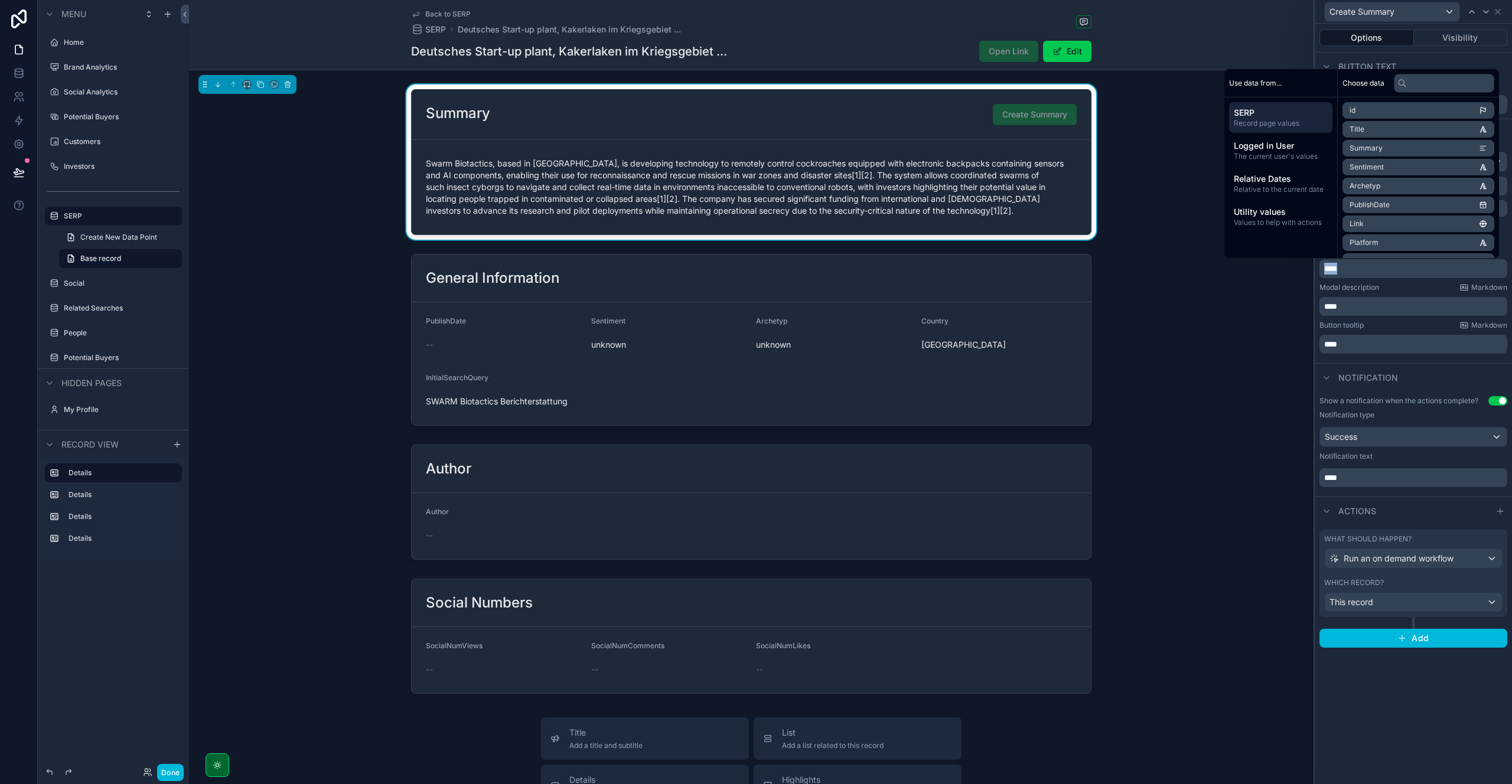
click at [1499, 402] on button "Use setting" at bounding box center [1498, 401] width 19 height 9
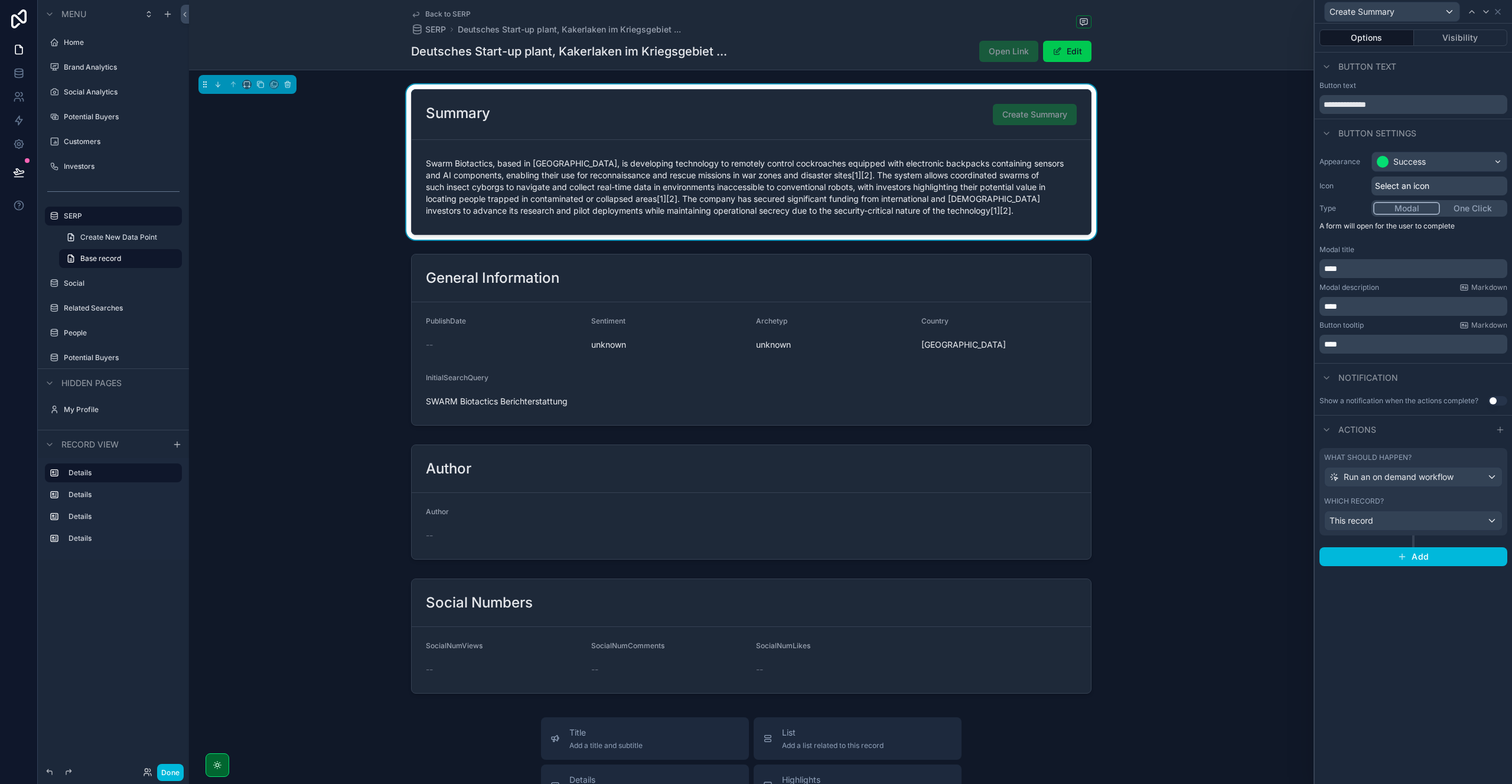
click at [1356, 270] on p "****" at bounding box center [1414, 268] width 181 height 12
drag, startPoint x: 1356, startPoint y: 270, endPoint x: 1315, endPoint y: 267, distance: 41.1
click at [1315, 267] on div "Appearance Success Icon Select an icon Type Modal One Click A form will open fo…" at bounding box center [1412, 252] width 197 height 211
click at [1355, 348] on p "****" at bounding box center [1414, 344] width 181 height 12
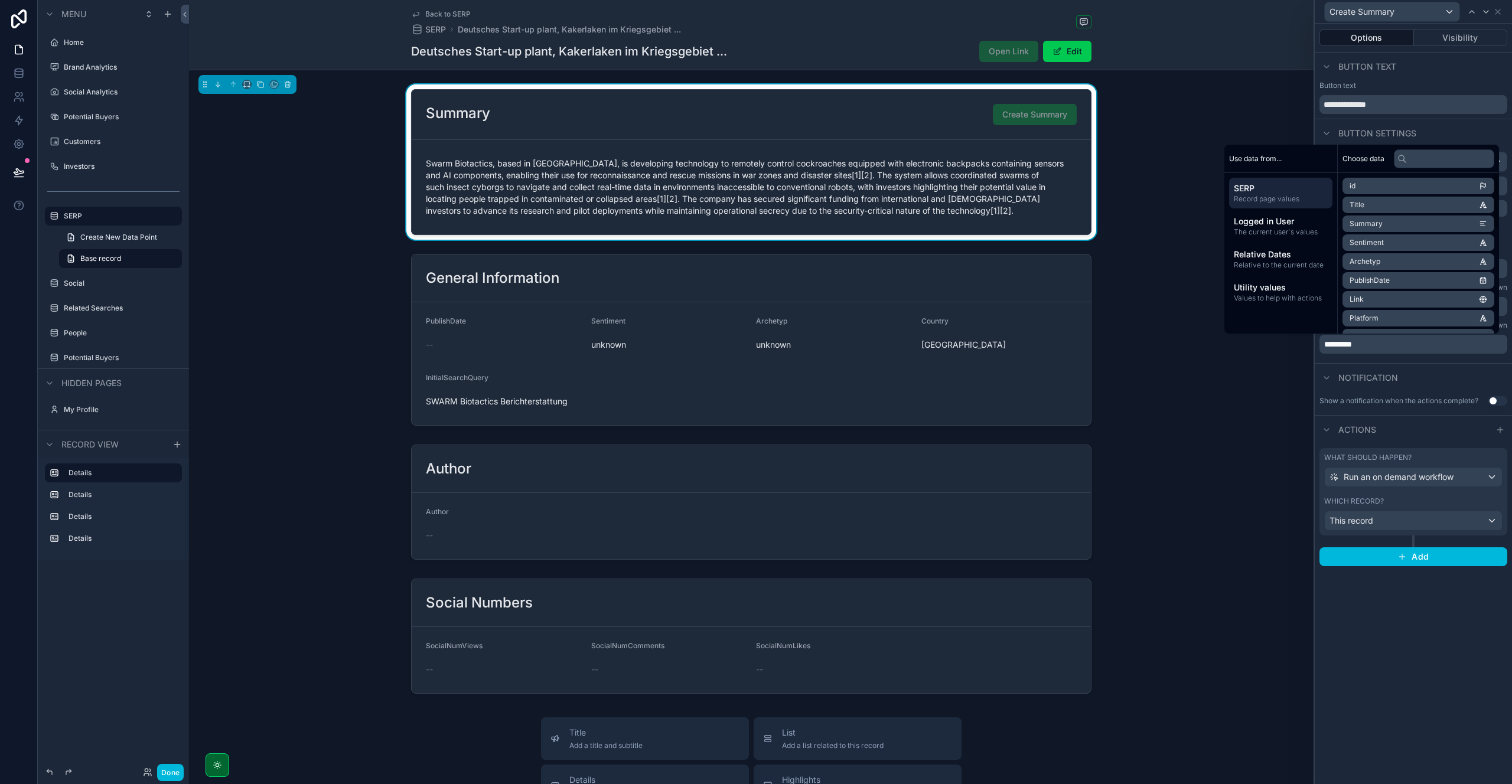
click at [1402, 357] on div "Appearance Success Icon Select an icon Type Modal One Click A form will open fo…" at bounding box center [1412, 252] width 197 height 211
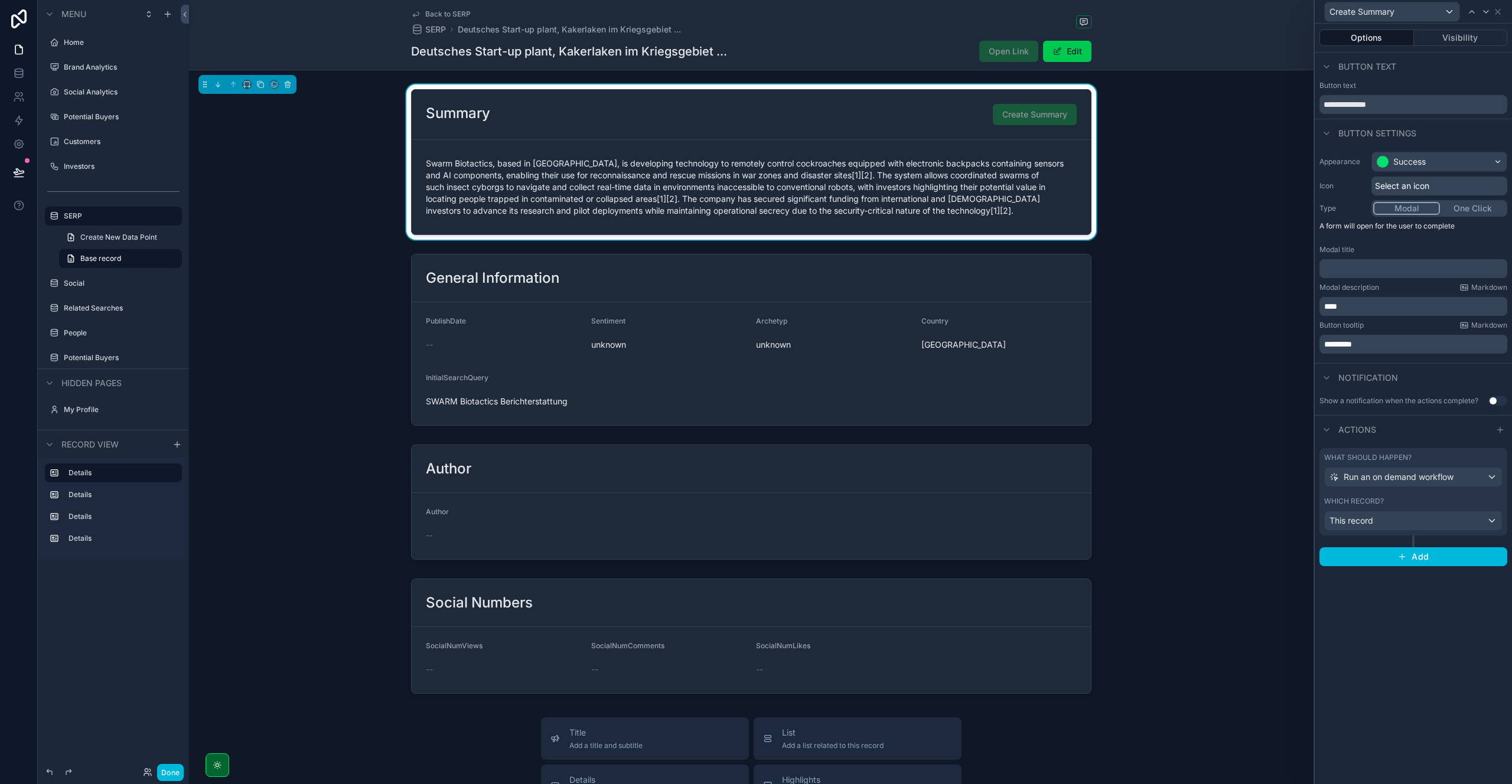
click at [1371, 310] on p "****" at bounding box center [1414, 306] width 181 height 12
drag, startPoint x: 1371, startPoint y: 309, endPoint x: 1314, endPoint y: 302, distance: 57.4
click at [1314, 302] on div "**********" at bounding box center [1412, 392] width 198 height 784
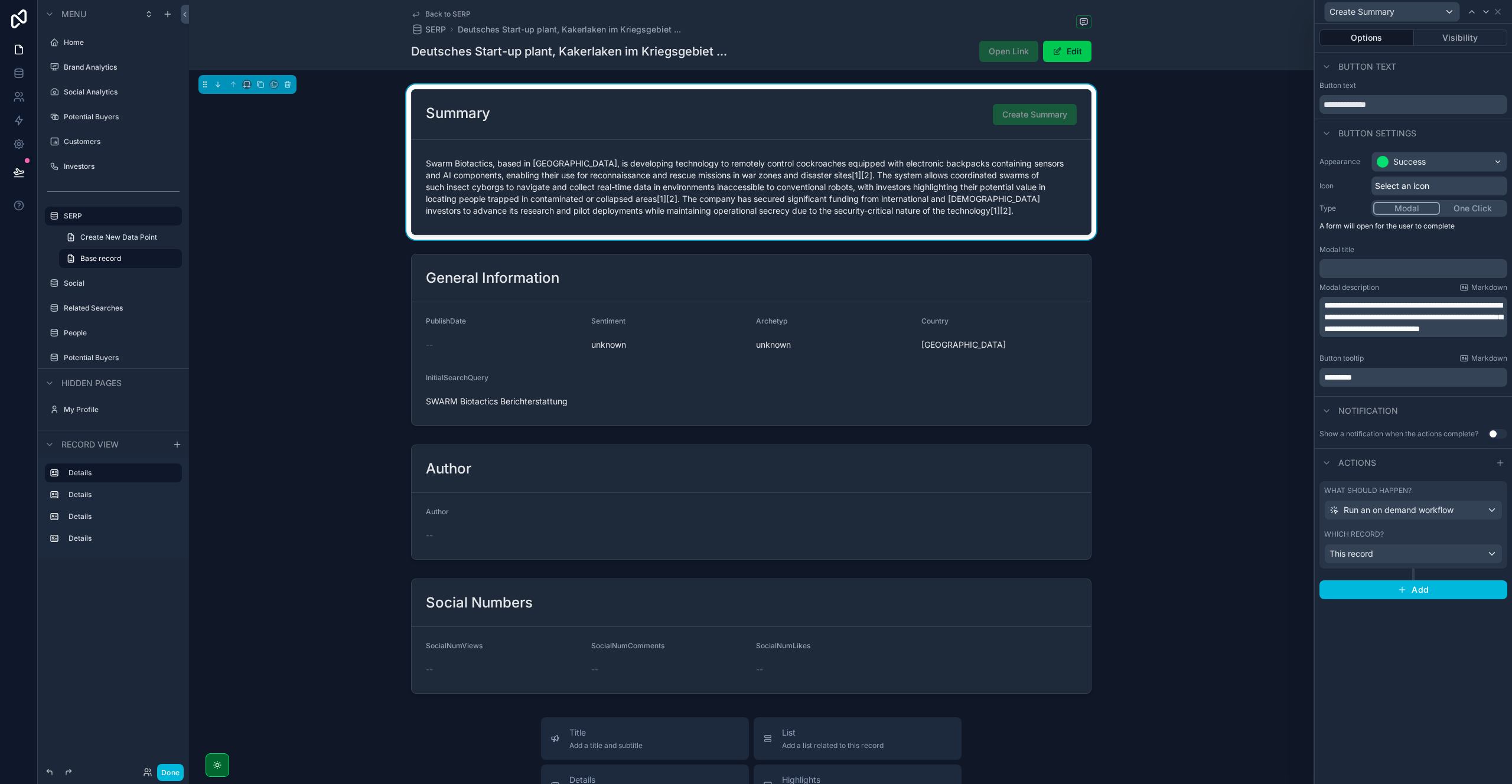
click at [1336, 265] on p "﻿" at bounding box center [1414, 268] width 181 height 12
click at [1408, 268] on span "**********" at bounding box center [1366, 269] width 84 height 8
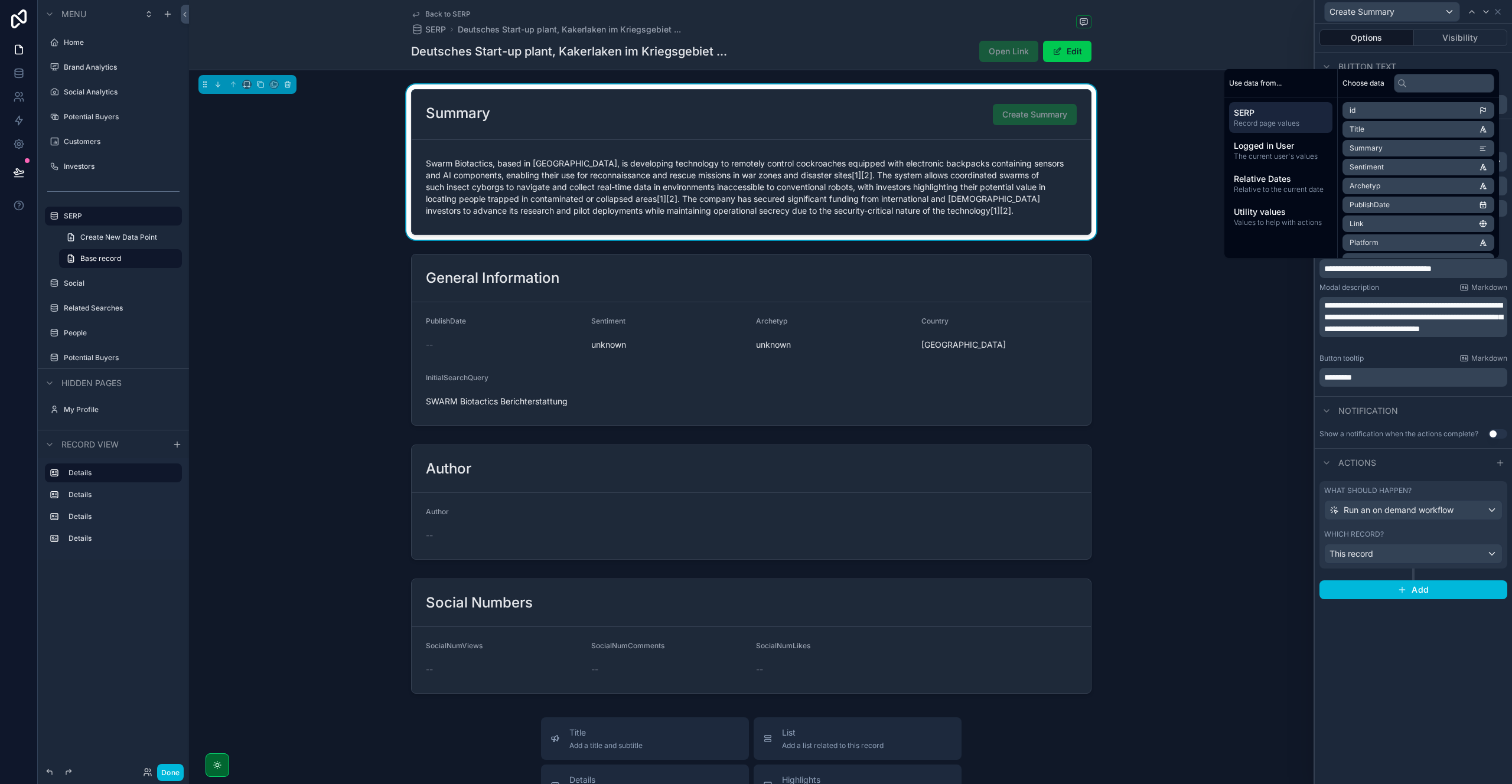
click at [1391, 684] on div "**********" at bounding box center [1412, 404] width 197 height 760
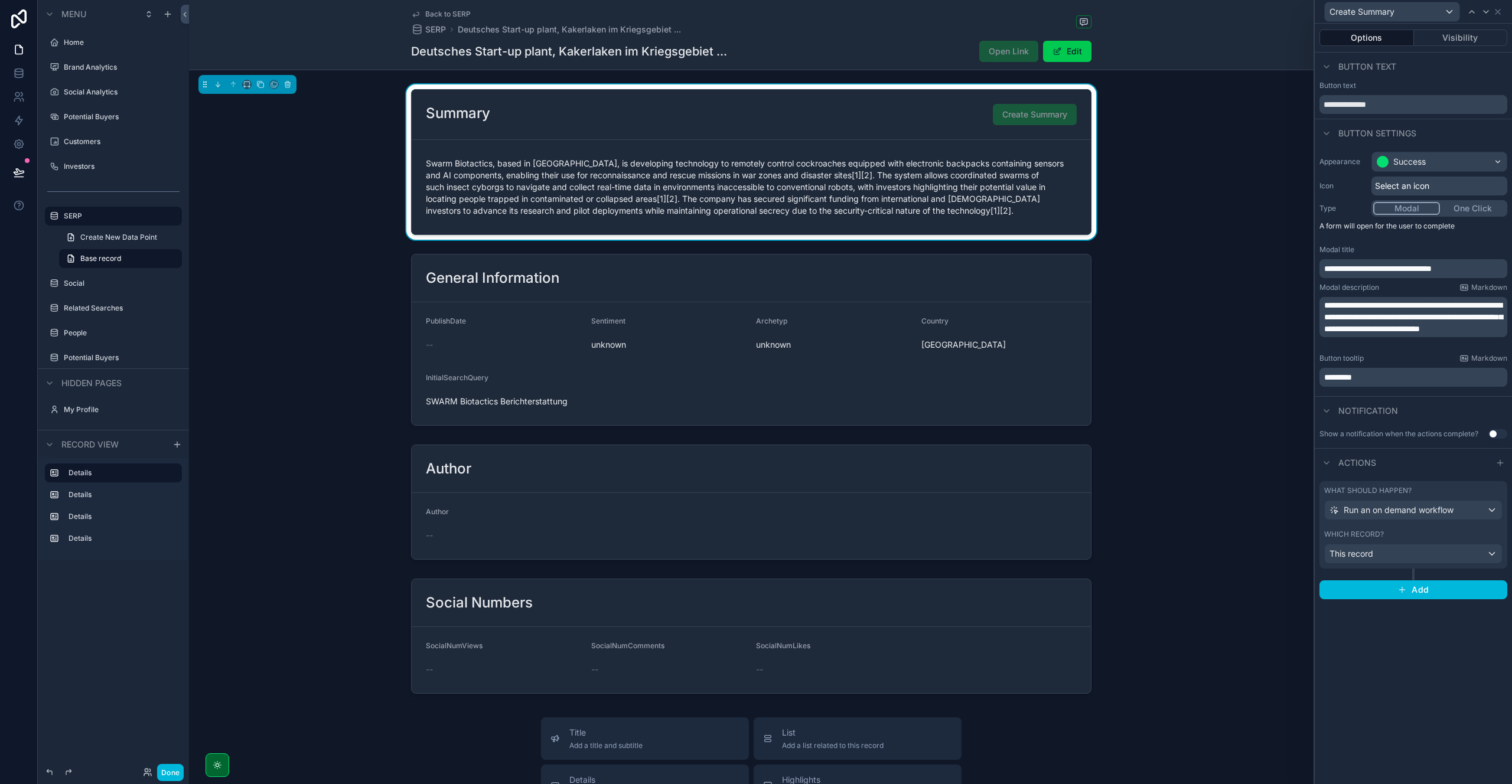
click at [168, 768] on button "Done" at bounding box center [171, 772] width 27 height 17
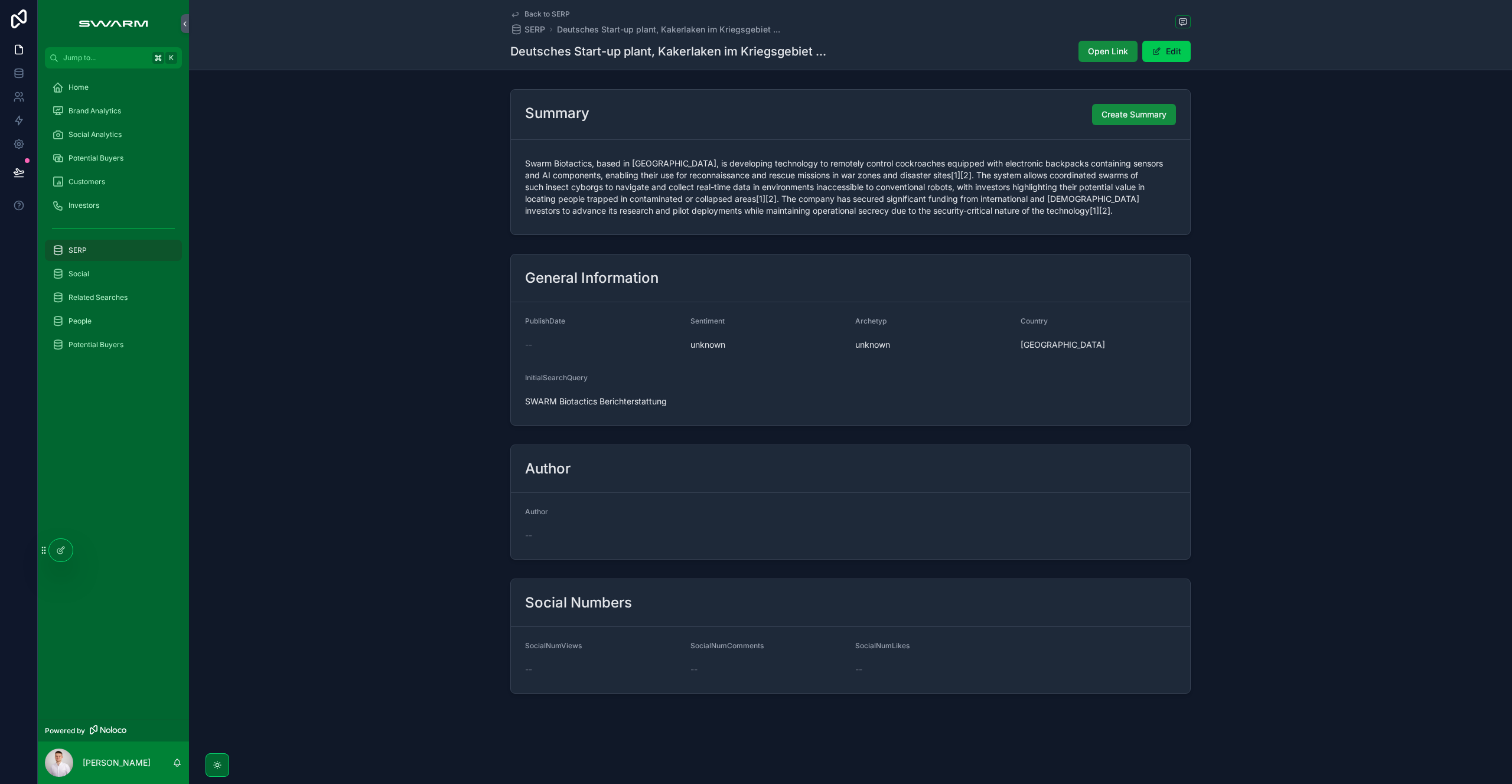
click at [1122, 110] on span "Create Summary" at bounding box center [1134, 114] width 65 height 12
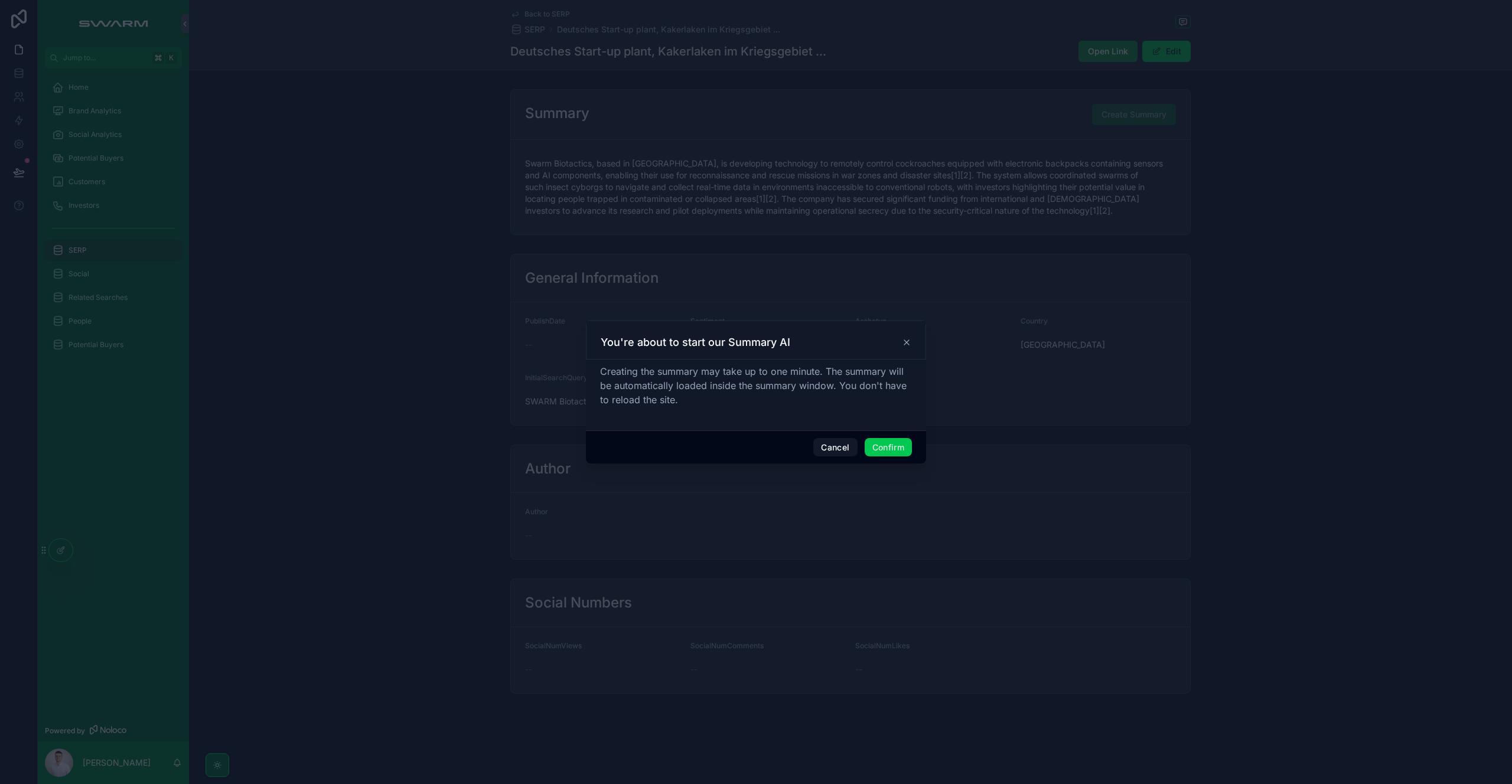
click at [883, 446] on button "Confirm" at bounding box center [888, 447] width 47 height 19
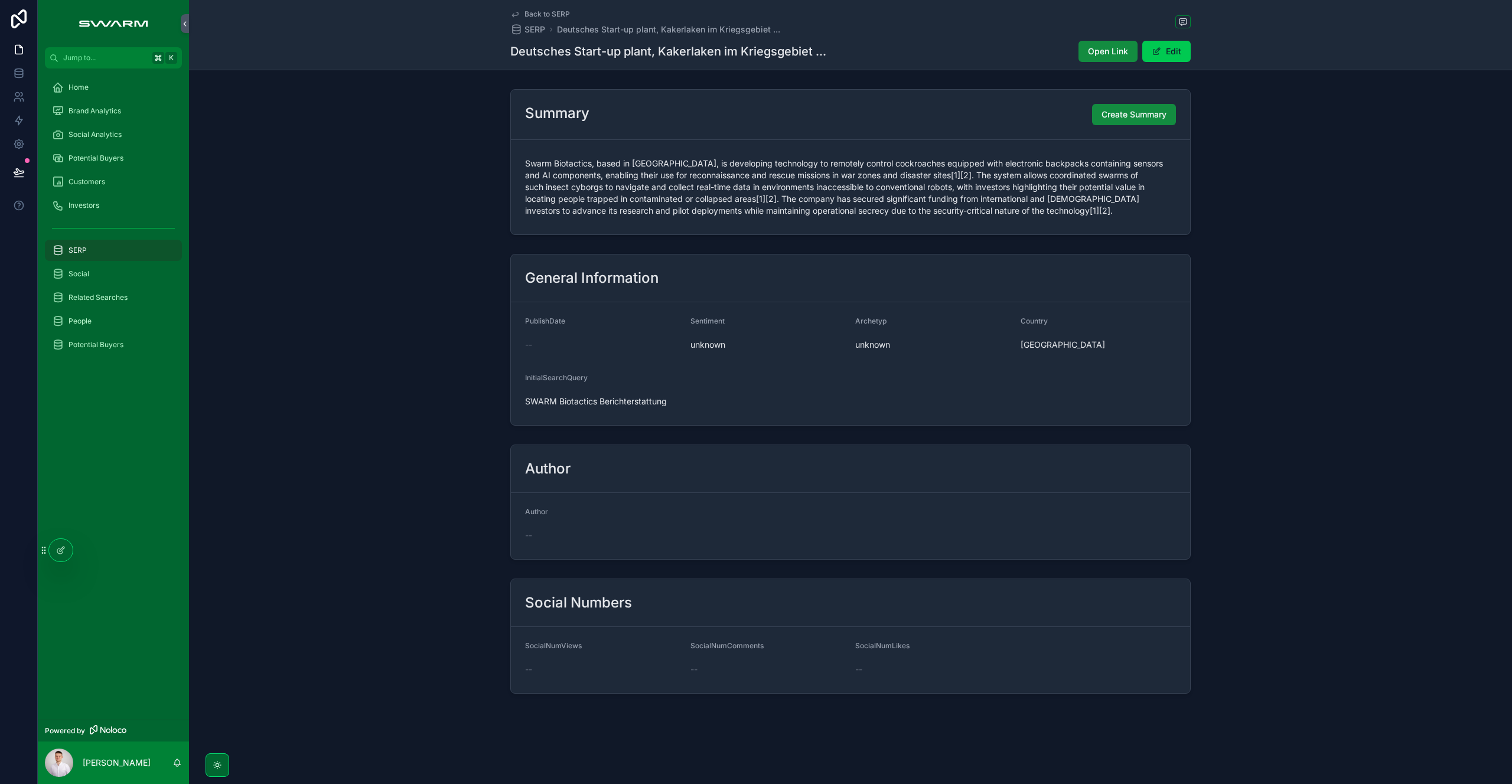
click at [463, 421] on div "General Information PublishDate -- Sentiment unknown Archetyp unknown Country […" at bounding box center [850, 339] width 1323 height 181
drag, startPoint x: 400, startPoint y: 205, endPoint x: 324, endPoint y: 231, distance: 80.3
click at [400, 205] on div "Summary Create Summary Swarm Biotactics, a [GEOGRAPHIC_DATA]-based startup, is …" at bounding box center [850, 162] width 1323 height 155
click at [108, 243] on div "SERP" at bounding box center [113, 251] width 123 height 19
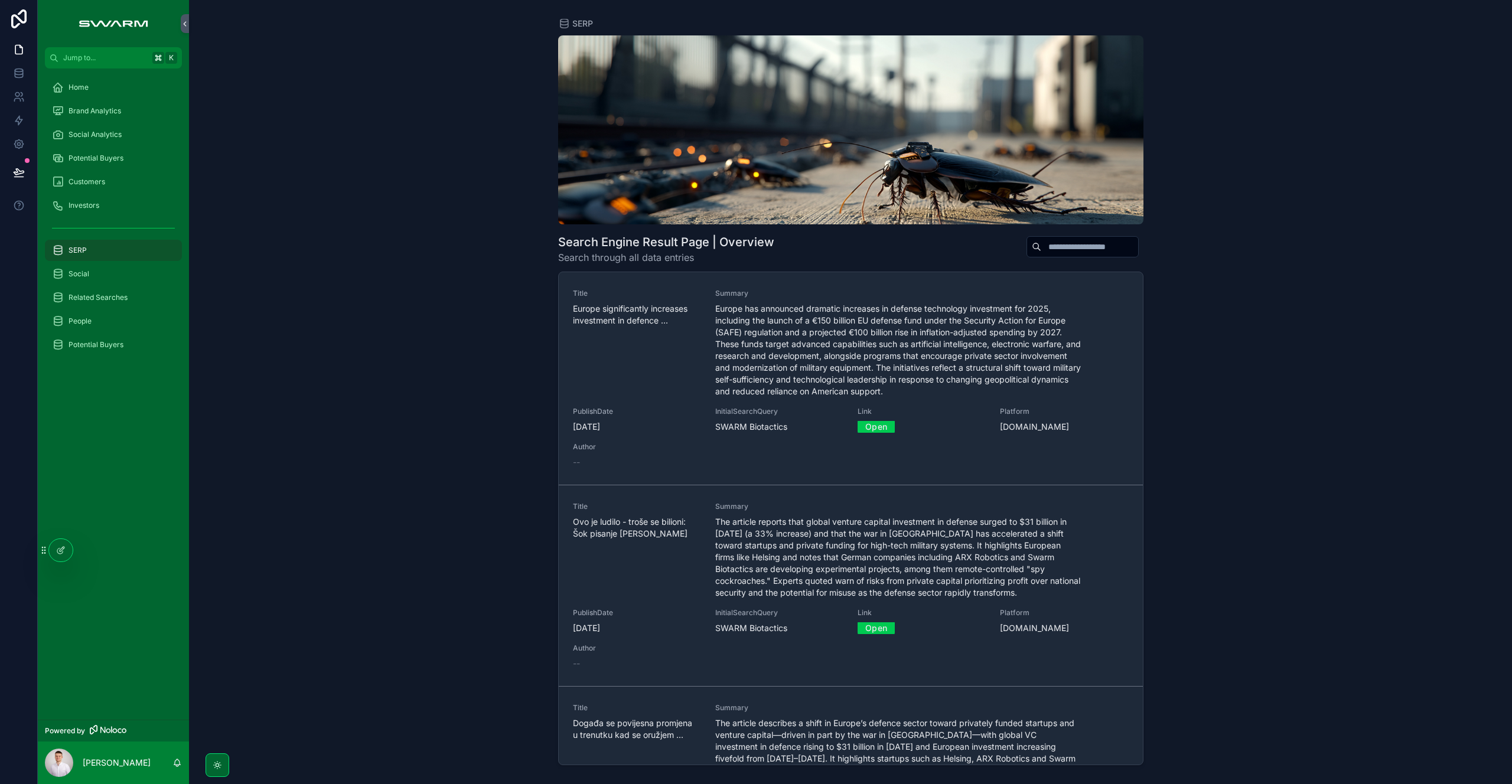
click at [1055, 256] on div "scrollable content" at bounding box center [1083, 247] width 112 height 21
click at [1057, 252] on input "scrollable content" at bounding box center [1090, 247] width 96 height 17
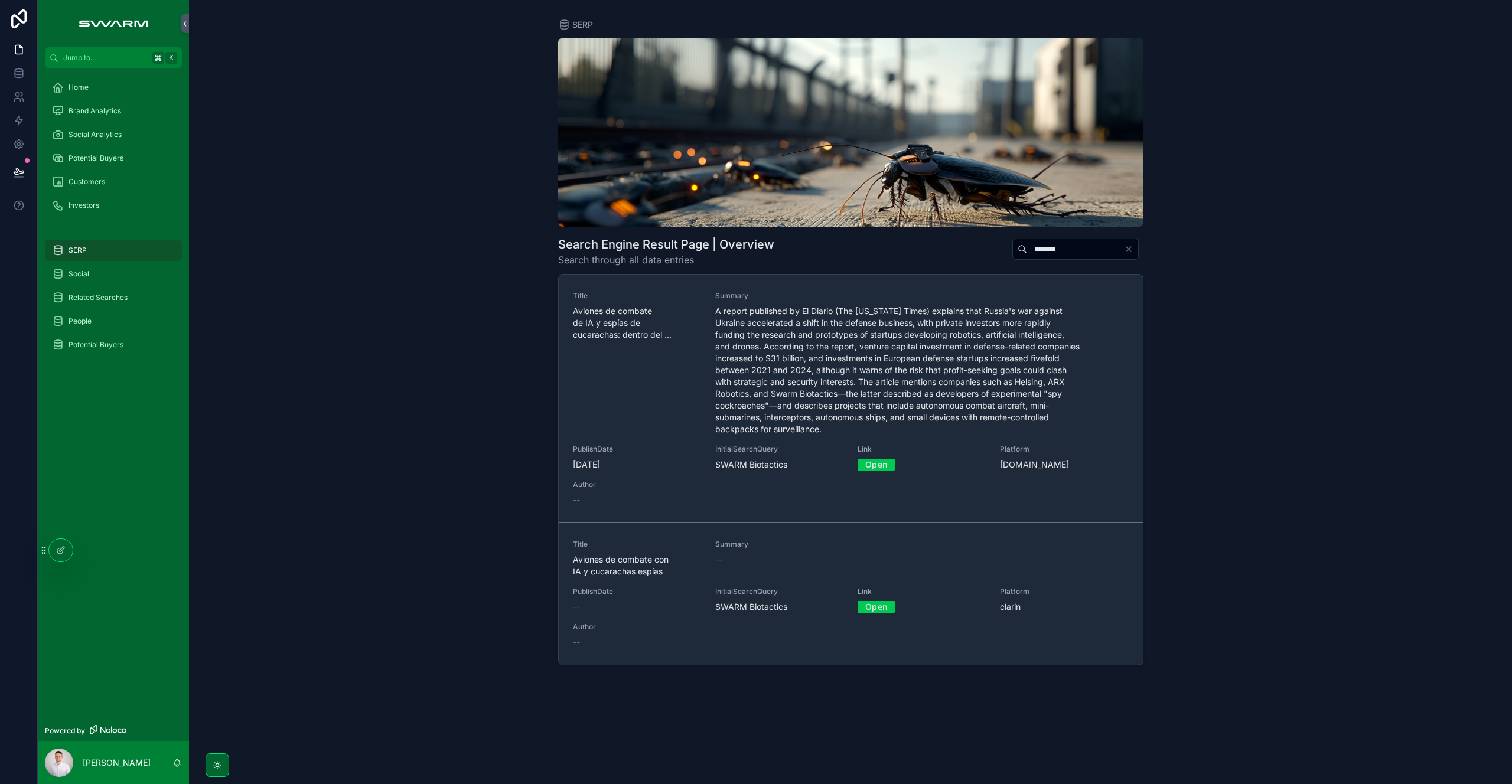
type input "*******"
click at [714, 556] on div "Title Aviones de combate con IA y cucarachas espías Summary -- PublishDate -- I…" at bounding box center [850, 594] width 556 height 108
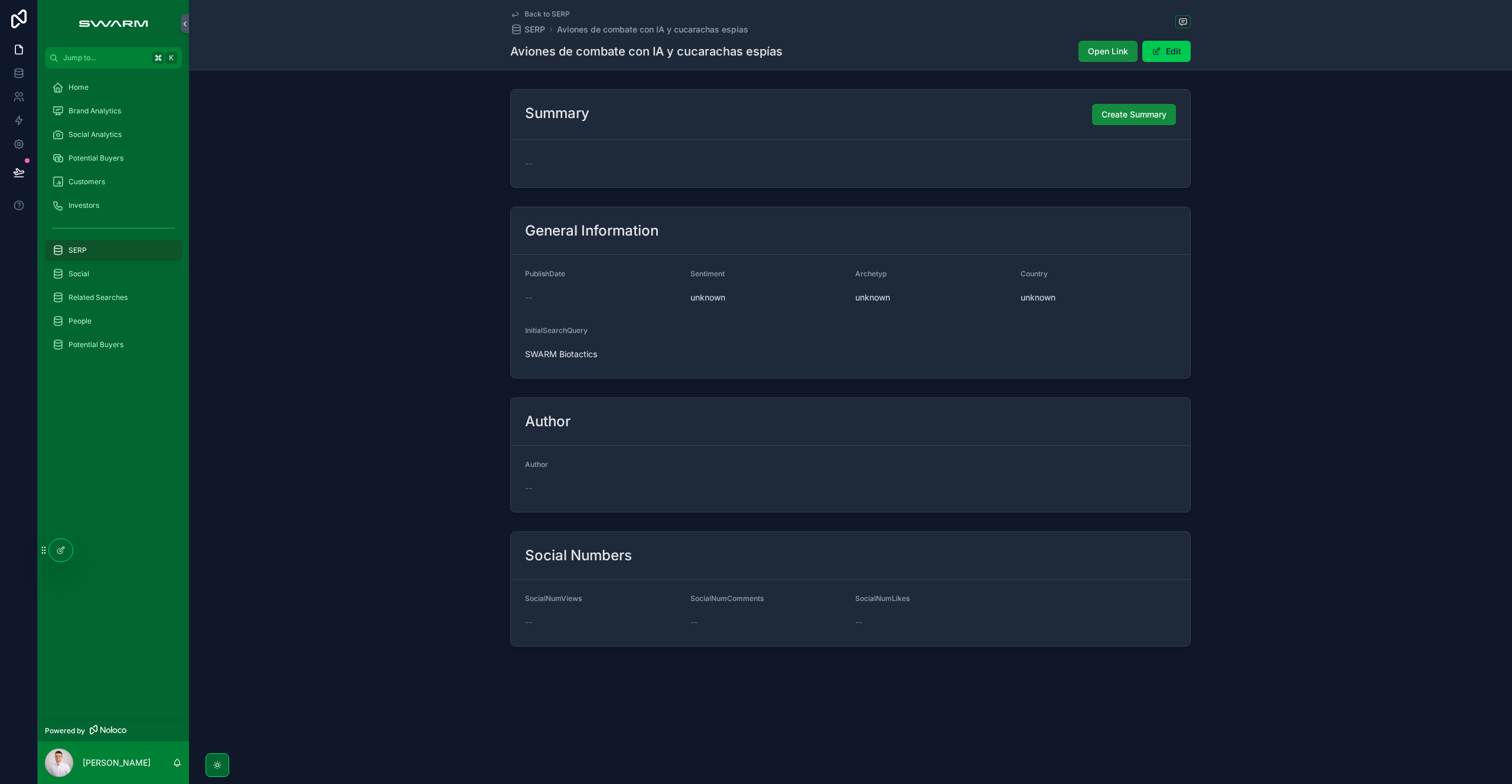
click at [1125, 120] on button "Create Summary" at bounding box center [1134, 114] width 84 height 21
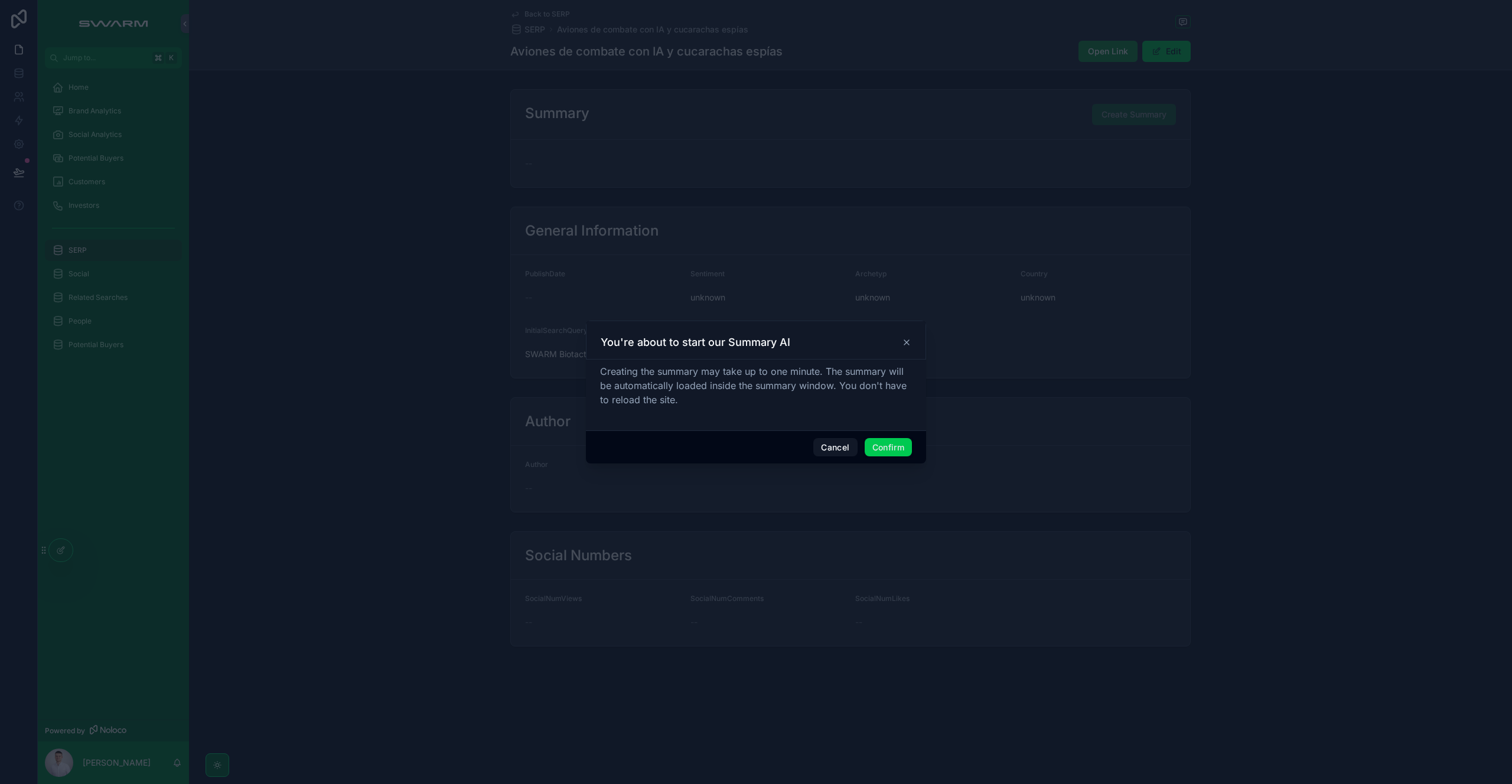
click at [895, 454] on button "Confirm" at bounding box center [888, 447] width 47 height 19
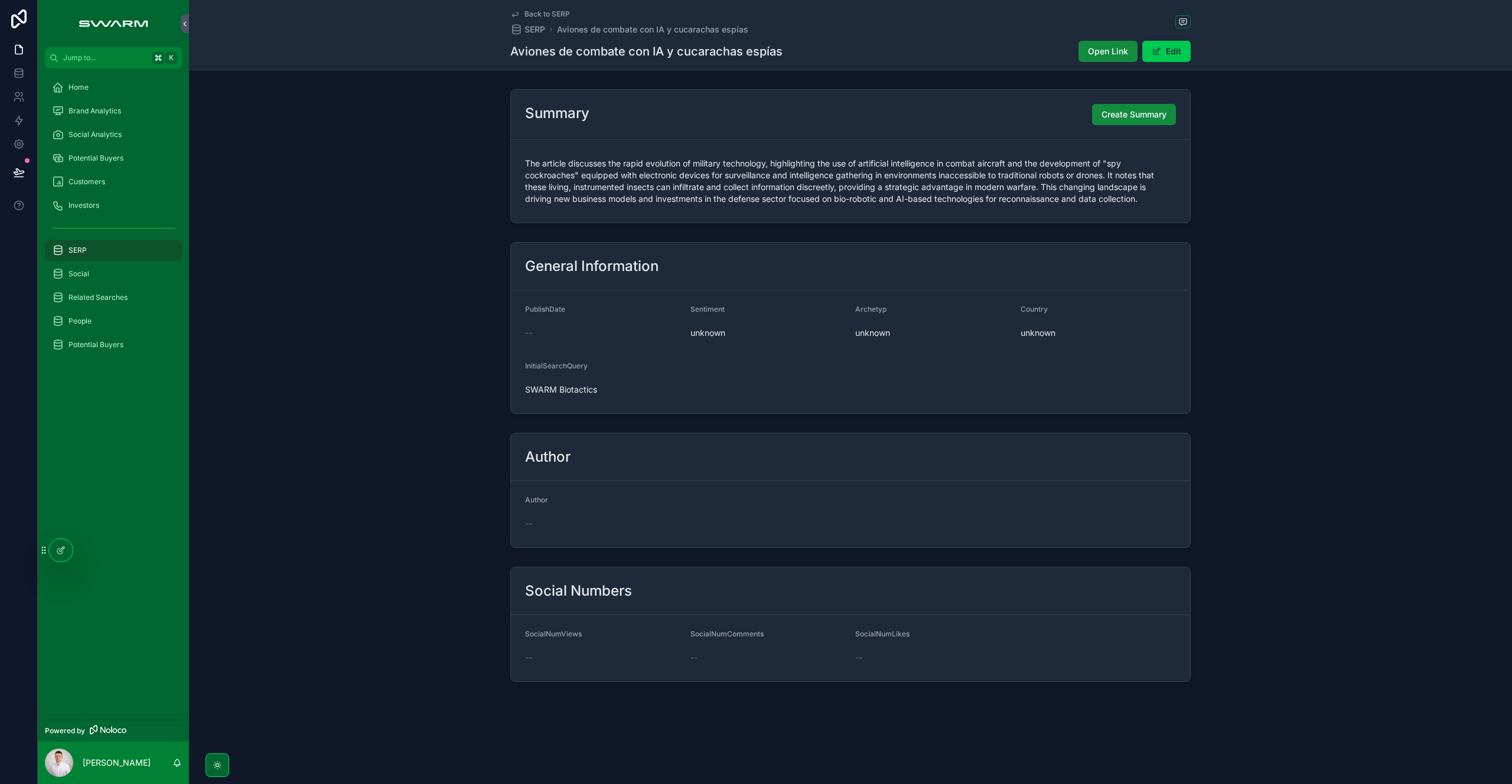
click at [278, 277] on div "General Information PublishDate -- Sentiment unknown Archetyp unknown Country u…" at bounding box center [850, 327] width 1323 height 181
click at [130, 252] on div "SERP" at bounding box center [113, 251] width 123 height 19
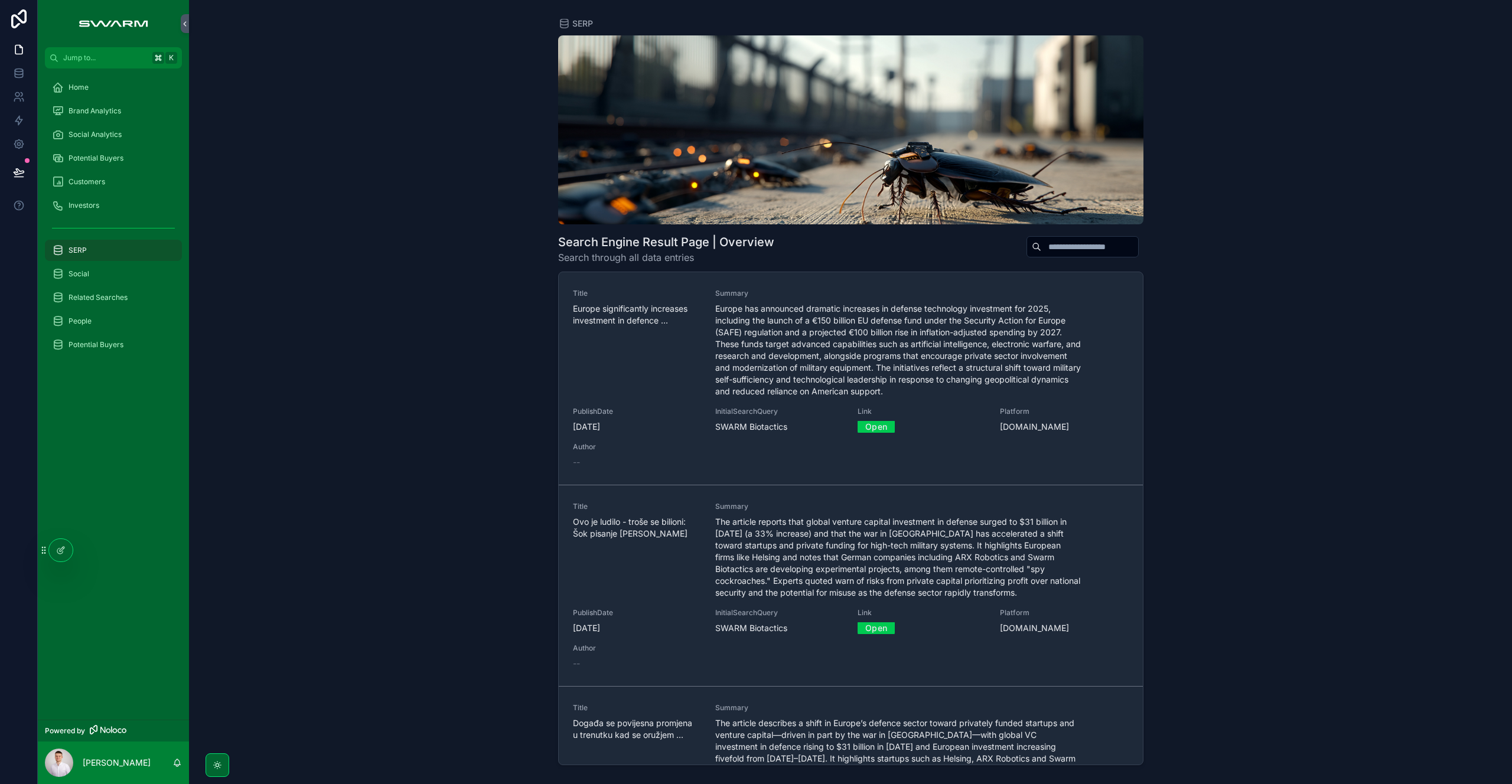
click at [1053, 249] on input "scrollable content" at bounding box center [1090, 247] width 96 height 17
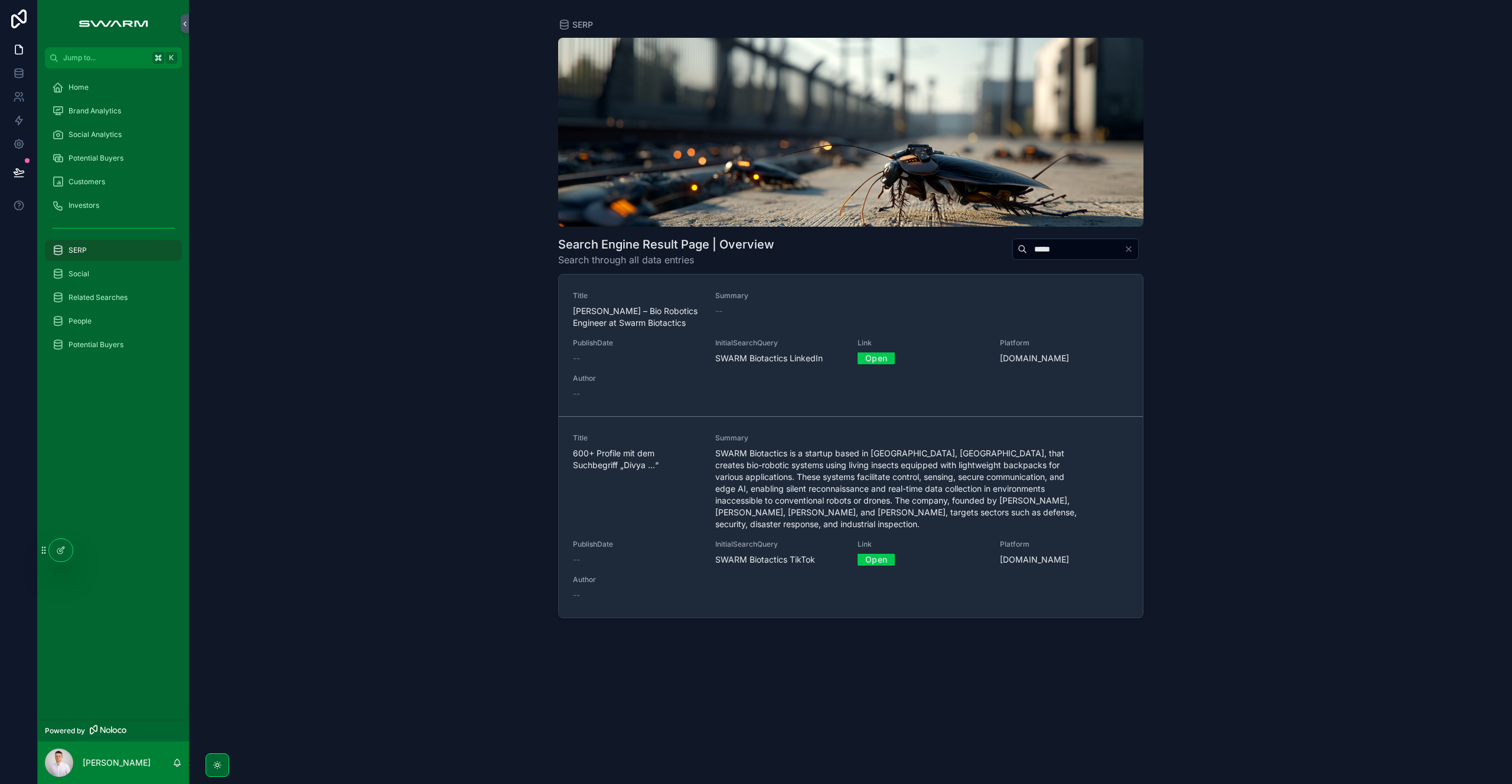
type input "*****"
click at [644, 329] on div "Title [PERSON_NAME] – Bio Robotics Engineer at Swarm Biotactics Summary -- Publ…" at bounding box center [850, 345] width 556 height 108
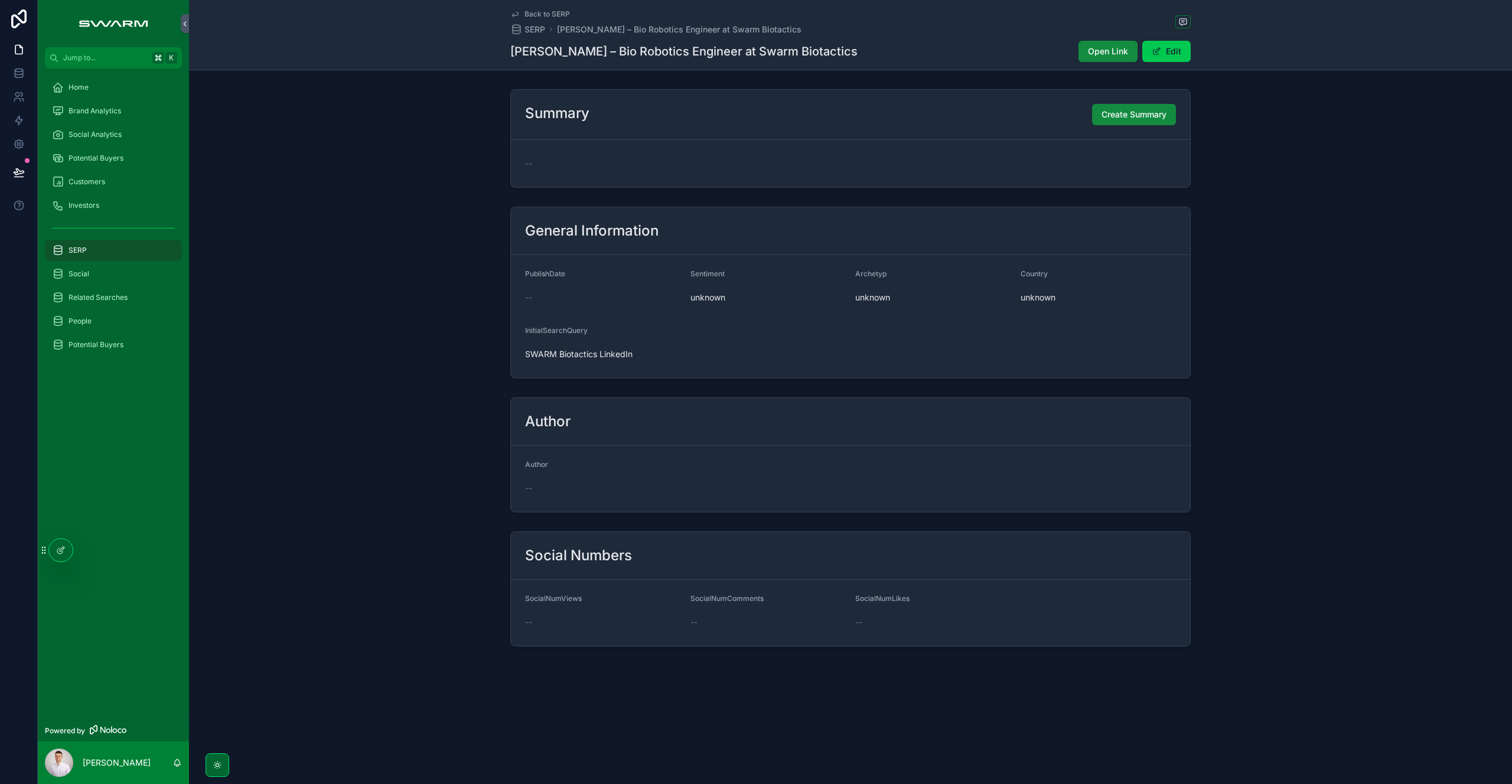
click at [1116, 110] on span "Create Summary" at bounding box center [1134, 114] width 65 height 12
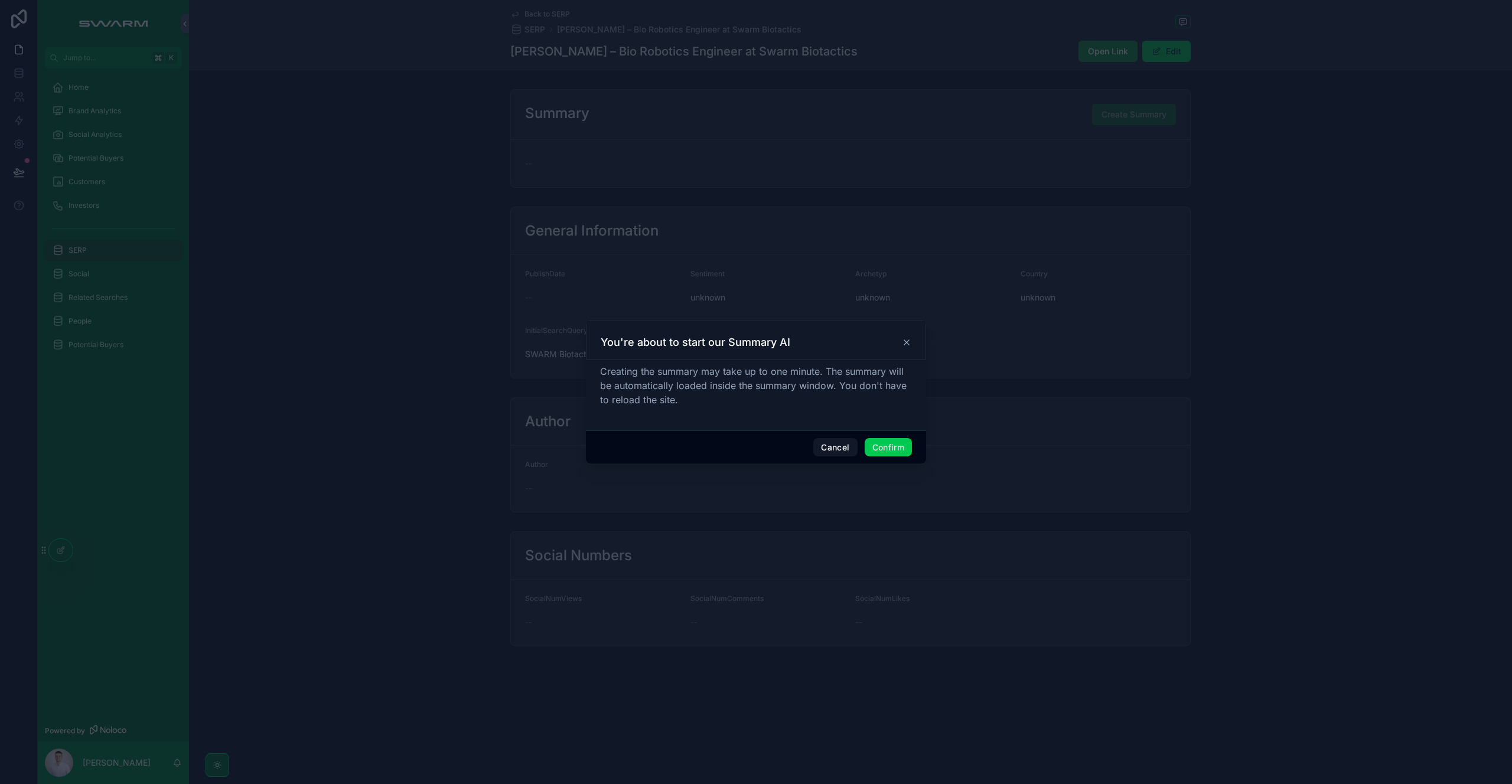
click at [890, 448] on button "Confirm" at bounding box center [888, 447] width 47 height 19
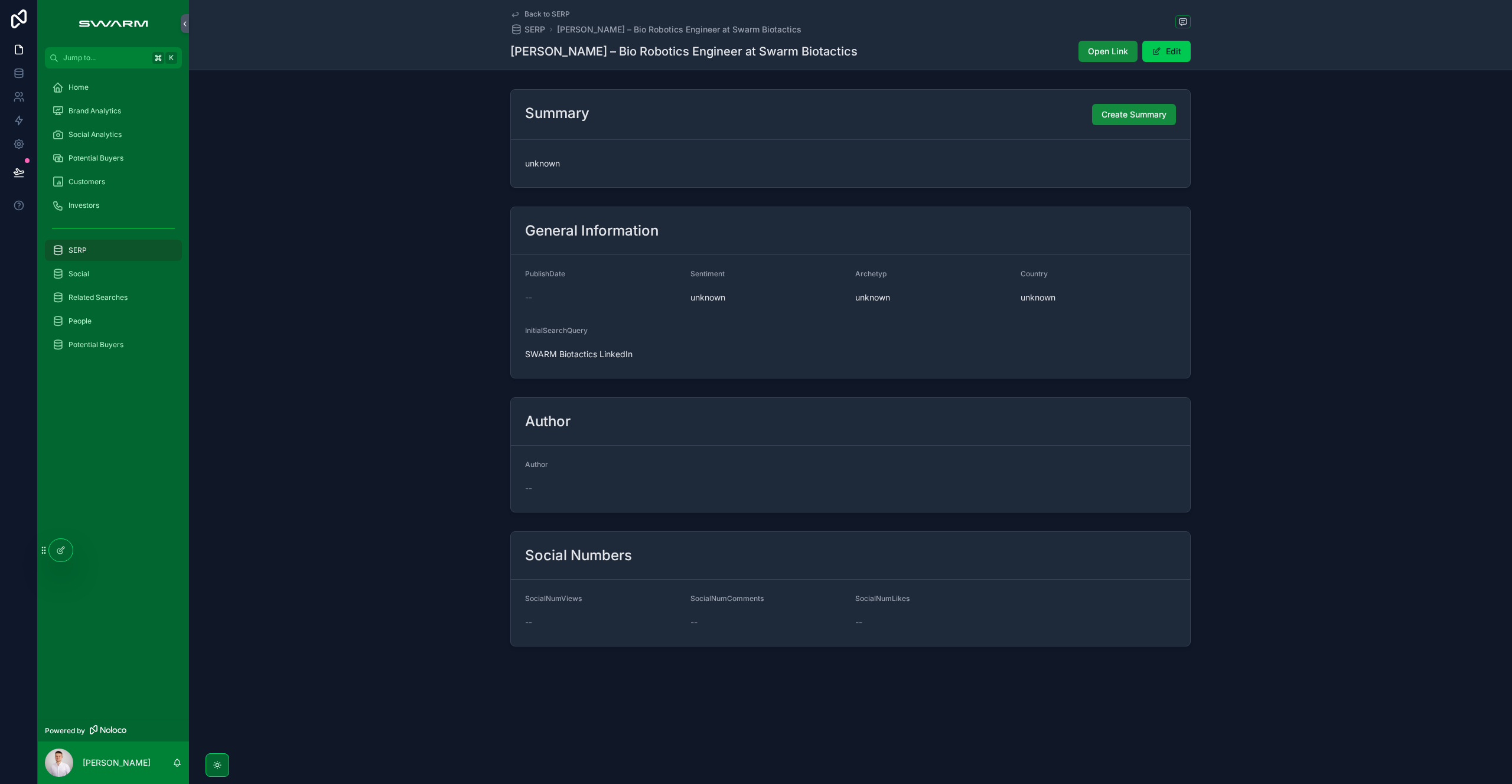
click at [385, 111] on div "Summary Create Summary unknown" at bounding box center [850, 138] width 1323 height 108
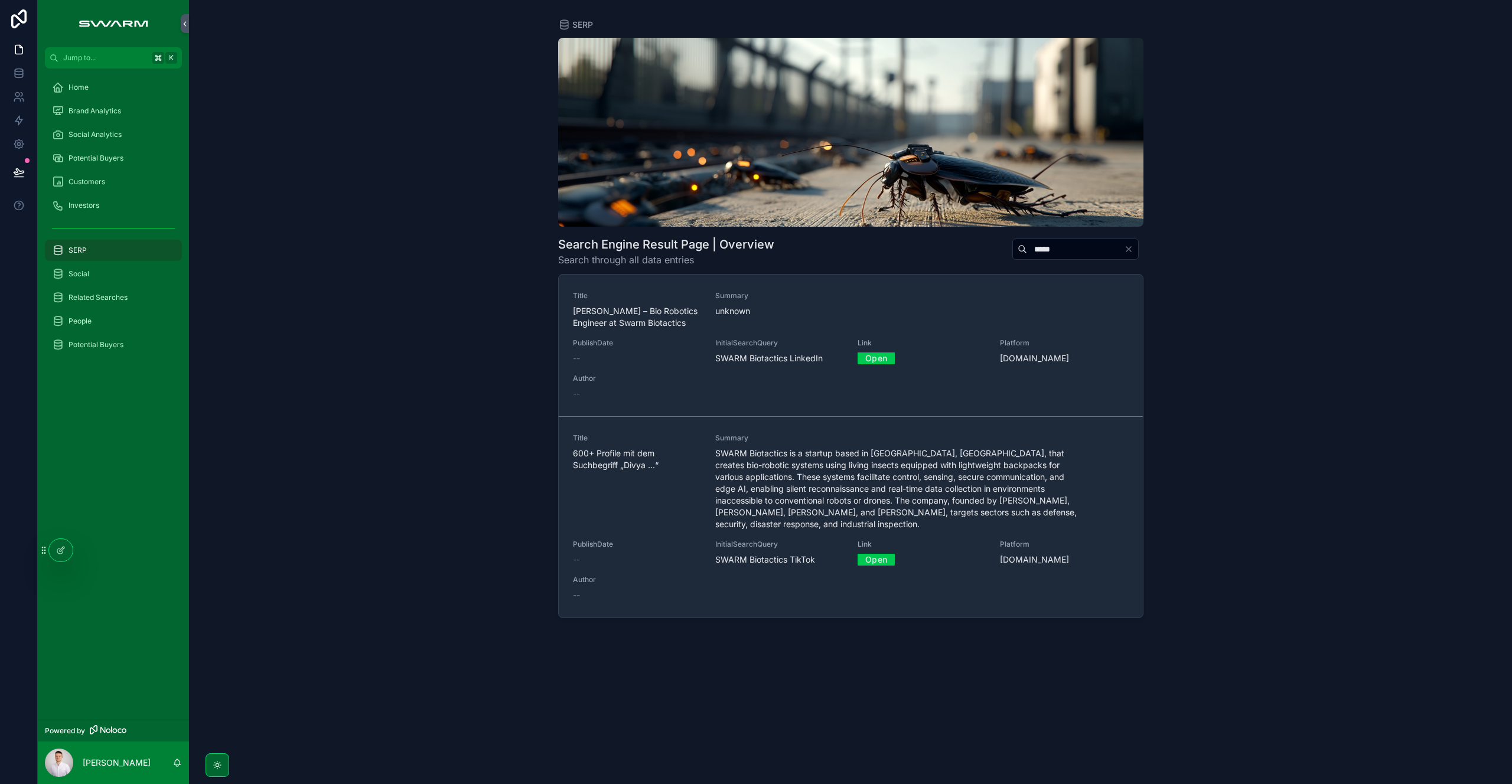
click at [282, 270] on div "SERP Search Engine Result Page | Overview Search through all data entries *****…" at bounding box center [850, 392] width 1323 height 784
click at [59, 555] on div at bounding box center [61, 550] width 24 height 22
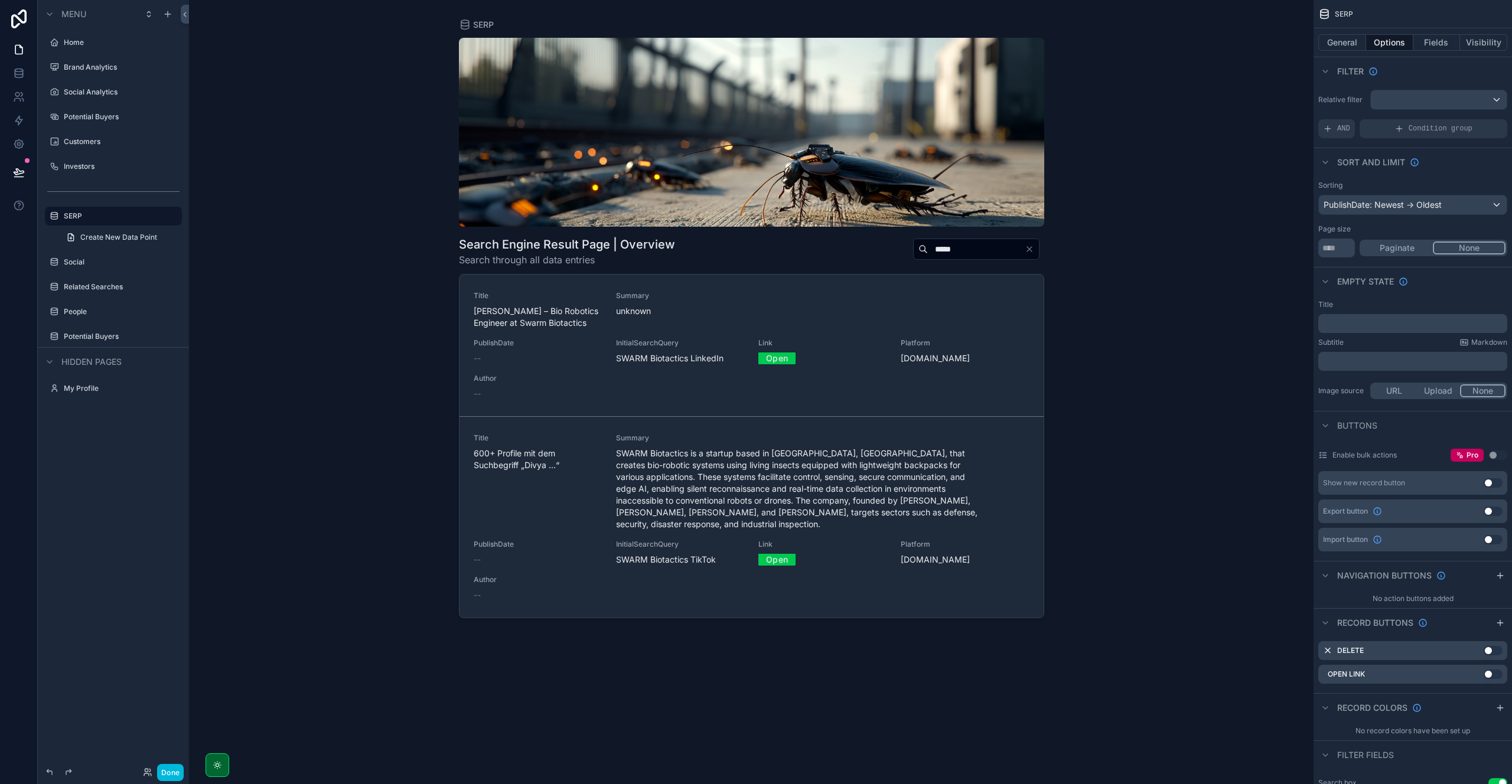
click at [624, 376] on div "scrollable content" at bounding box center [751, 385] width 604 height 770
click at [604, 351] on div "Title [PERSON_NAME] – Bio Robotics Engineer at Swarm Biotactics Summary unknown…" at bounding box center [751, 345] width 556 height 108
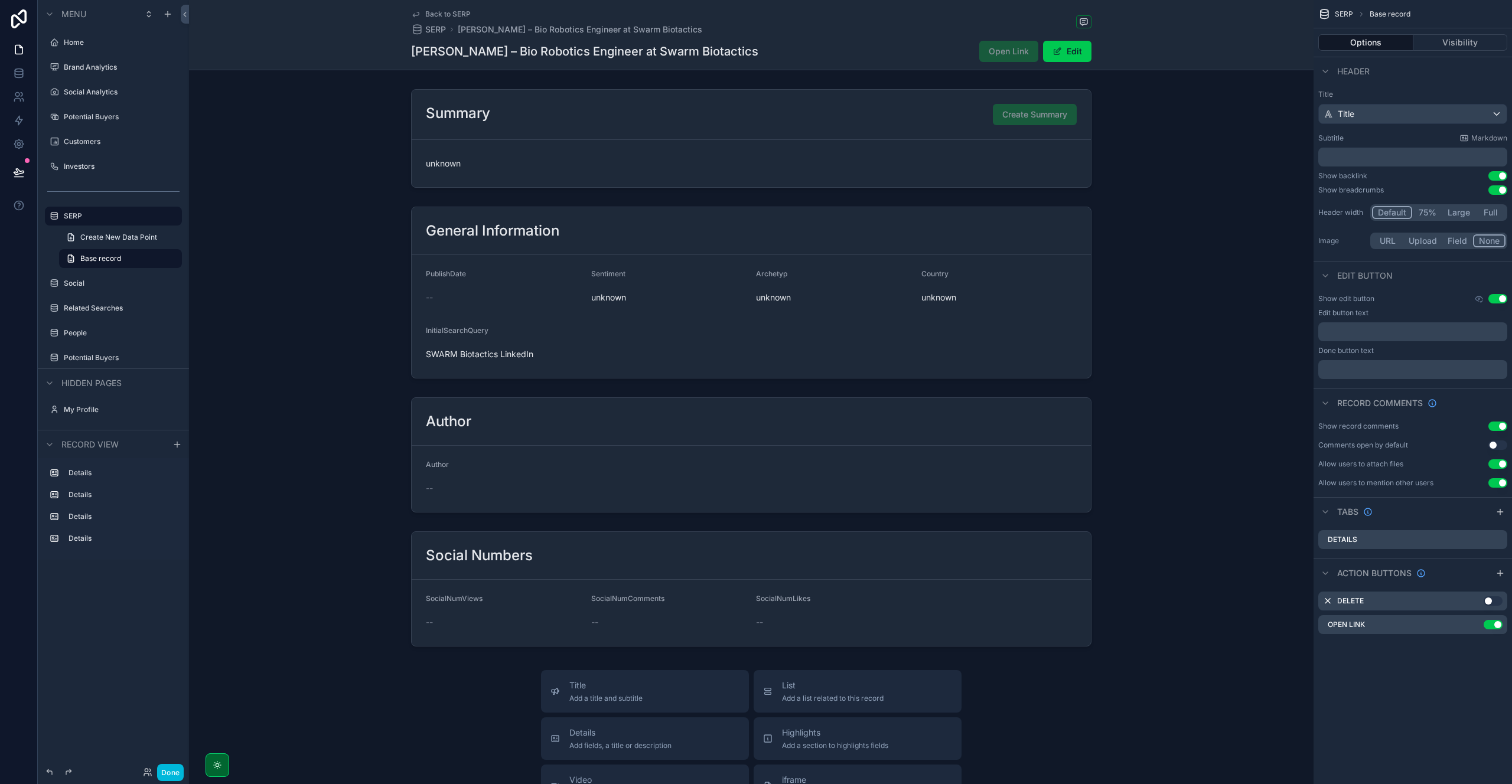
click at [729, 126] on div "scrollable content" at bounding box center [751, 138] width 1125 height 108
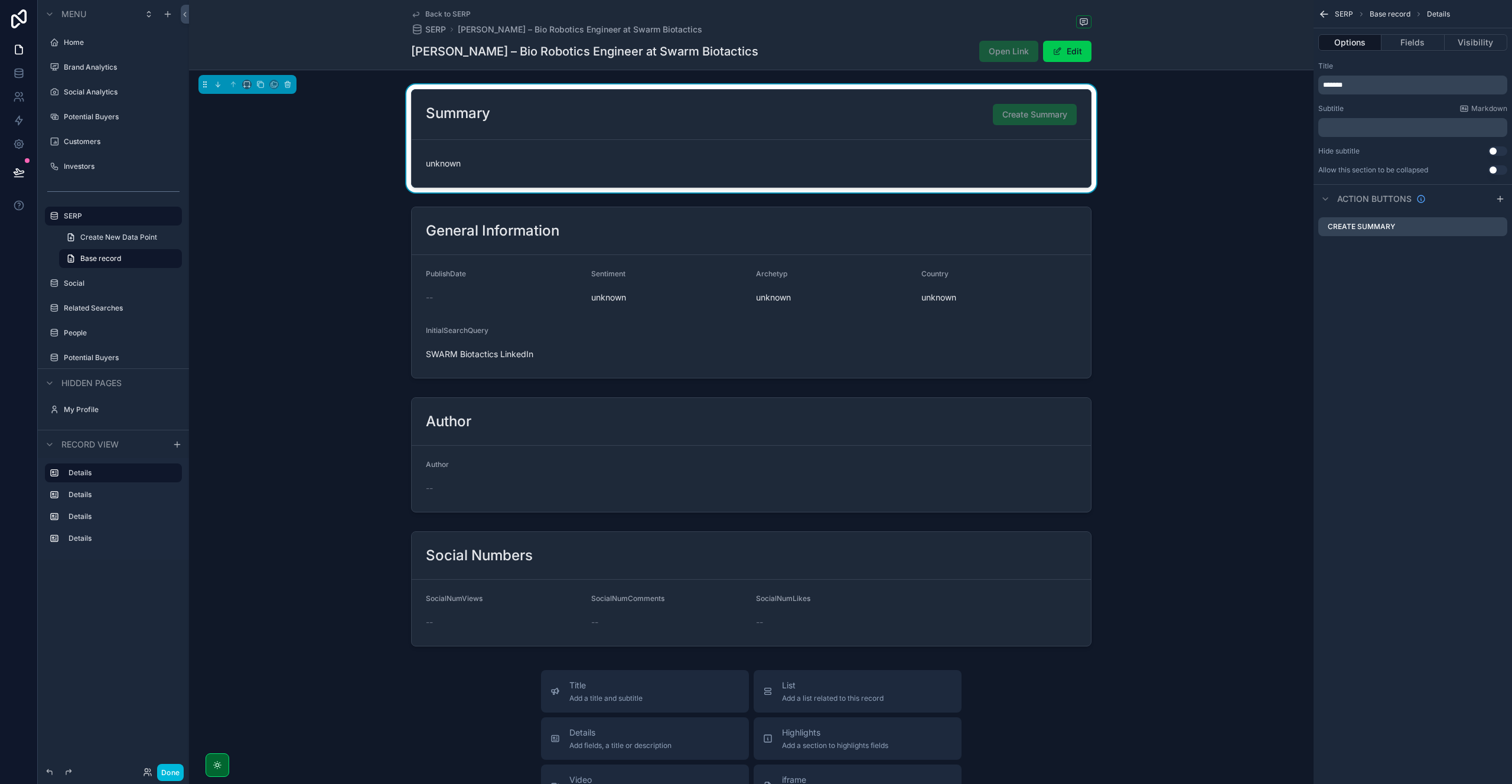
click at [0, 0] on icon "scrollable content" at bounding box center [0, 0] width 0 height 0
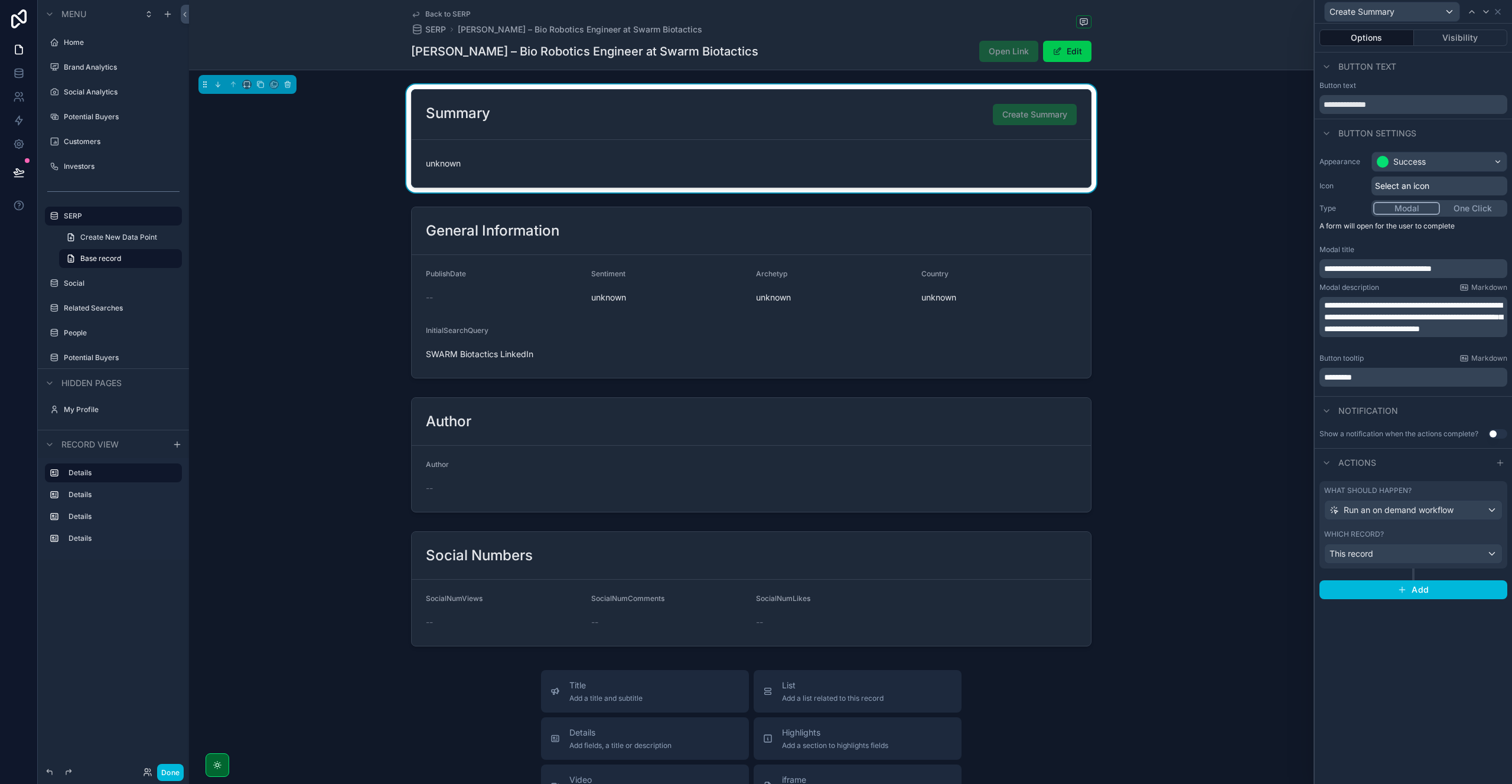
click at [1419, 334] on p "**********" at bounding box center [1414, 317] width 181 height 36
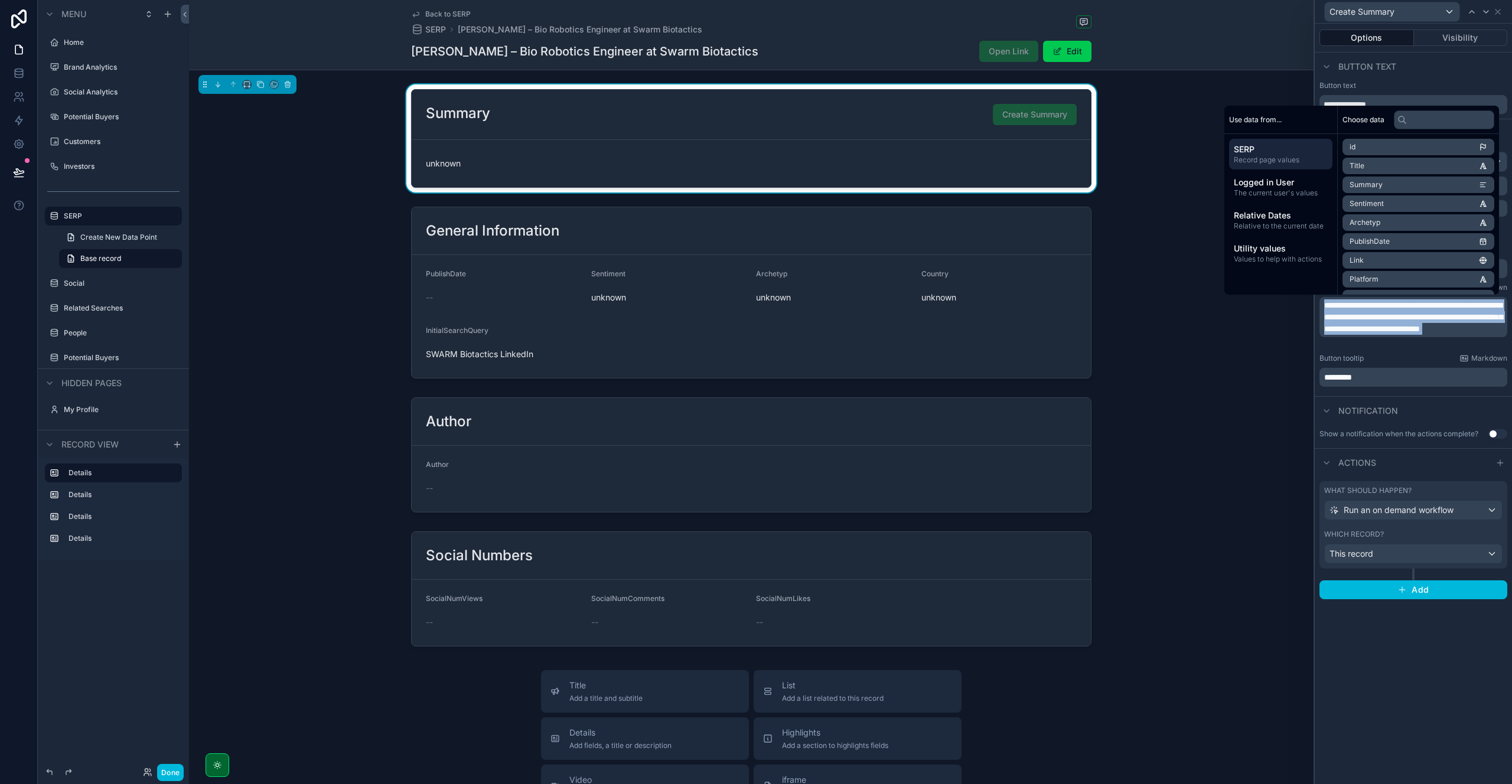
click at [1410, 349] on div "**********" at bounding box center [1412, 269] width 197 height 244
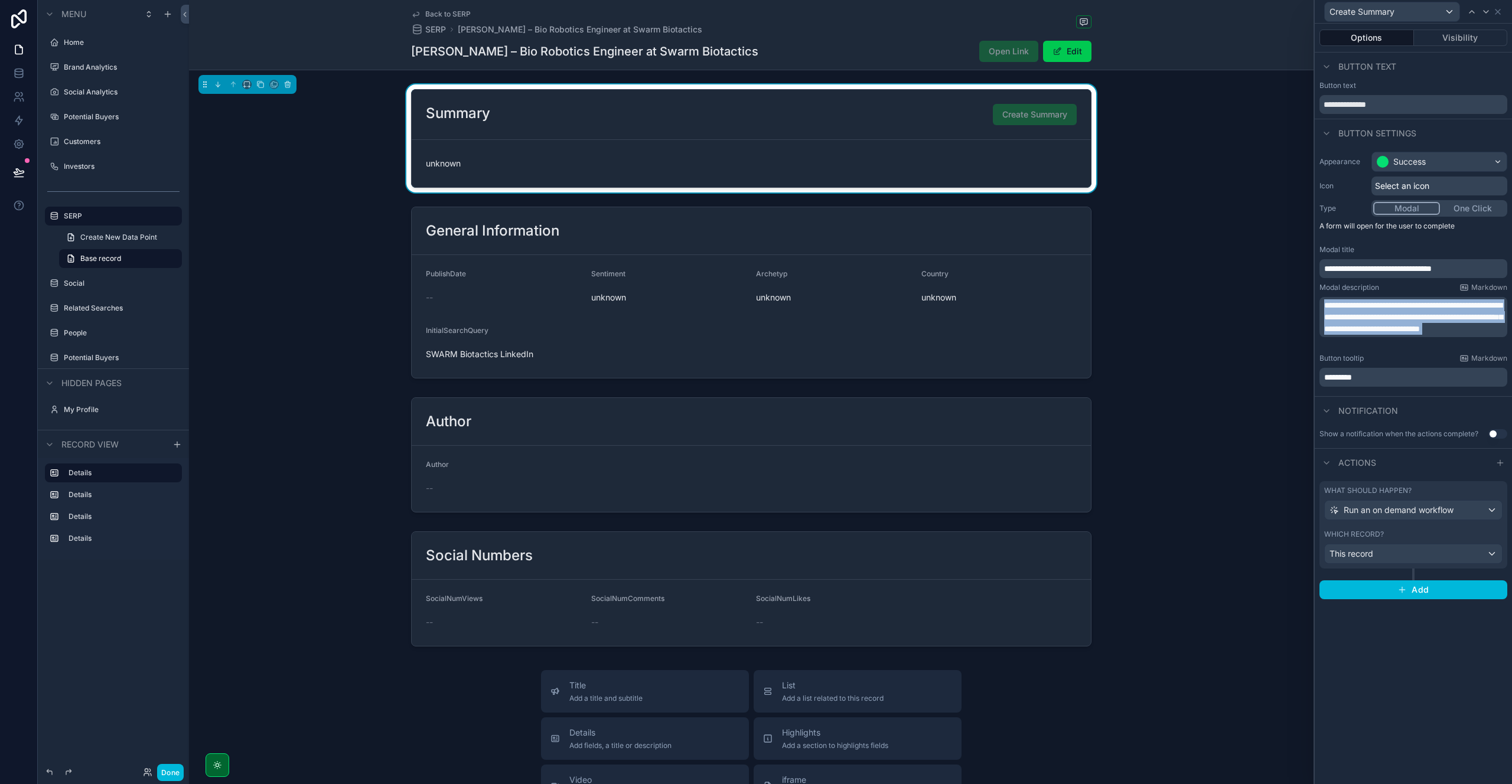
click at [1423, 334] on p "**********" at bounding box center [1414, 317] width 181 height 36
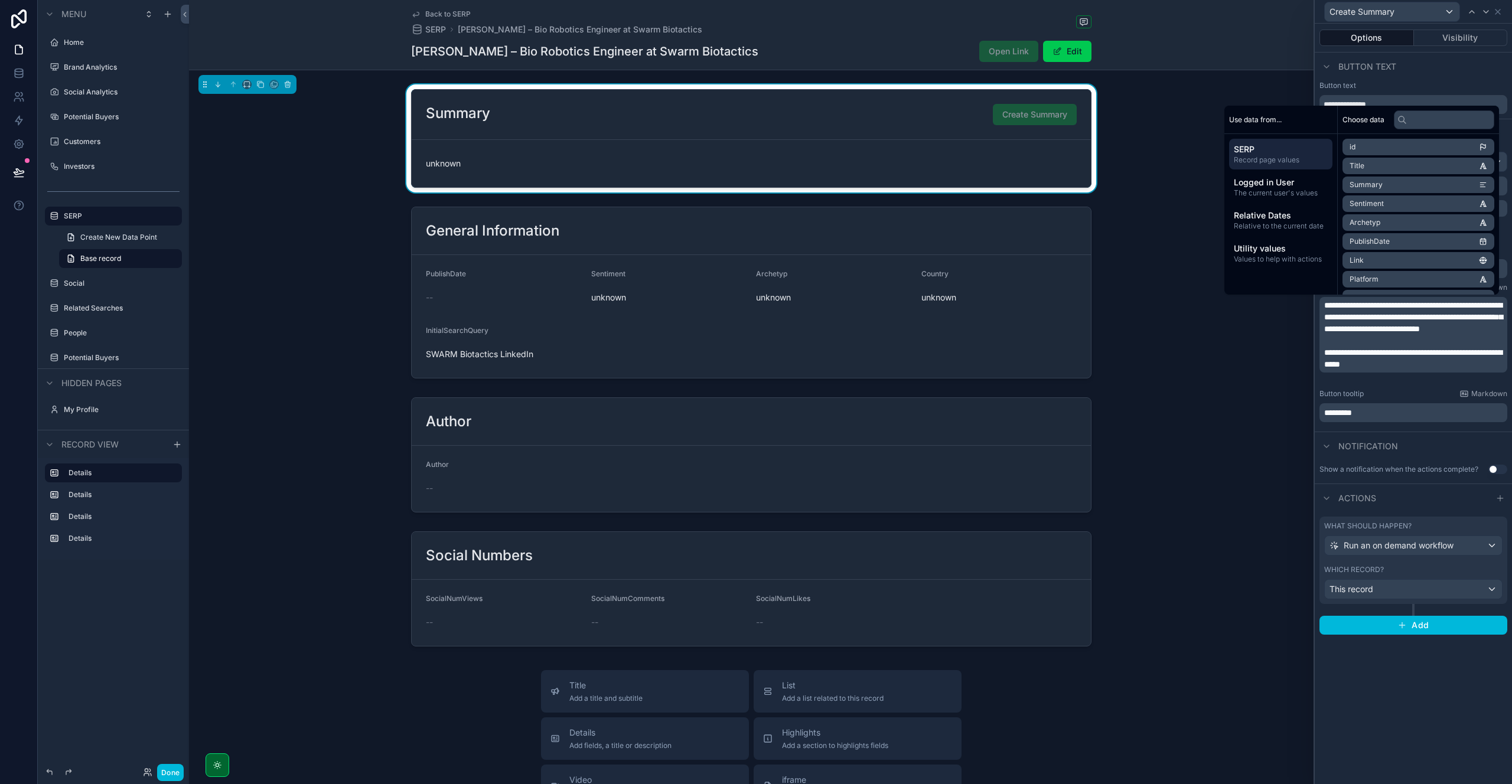
click at [1384, 346] on p "﻿" at bounding box center [1414, 340] width 181 height 12
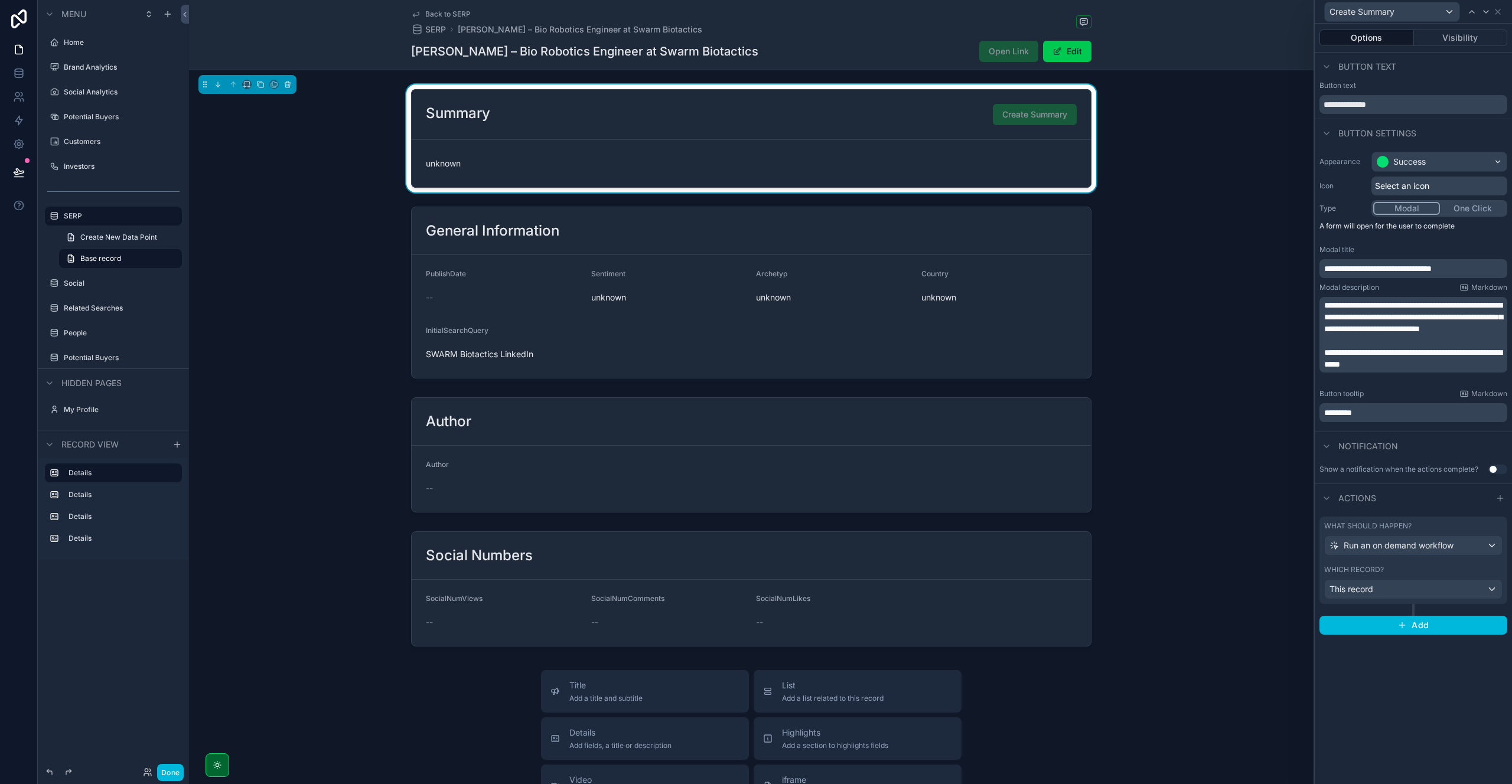
click at [176, 771] on button "Done" at bounding box center [171, 772] width 27 height 17
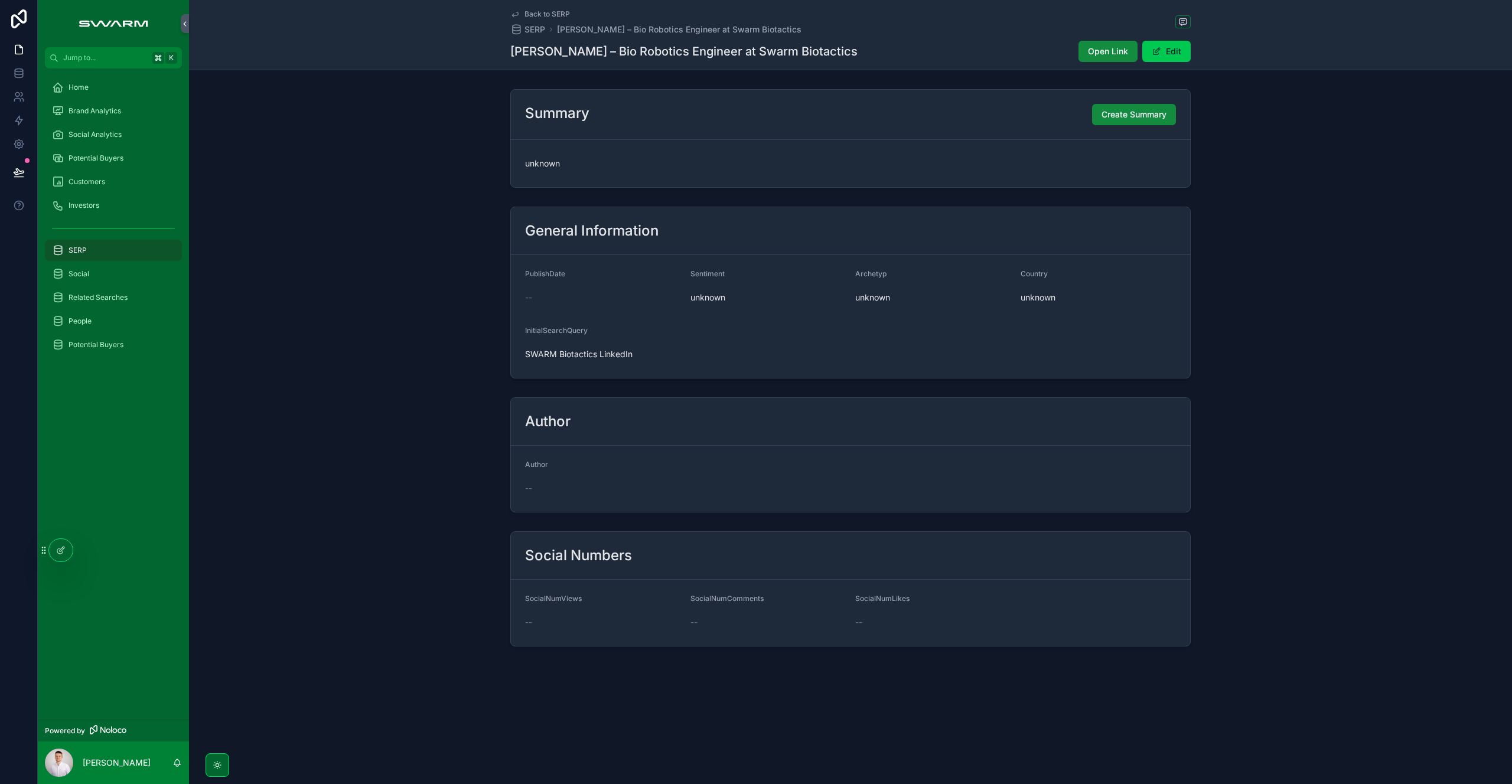
click at [1113, 113] on span "Create Summary" at bounding box center [1134, 114] width 65 height 12
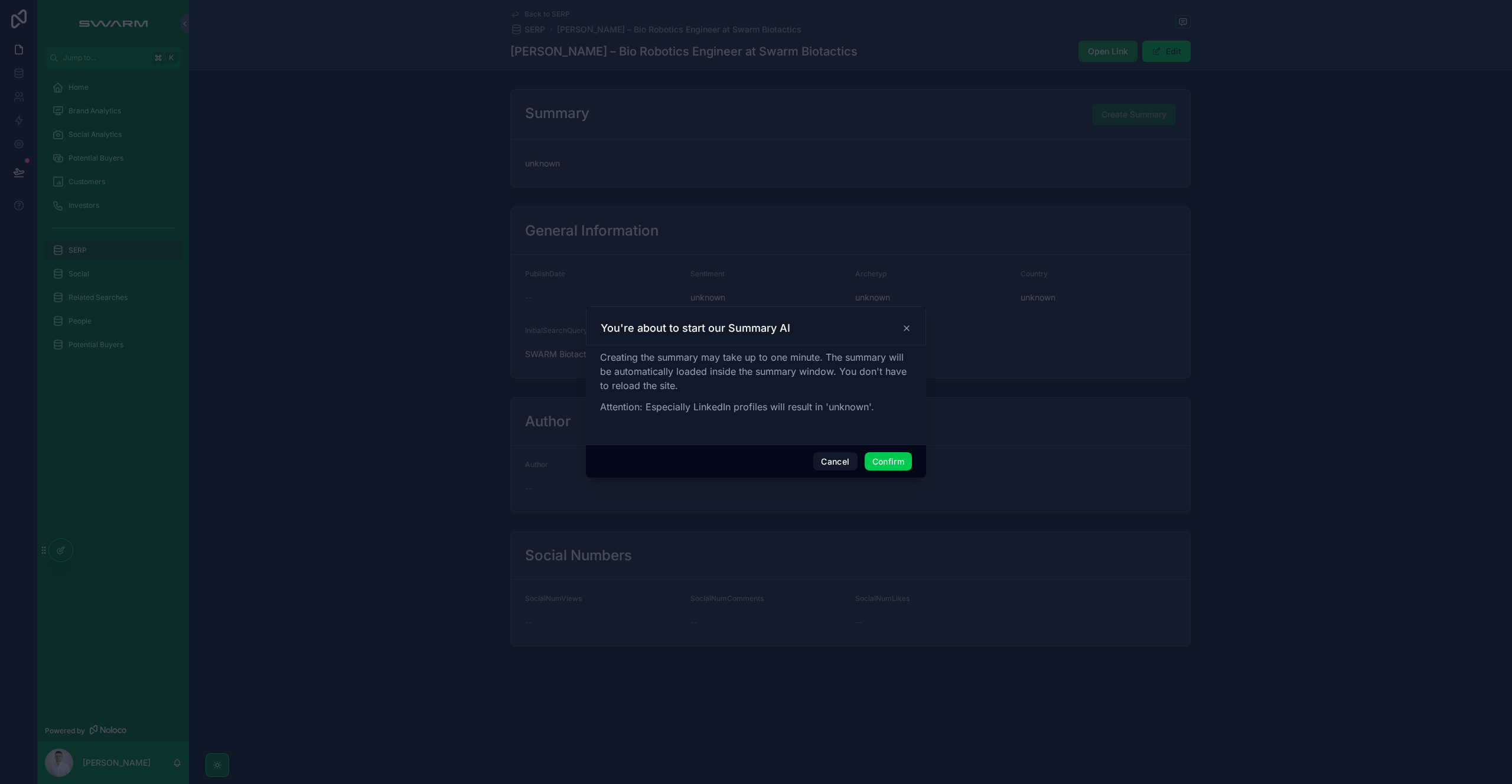
click at [906, 329] on icon at bounding box center [906, 328] width 9 height 9
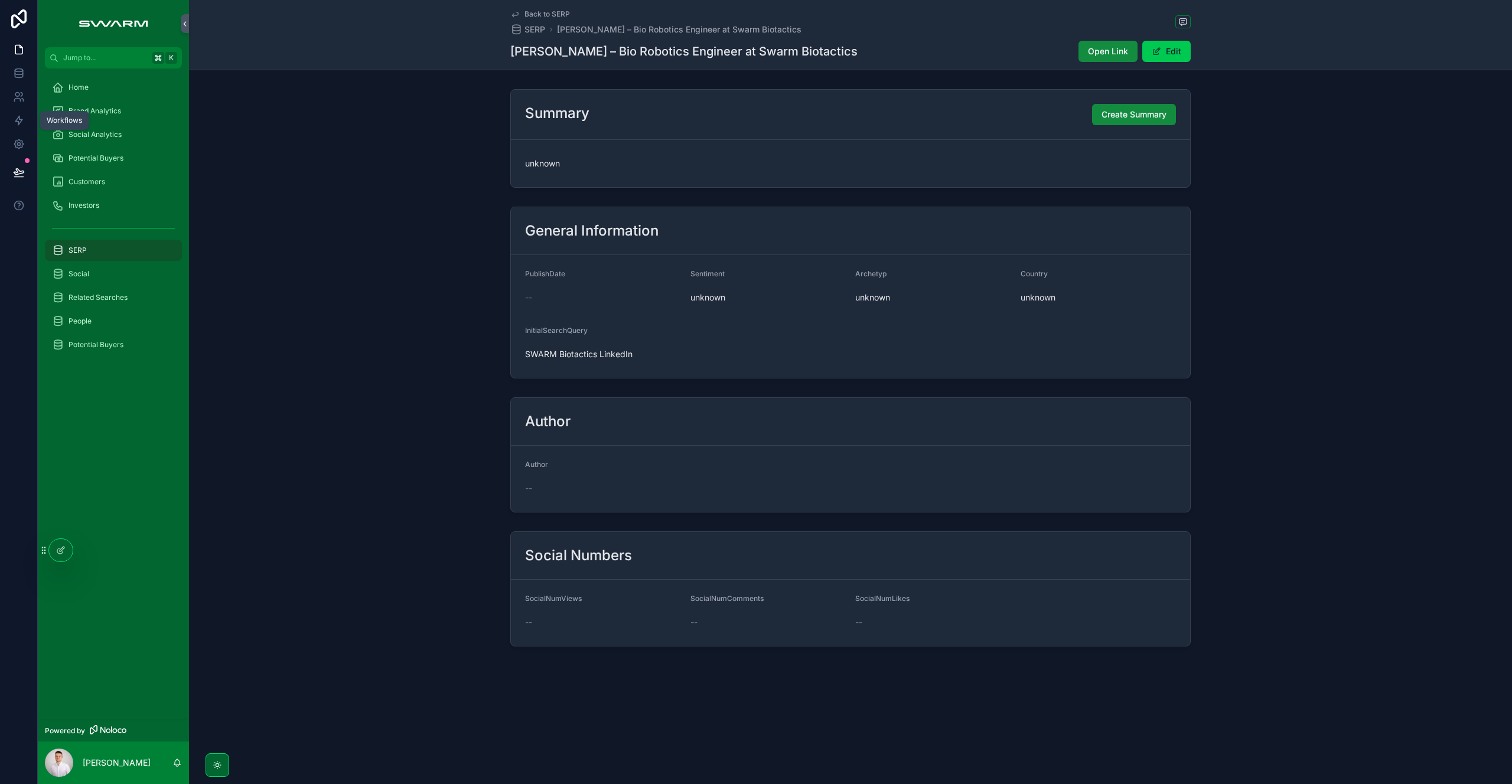
click at [24, 122] on icon at bounding box center [18, 120] width 12 height 12
